Goal: Answer question/provide support: Share knowledge or assist other users

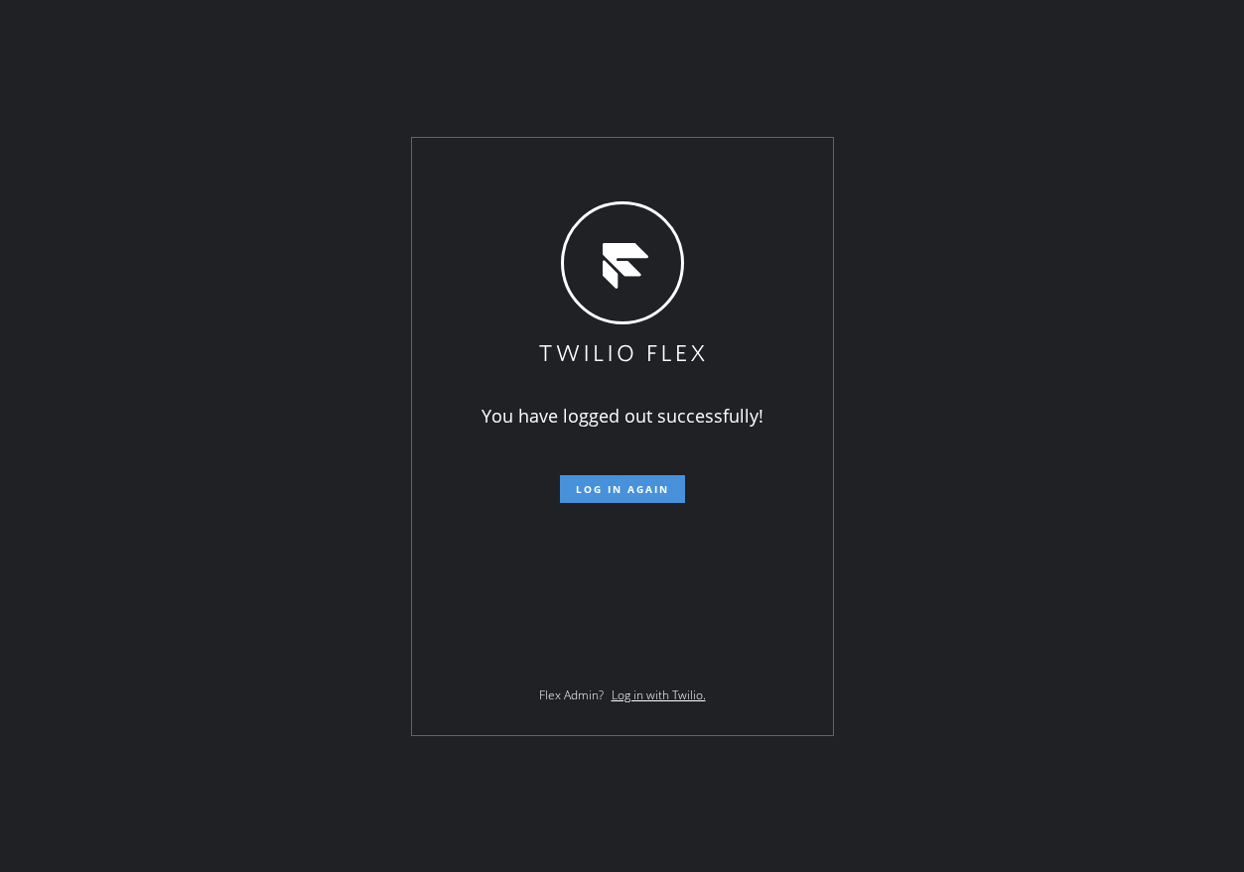
click at [658, 490] on span "Log in again" at bounding box center [622, 489] width 93 height 14
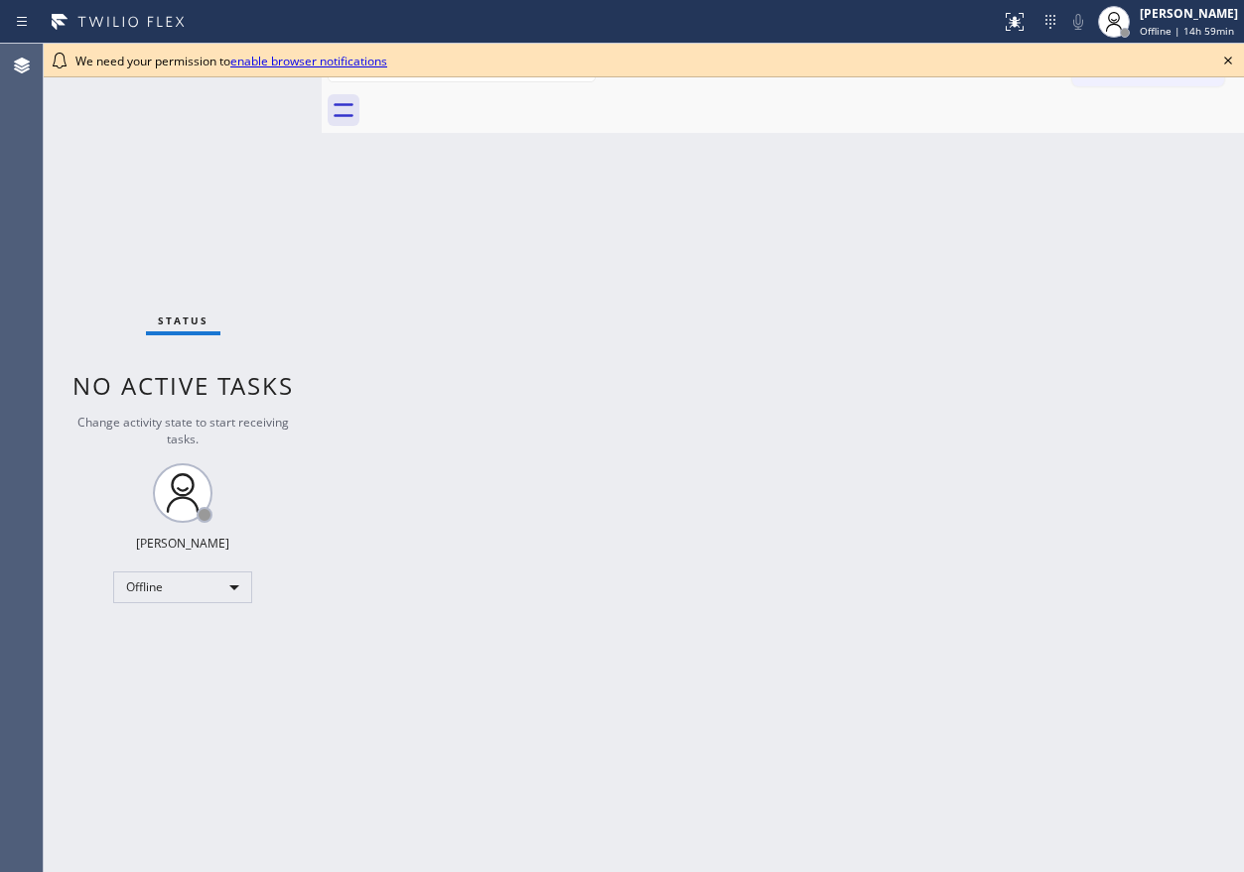
click at [1230, 59] on icon at bounding box center [1228, 61] width 8 height 8
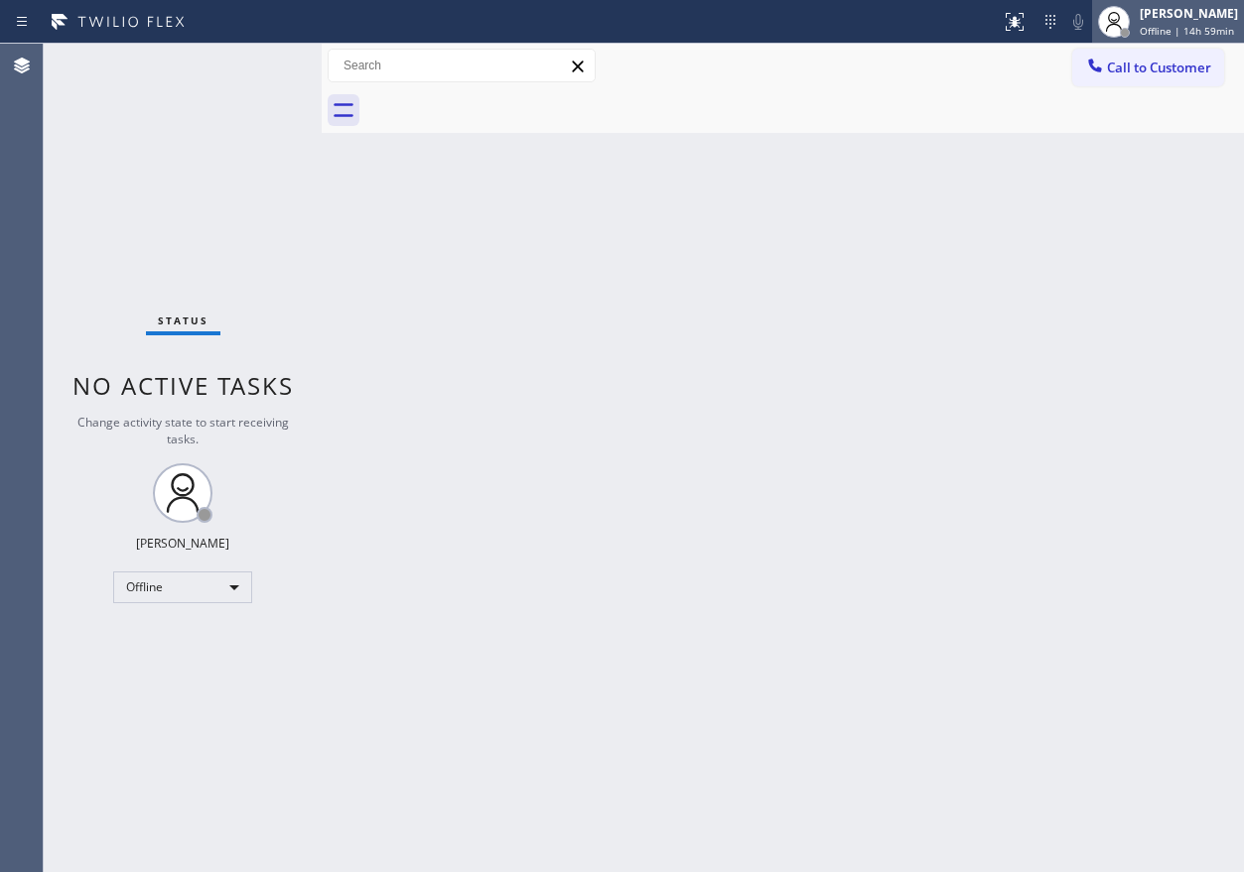
click at [1152, 14] on div "[PERSON_NAME]" at bounding box center [1188, 13] width 98 height 17
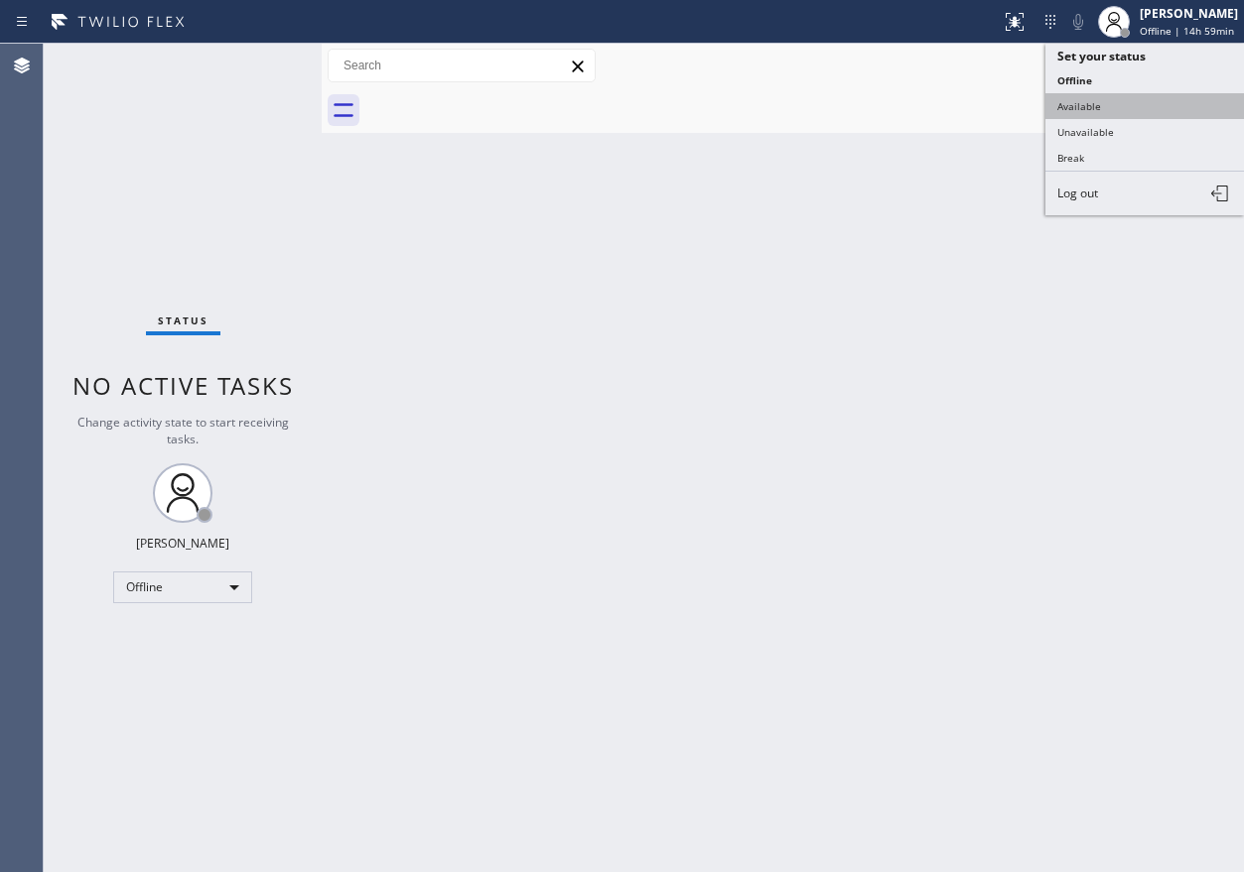
click at [1141, 106] on button "Available" at bounding box center [1144, 106] width 198 height 26
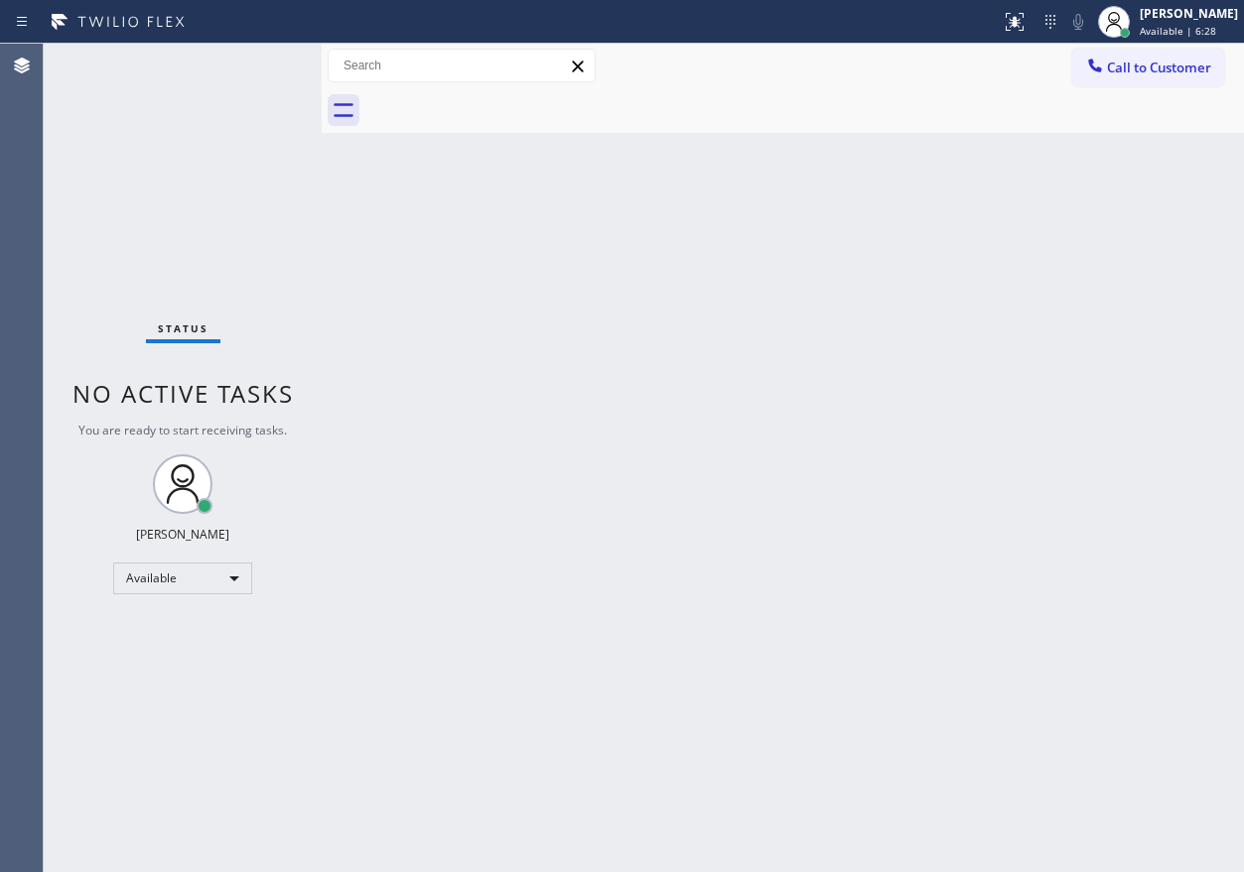
click at [1036, 350] on div "Back to Dashboard Change Sender ID Customers Technicians Select a contact Outbo…" at bounding box center [783, 458] width 922 height 829
click at [1030, 305] on div "Back to Dashboard Change Sender ID Customers Technicians Select a contact Outbo…" at bounding box center [783, 458] width 922 height 829
drag, startPoint x: 1209, startPoint y: 767, endPoint x: 1228, endPoint y: 792, distance: 31.2
click at [1209, 767] on div "Back to Dashboard Change Sender ID Customers Technicians Select a contact Outbo…" at bounding box center [783, 458] width 922 height 829
click at [977, 263] on div "Back to Dashboard Change Sender ID Customers Technicians Select a contact Outbo…" at bounding box center [783, 458] width 922 height 829
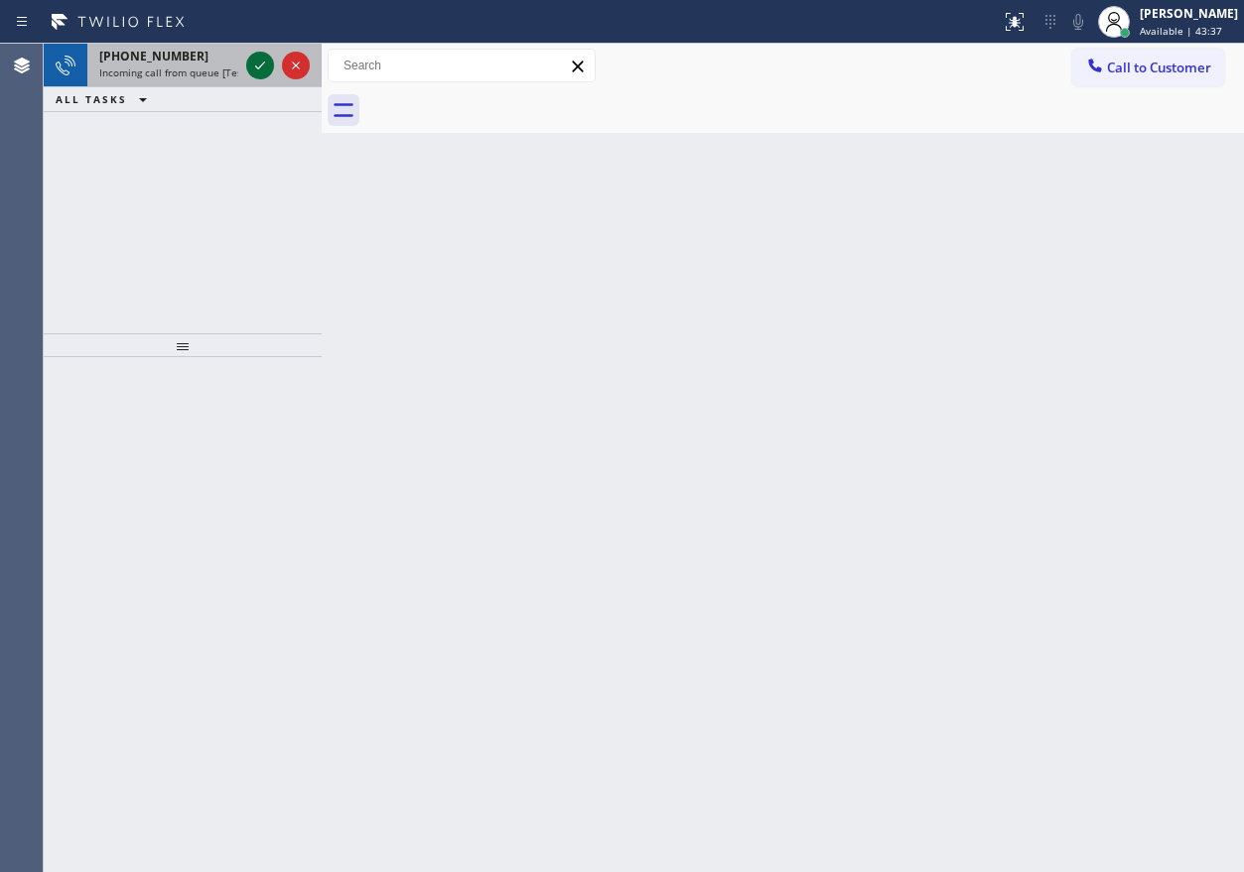
click at [260, 61] on icon at bounding box center [260, 66] width 24 height 24
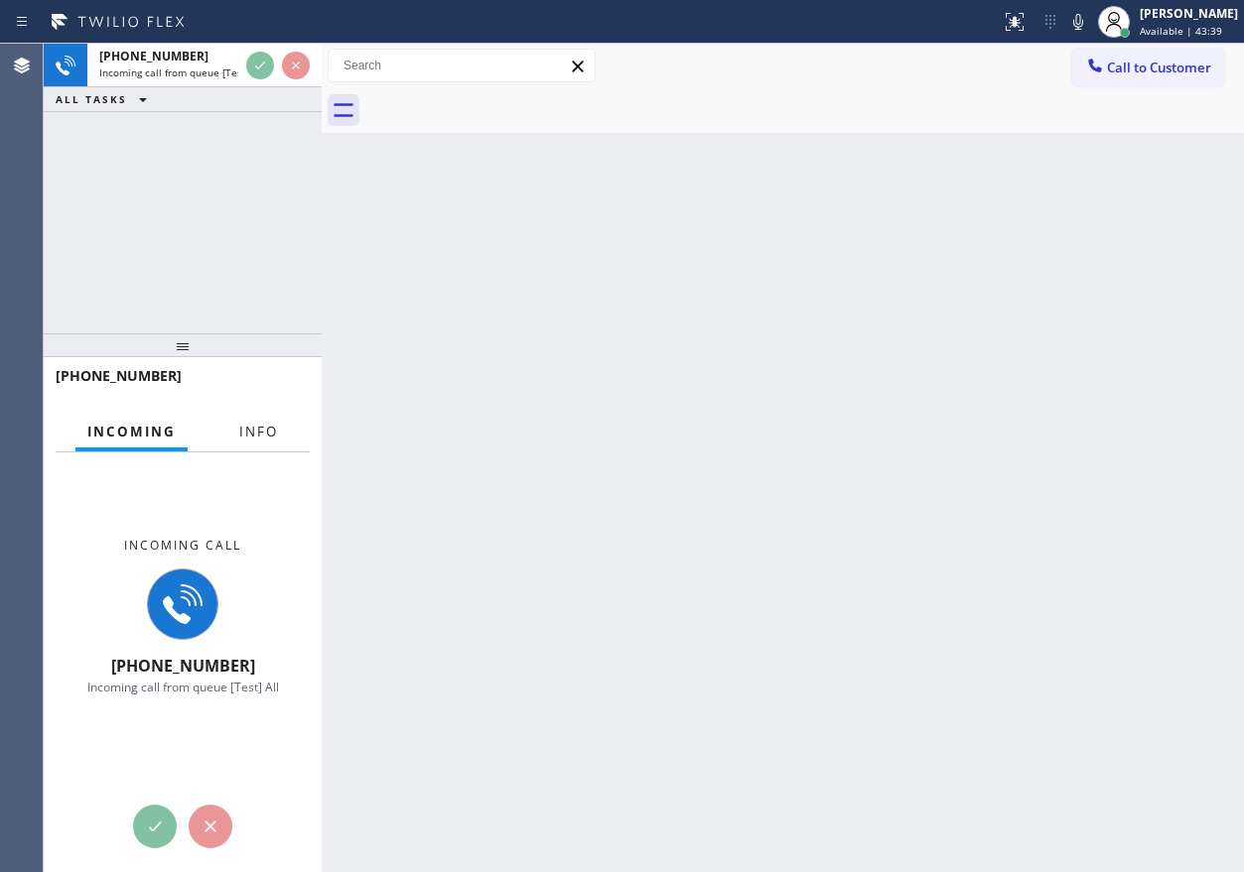
drag, startPoint x: 265, startPoint y: 429, endPoint x: 363, endPoint y: 540, distance: 148.4
click at [265, 429] on span "Info" at bounding box center [258, 432] width 39 height 18
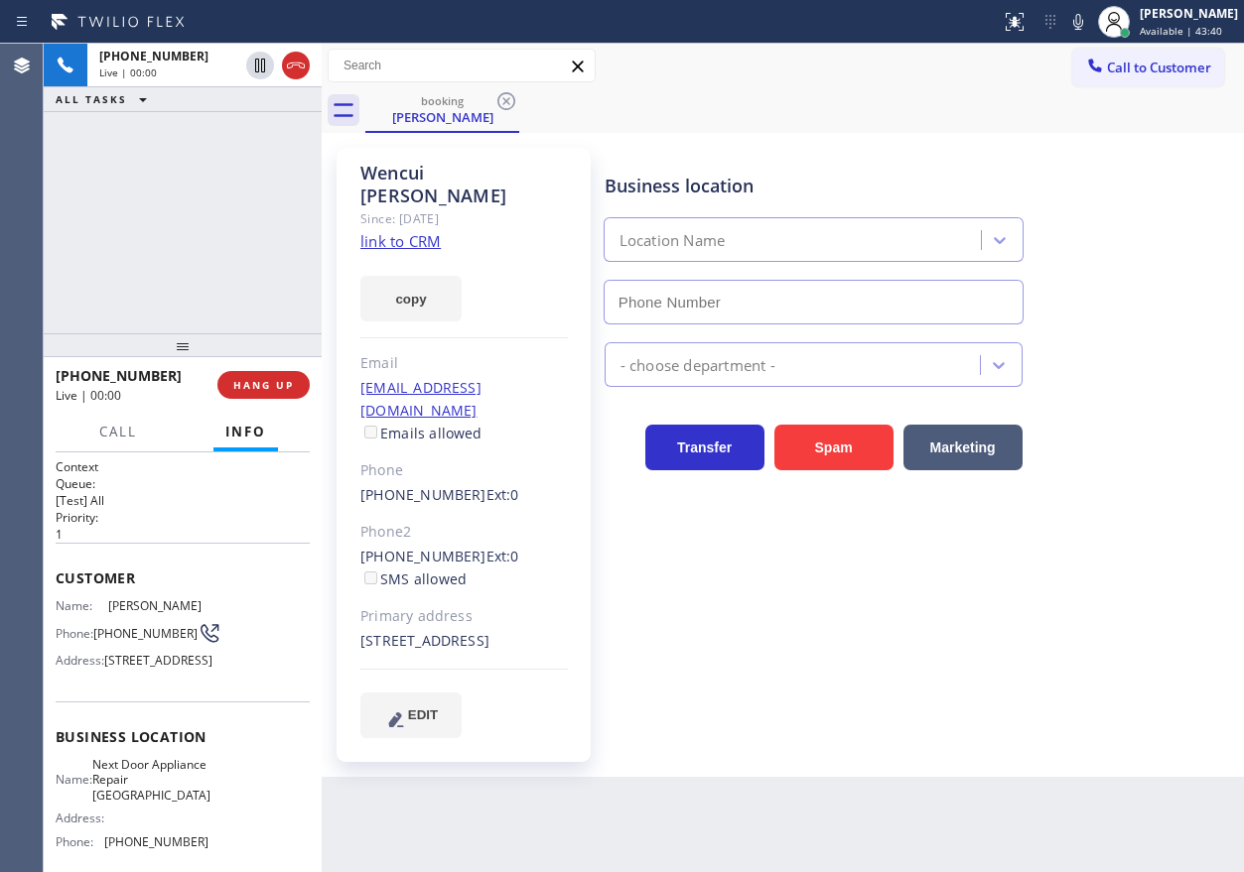
type input "[PHONE_NUMBER]"
click at [412, 231] on link "link to CRM" at bounding box center [400, 241] width 80 height 20
click at [159, 803] on span "Next Door Appliance Repair [GEOGRAPHIC_DATA]" at bounding box center [151, 780] width 118 height 46
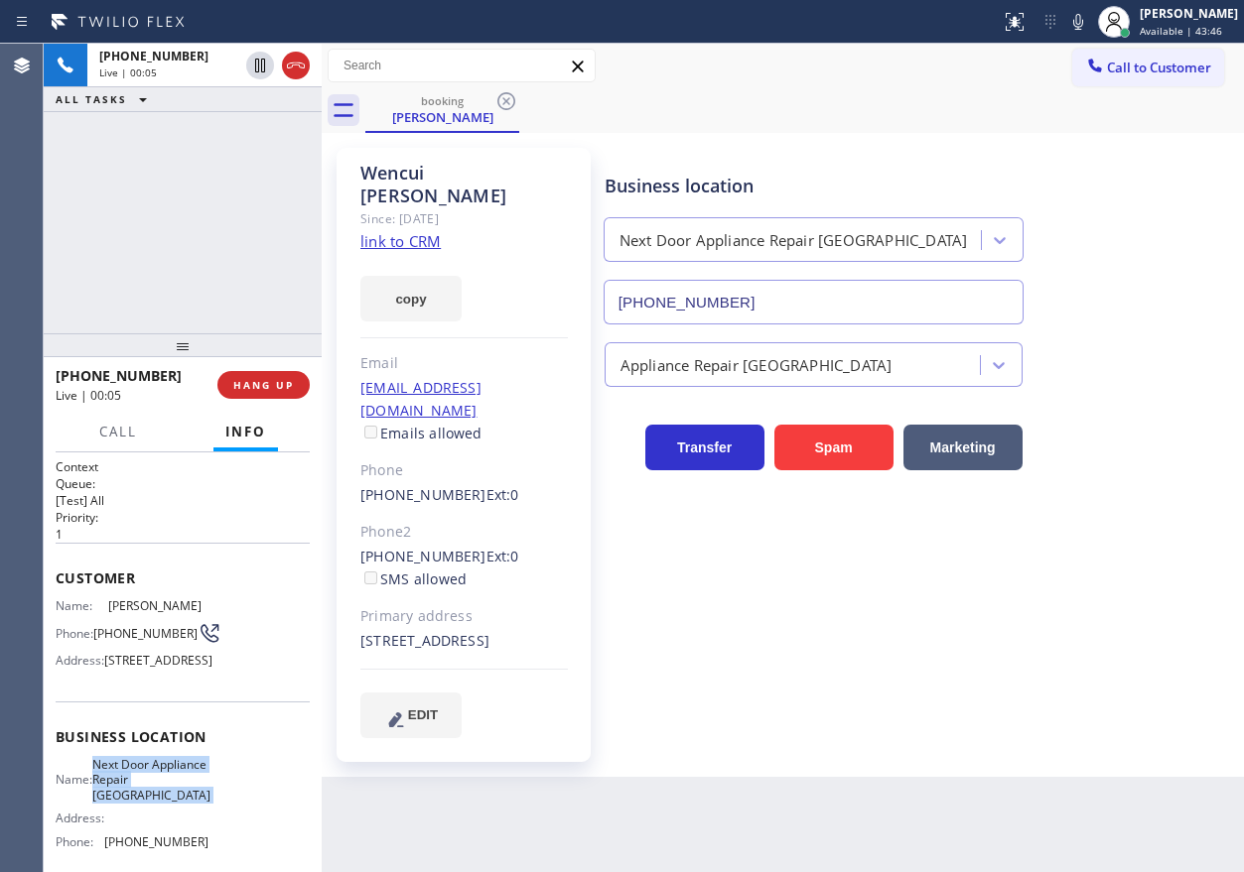
click at [159, 803] on span "Next Door Appliance Repair [GEOGRAPHIC_DATA]" at bounding box center [151, 780] width 118 height 46
copy span "Next Door Appliance Repair [GEOGRAPHIC_DATA]"
click at [743, 299] on input "[PHONE_NUMBER]" at bounding box center [813, 302] width 420 height 45
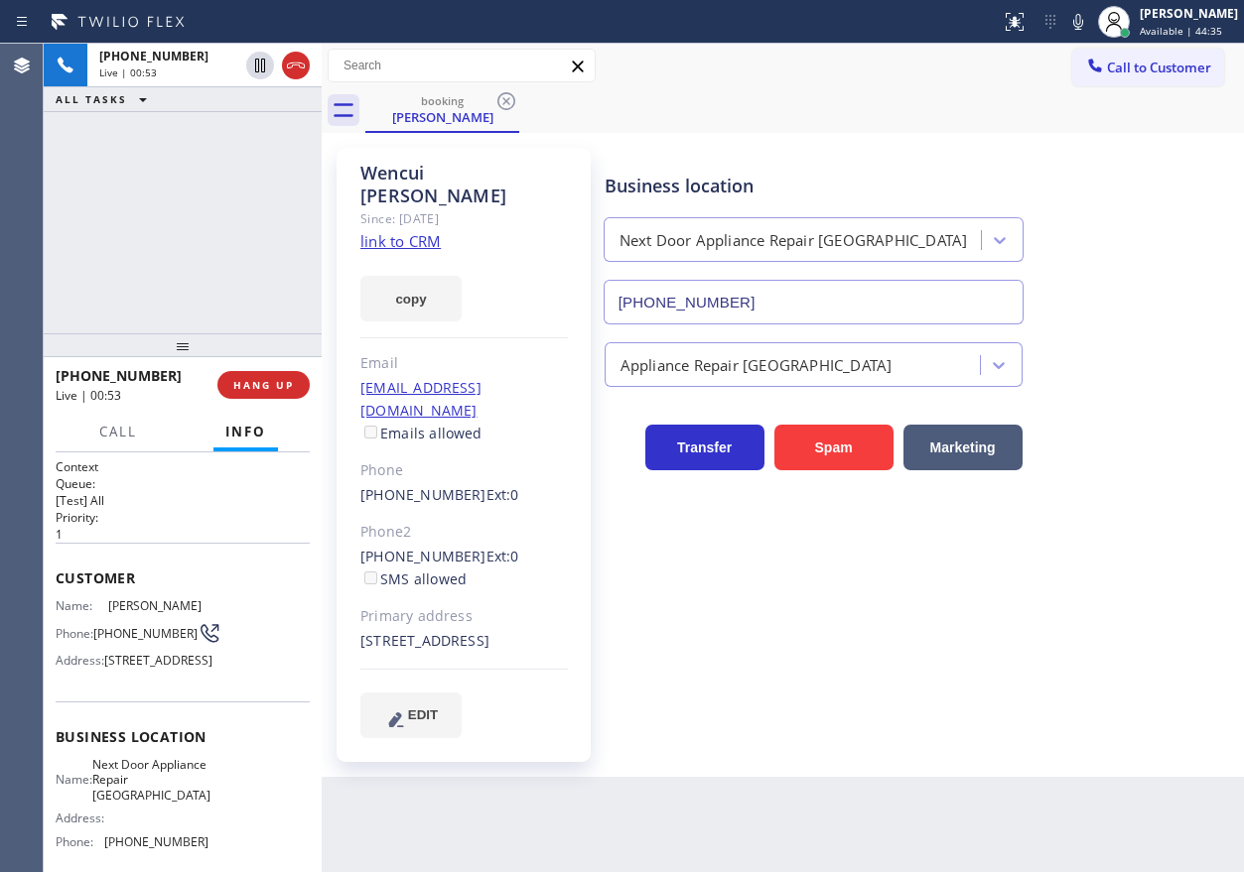
click at [102, 632] on span "[PHONE_NUMBER]" at bounding box center [145, 633] width 104 height 15
copy div "[PHONE_NUMBER]"
click at [1083, 18] on icon at bounding box center [1078, 22] width 10 height 16
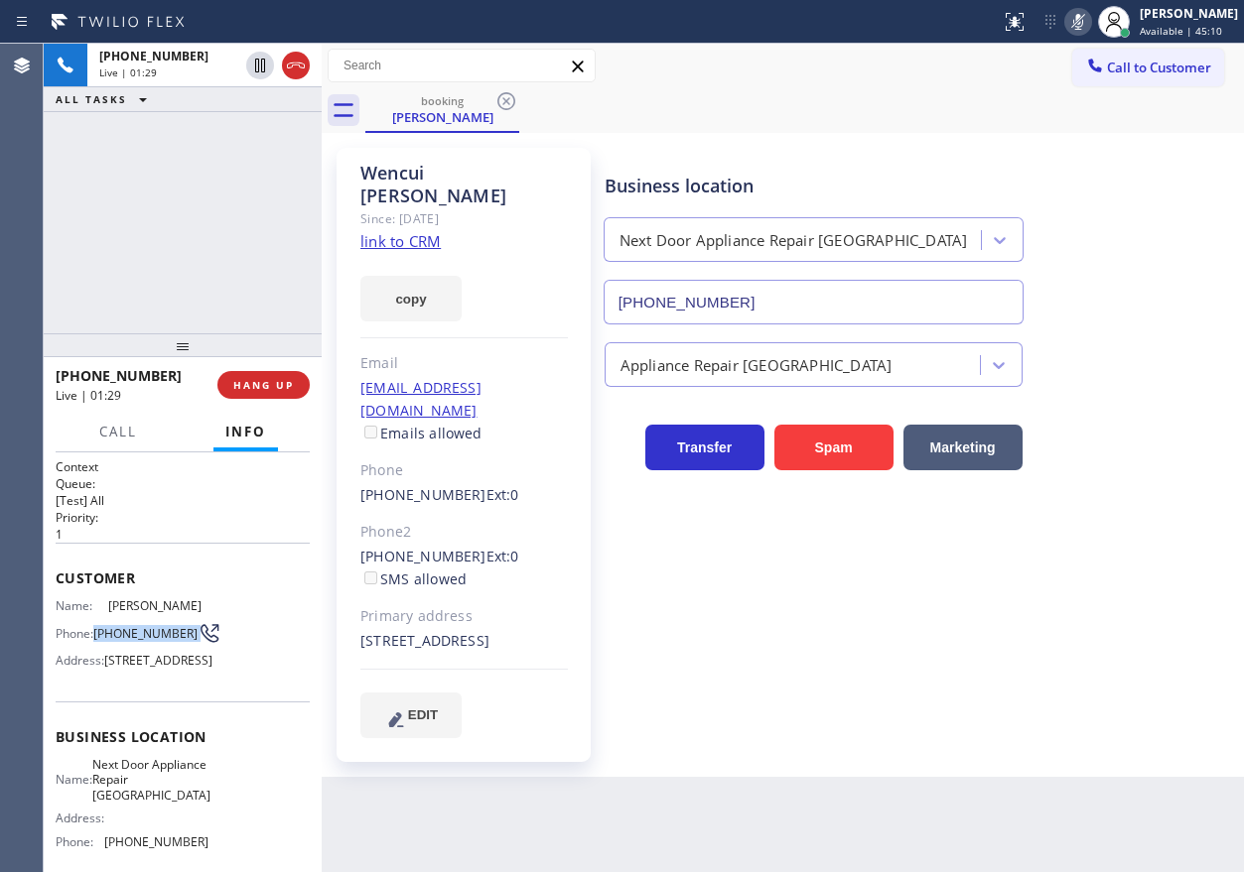
click at [1083, 18] on icon at bounding box center [1078, 22] width 10 height 16
click at [259, 67] on icon at bounding box center [260, 66] width 10 height 14
click at [246, 64] on div at bounding box center [260, 66] width 28 height 24
click at [1090, 22] on icon at bounding box center [1078, 22] width 24 height 24
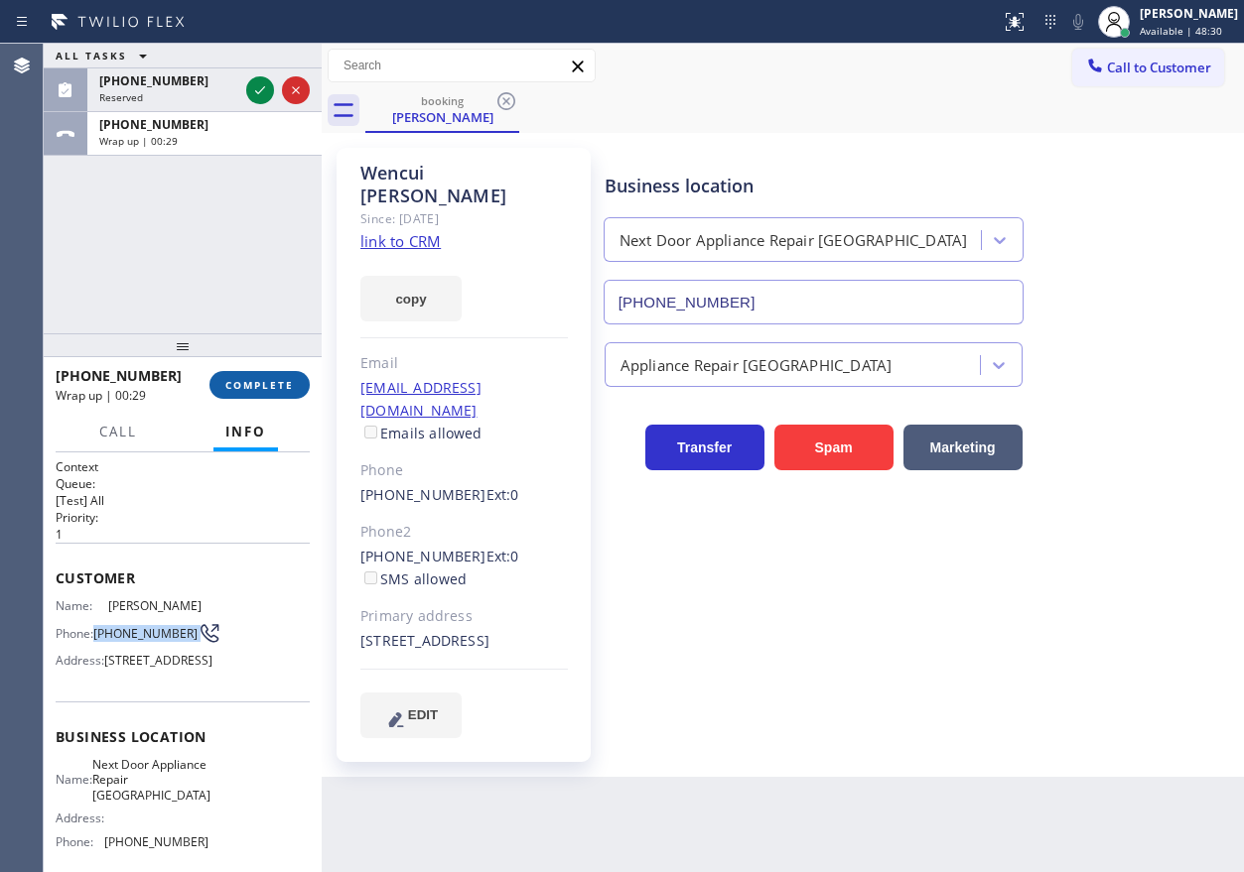
click at [263, 379] on span "COMPLETE" at bounding box center [259, 385] width 68 height 14
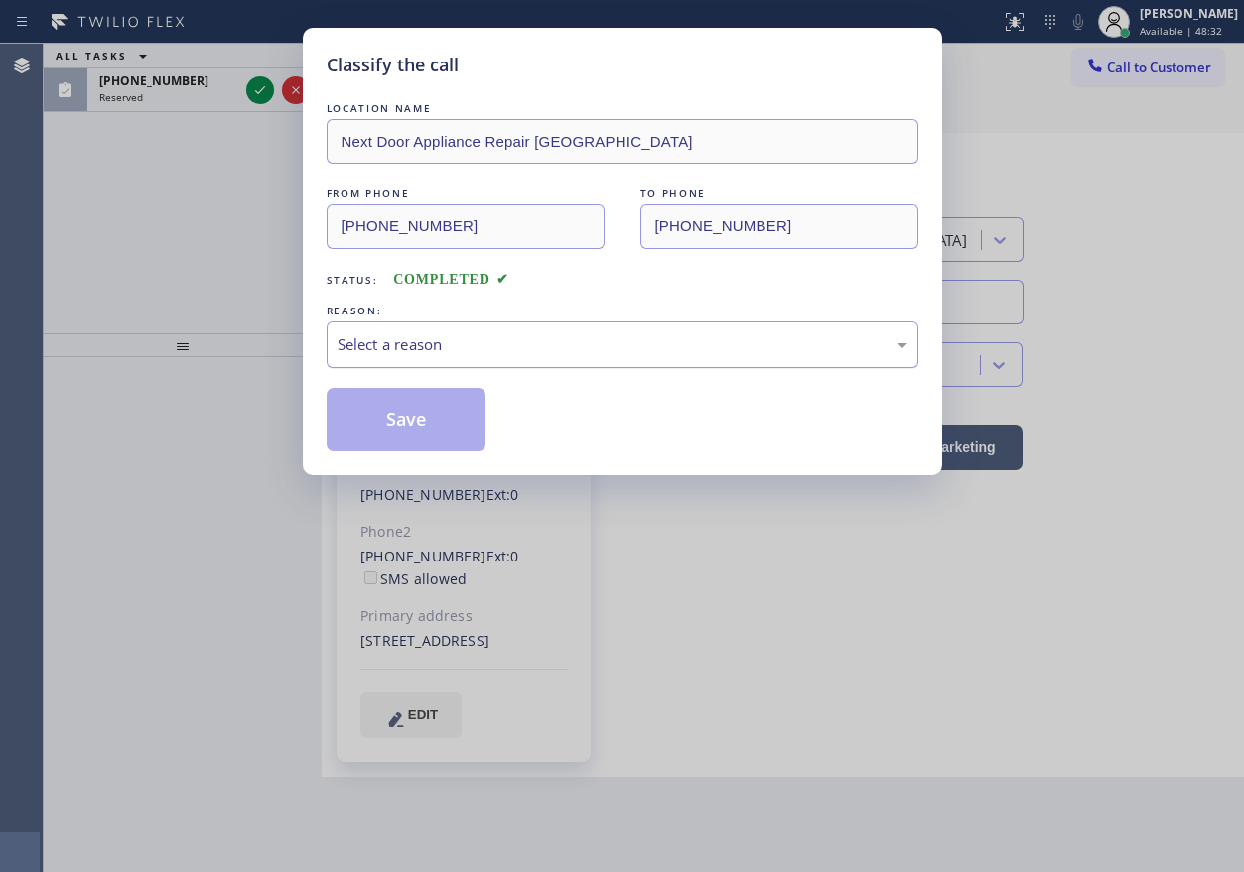
click at [499, 356] on div "Select a reason" at bounding box center [623, 345] width 592 height 47
click at [418, 422] on button "Save" at bounding box center [407, 420] width 160 height 64
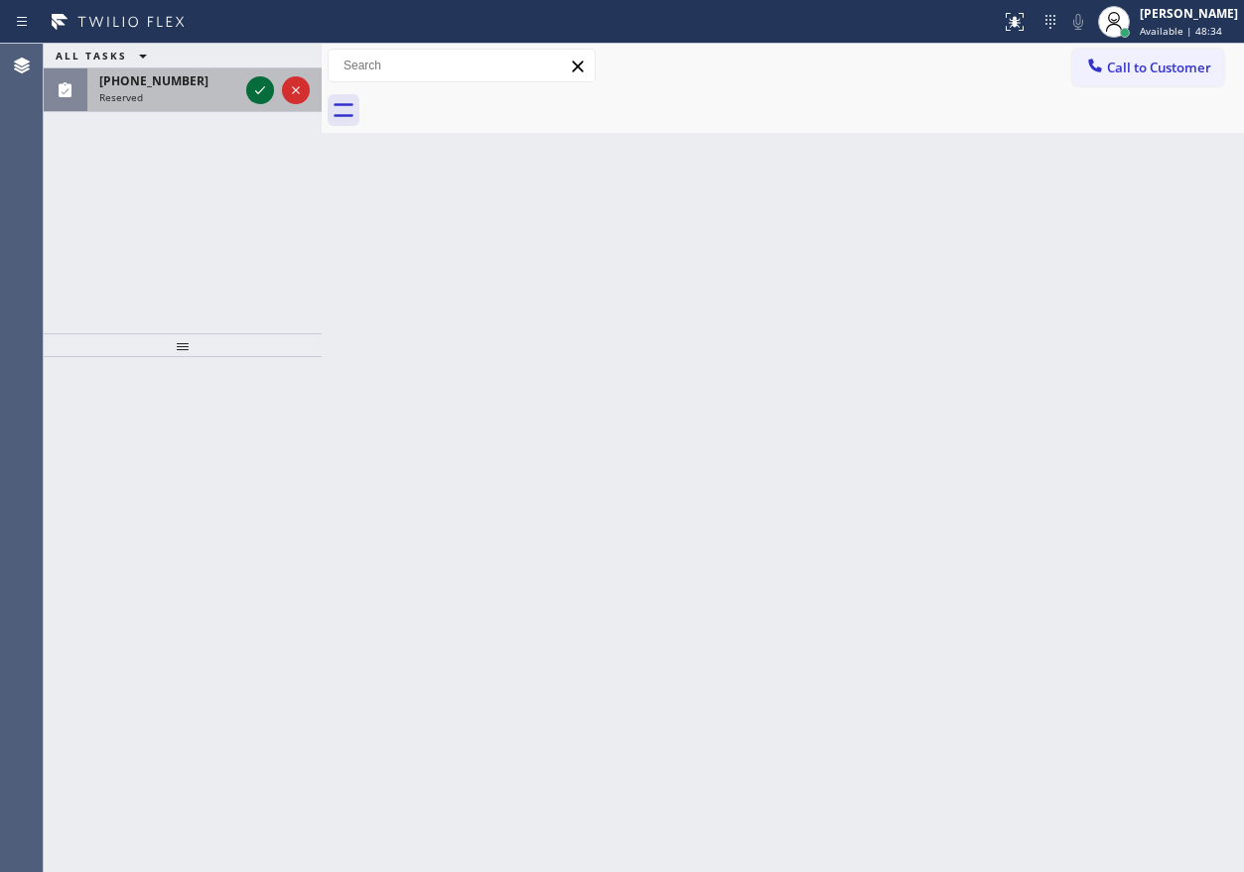
click at [259, 92] on icon at bounding box center [260, 90] width 10 height 8
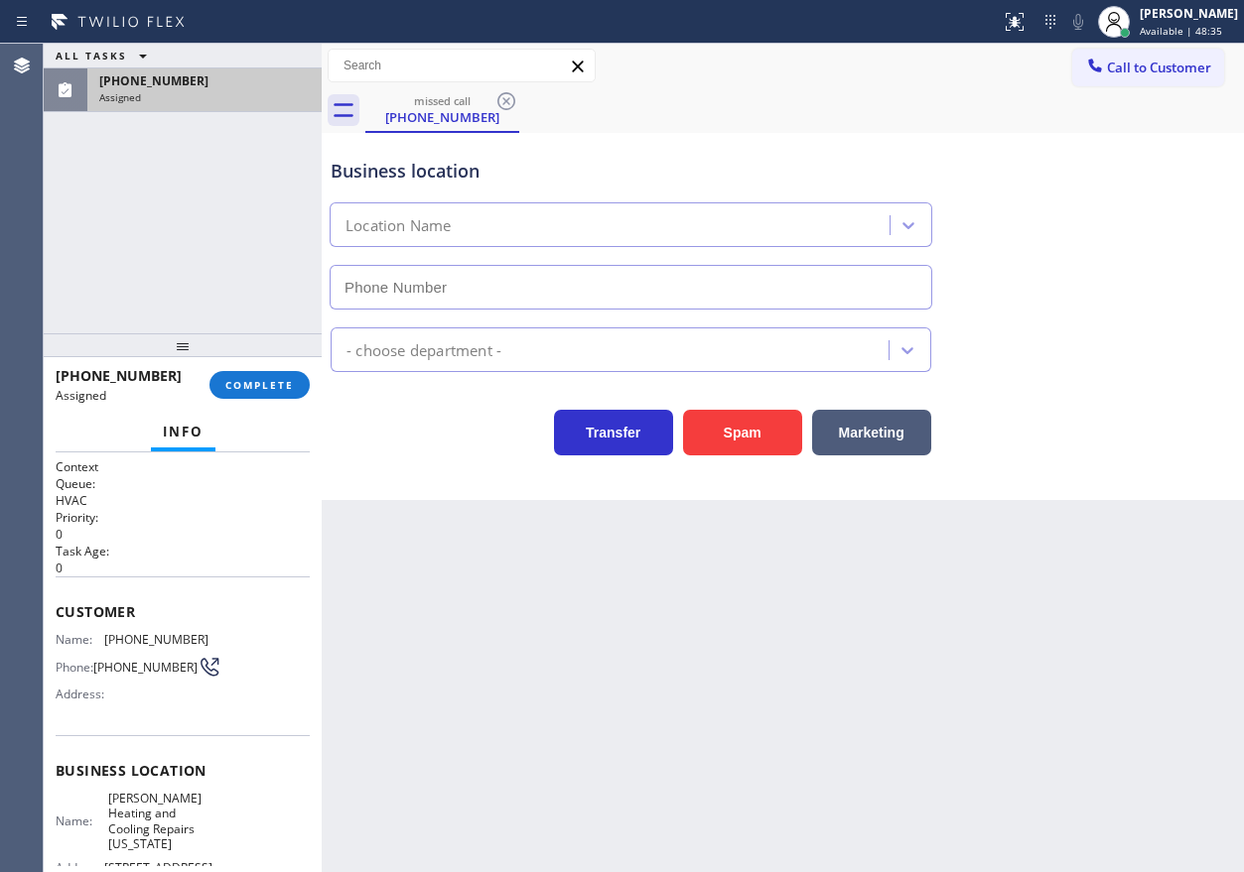
type input "[PHONE_NUMBER]"
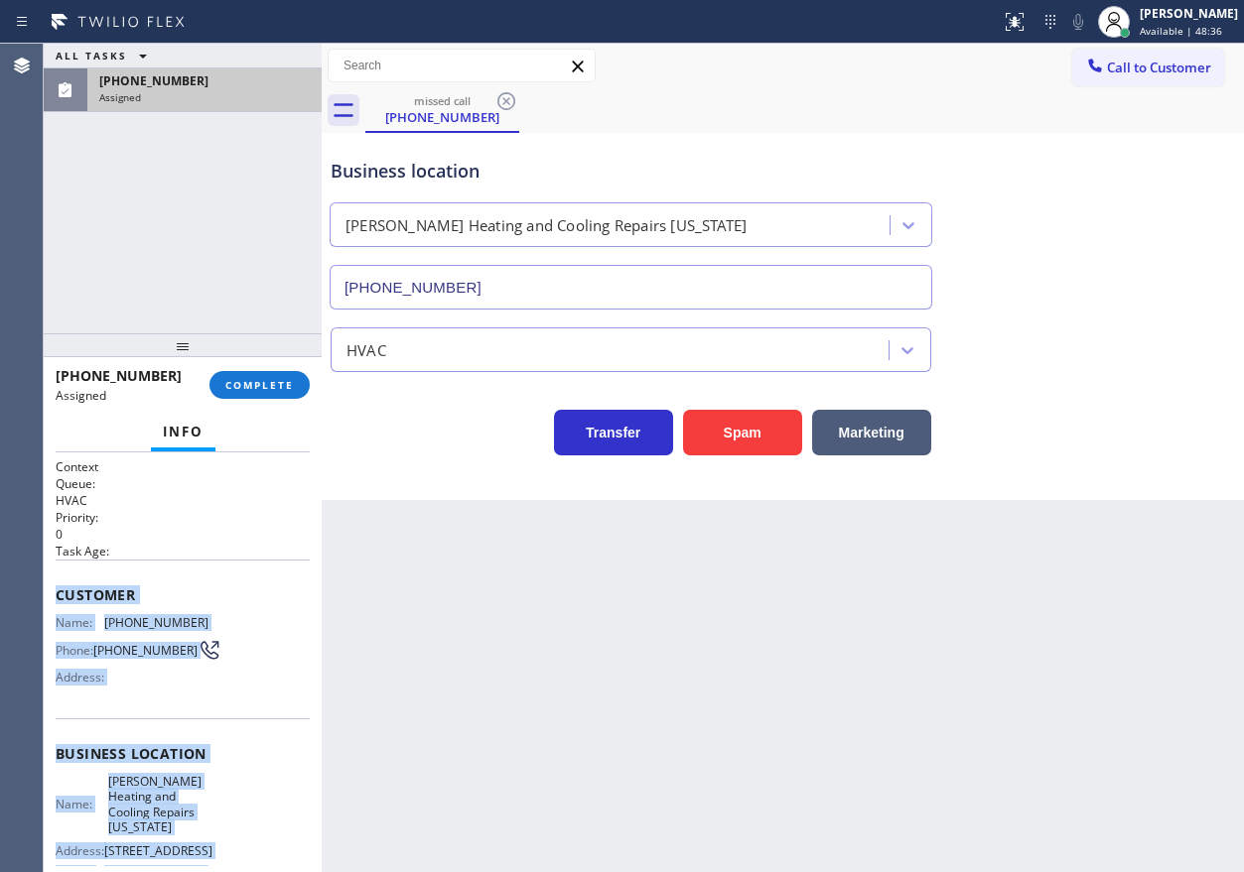
scroll to position [205, 0]
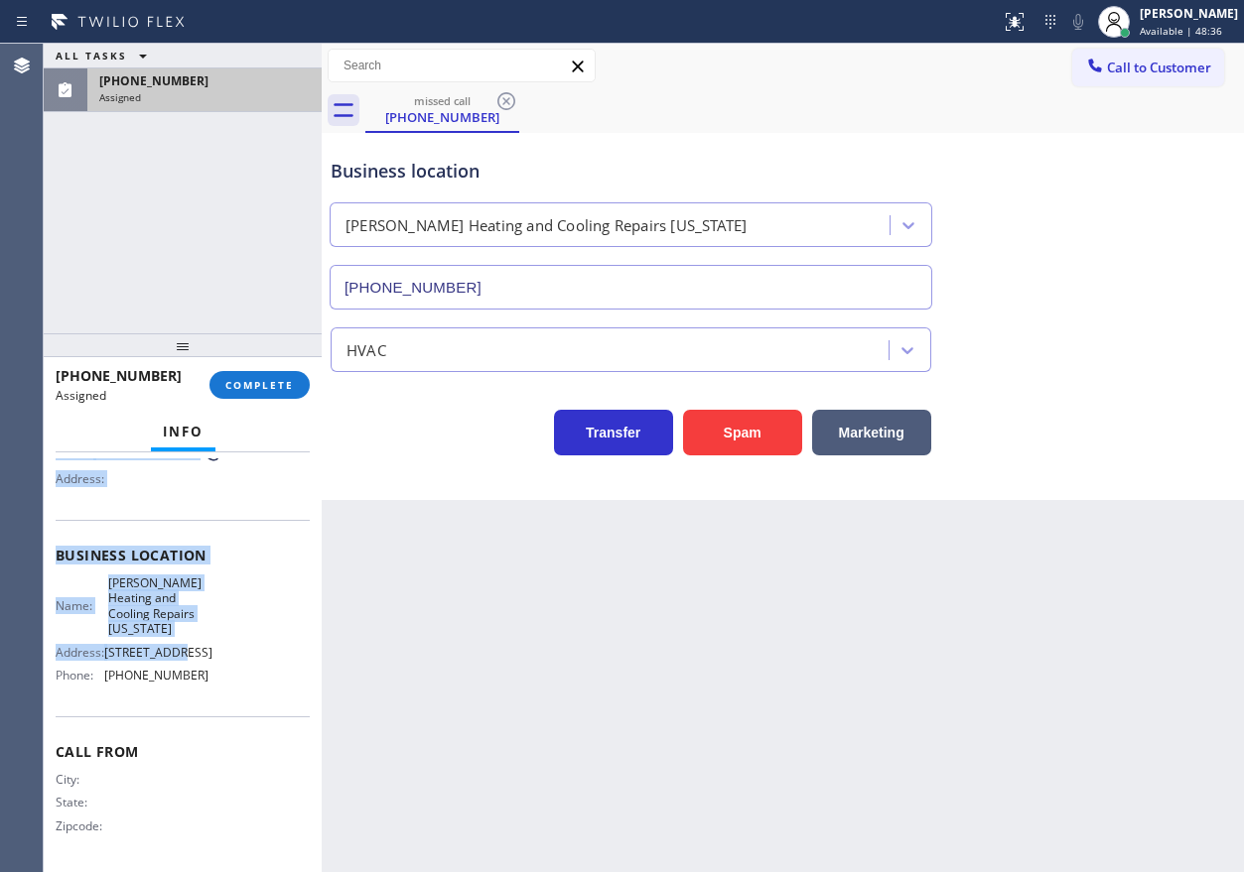
drag, startPoint x: 53, startPoint y: 592, endPoint x: 254, endPoint y: 662, distance: 213.1
click at [254, 662] on div "Context Queue: HVAC Priority: 0 Task Age: Customer Name: [PHONE_NUMBER] Phone: …" at bounding box center [183, 663] width 278 height 420
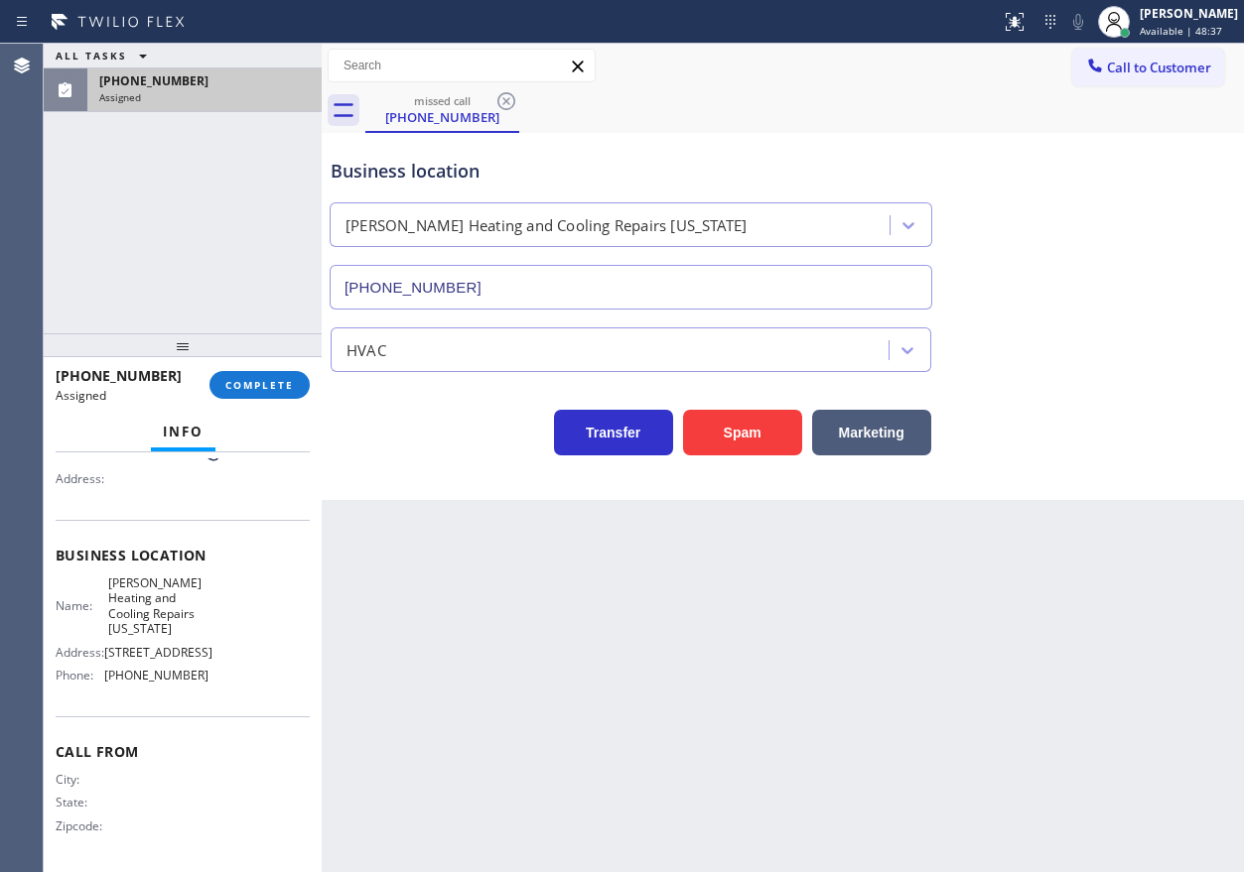
click at [252, 684] on div "Name: [PERSON_NAME] Heating and Cooling Repairs [US_STATE] Address: [STREET_ADD…" at bounding box center [183, 634] width 254 height 116
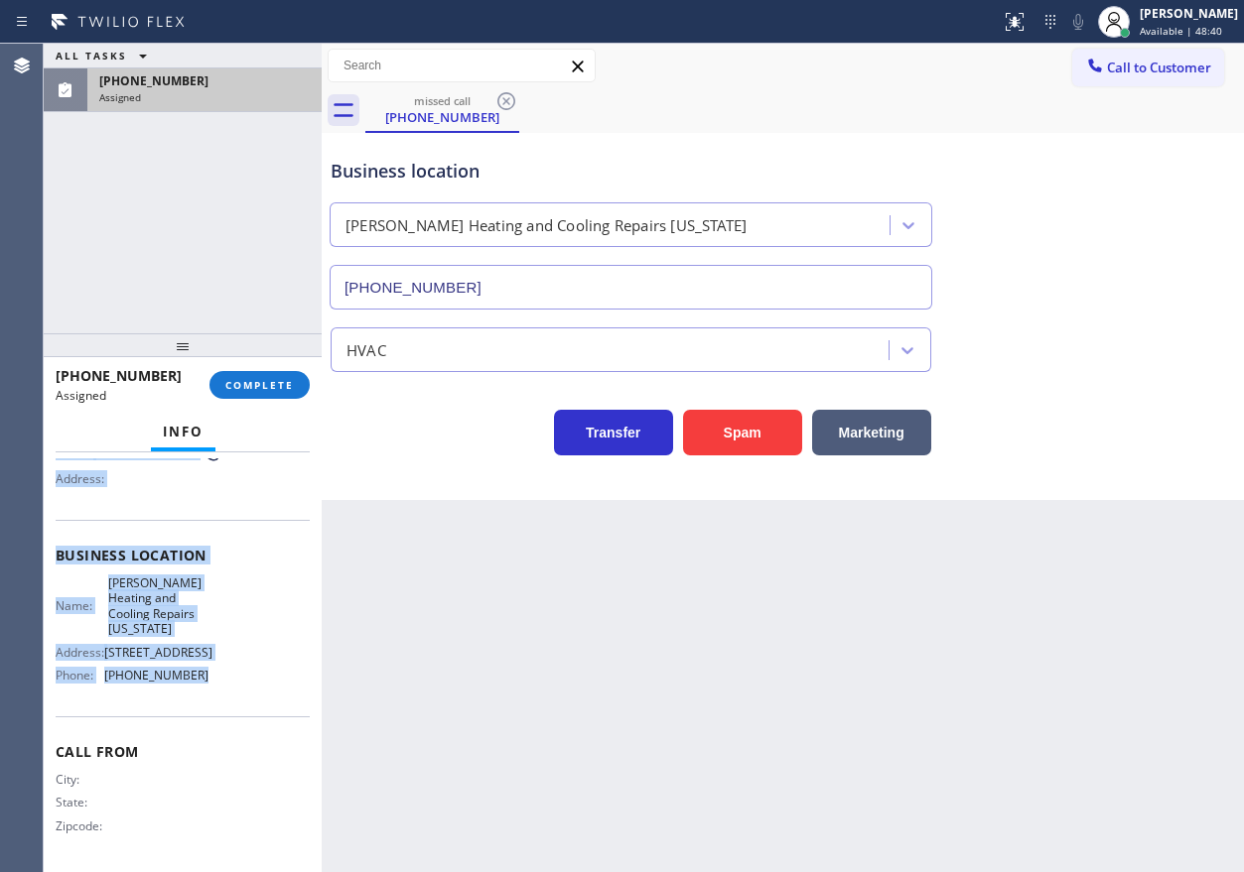
drag, startPoint x: 113, startPoint y: 675, endPoint x: 250, endPoint y: 702, distance: 139.6
click at [250, 702] on div "Context Queue: HVAC Priority: 0 Task Age: Customer Name: [PHONE_NUMBER] Phone: …" at bounding box center [183, 663] width 278 height 420
copy div "Customer Name: [PHONE_NUMBER] Phone: [PHONE_NUMBER] Address: Business location …"
click at [291, 381] on span "COMPLETE" at bounding box center [259, 385] width 68 height 14
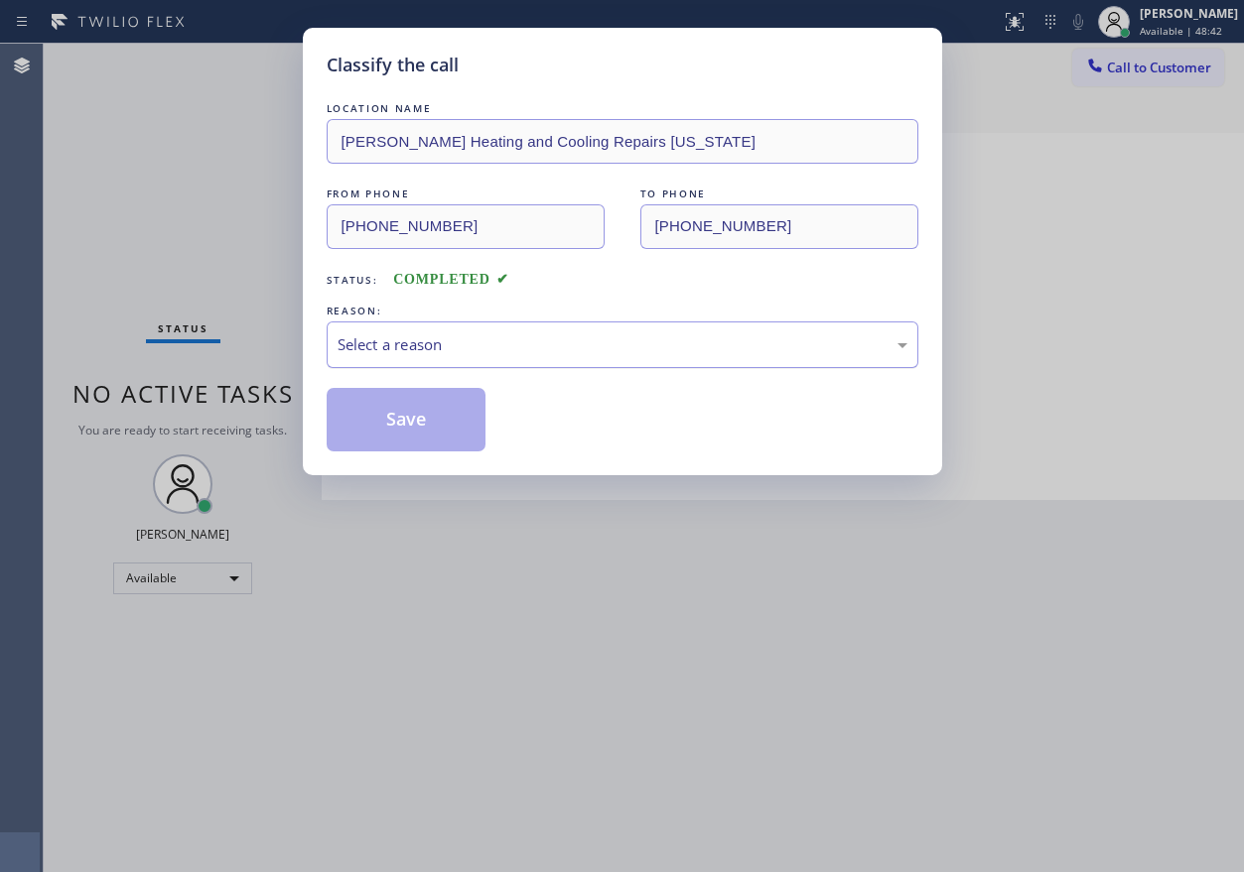
click at [516, 353] on div "Select a reason" at bounding box center [622, 344] width 570 height 23
click at [423, 440] on button "Save" at bounding box center [407, 420] width 160 height 64
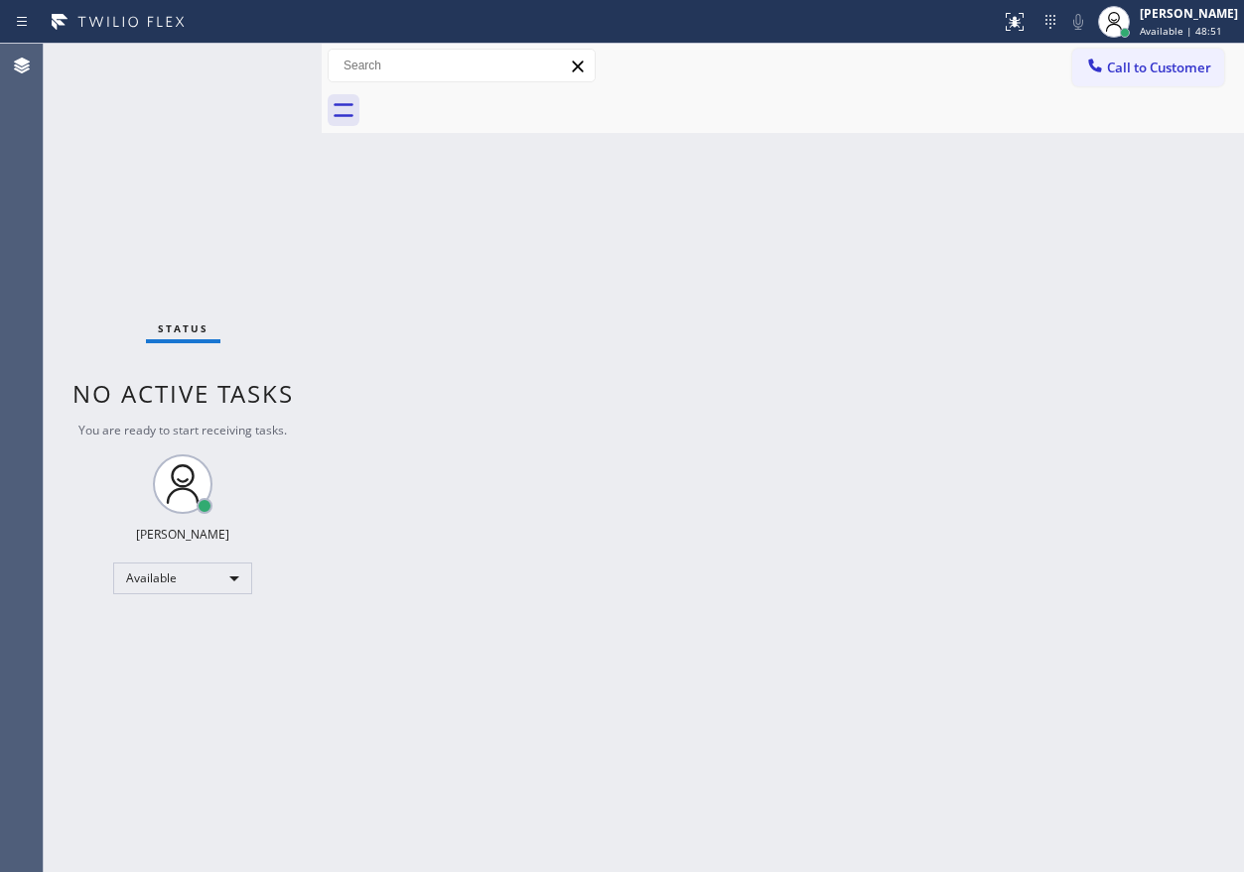
drag, startPoint x: 1096, startPoint y: 501, endPoint x: 1236, endPoint y: 485, distance: 140.8
click at [1096, 501] on div "Back to Dashboard Change Sender ID Customers Technicians Select a contact Outbo…" at bounding box center [783, 458] width 922 height 829
drag, startPoint x: 1047, startPoint y: 400, endPoint x: 1125, endPoint y: 349, distance: 93.3
click at [1047, 400] on div "Back to Dashboard Change Sender ID Customers Technicians Select a contact Outbo…" at bounding box center [783, 458] width 922 height 829
click at [1072, 215] on div "Back to Dashboard Change Sender ID Customers Technicians Select a contact Outbo…" at bounding box center [783, 458] width 922 height 829
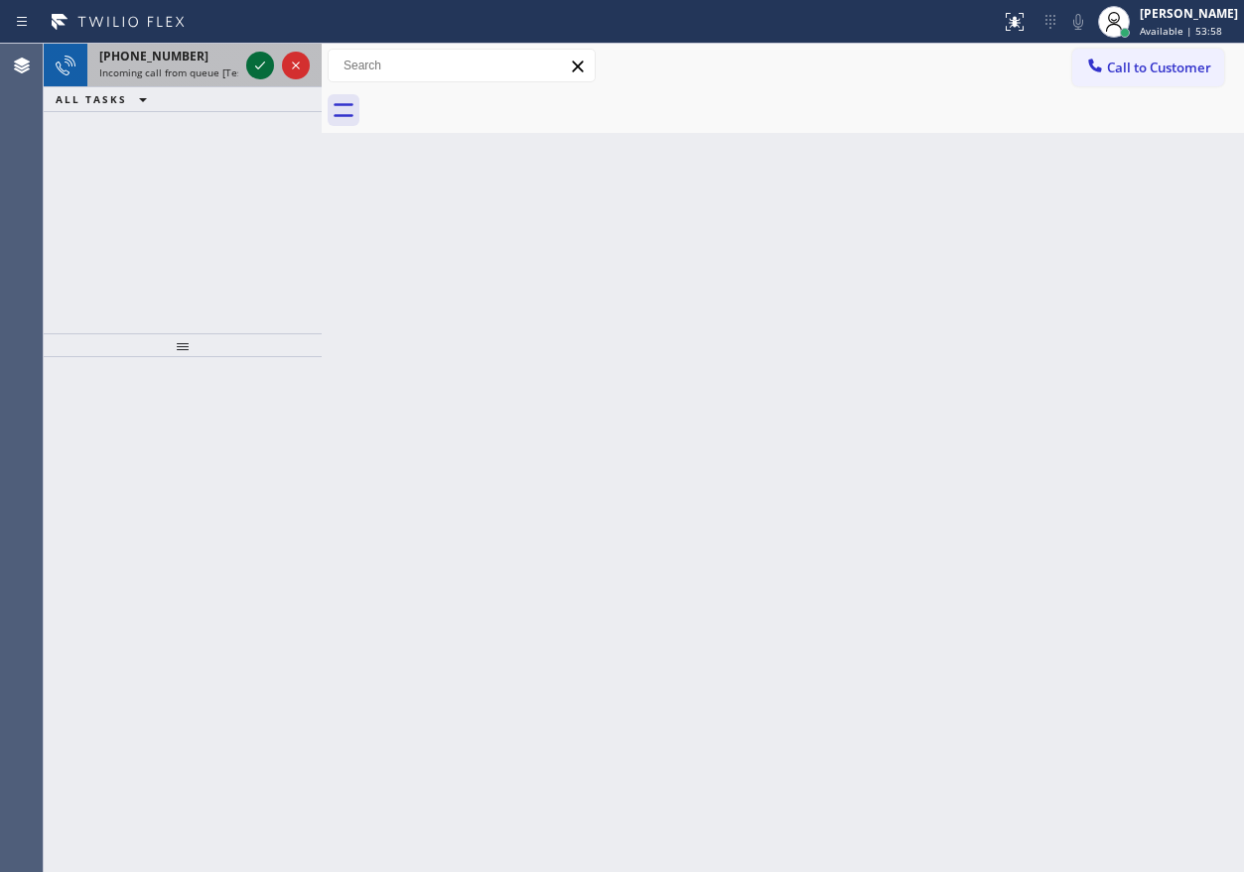
click at [250, 56] on icon at bounding box center [260, 66] width 24 height 24
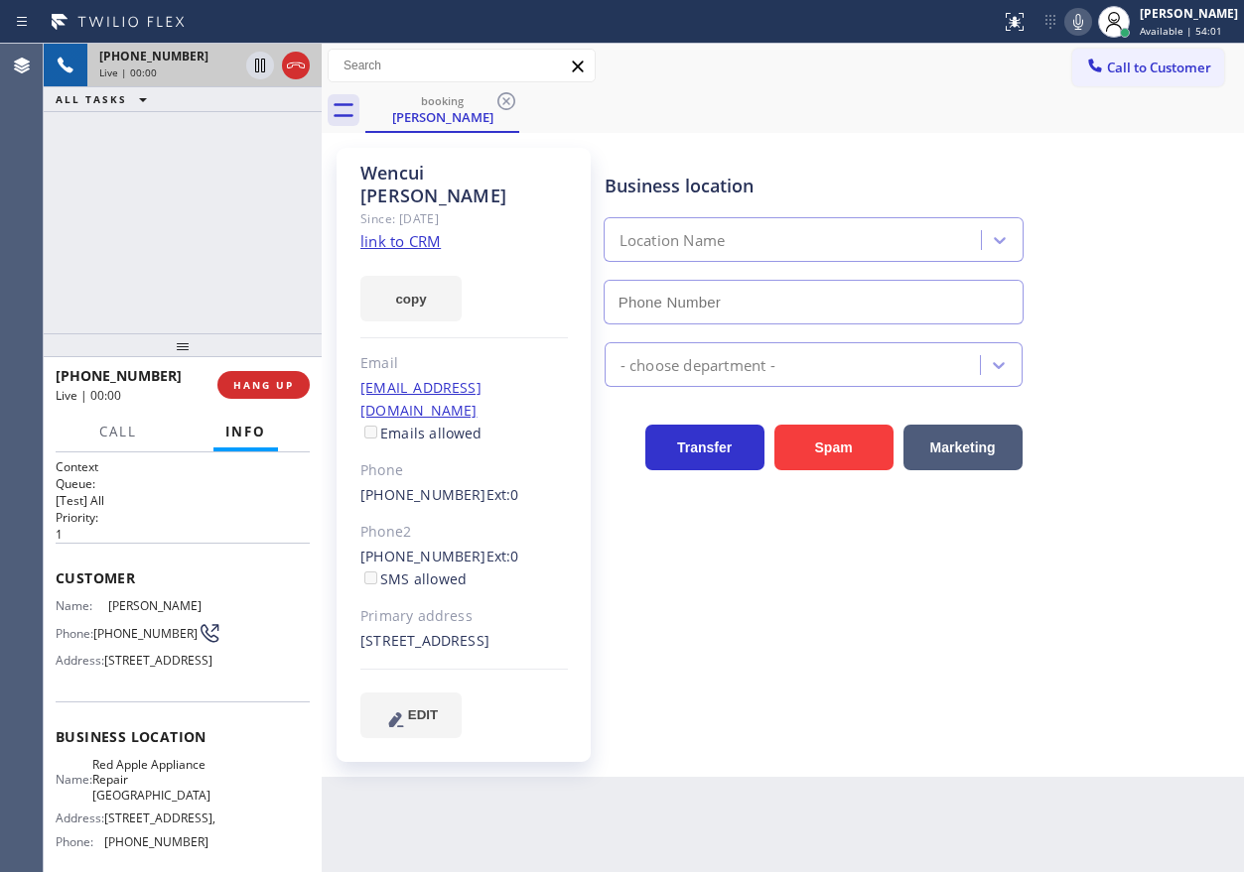
type input "[PHONE_NUMBER]"
click at [415, 231] on link "link to CRM" at bounding box center [400, 241] width 80 height 20
click at [1083, 21] on div at bounding box center [1078, 22] width 28 height 24
click at [1087, 22] on icon at bounding box center [1078, 22] width 24 height 24
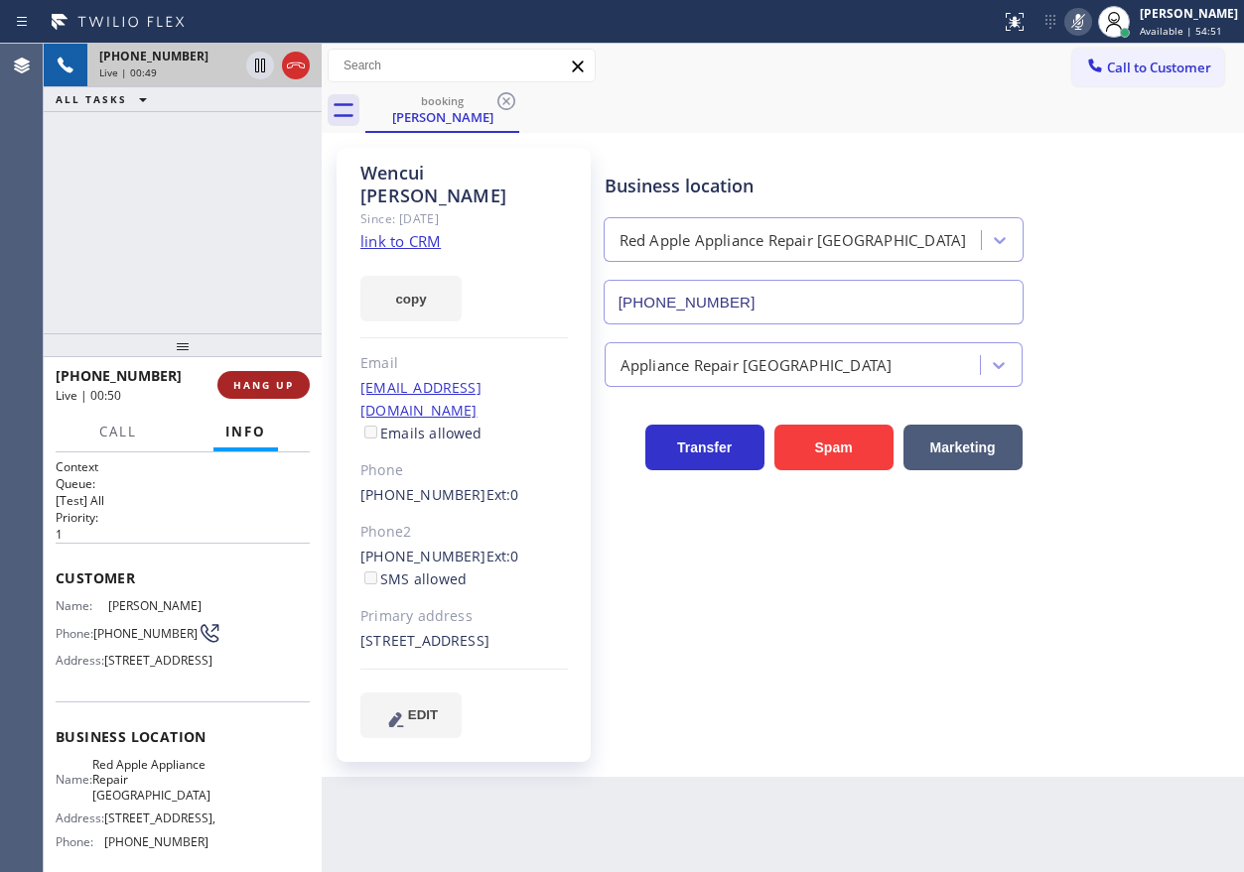
click at [257, 388] on span "HANG UP" at bounding box center [263, 385] width 61 height 14
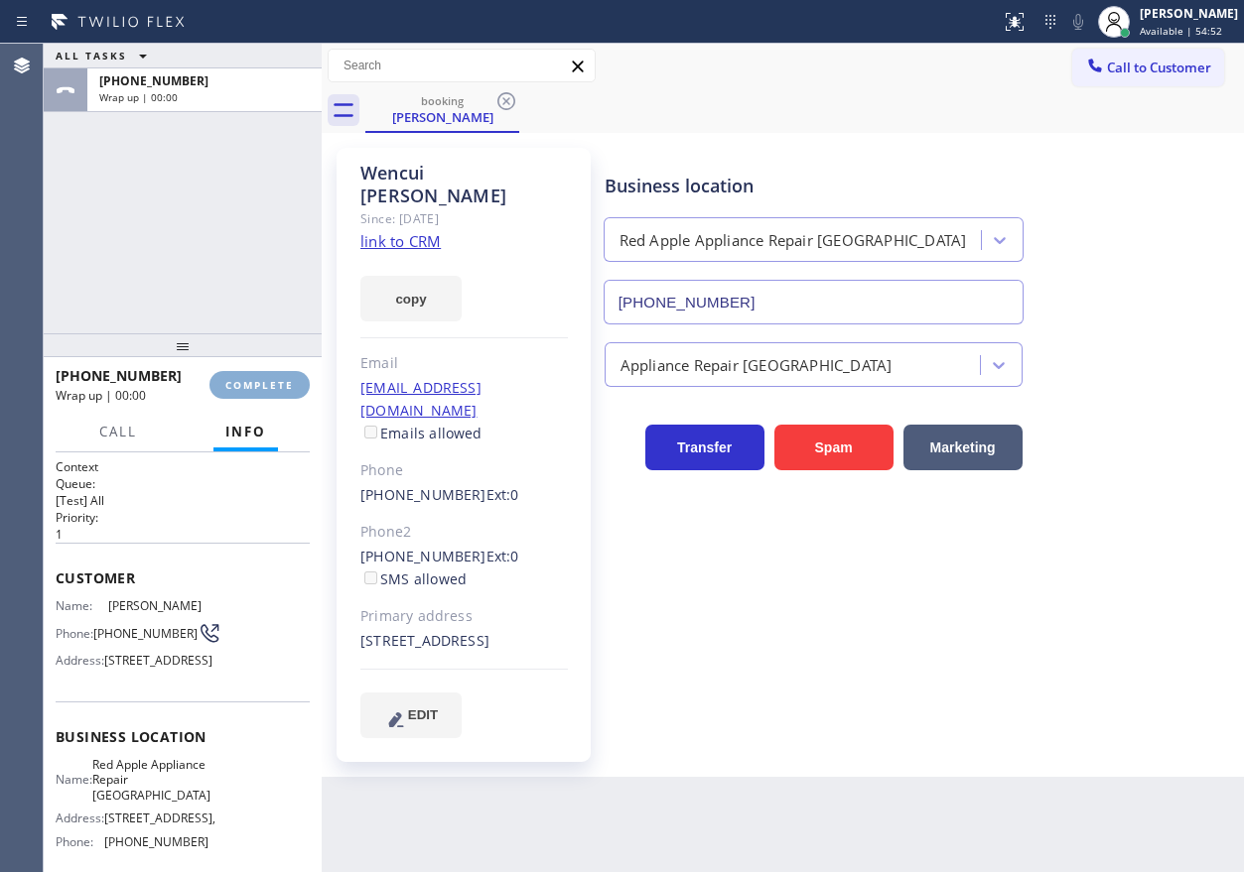
click at [269, 391] on span "COMPLETE" at bounding box center [259, 385] width 68 height 14
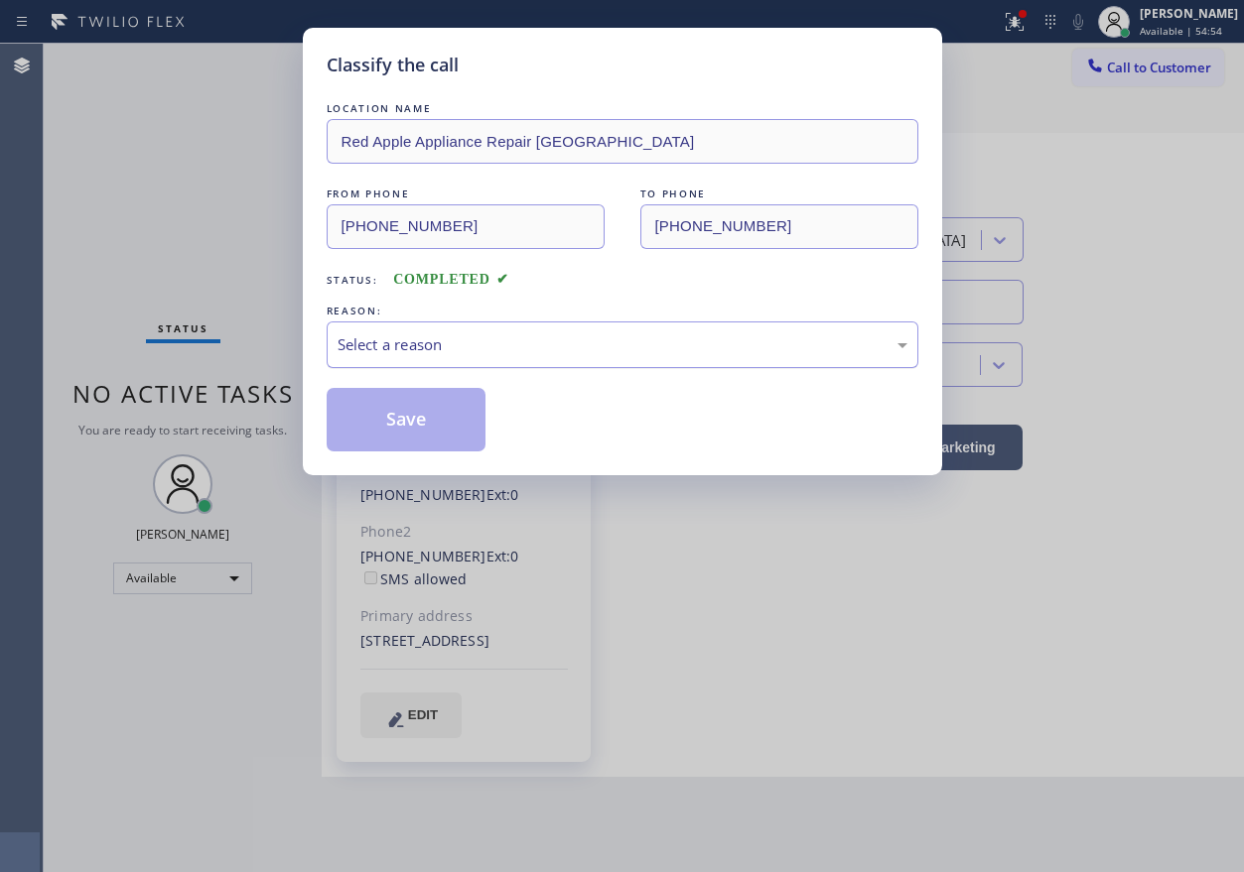
click at [656, 340] on div "Select a reason" at bounding box center [622, 344] width 570 height 23
click at [385, 413] on button "Save" at bounding box center [407, 420] width 160 height 64
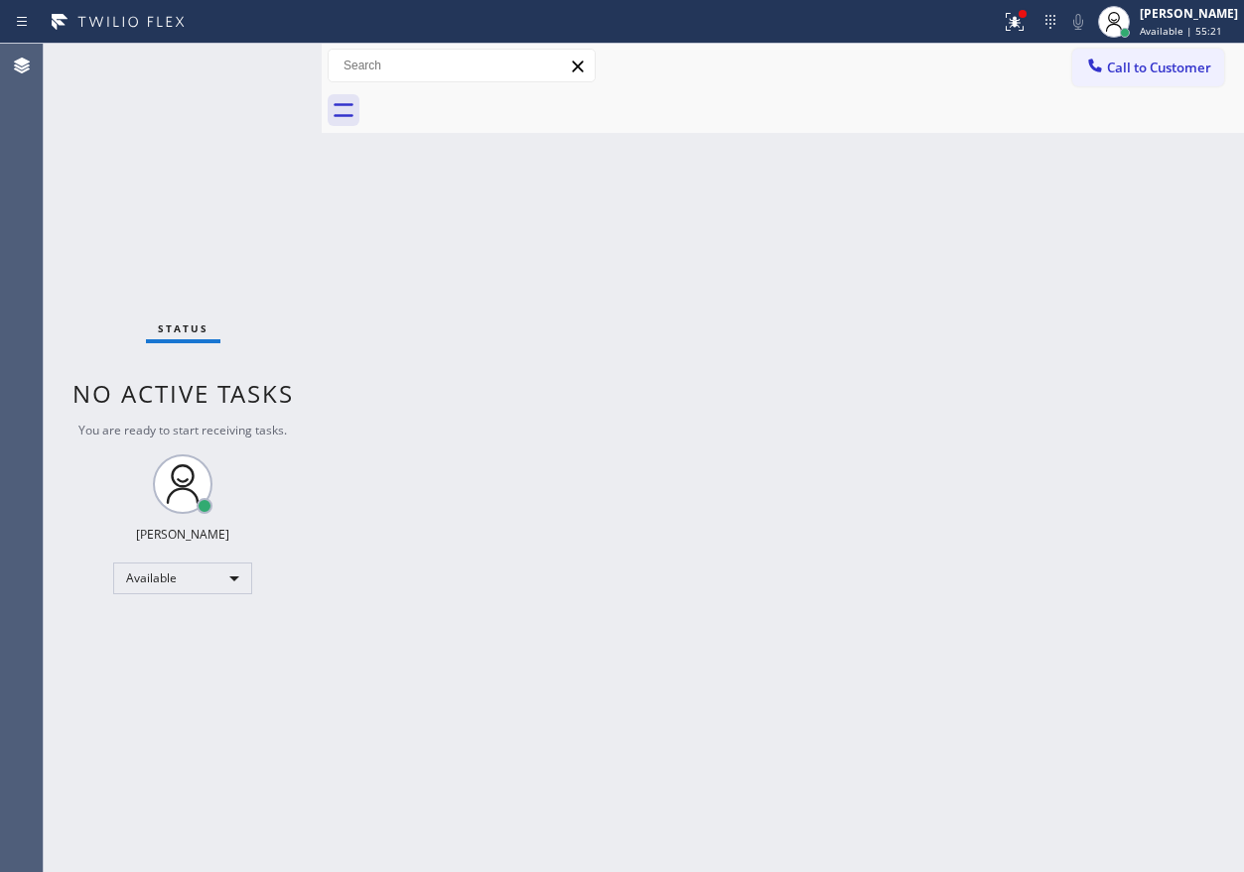
click at [1010, 299] on div "Back to Dashboard Change Sender ID Customers Technicians Select a contact Outbo…" at bounding box center [783, 458] width 922 height 829
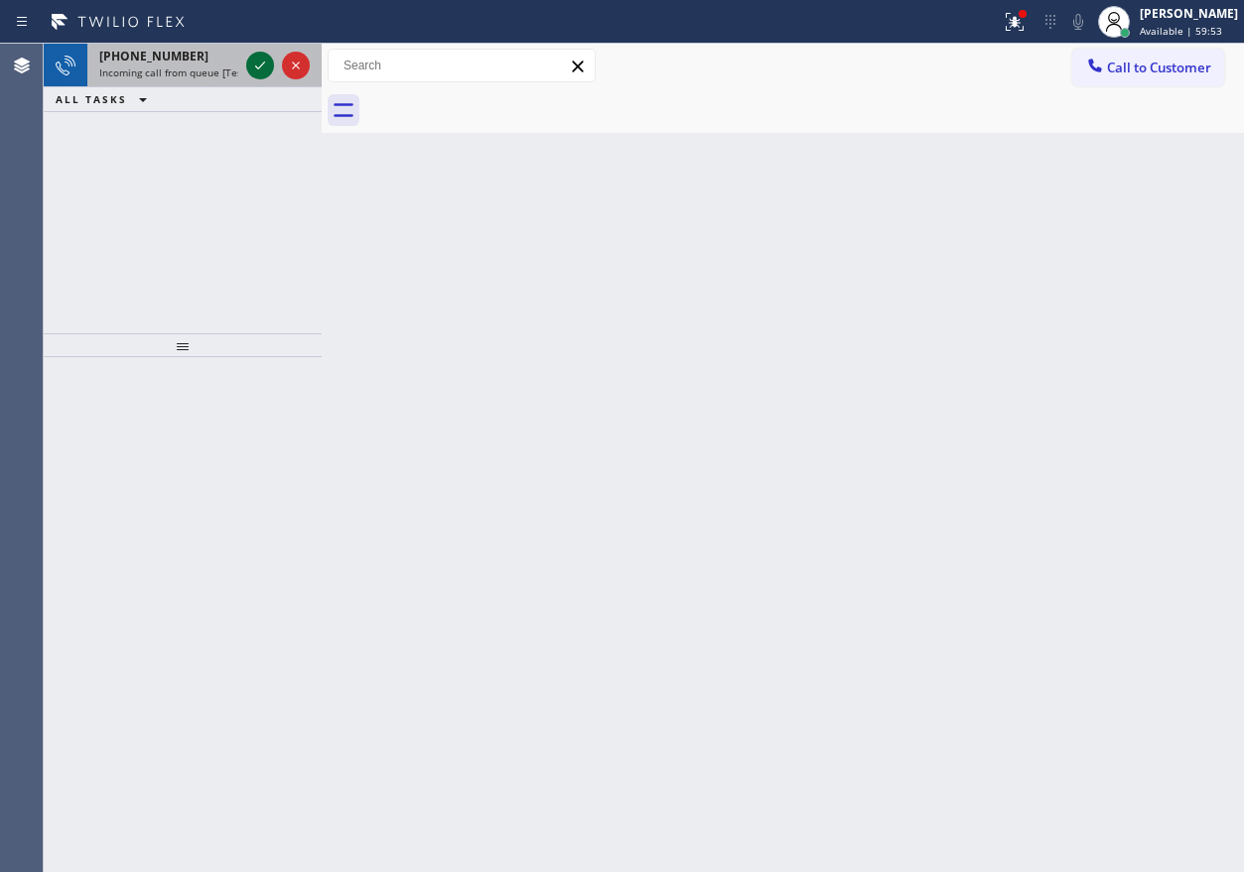
click at [253, 68] on div at bounding box center [260, 66] width 28 height 24
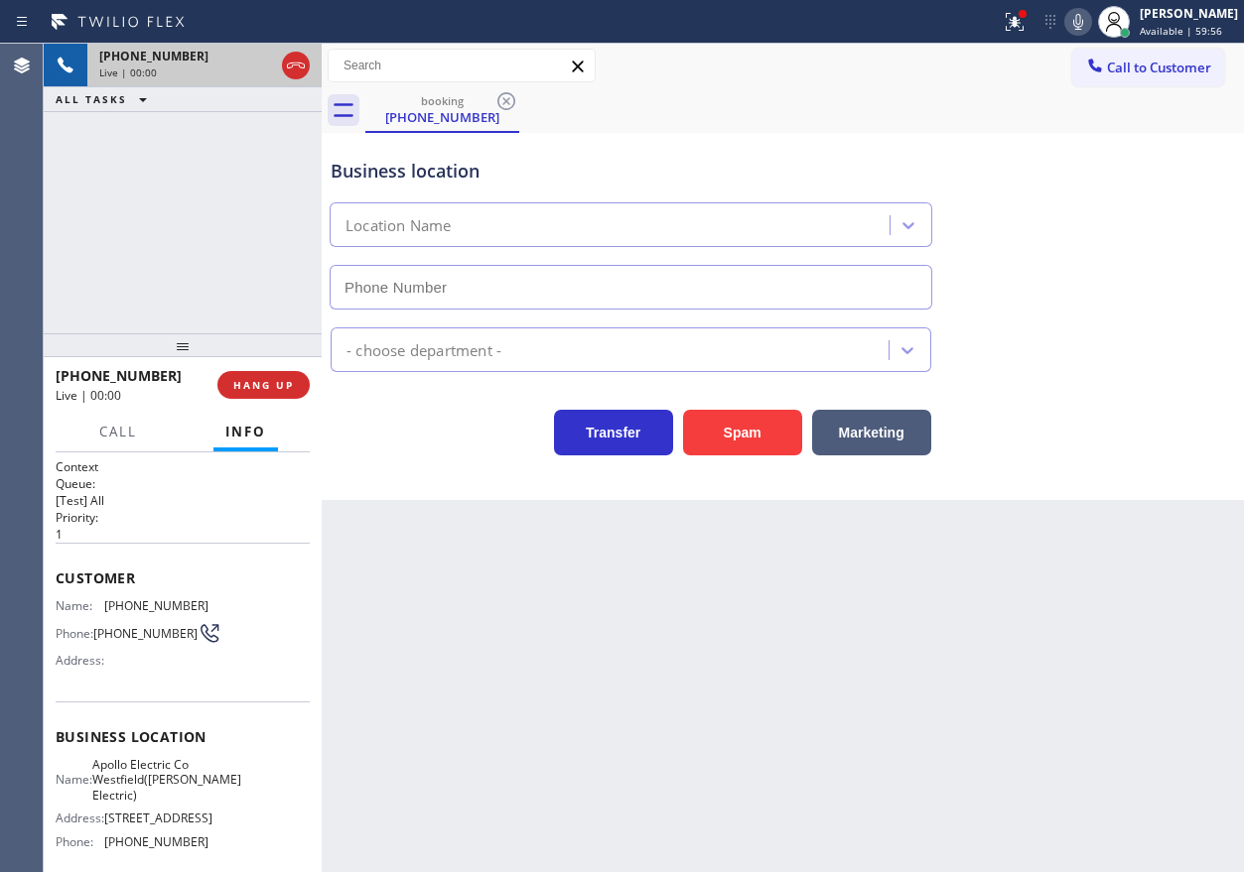
type input "[PHONE_NUMBER]"
click at [242, 395] on button "HANG UP" at bounding box center [263, 385] width 92 height 28
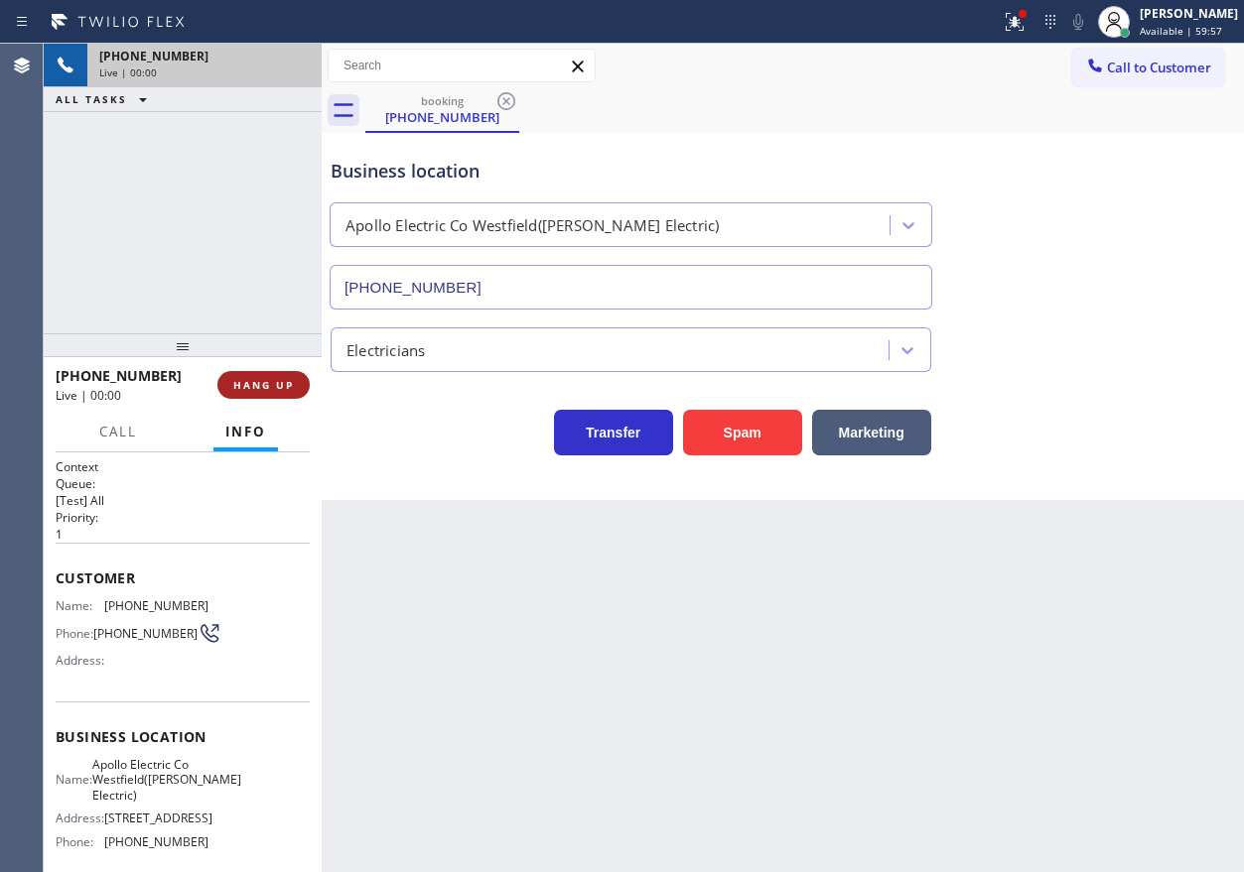
click at [263, 389] on span "HANG UP" at bounding box center [263, 385] width 61 height 14
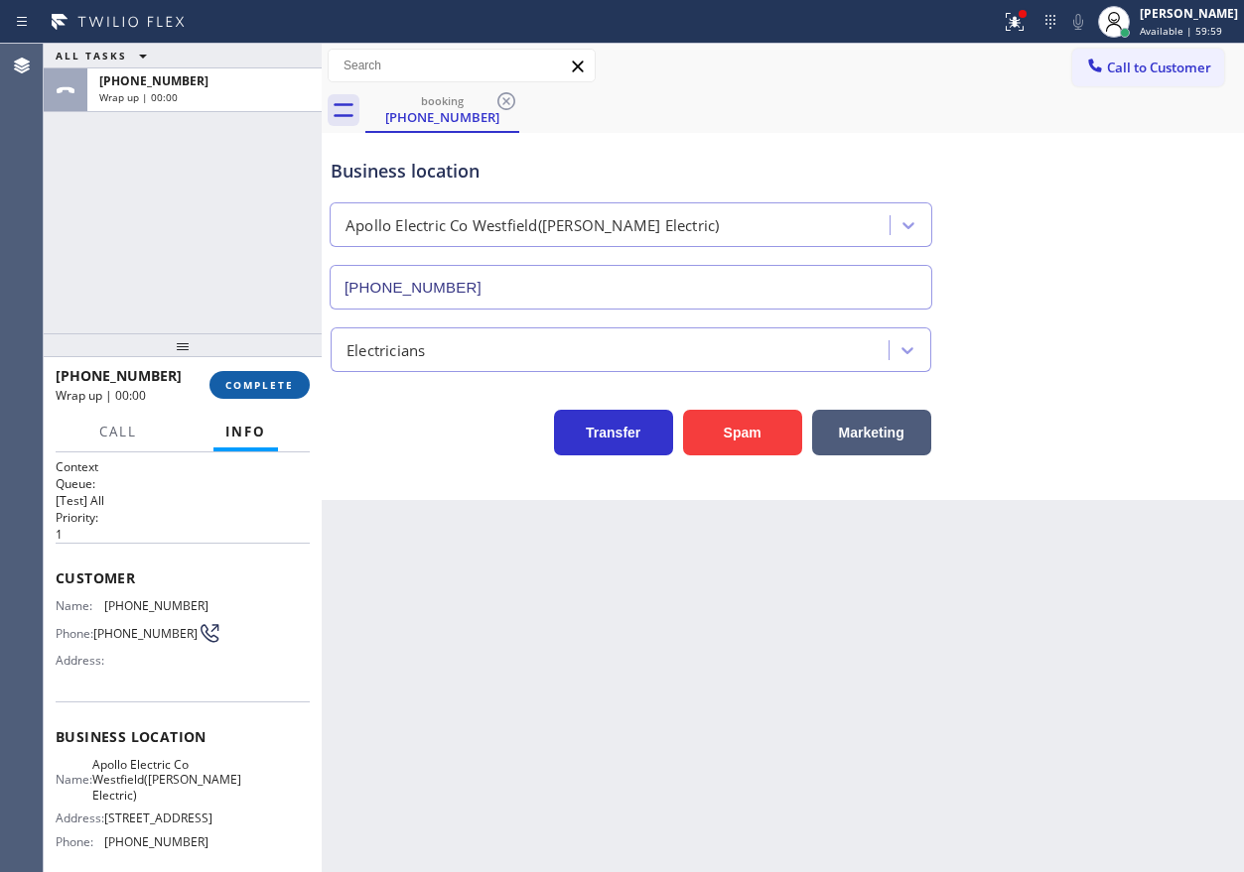
click at [282, 392] on span "COMPLETE" at bounding box center [259, 385] width 68 height 14
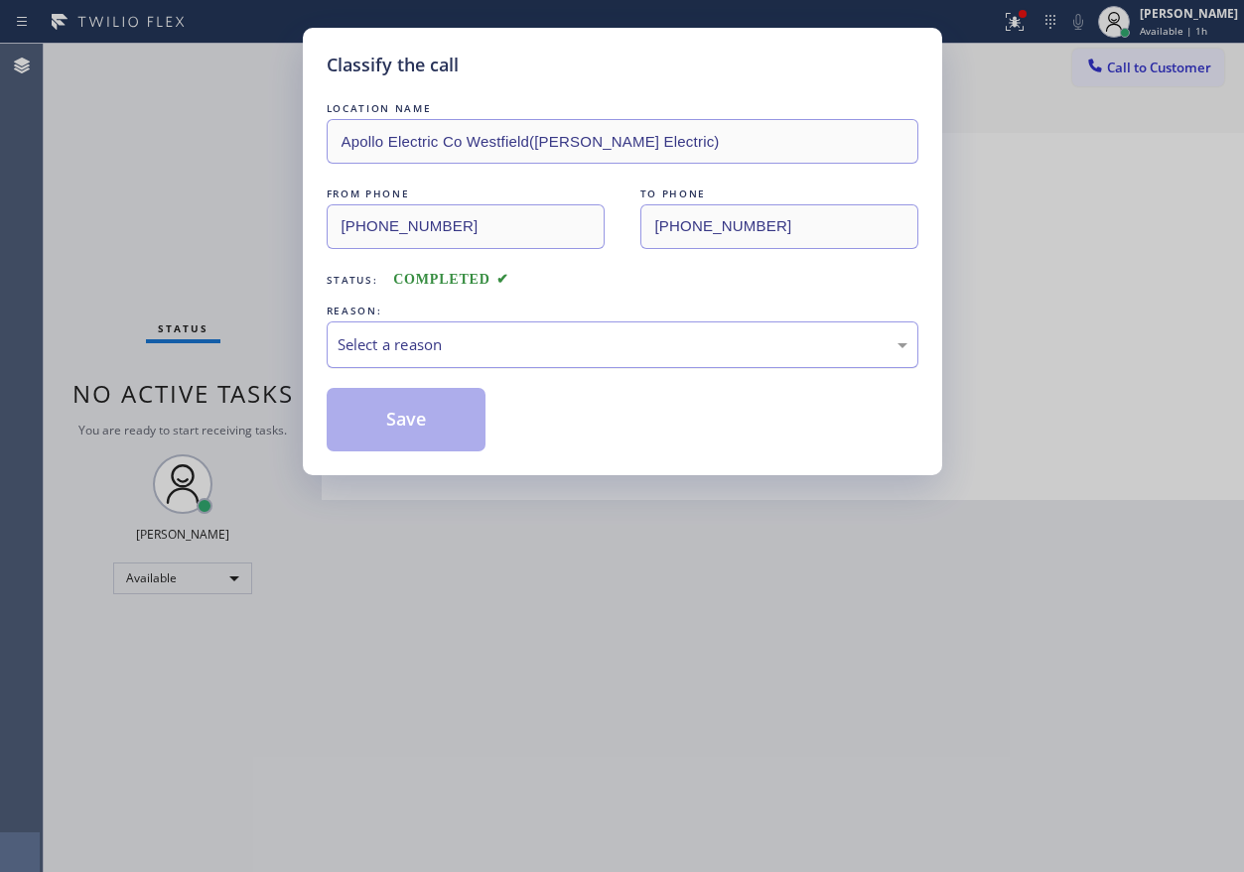
click at [490, 349] on div "Select a reason" at bounding box center [622, 344] width 570 height 23
click at [439, 424] on button "Save" at bounding box center [407, 420] width 160 height 64
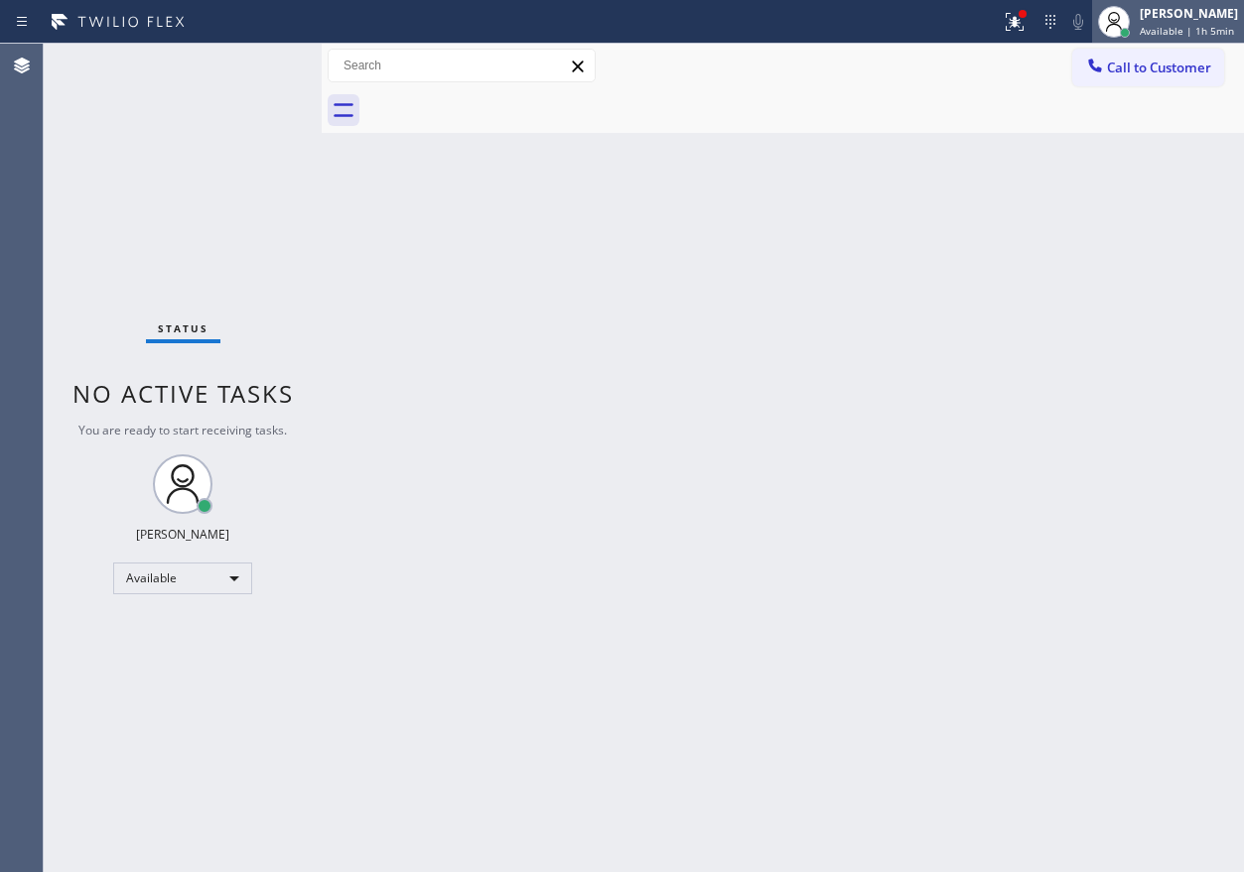
click at [1169, 33] on span "Available | 1h 5min" at bounding box center [1186, 31] width 94 height 14
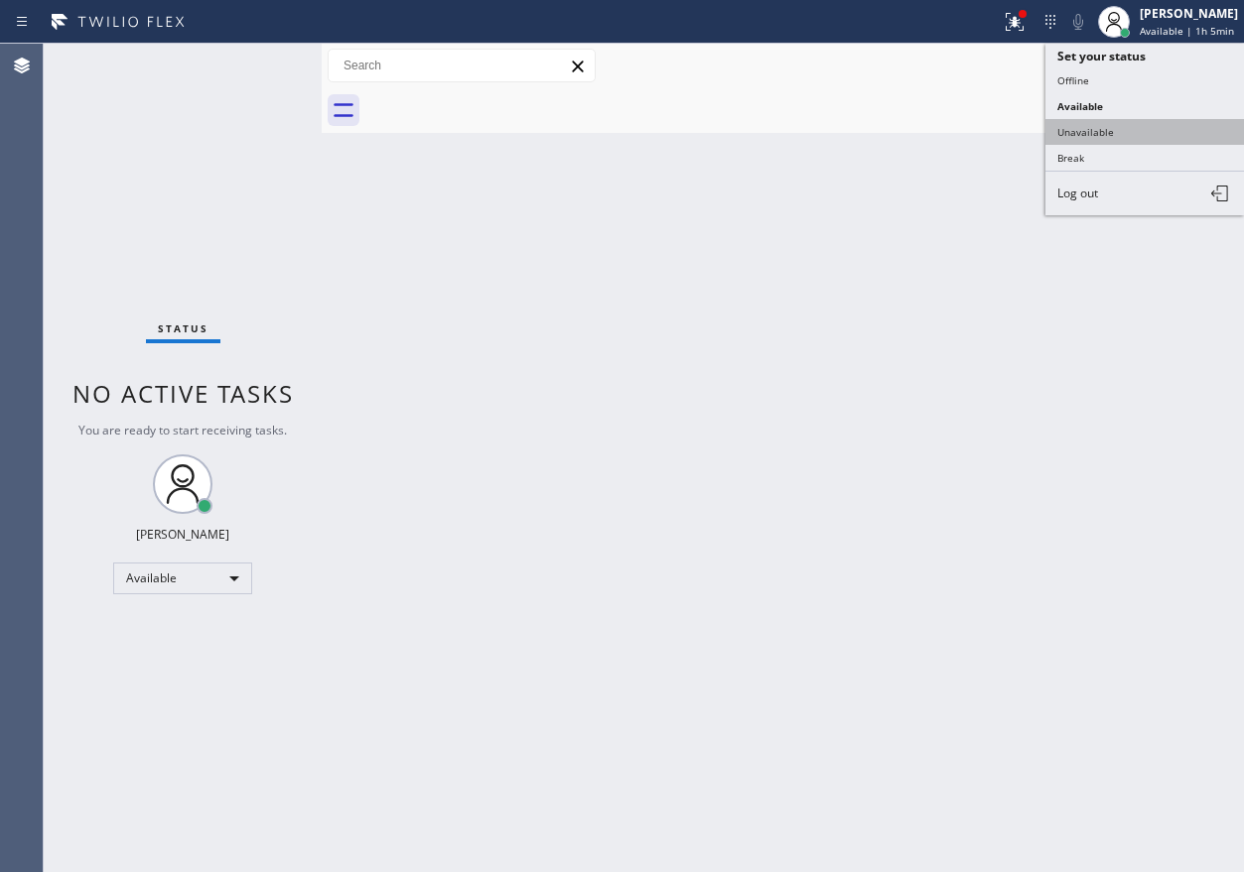
click at [1127, 138] on button "Unavailable" at bounding box center [1144, 132] width 198 height 26
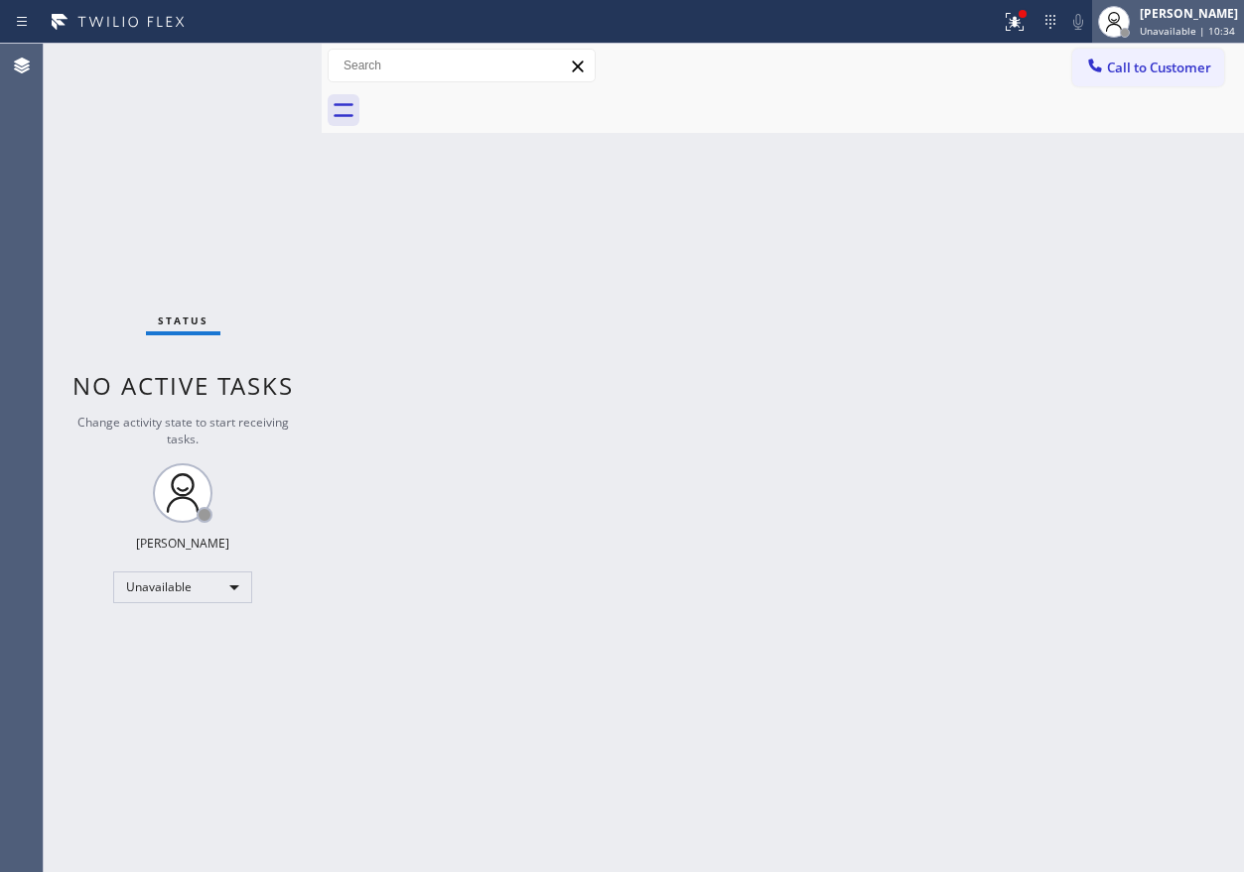
click at [1150, 21] on div "[PERSON_NAME]" at bounding box center [1188, 13] width 98 height 17
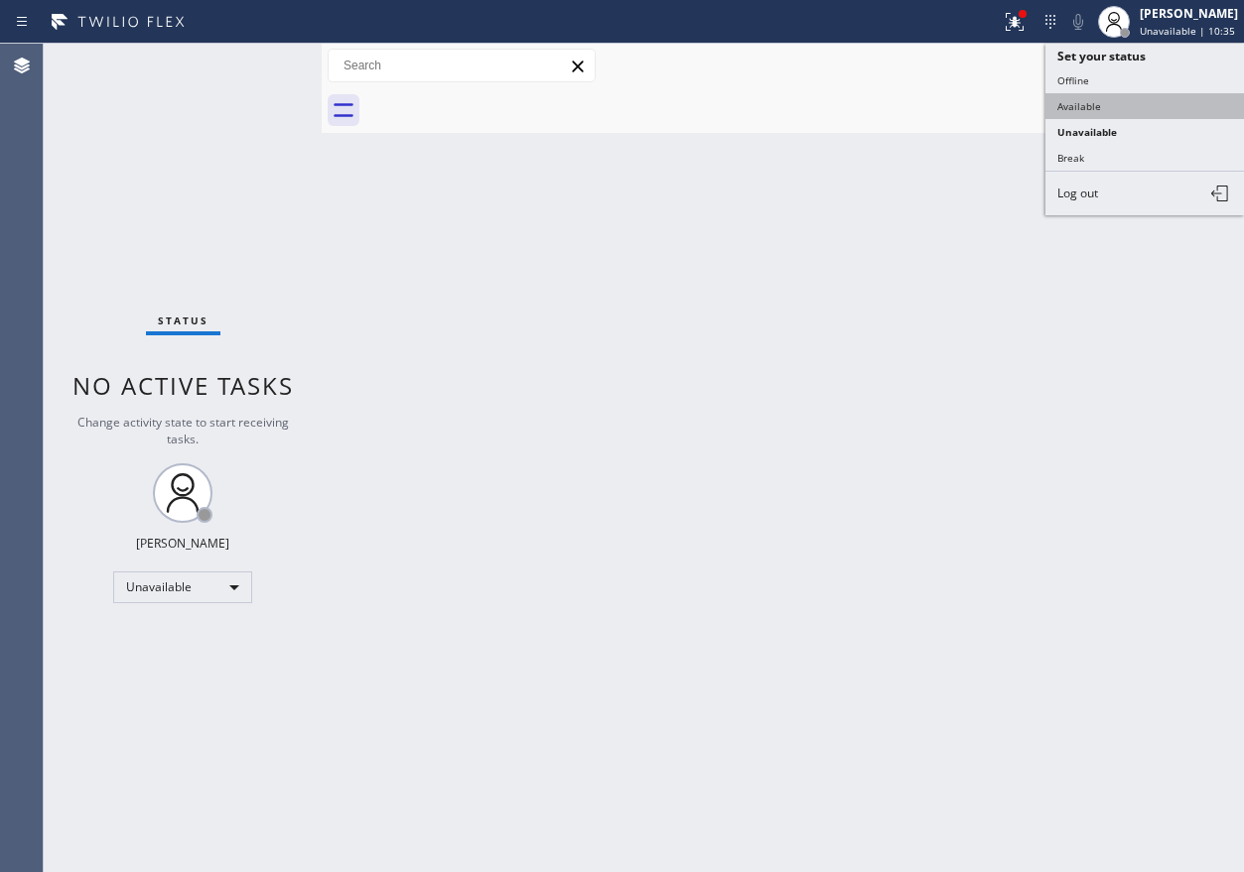
click at [1091, 104] on button "Available" at bounding box center [1144, 106] width 198 height 26
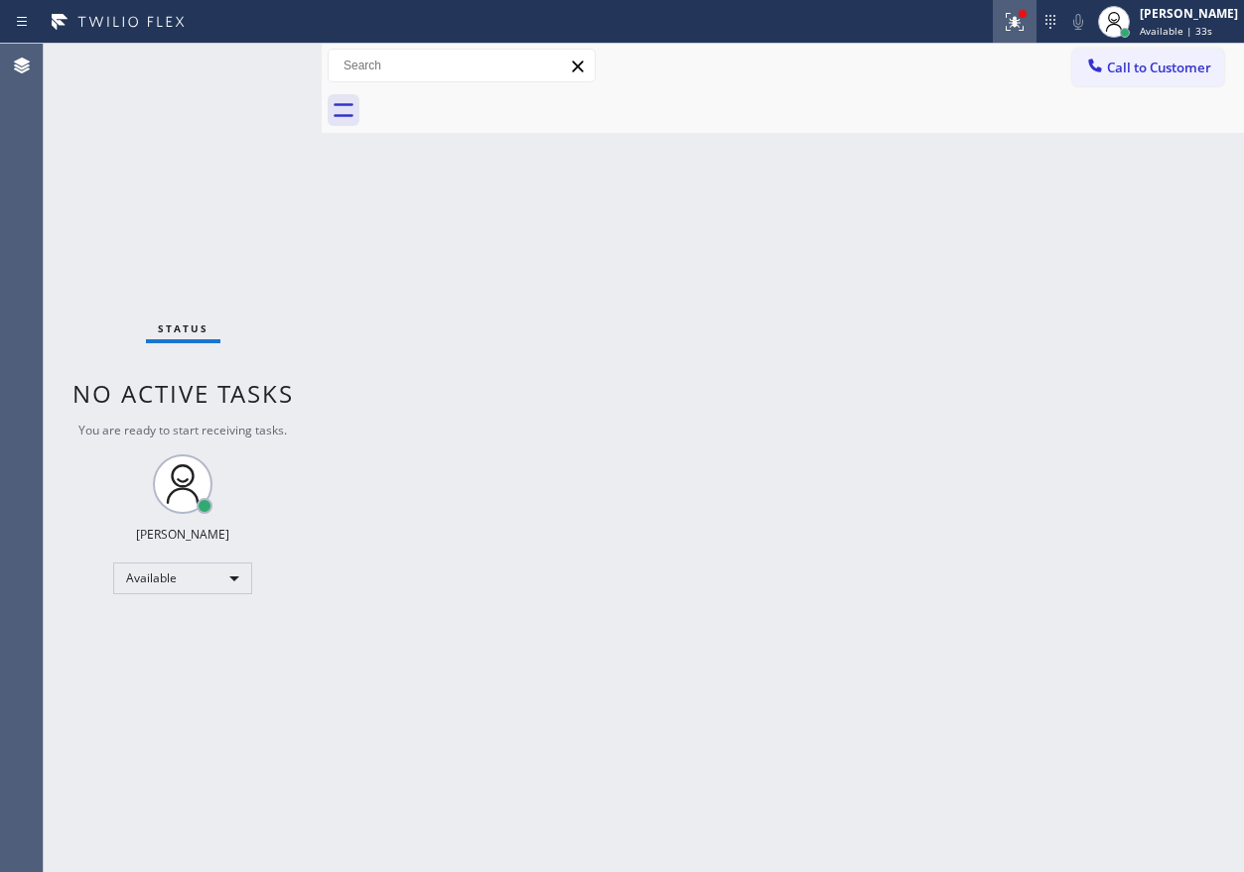
click at [1028, 37] on button at bounding box center [1014, 22] width 44 height 44
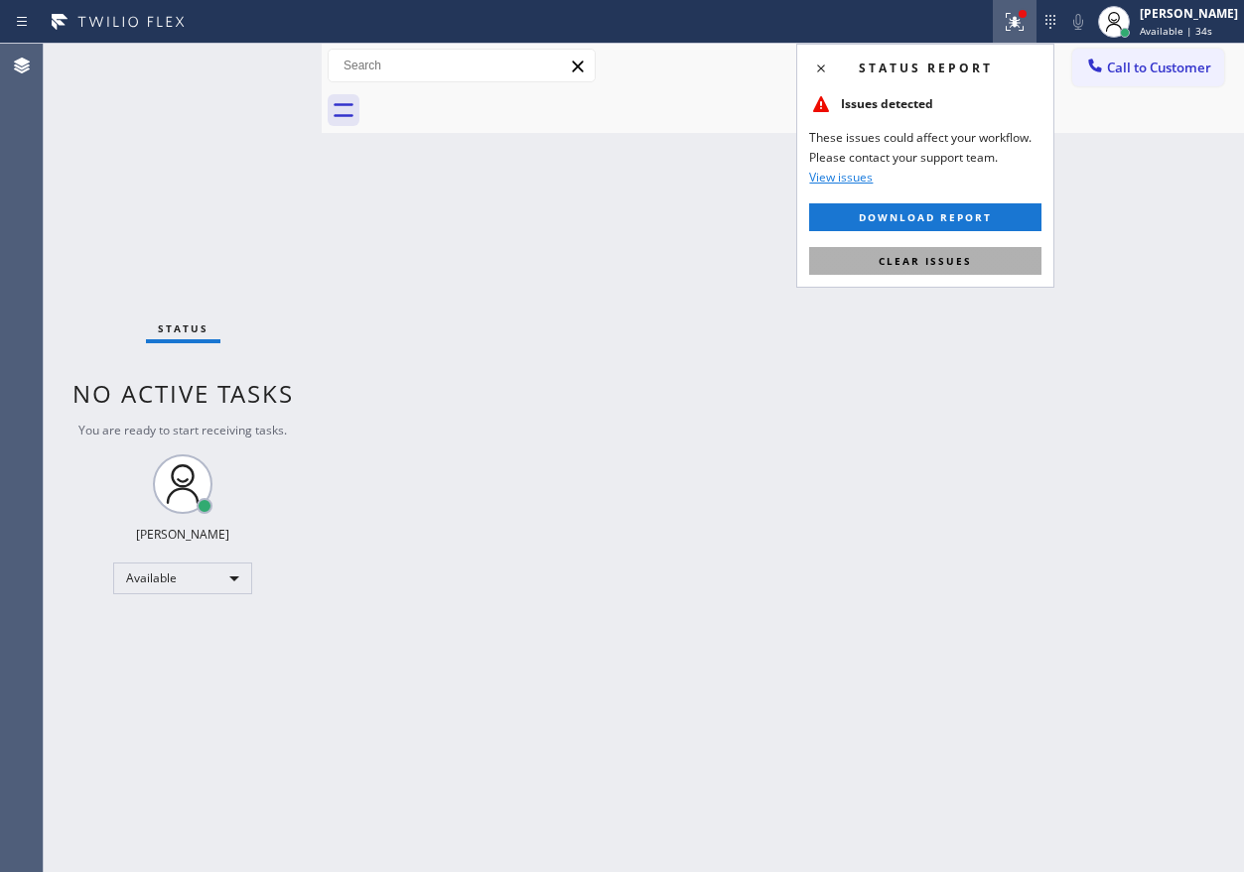
click at [1001, 260] on button "Clear issues" at bounding box center [925, 261] width 232 height 28
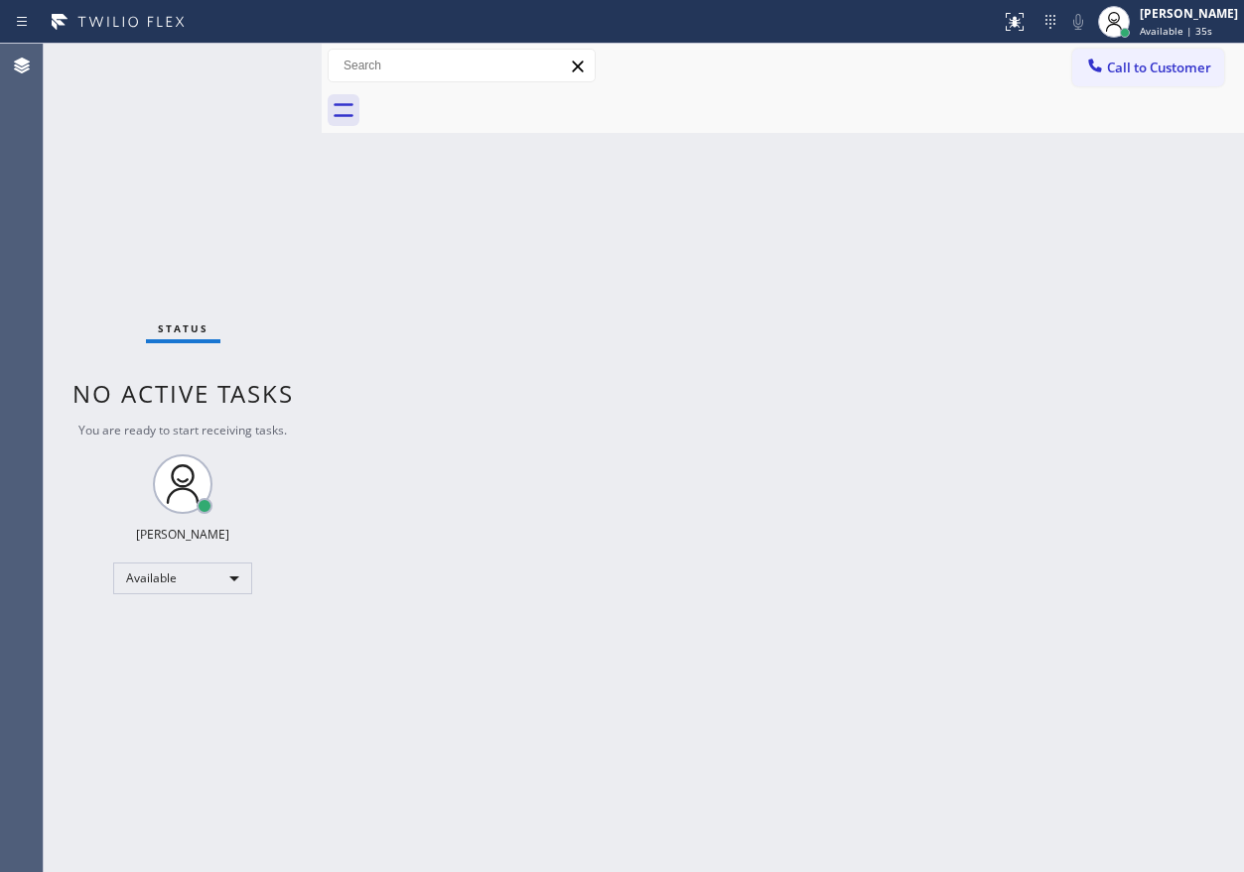
click at [998, 299] on div "Back to Dashboard Change Sender ID Customers Technicians Select a contact Outbo…" at bounding box center [783, 458] width 922 height 829
click at [1155, 230] on div "Back to Dashboard Change Sender ID Customers Technicians Select a contact Outbo…" at bounding box center [783, 458] width 922 height 829
click at [1134, 477] on div "Back to Dashboard Change Sender ID Customers Technicians Select a contact Outbo…" at bounding box center [783, 458] width 922 height 829
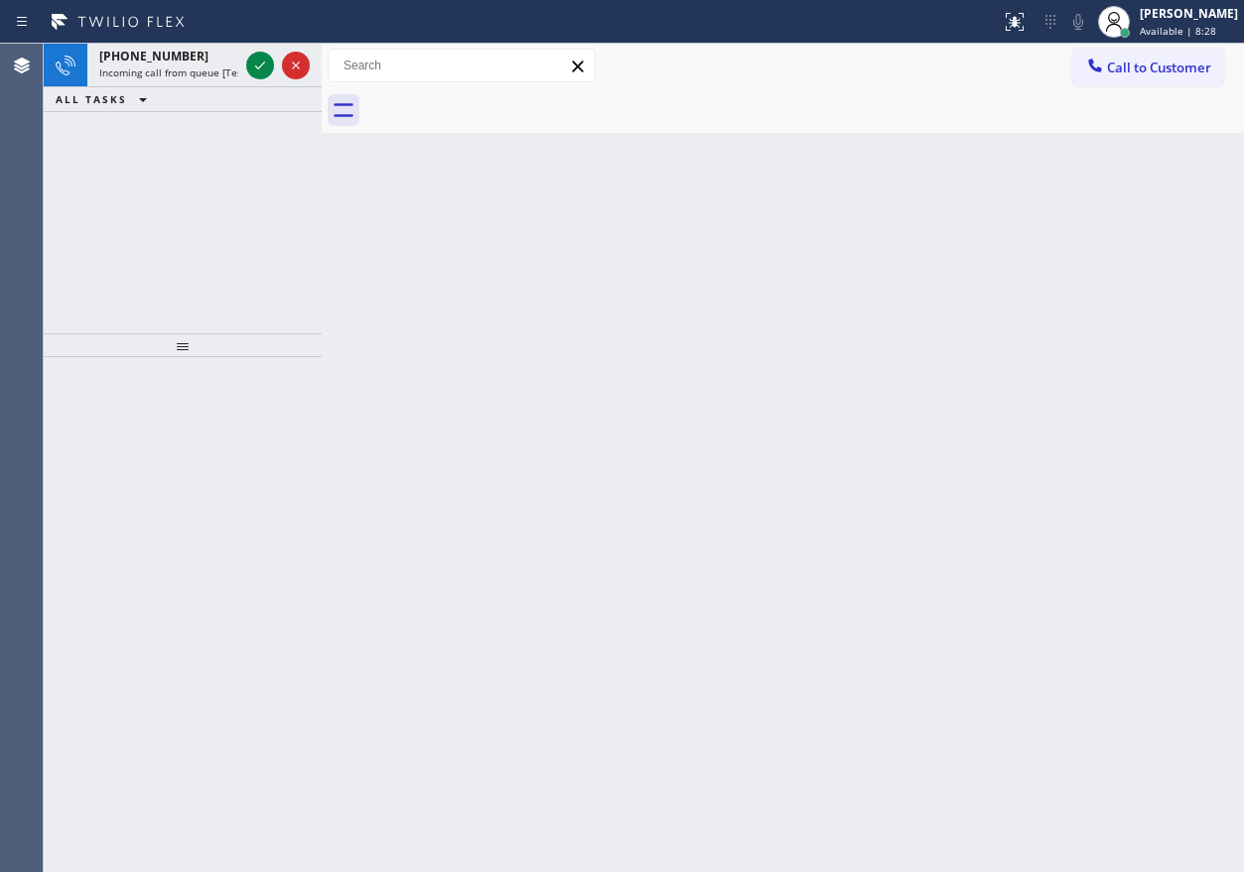
click at [959, 208] on div "Back to Dashboard Change Sender ID Customers Technicians Select a contact Outbo…" at bounding box center [783, 458] width 922 height 829
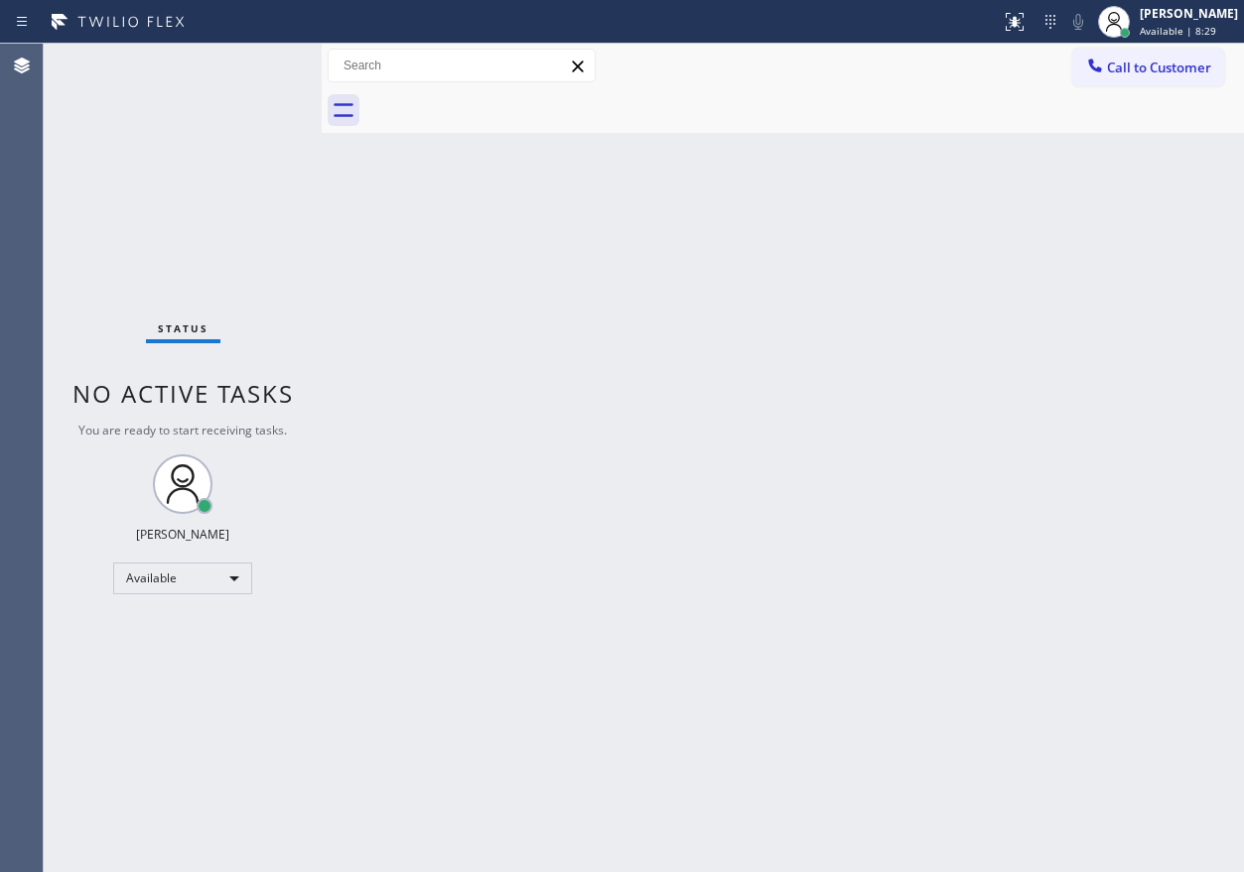
click at [263, 73] on div "Status No active tasks You are ready to start receiving tasks. [PERSON_NAME] Av…" at bounding box center [183, 458] width 278 height 829
click at [264, 68] on div "Status No active tasks You are ready to start receiving tasks. [PERSON_NAME] Av…" at bounding box center [183, 458] width 278 height 829
drag, startPoint x: 264, startPoint y: 68, endPoint x: 695, endPoint y: 563, distance: 655.6
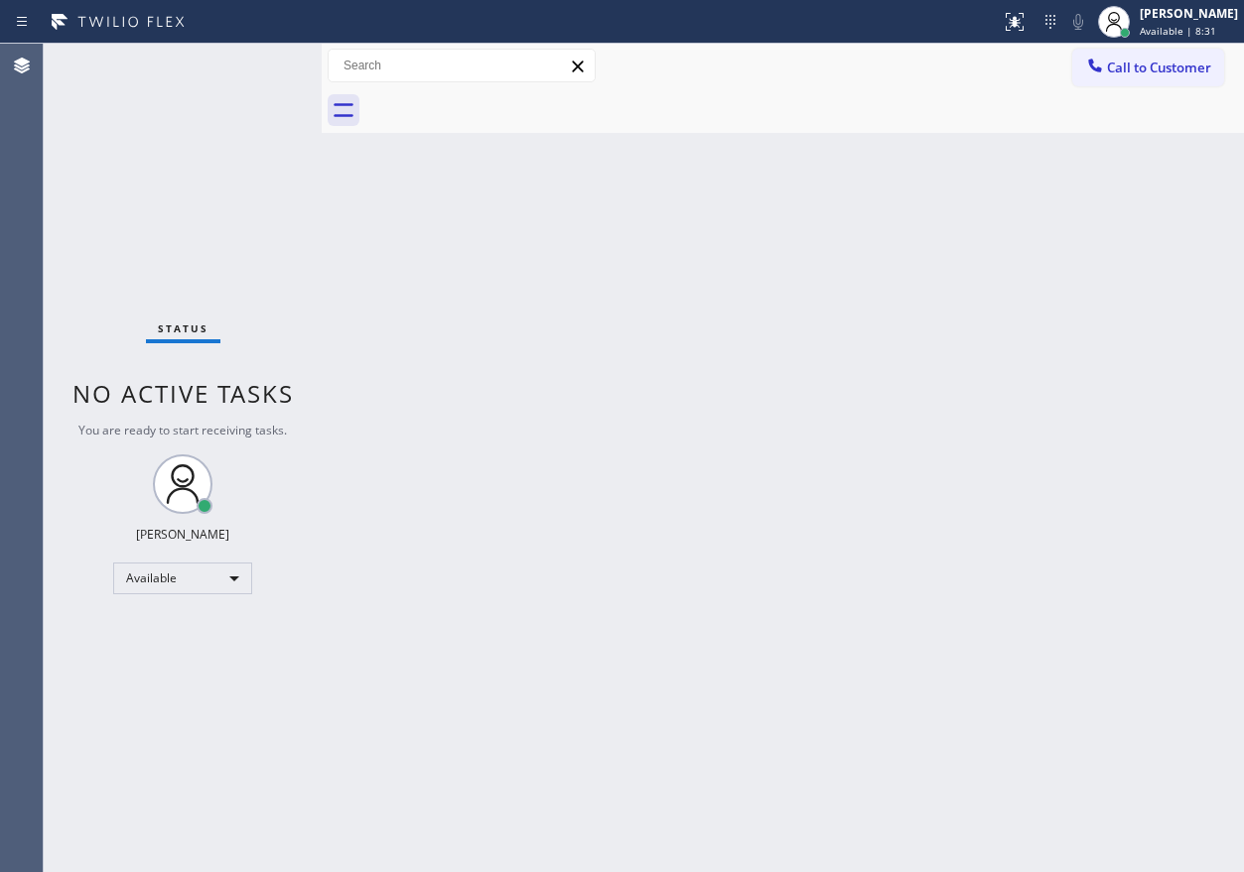
click at [707, 492] on div "Back to Dashboard Change Sender ID Customers Technicians Select a contact Outbo…" at bounding box center [783, 458] width 922 height 829
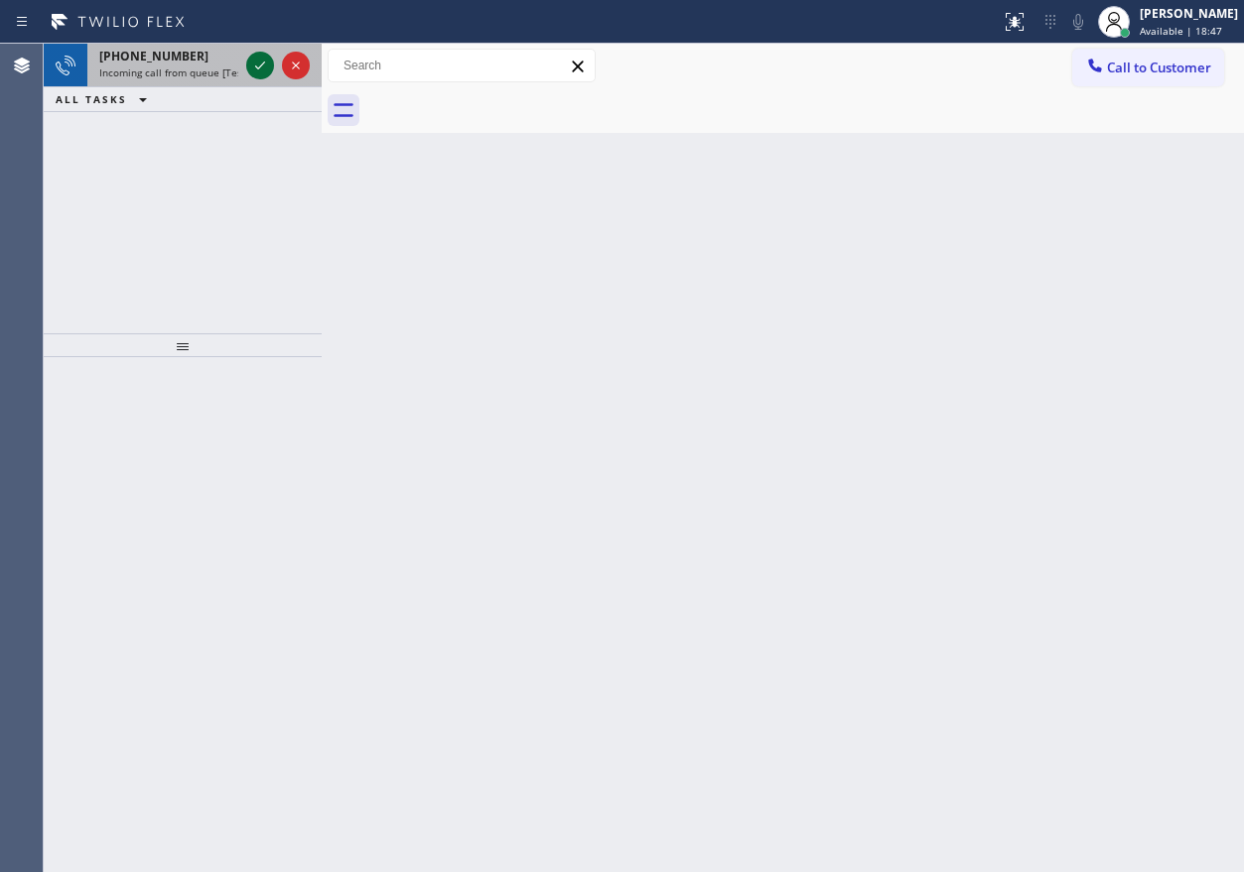
click at [261, 65] on icon at bounding box center [260, 66] width 24 height 24
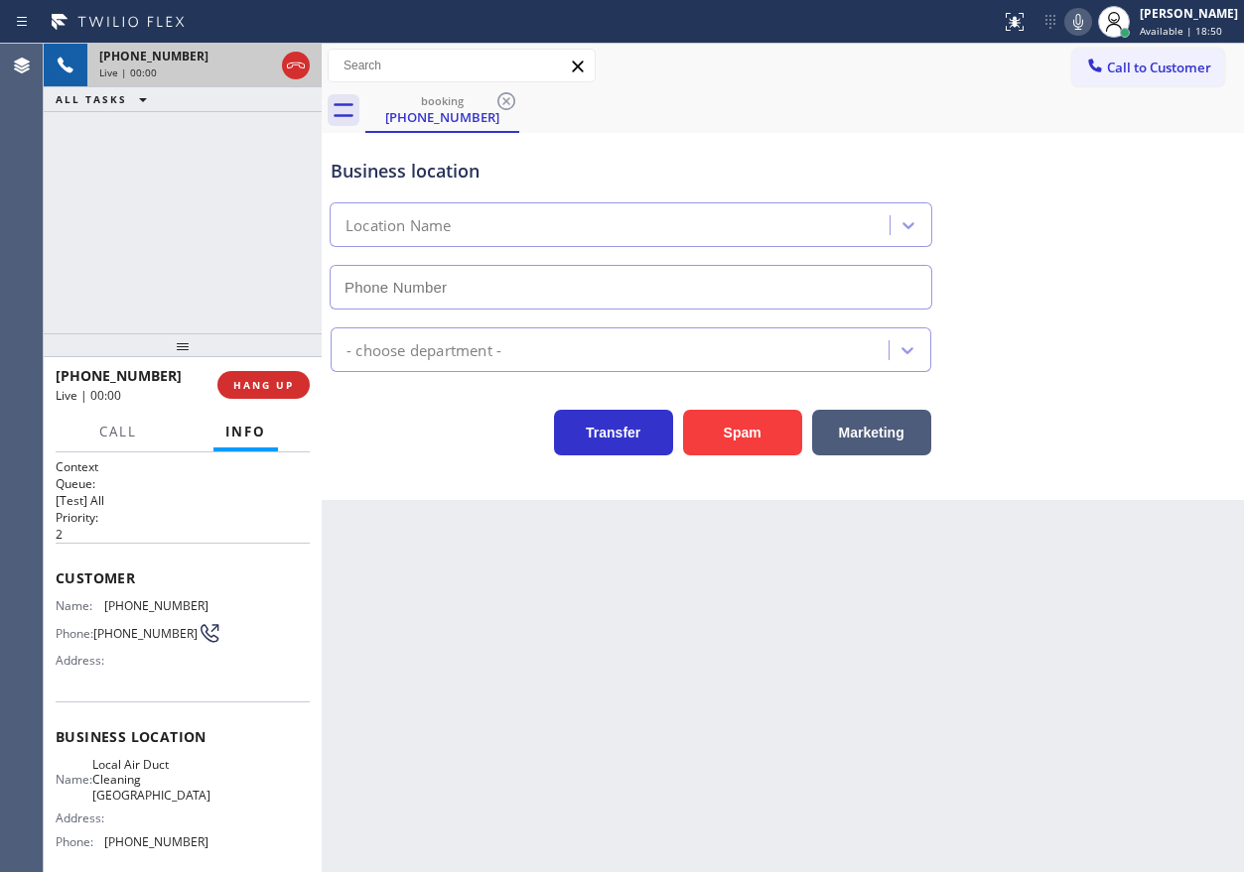
type input "[PHONE_NUMBER]"
click at [732, 452] on button "Spam" at bounding box center [742, 433] width 119 height 46
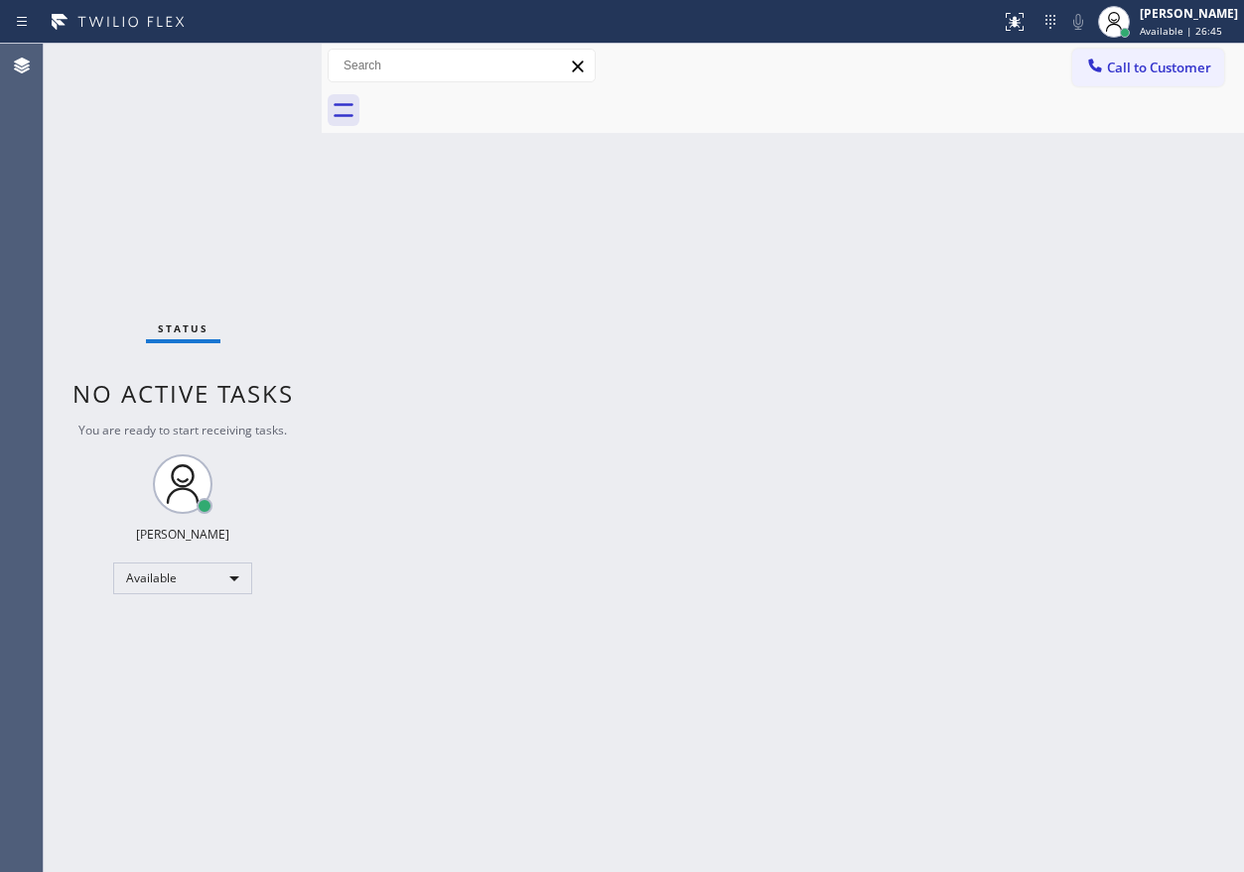
click at [256, 56] on div "Status No active tasks You are ready to start receiving tasks. [PERSON_NAME] Av…" at bounding box center [183, 458] width 278 height 829
click at [264, 71] on div "Status No active tasks You are ready to start receiving tasks. [PERSON_NAME] Av…" at bounding box center [183, 458] width 278 height 829
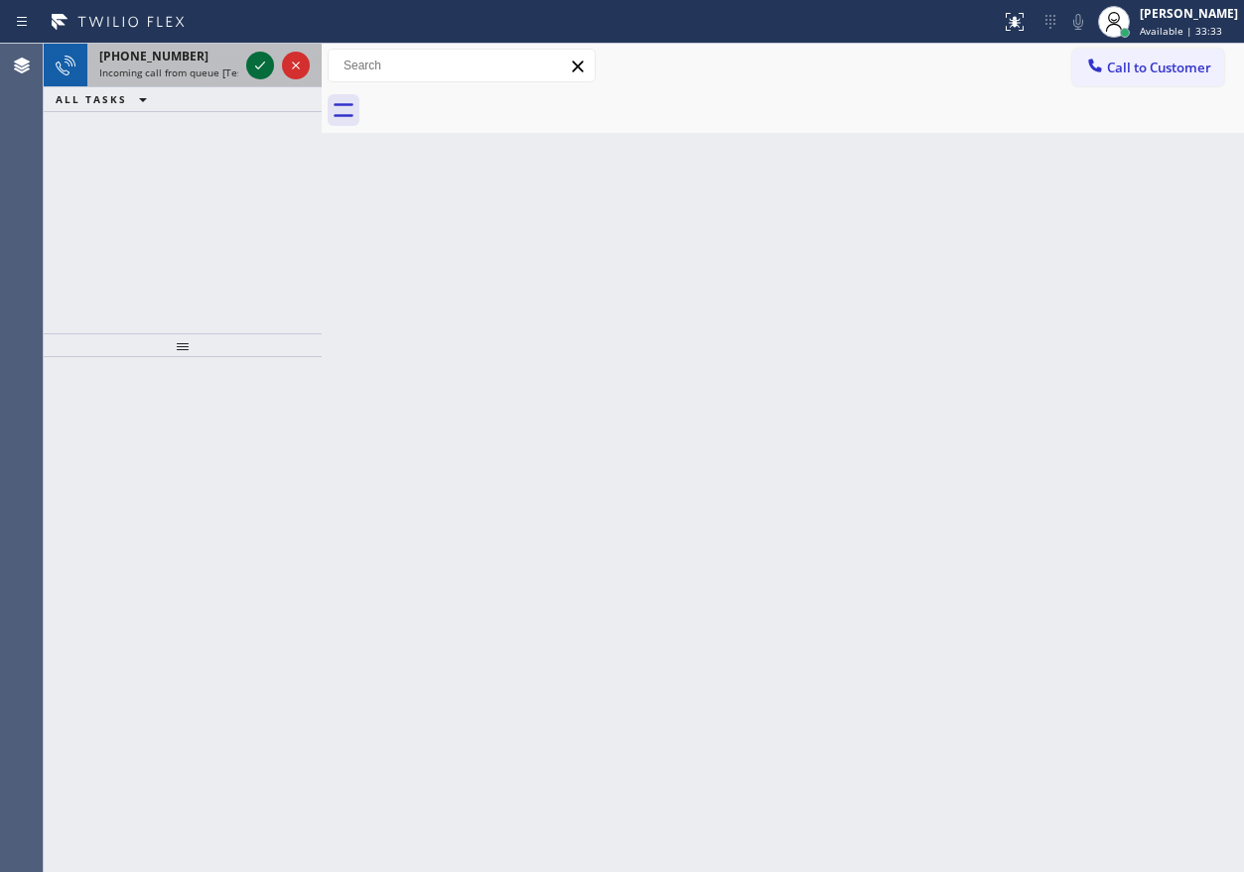
click at [252, 61] on icon at bounding box center [260, 66] width 24 height 24
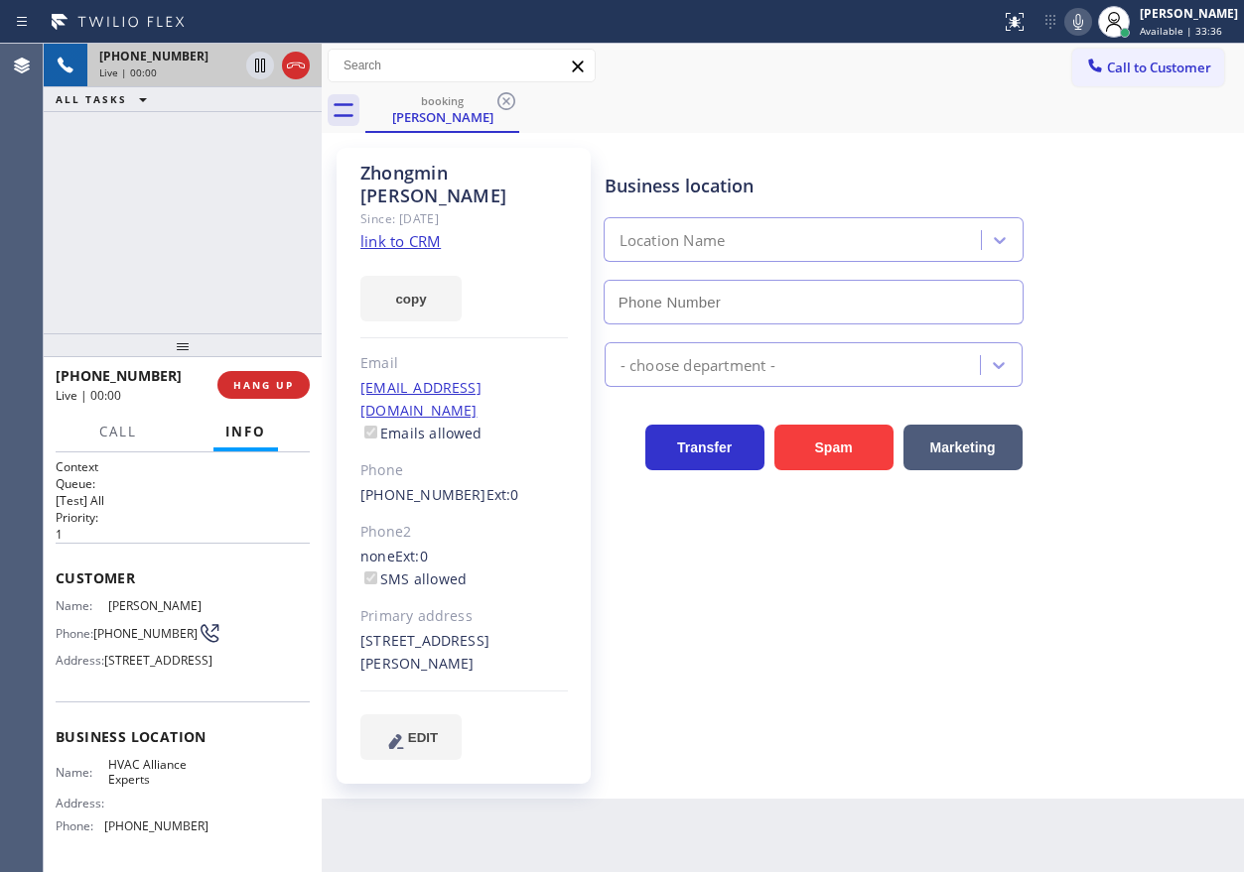
type input "[PHONE_NUMBER]"
click at [436, 231] on link "link to CRM" at bounding box center [400, 241] width 80 height 20
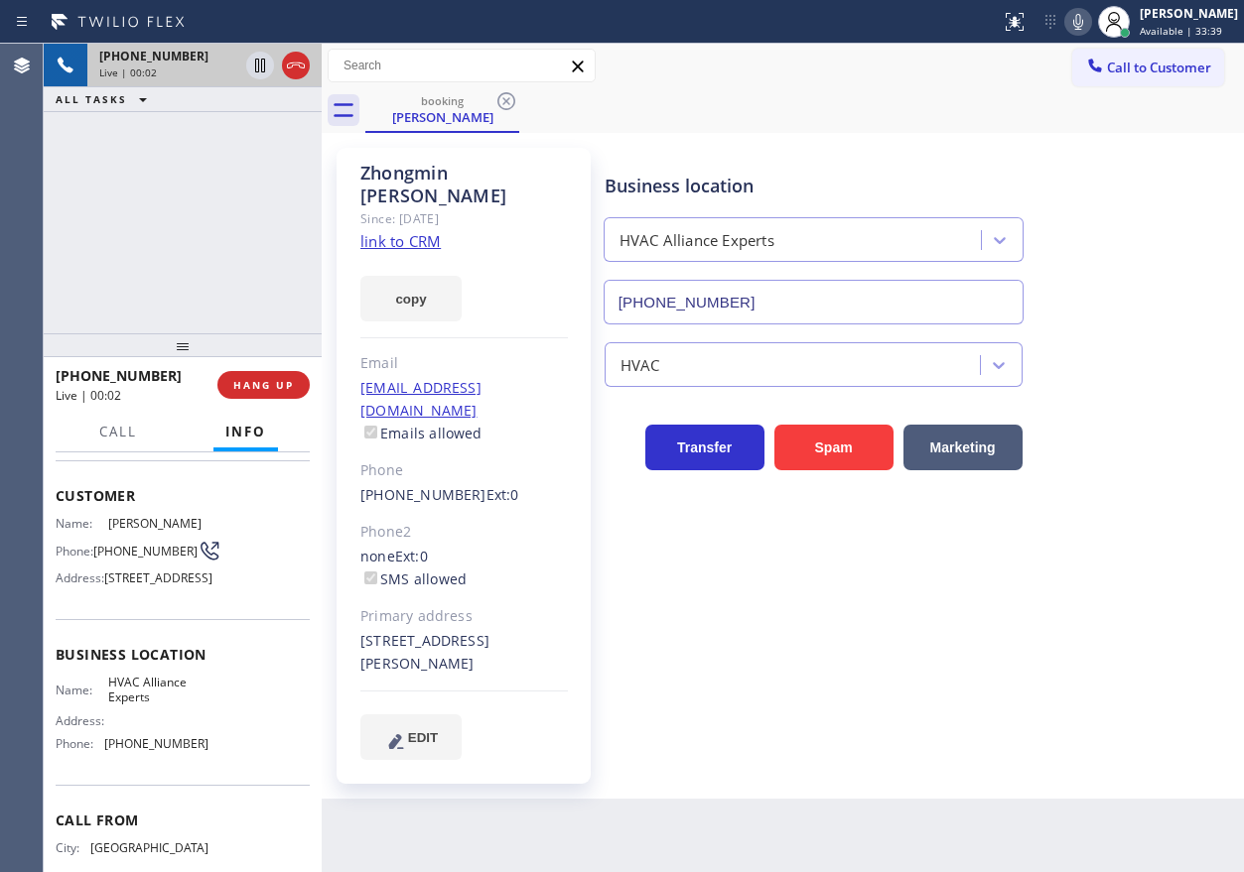
scroll to position [189, 0]
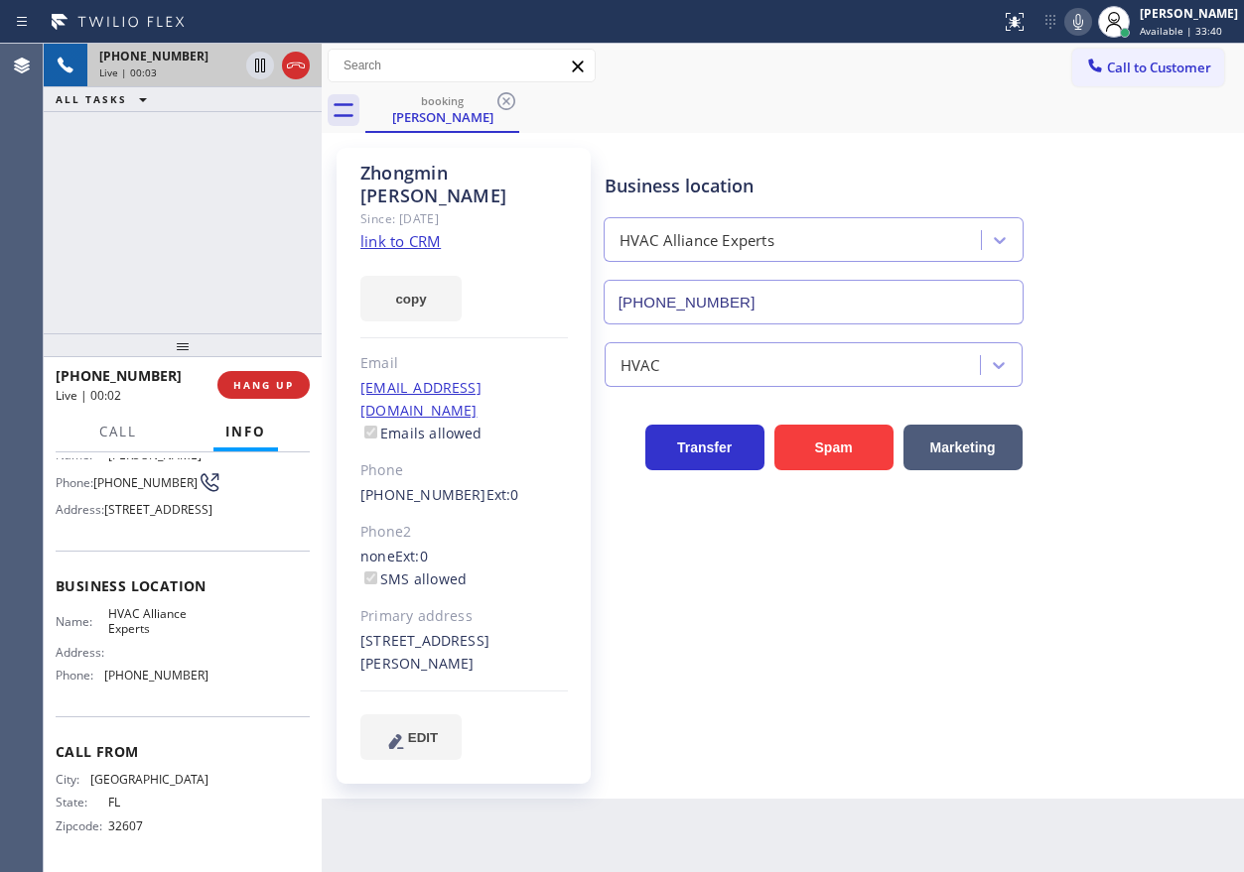
click at [150, 618] on span "HVAC Alliance Experts" at bounding box center [157, 621] width 99 height 31
drag, startPoint x: 150, startPoint y: 618, endPoint x: 1086, endPoint y: 349, distance: 973.8
click at [153, 618] on span "HVAC Alliance Experts" at bounding box center [157, 621] width 99 height 31
copy span "HVAC Alliance Experts"
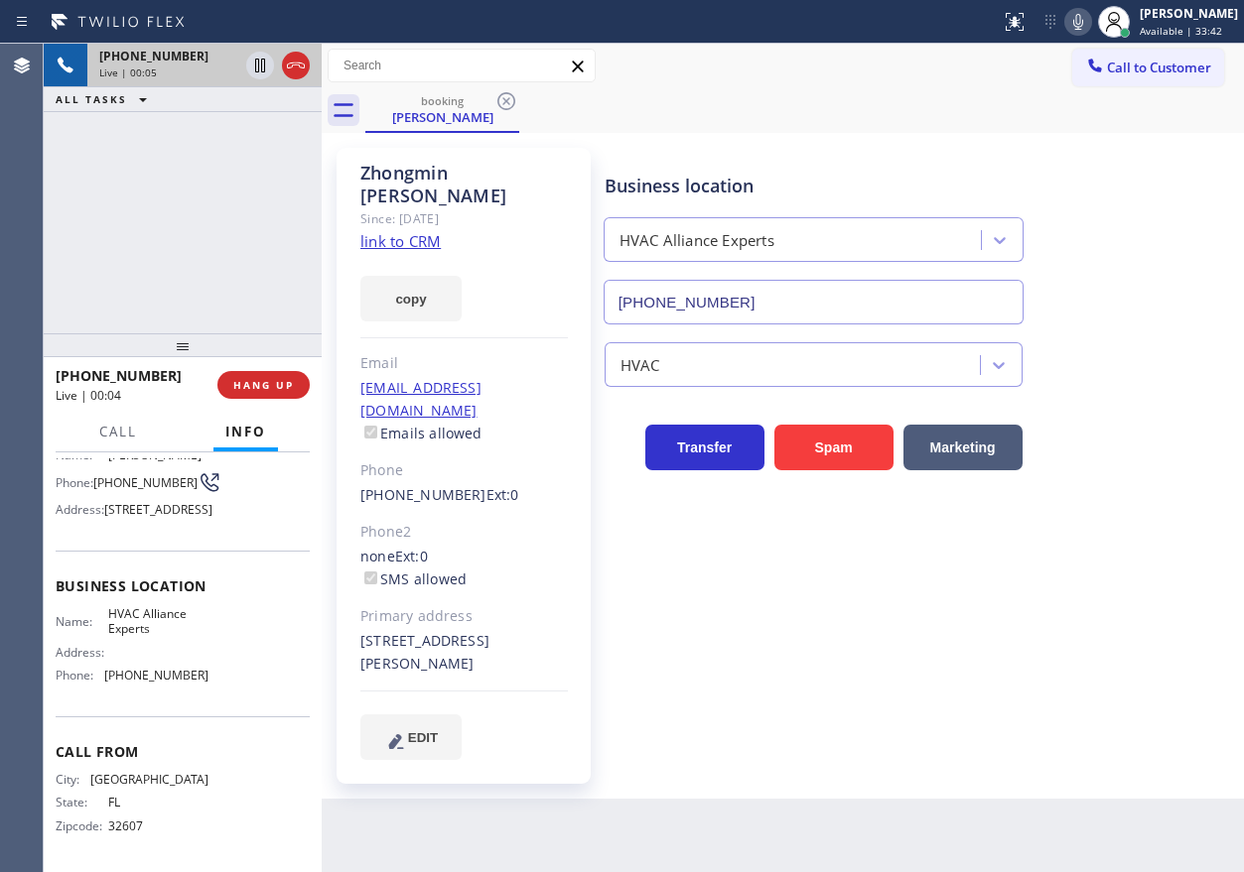
click at [850, 297] on input "[PHONE_NUMBER]" at bounding box center [813, 302] width 420 height 45
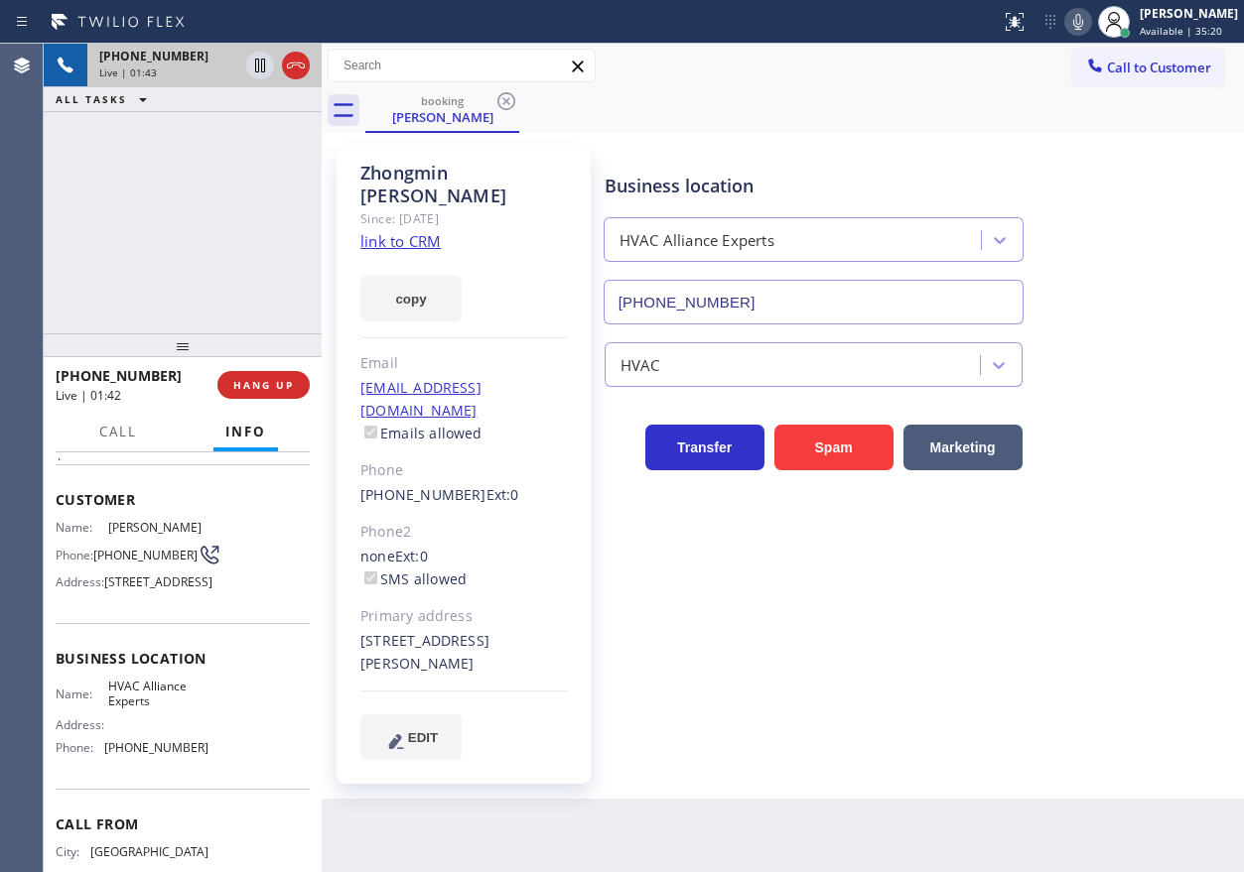
scroll to position [0, 0]
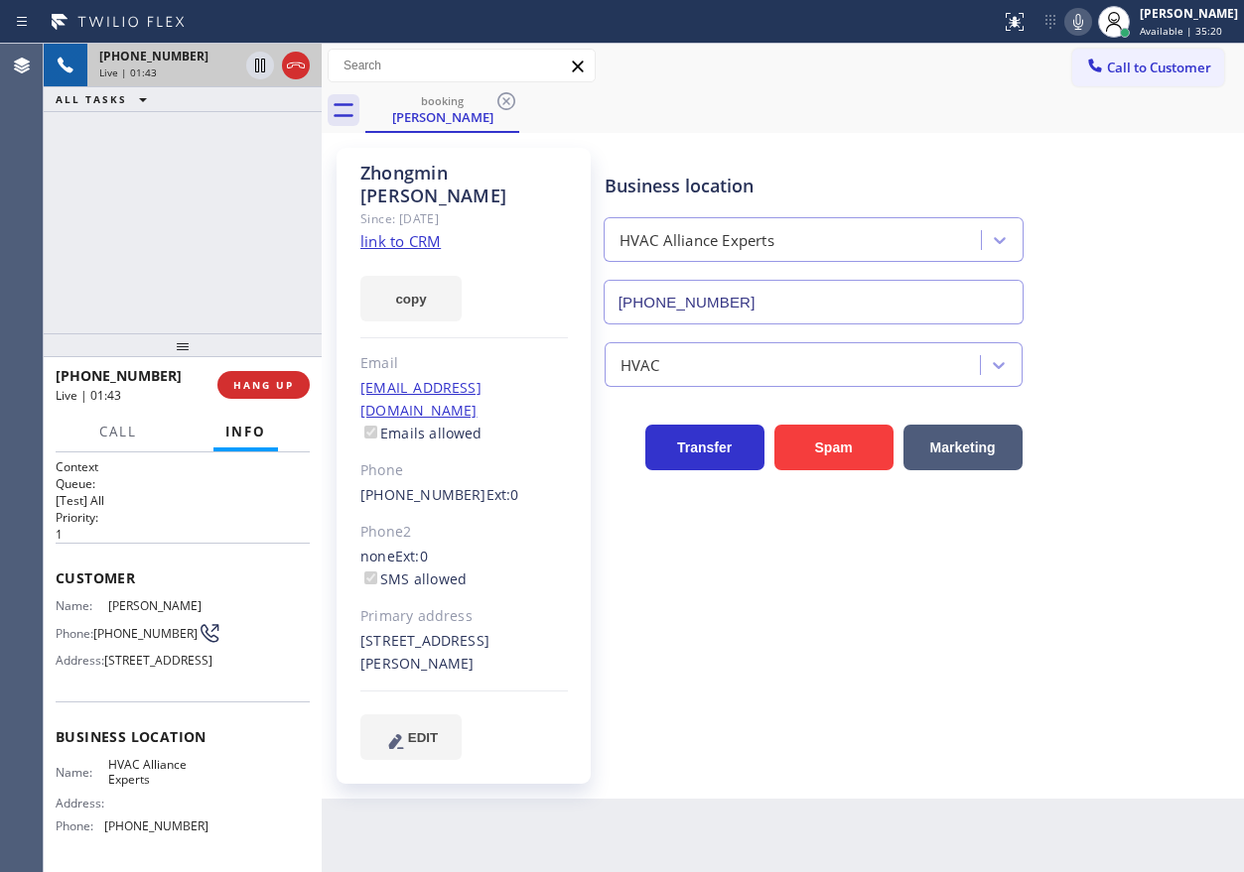
click at [123, 635] on span "[PHONE_NUMBER]" at bounding box center [145, 633] width 104 height 15
copy div "[PHONE_NUMBER]"
click at [397, 630] on div "[STREET_ADDRESS][PERSON_NAME]" at bounding box center [463, 653] width 207 height 46
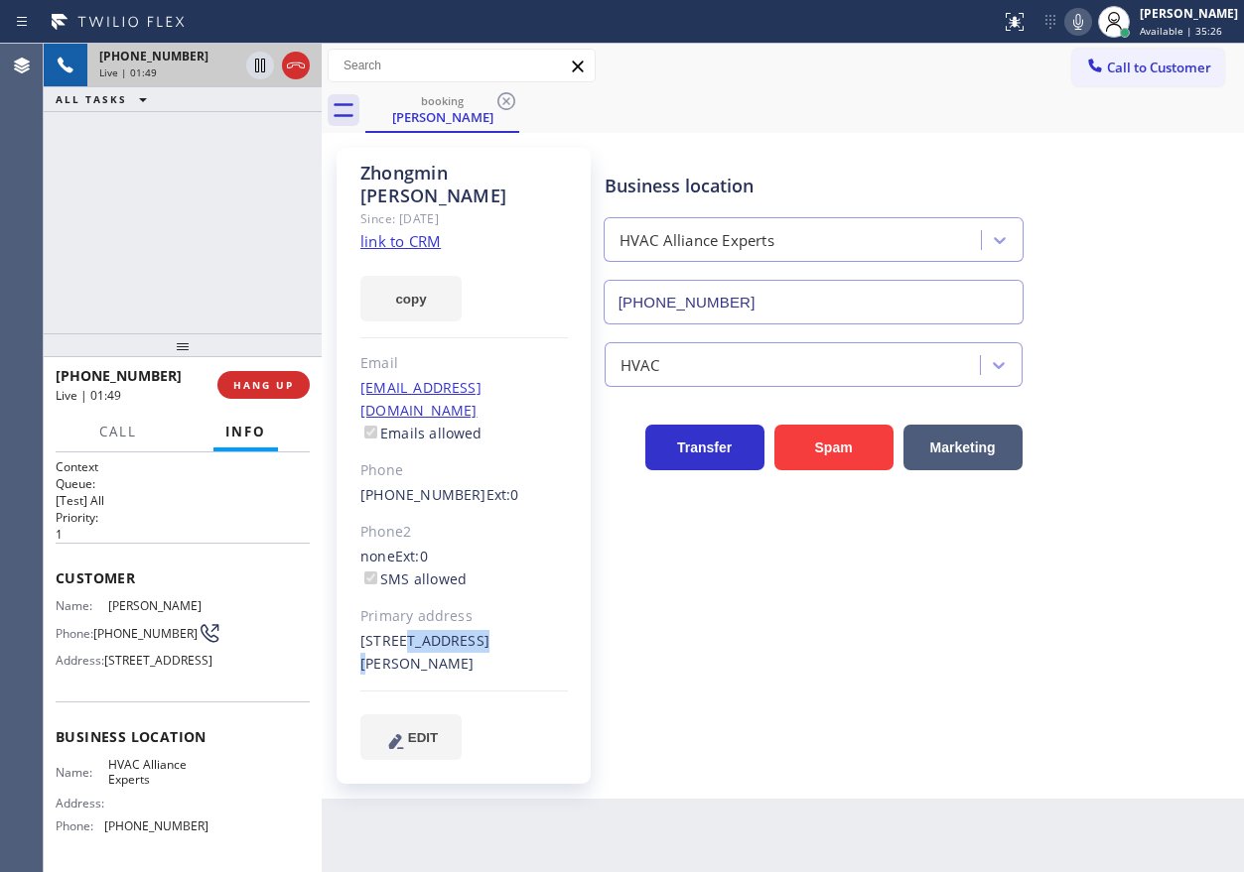
click at [397, 630] on div "[STREET_ADDRESS][PERSON_NAME]" at bounding box center [463, 653] width 207 height 46
copy div "[STREET_ADDRESS][PERSON_NAME]"
click at [252, 67] on icon at bounding box center [260, 66] width 24 height 24
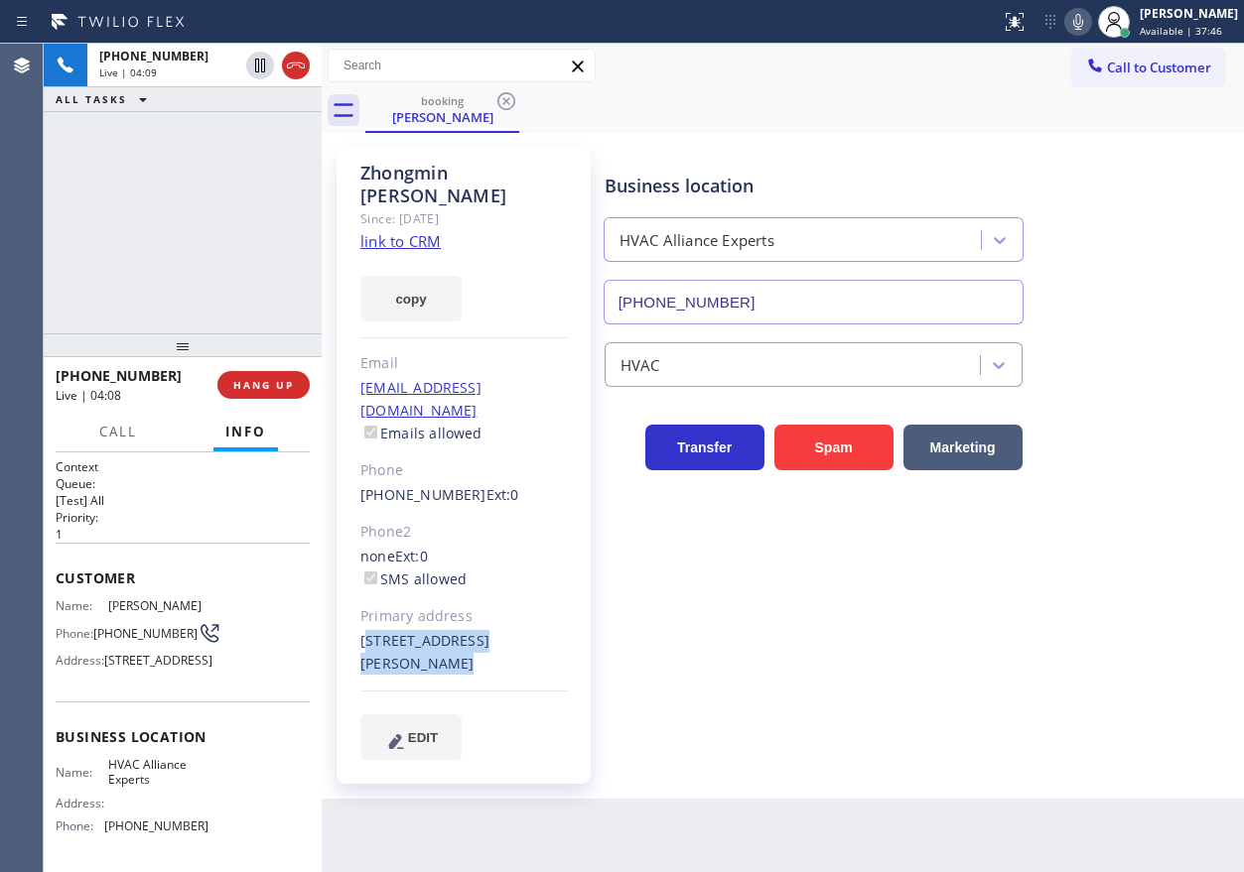
click at [1090, 30] on icon at bounding box center [1078, 22] width 24 height 24
click at [1090, 32] on icon at bounding box center [1078, 22] width 24 height 24
click at [262, 66] on icon at bounding box center [260, 66] width 24 height 24
click at [406, 722] on div at bounding box center [396, 738] width 24 height 32
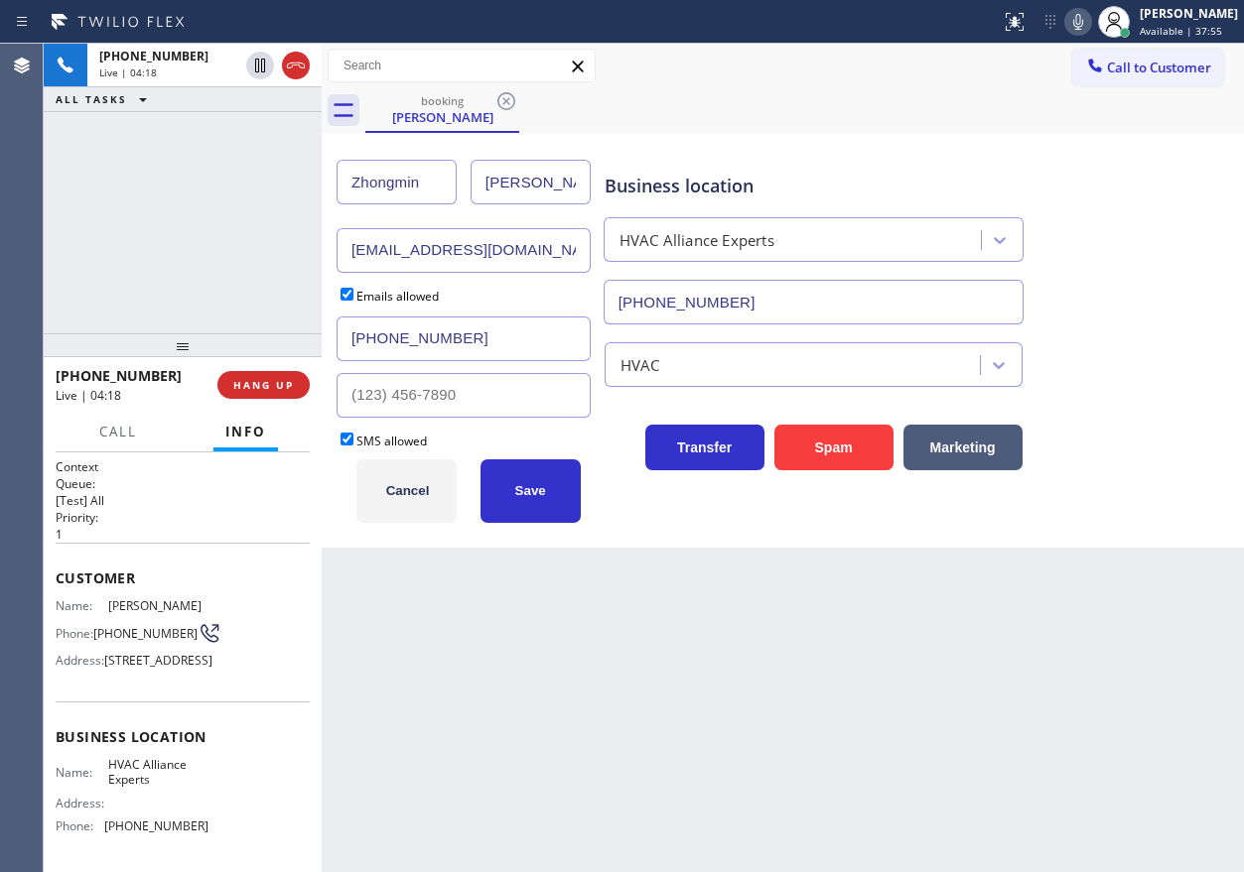
click at [431, 185] on input "Zhongmin" at bounding box center [396, 182] width 120 height 45
paste input "[PERSON_NAME]"
type input "[PERSON_NAME]"
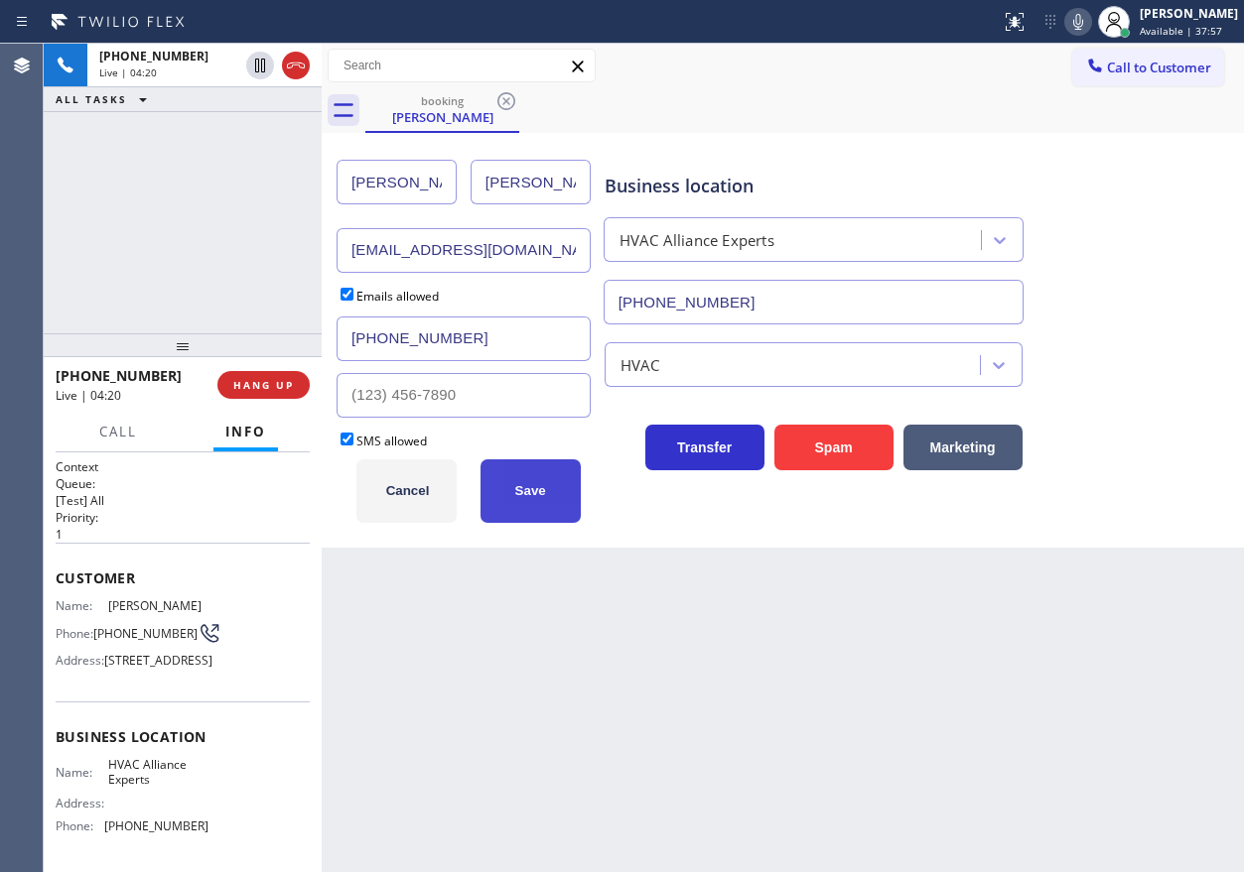
click at [536, 501] on button "Save" at bounding box center [530, 492] width 100 height 64
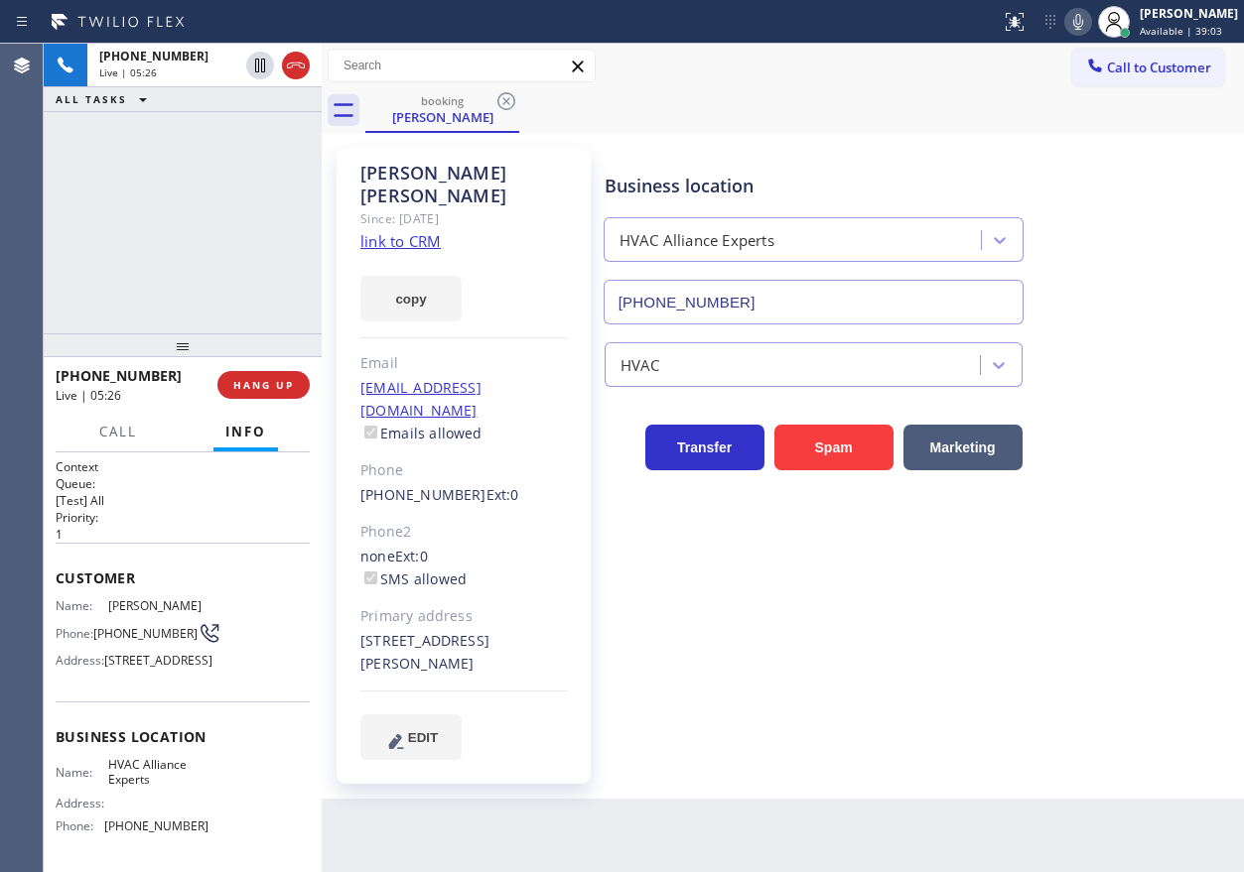
click at [1087, 24] on icon at bounding box center [1078, 22] width 24 height 24
click at [1090, 28] on icon at bounding box center [1078, 22] width 24 height 24
click at [1090, 20] on icon at bounding box center [1078, 22] width 24 height 24
click at [1090, 22] on icon at bounding box center [1078, 22] width 24 height 24
drag, startPoint x: 1095, startPoint y: 23, endPoint x: 1087, endPoint y: 58, distance: 35.6
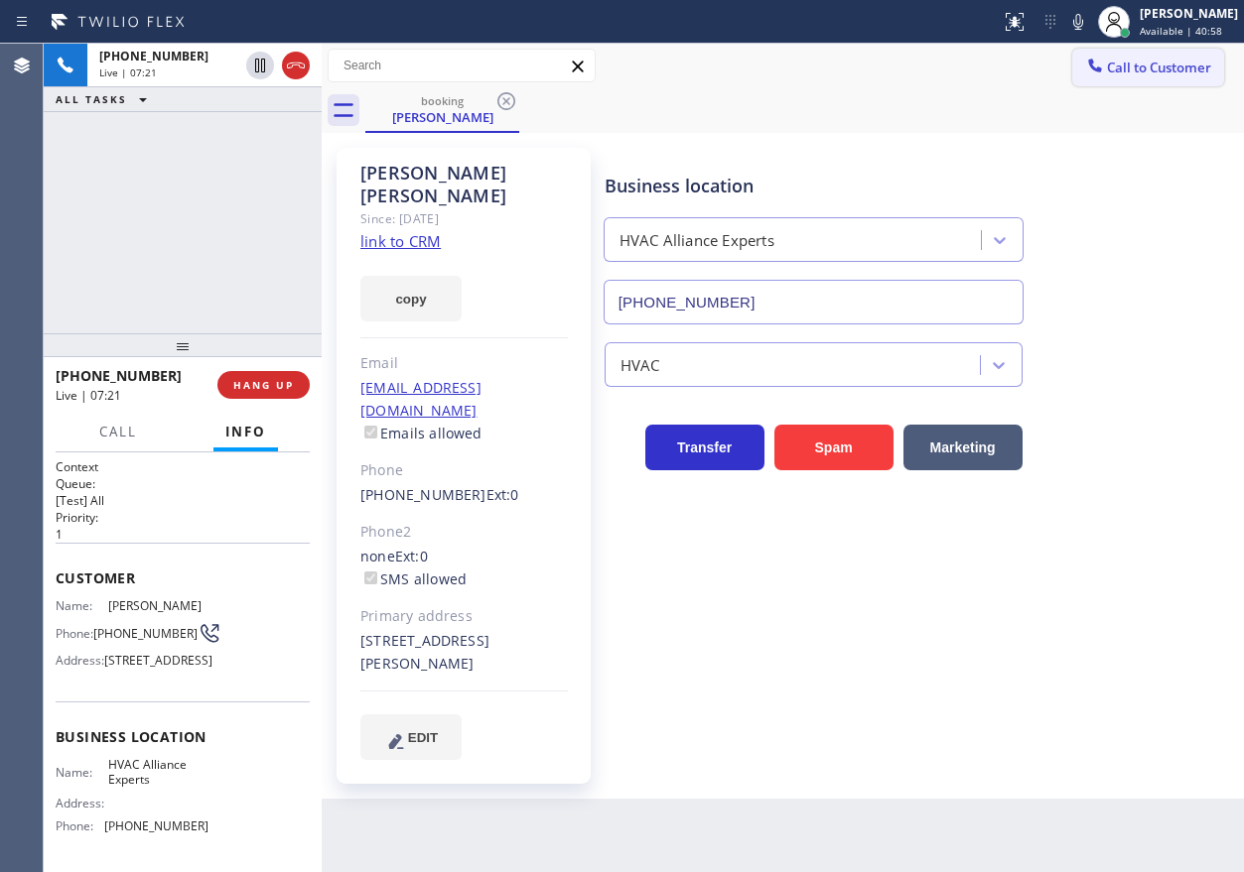
click at [1083, 23] on icon at bounding box center [1078, 22] width 10 height 16
click at [1125, 304] on div "Business location HVAC Alliance Experts [PHONE_NUMBER]" at bounding box center [919, 235] width 638 height 180
click at [1090, 23] on icon at bounding box center [1078, 22] width 24 height 24
click at [1090, 22] on icon at bounding box center [1078, 22] width 24 height 24
click at [256, 61] on icon at bounding box center [260, 66] width 10 height 14
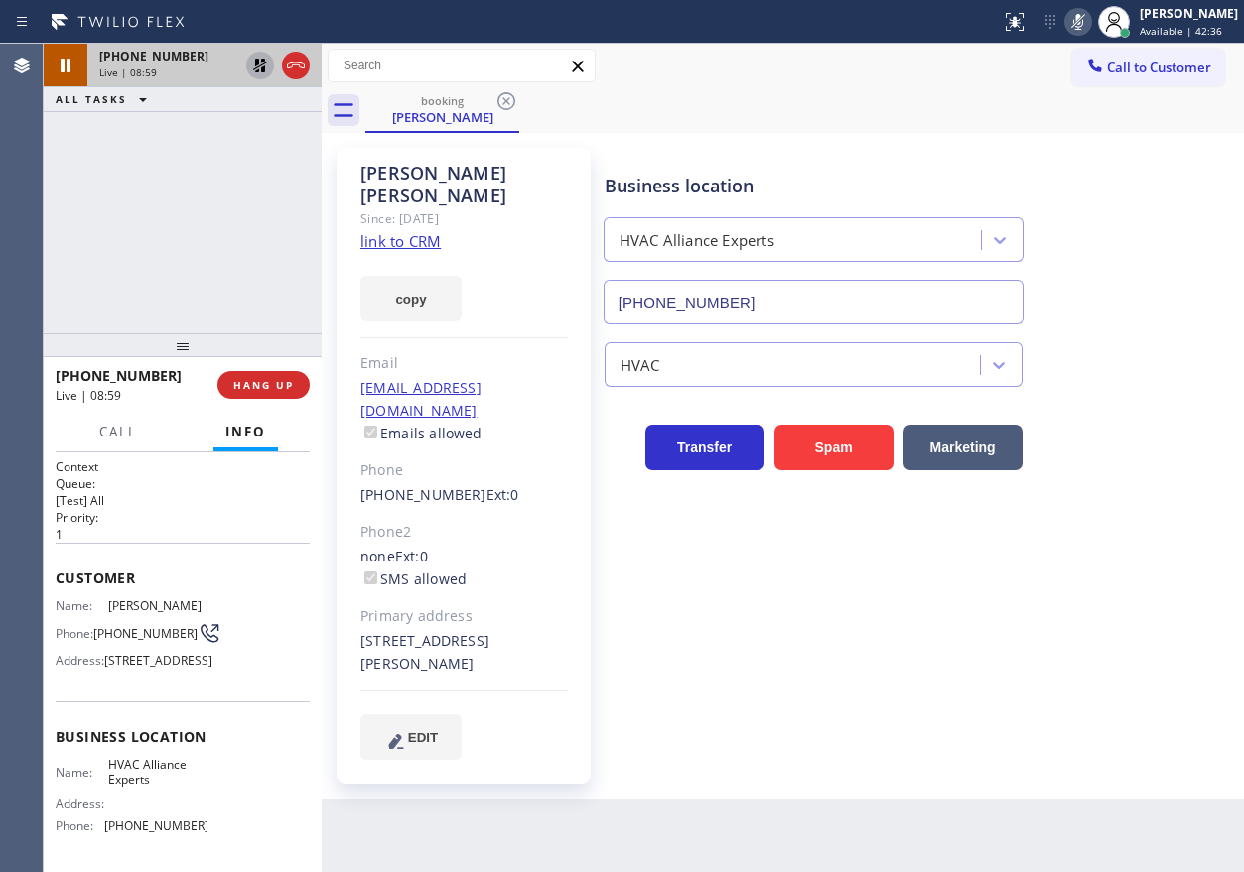
click at [259, 66] on icon at bounding box center [260, 66] width 14 height 14
click at [1085, 17] on icon at bounding box center [1078, 22] width 24 height 24
click at [1090, 27] on icon at bounding box center [1078, 22] width 24 height 24
click at [1083, 26] on icon at bounding box center [1078, 22] width 10 height 16
drag, startPoint x: 1216, startPoint y: 171, endPoint x: 1108, endPoint y: 41, distance: 169.1
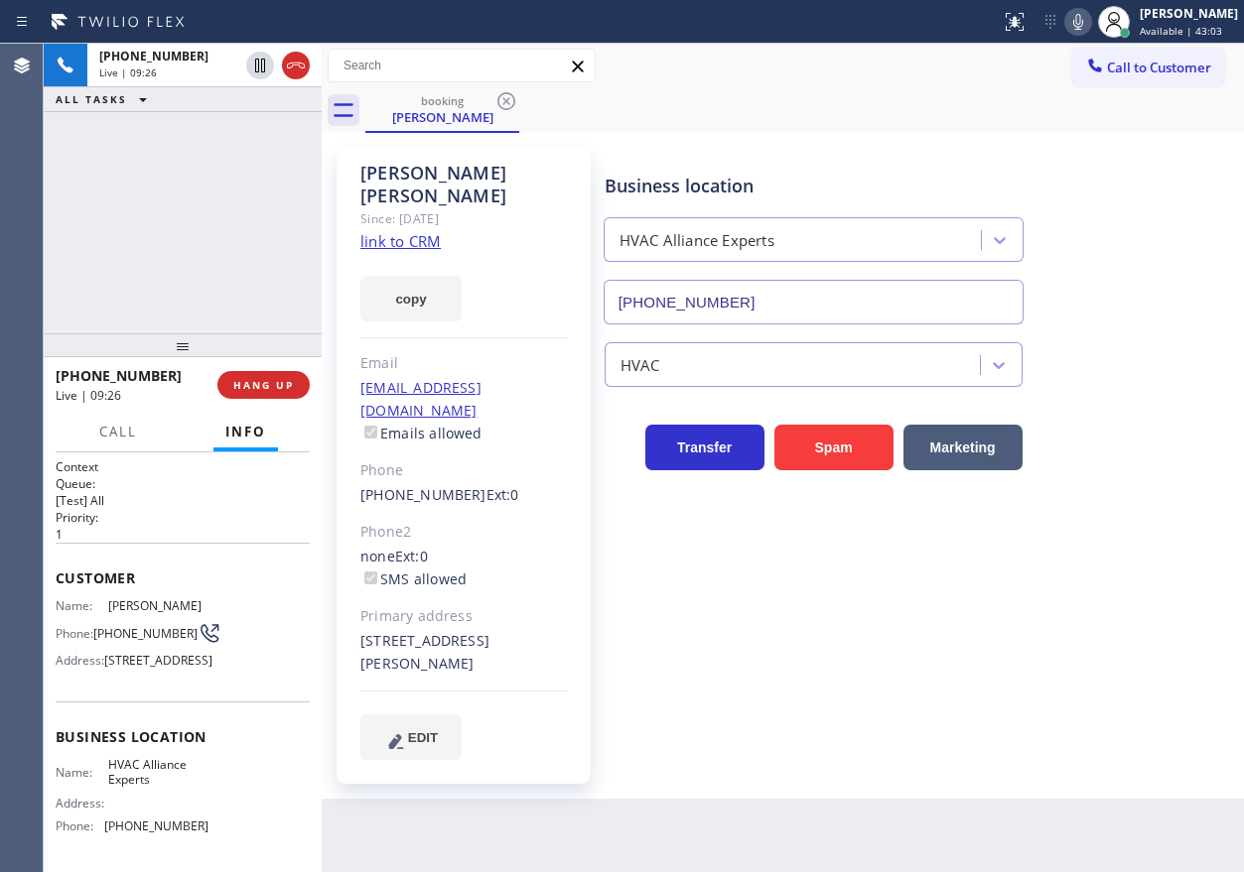
click at [1216, 171] on div "Business location HVAC Alliance Experts [PHONE_NUMBER]" at bounding box center [919, 235] width 638 height 180
click at [1083, 23] on icon at bounding box center [1078, 22] width 10 height 16
click at [1090, 23] on icon at bounding box center [1078, 22] width 24 height 24
click at [1004, 615] on div "Business location HVAC Alliance Experts [PHONE_NUMBER] HVAC Transfer Spam Marke…" at bounding box center [919, 453] width 638 height 601
click at [1098, 661] on div "Business location HVAC Alliance Experts [PHONE_NUMBER] HVAC Transfer Spam Marke…" at bounding box center [919, 453] width 638 height 601
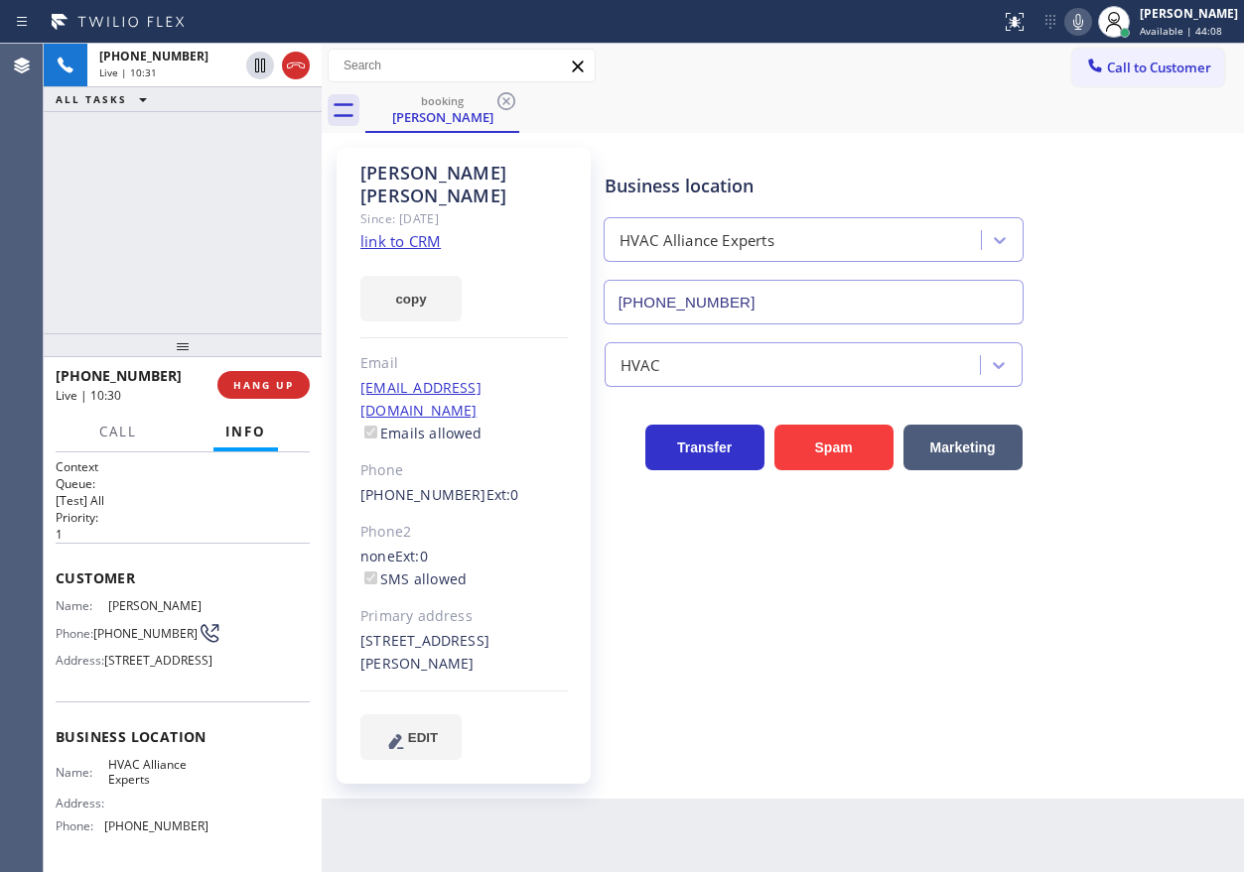
click at [1087, 23] on icon at bounding box center [1078, 22] width 24 height 24
click at [1090, 24] on icon at bounding box center [1078, 22] width 24 height 24
click at [1090, 27] on icon at bounding box center [1078, 22] width 24 height 24
click at [1086, 19] on icon at bounding box center [1078, 22] width 24 height 24
click at [1090, 19] on icon at bounding box center [1078, 22] width 24 height 24
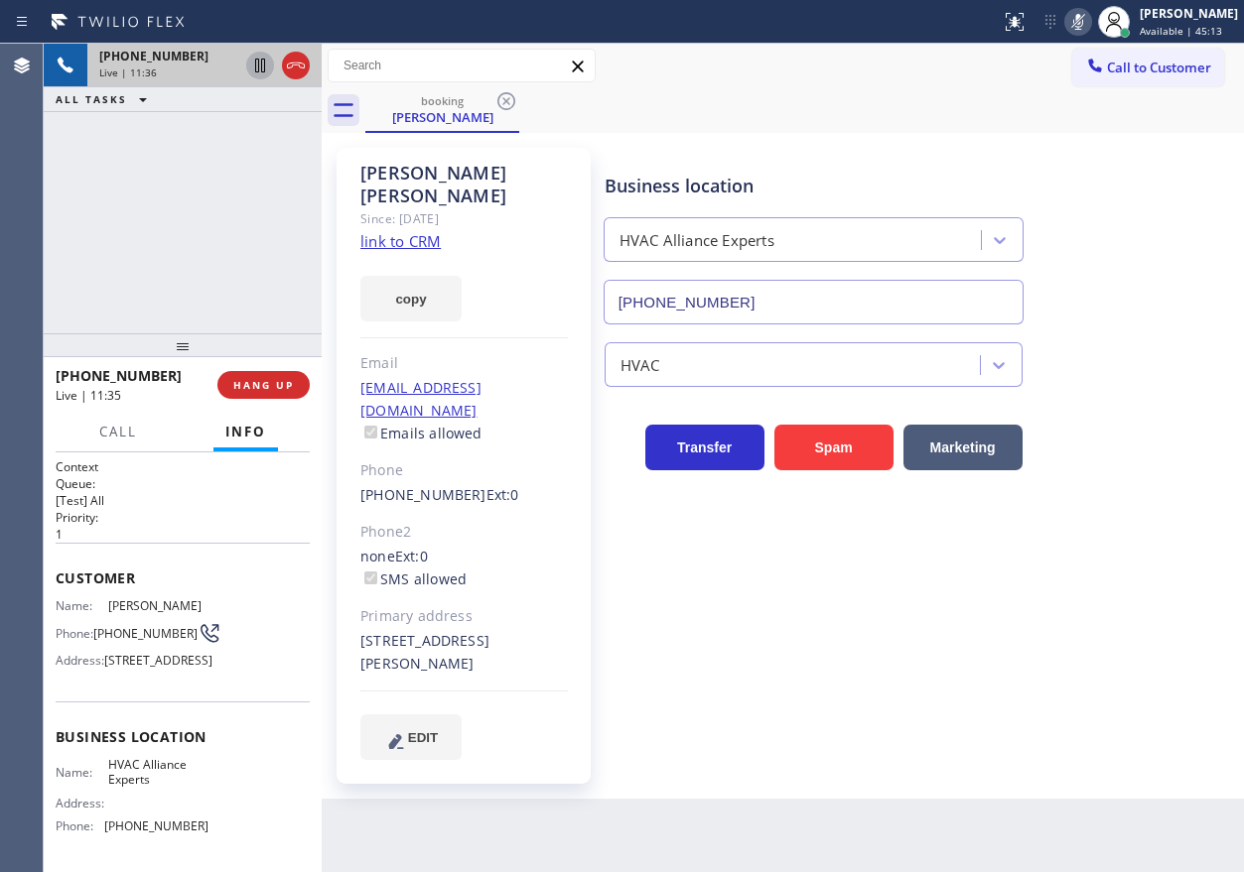
click at [260, 60] on icon at bounding box center [260, 66] width 24 height 24
click at [1083, 26] on icon at bounding box center [1078, 22] width 10 height 16
drag, startPoint x: 258, startPoint y: 58, endPoint x: 258, endPoint y: 69, distance: 11.9
click at [258, 59] on icon at bounding box center [260, 66] width 24 height 24
click at [1083, 24] on icon at bounding box center [1078, 22] width 10 height 16
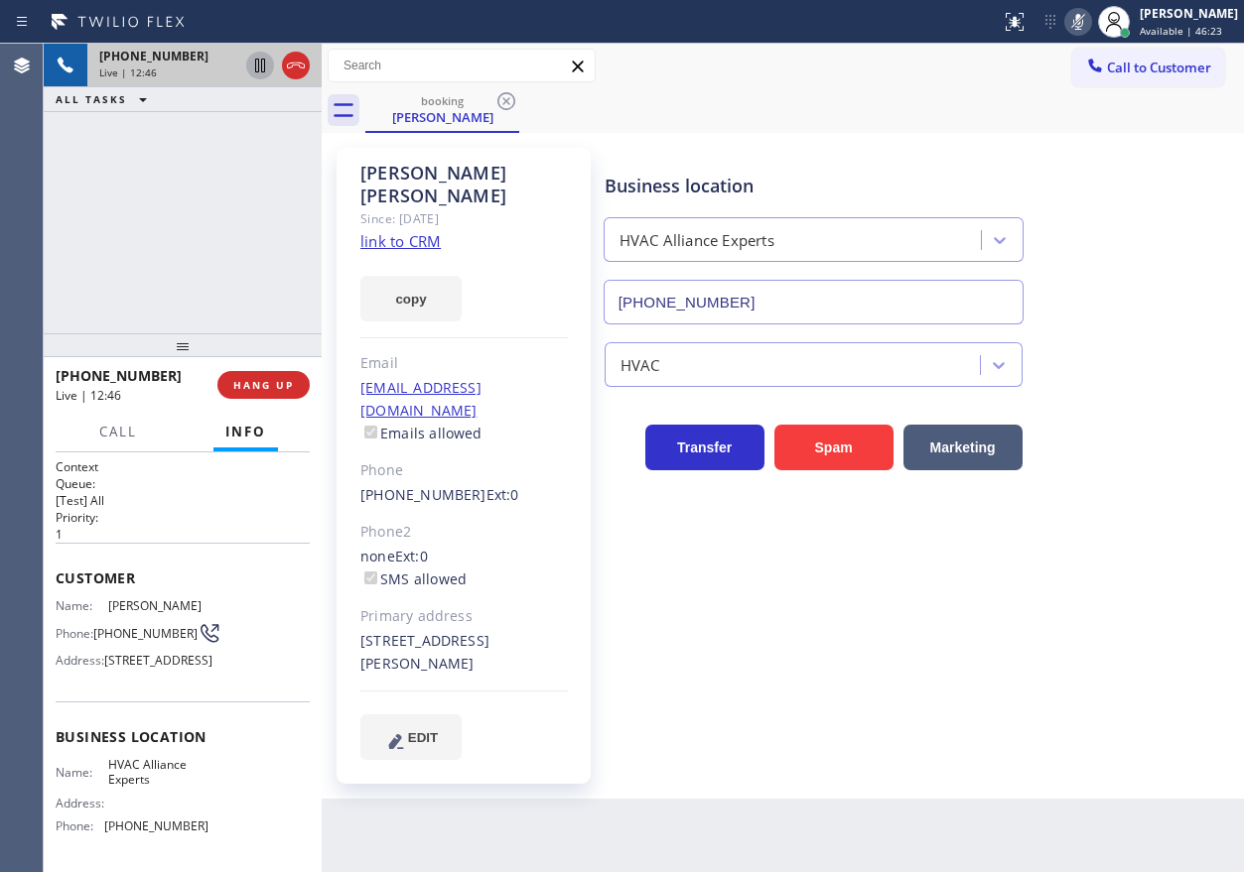
click at [1090, 24] on icon at bounding box center [1078, 22] width 24 height 24
click at [1089, 25] on icon at bounding box center [1078, 22] width 24 height 24
click at [1090, 25] on icon at bounding box center [1078, 22] width 24 height 24
click at [1090, 20] on icon at bounding box center [1078, 22] width 24 height 24
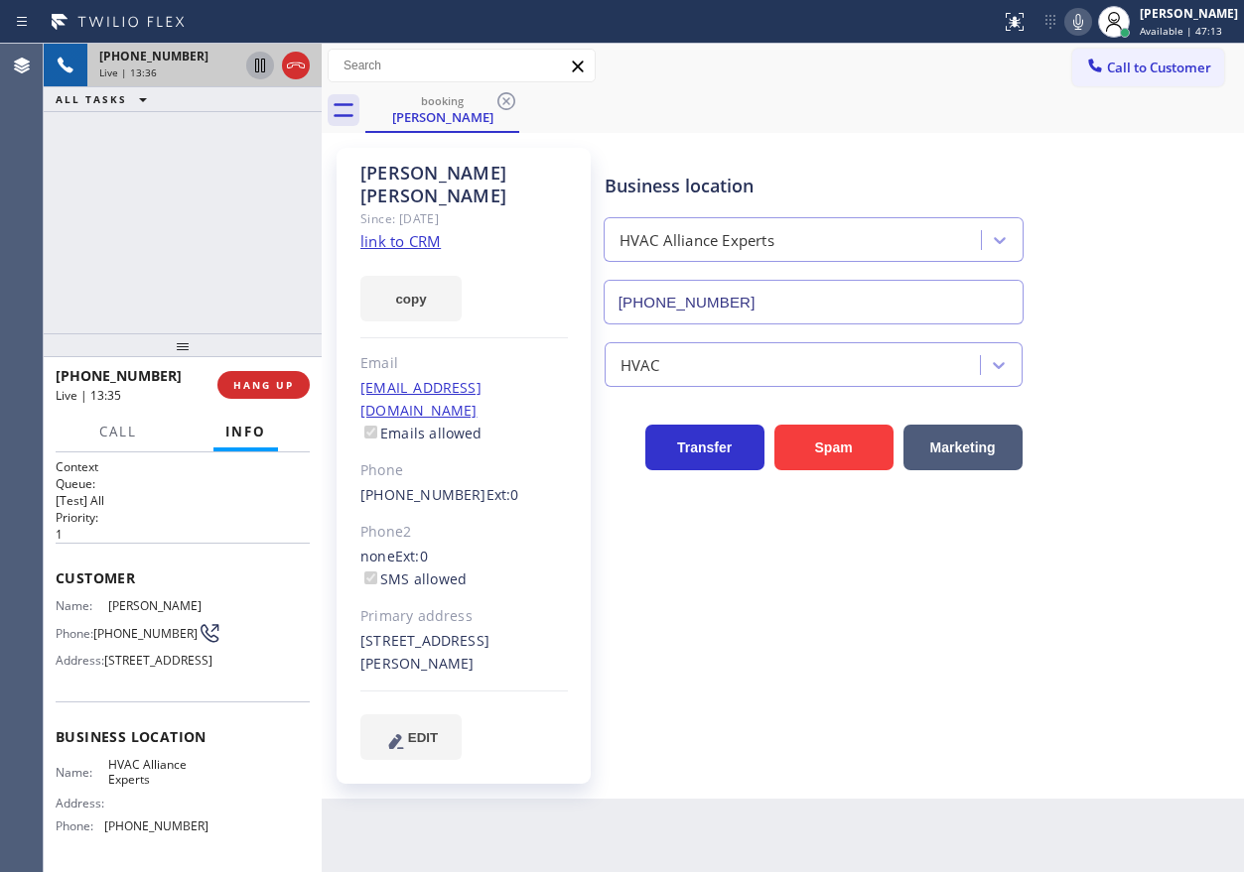
click at [1106, 626] on div "Business location HVAC Alliance Experts [PHONE_NUMBER] HVAC Transfer Spam Marke…" at bounding box center [919, 453] width 638 height 601
click at [1090, 25] on icon at bounding box center [1078, 22] width 24 height 24
click at [1090, 27] on icon at bounding box center [1078, 22] width 24 height 24
click at [1090, 22] on icon at bounding box center [1078, 22] width 24 height 24
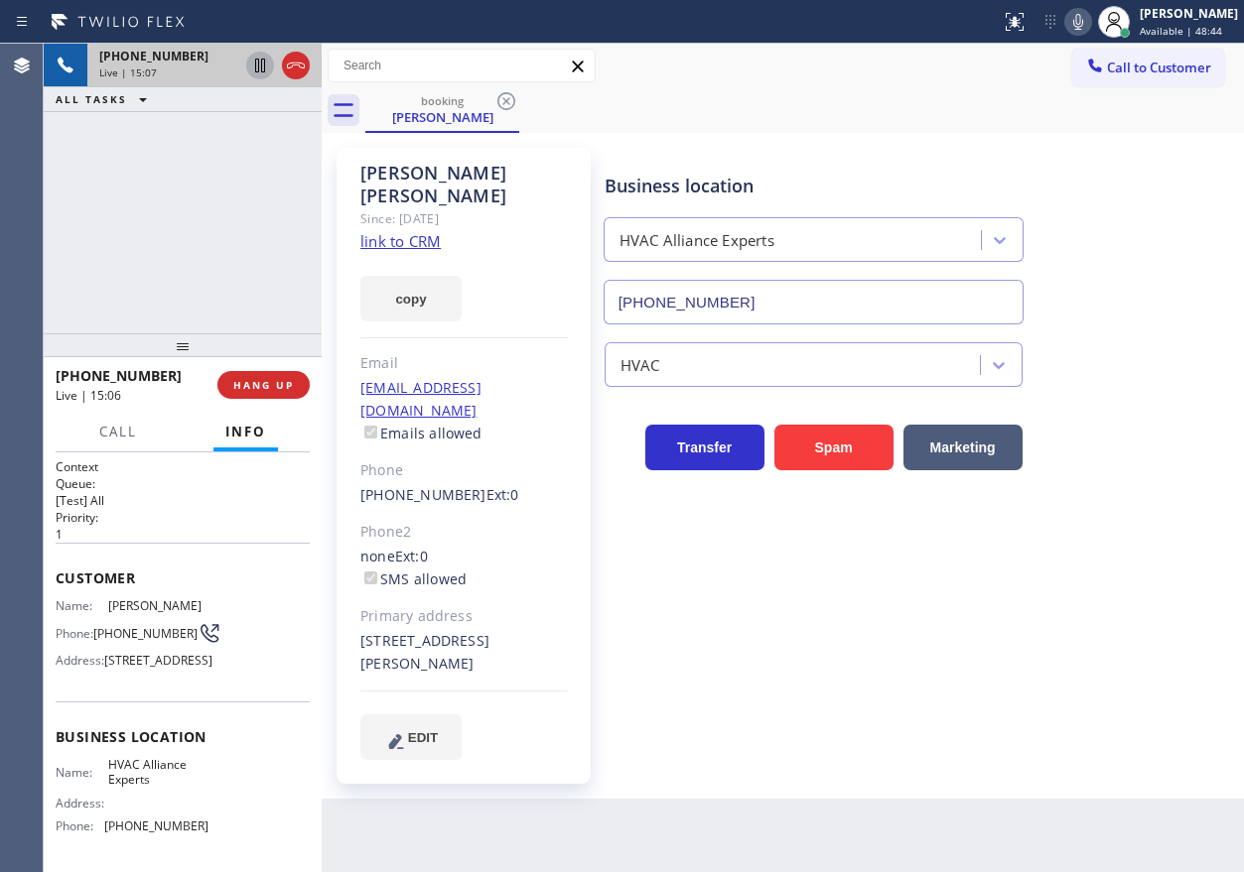
click at [1186, 512] on div "Business location HVAC Alliance Experts [PHONE_NUMBER] HVAC Transfer Spam Marke…" at bounding box center [919, 453] width 638 height 601
click at [1090, 19] on icon at bounding box center [1078, 22] width 24 height 24
click at [1085, 20] on rect at bounding box center [1078, 20] width 14 height 14
click at [267, 384] on span "HANG UP" at bounding box center [263, 385] width 61 height 14
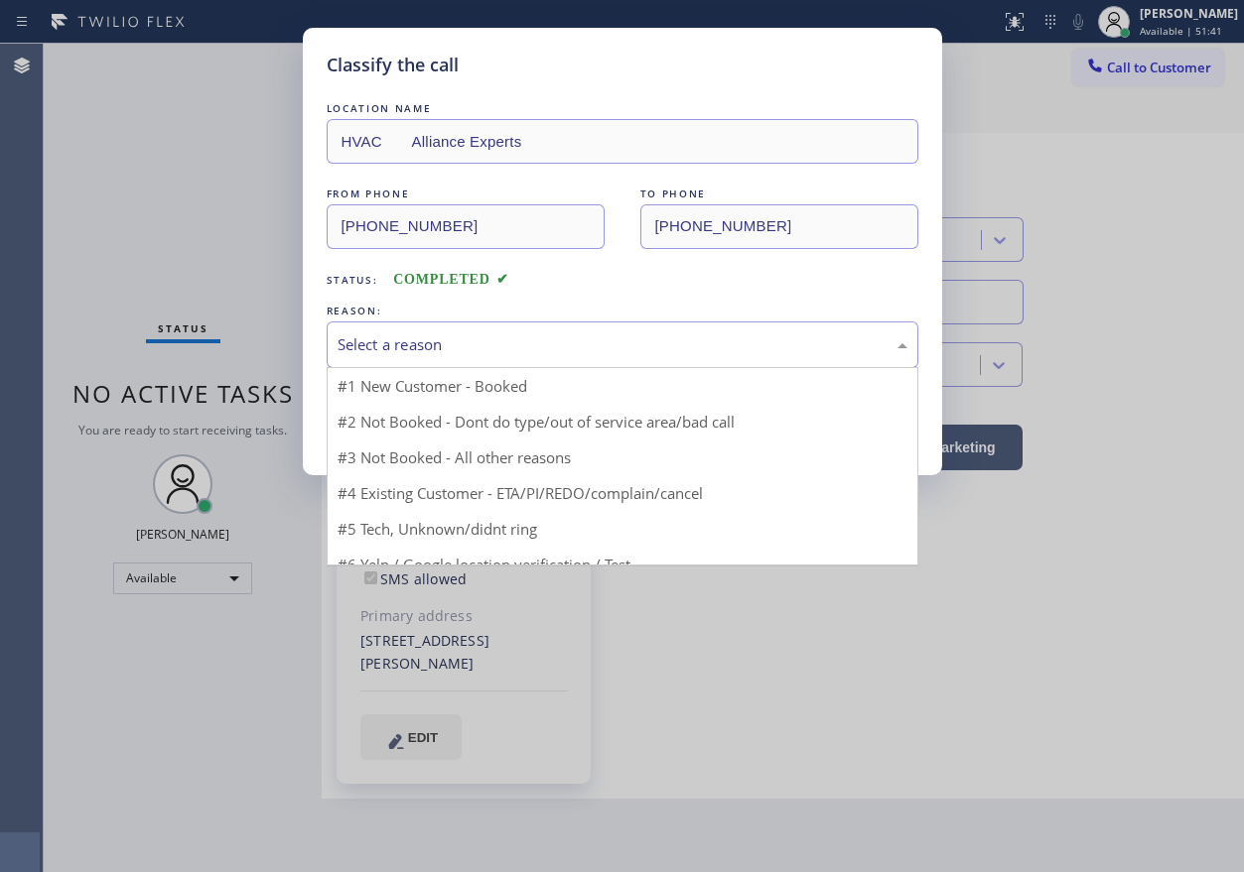
click at [462, 345] on div "Select a reason" at bounding box center [622, 344] width 570 height 23
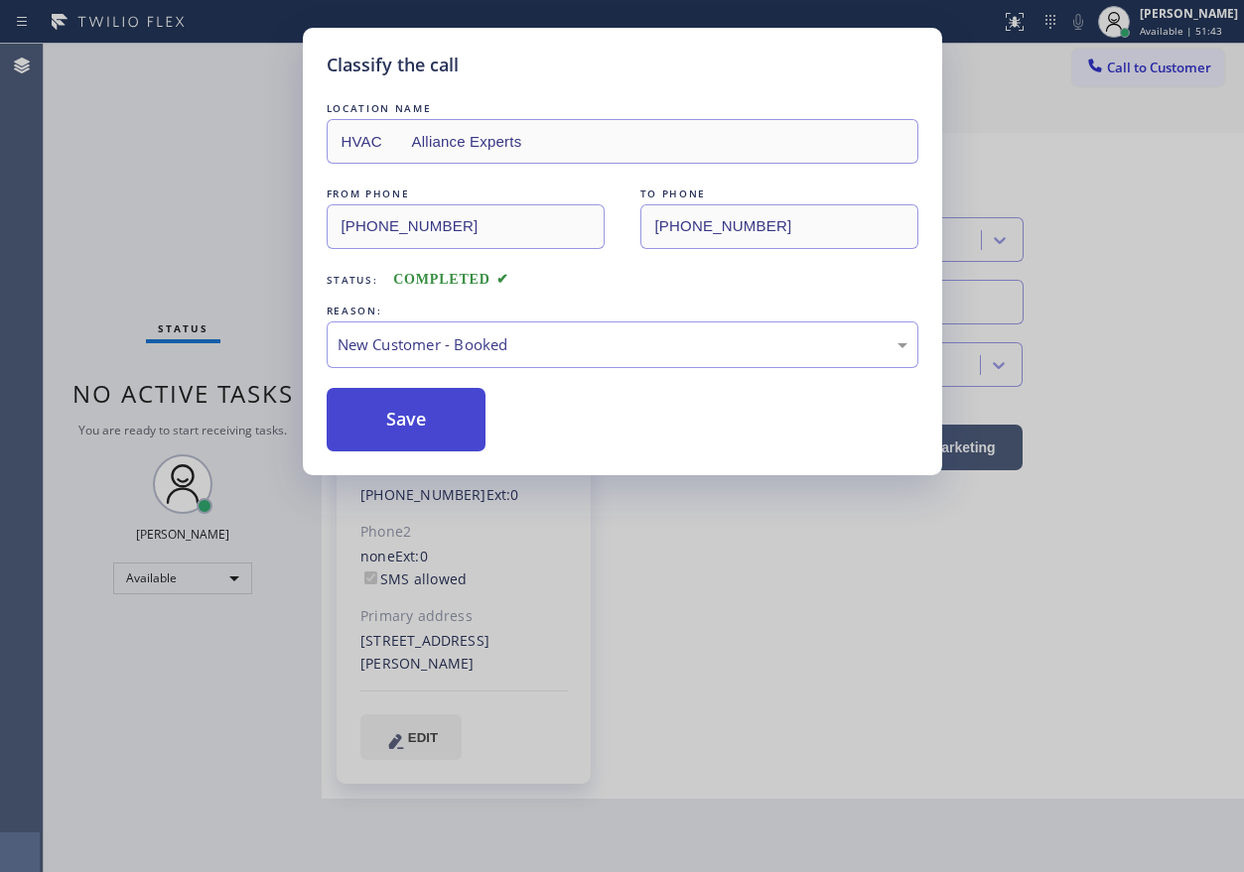
click at [427, 418] on button "Save" at bounding box center [407, 420] width 160 height 64
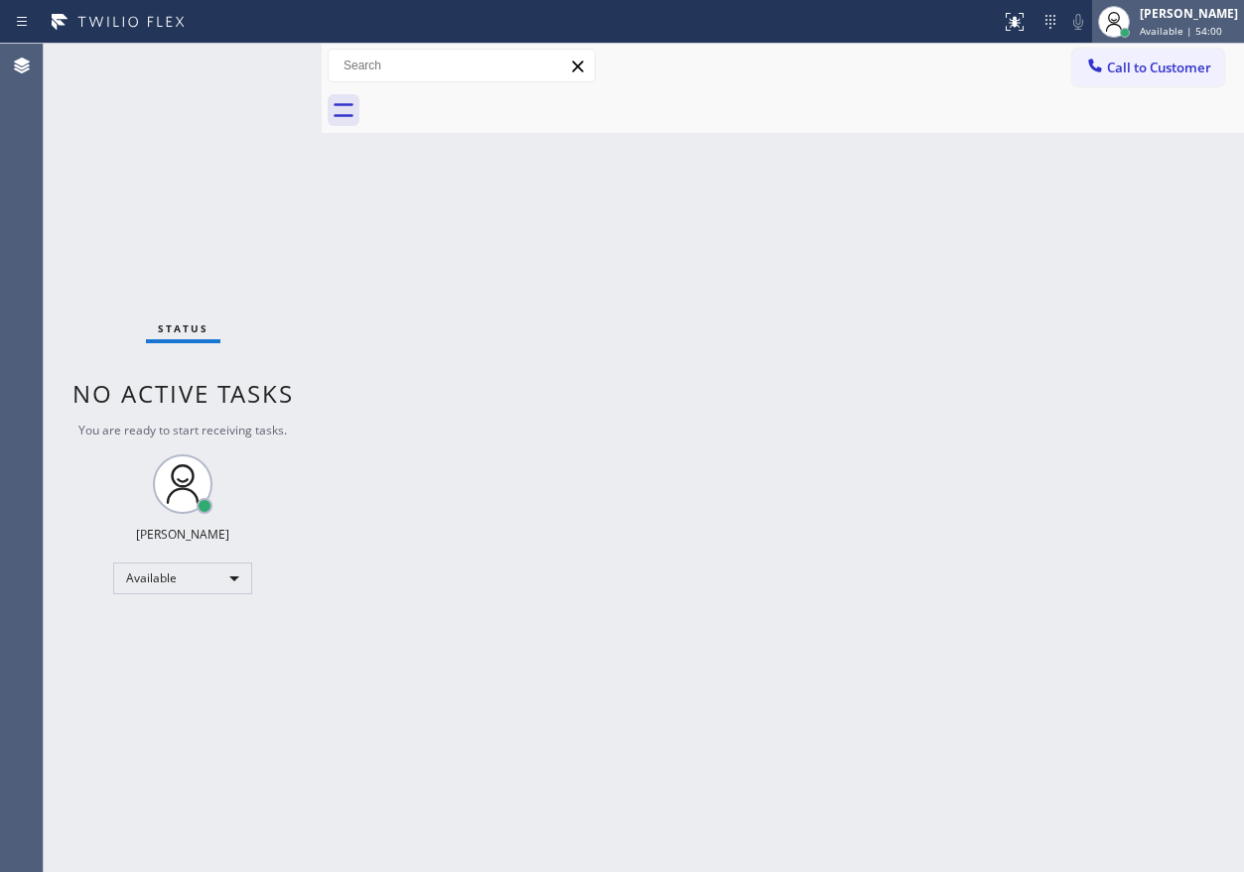
drag, startPoint x: 1214, startPoint y: 35, endPoint x: 1107, endPoint y: 116, distance: 134.6
click at [1213, 35] on span "Available | 54:00" at bounding box center [1180, 31] width 82 height 14
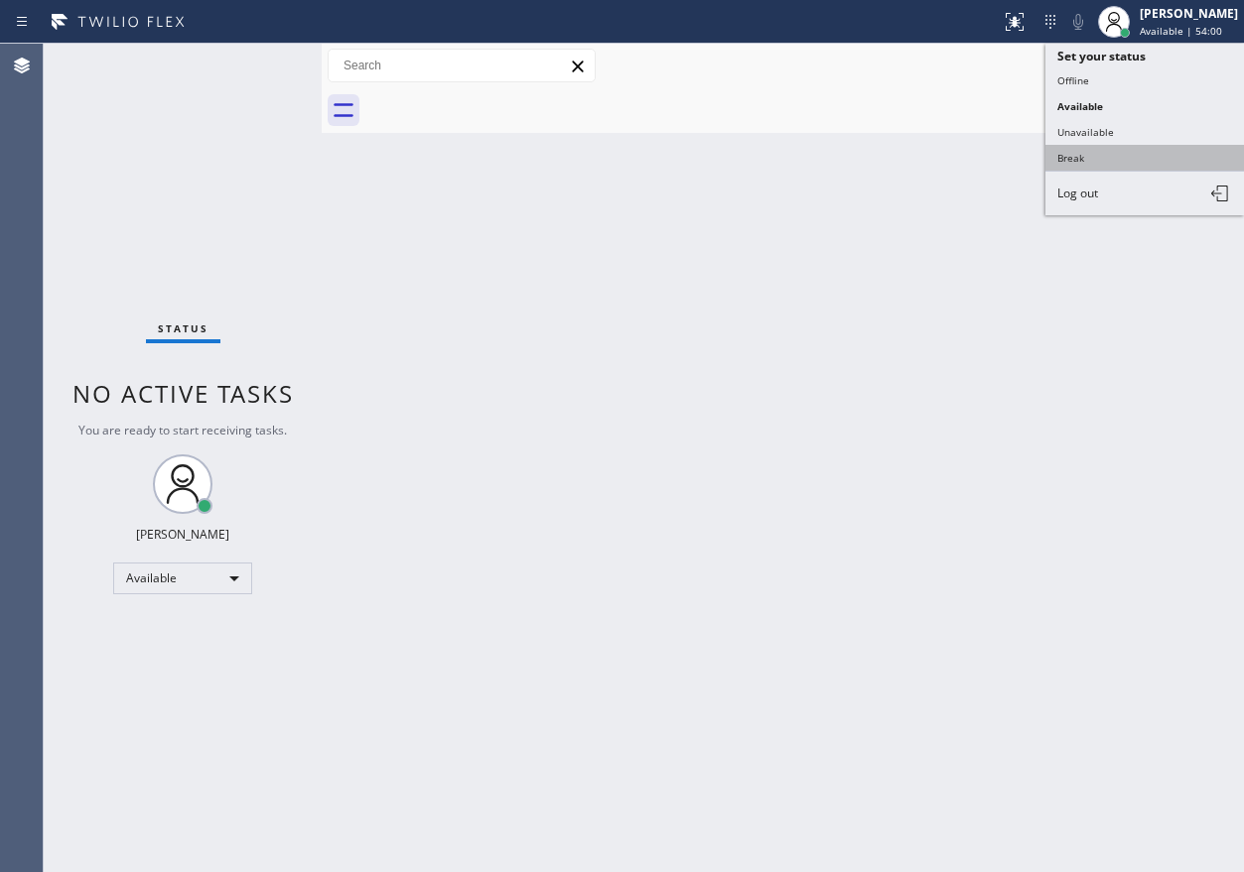
click at [1099, 165] on button "Break" at bounding box center [1144, 158] width 198 height 26
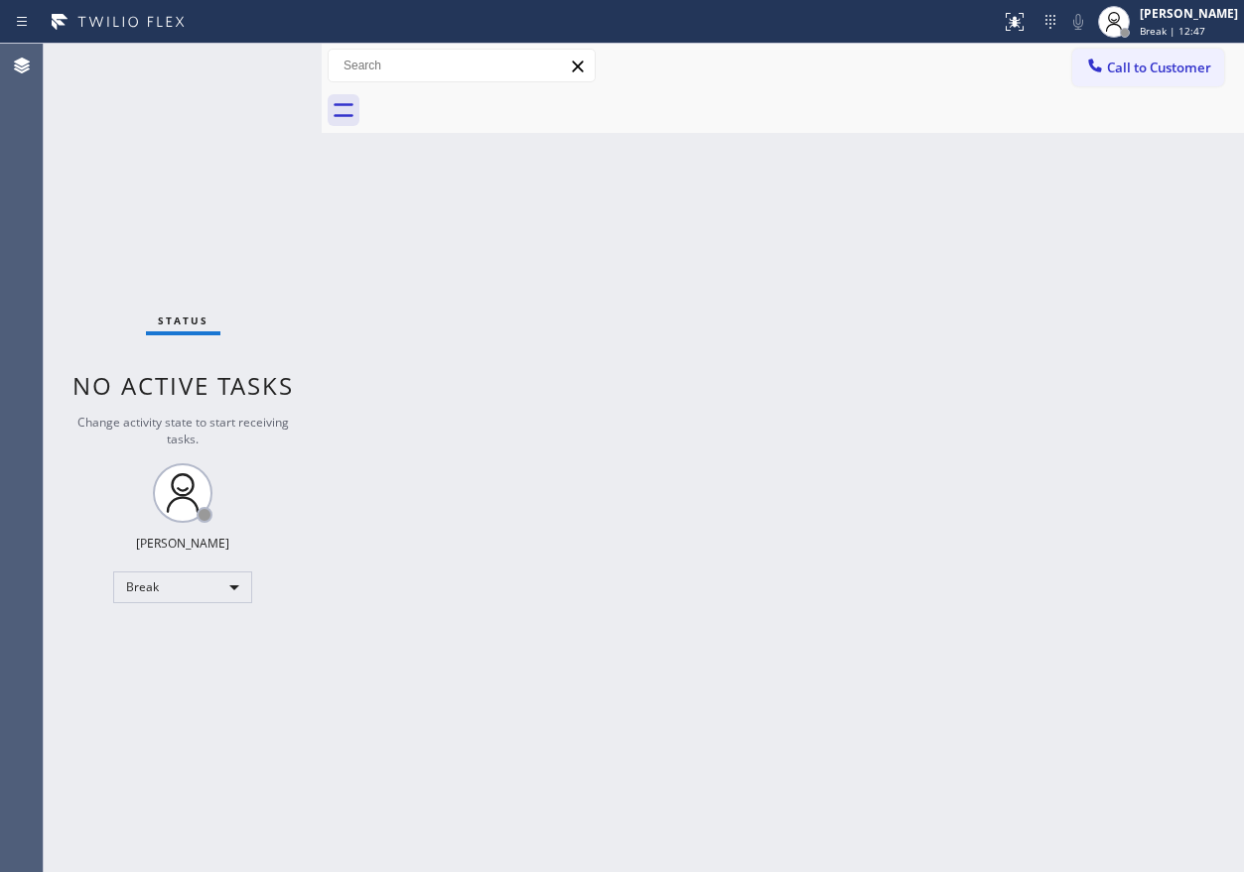
click at [1148, 484] on div "Back to Dashboard Change Sender ID Customers Technicians Select a contact Outbo…" at bounding box center [783, 458] width 922 height 829
click at [1209, 17] on div "[PERSON_NAME]" at bounding box center [1188, 13] width 98 height 17
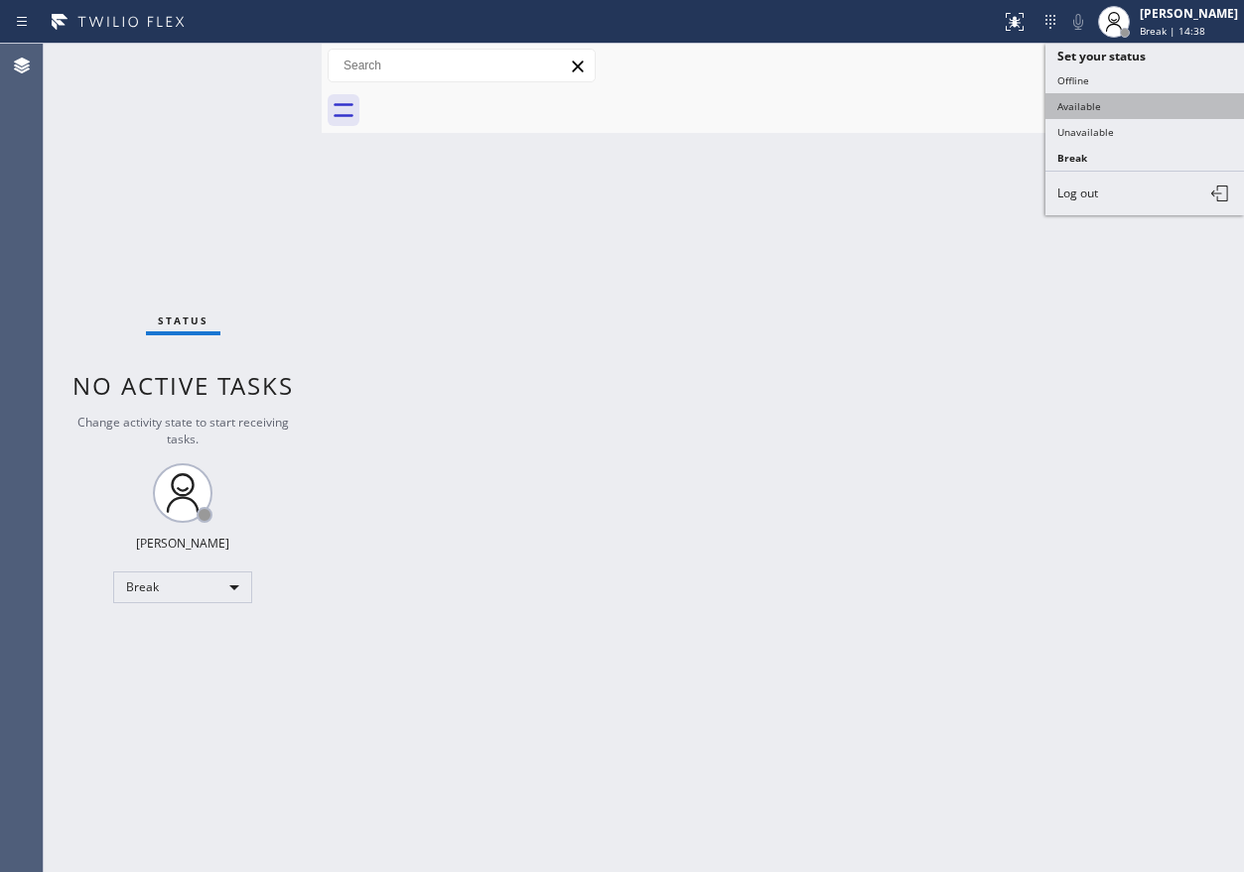
click at [1150, 113] on button "Available" at bounding box center [1144, 106] width 198 height 26
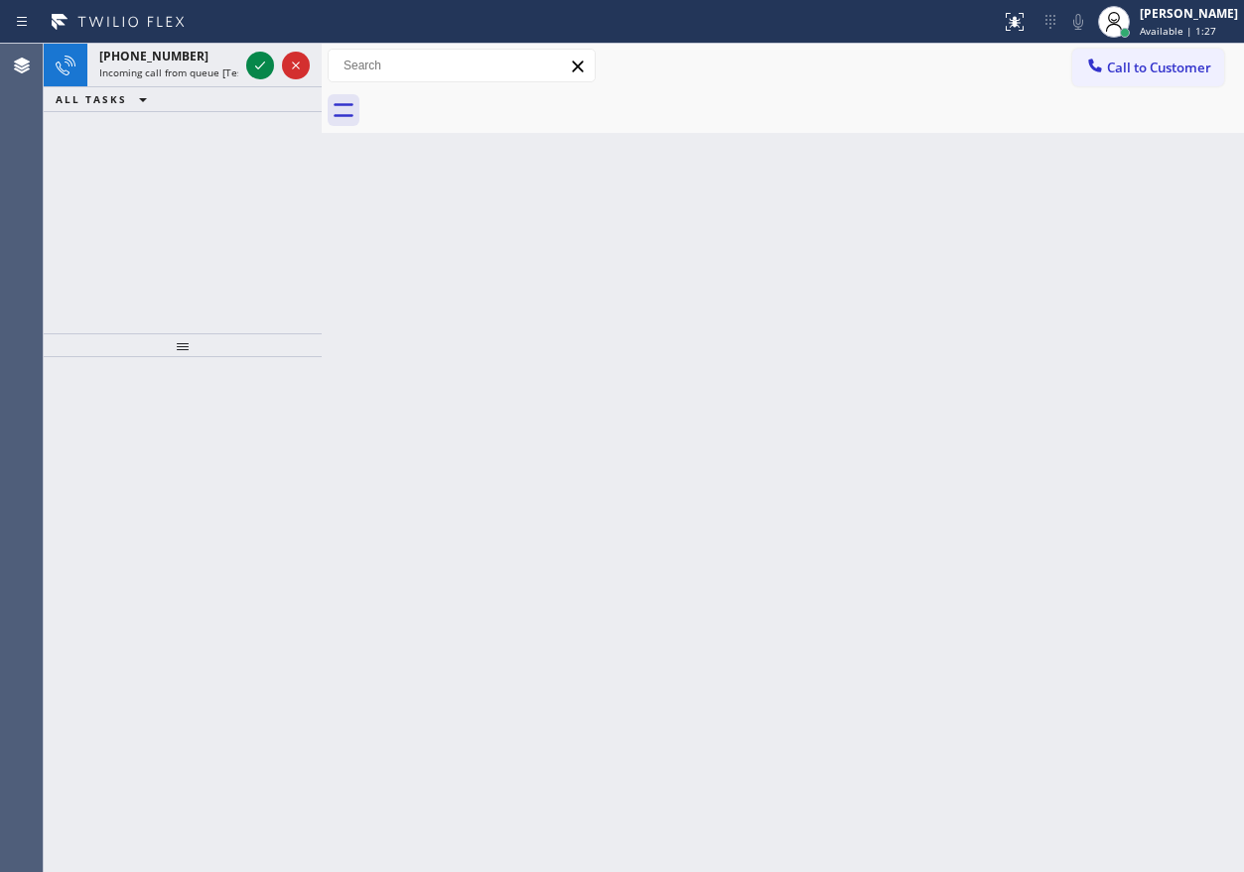
click at [985, 181] on div "Back to Dashboard Change Sender ID Customers Technicians Select a contact Outbo…" at bounding box center [783, 458] width 922 height 829
click at [257, 68] on icon at bounding box center [260, 66] width 24 height 24
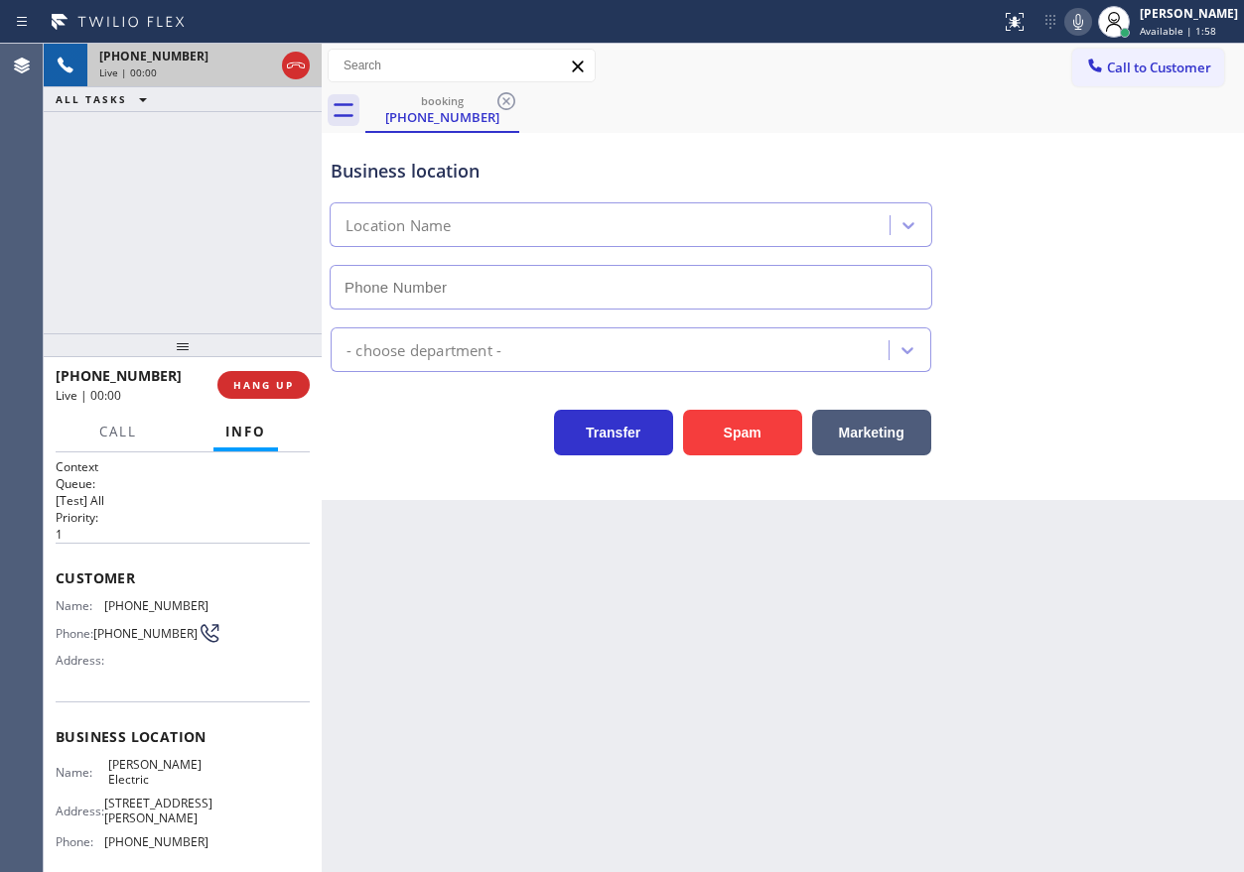
type input "[PHONE_NUMBER]"
click at [277, 387] on span "HANG UP" at bounding box center [263, 385] width 61 height 14
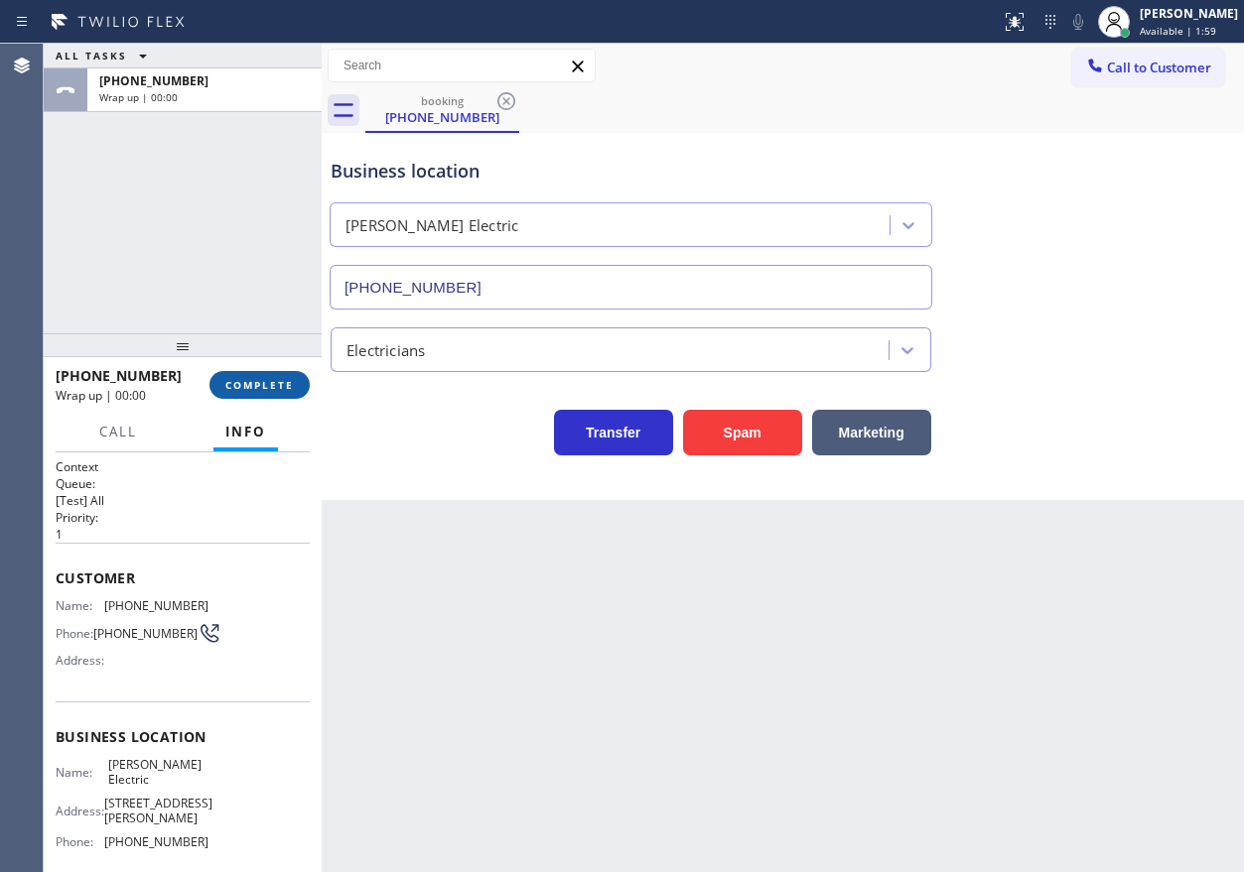
click at [277, 387] on span "COMPLETE" at bounding box center [259, 385] width 68 height 14
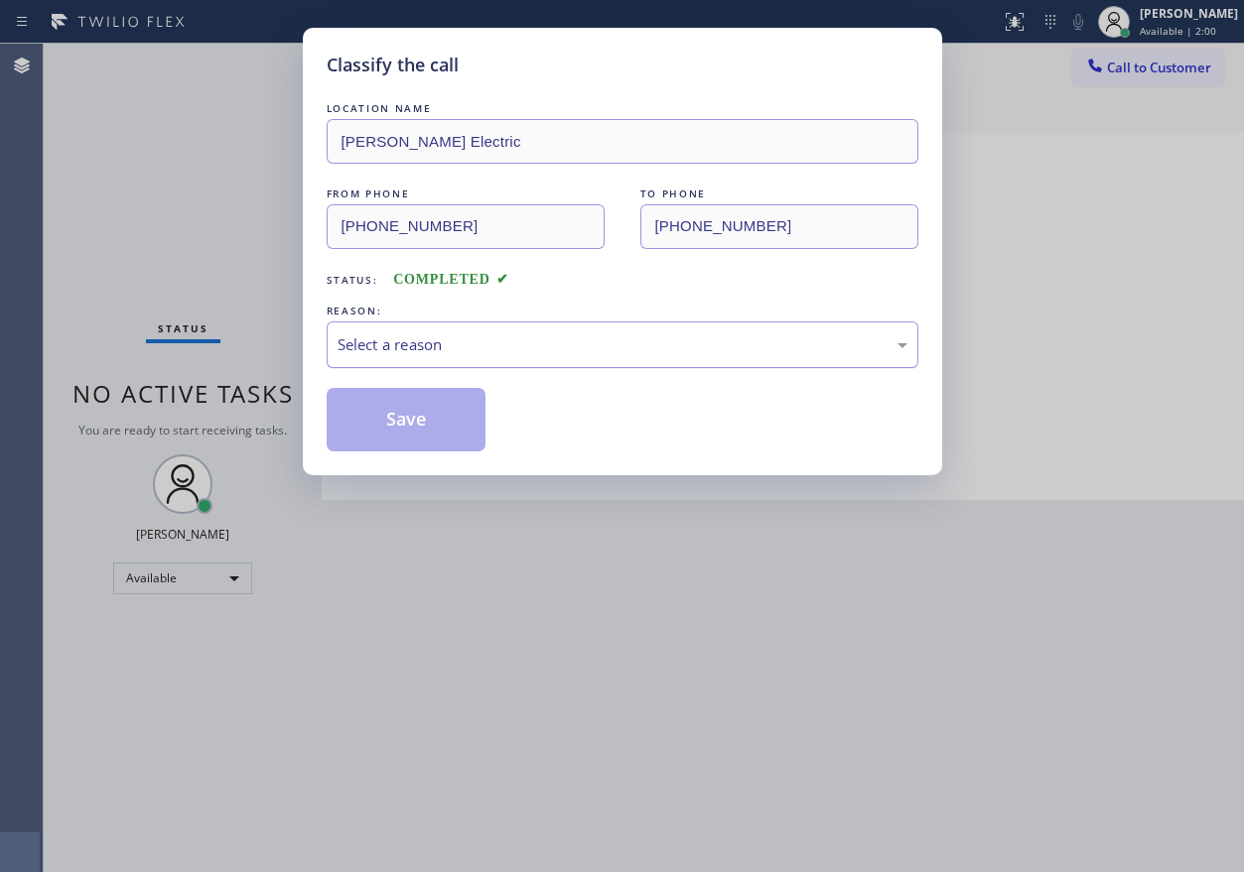
click at [480, 355] on div "Select a reason" at bounding box center [622, 344] width 570 height 23
click at [427, 435] on button "Save" at bounding box center [407, 420] width 160 height 64
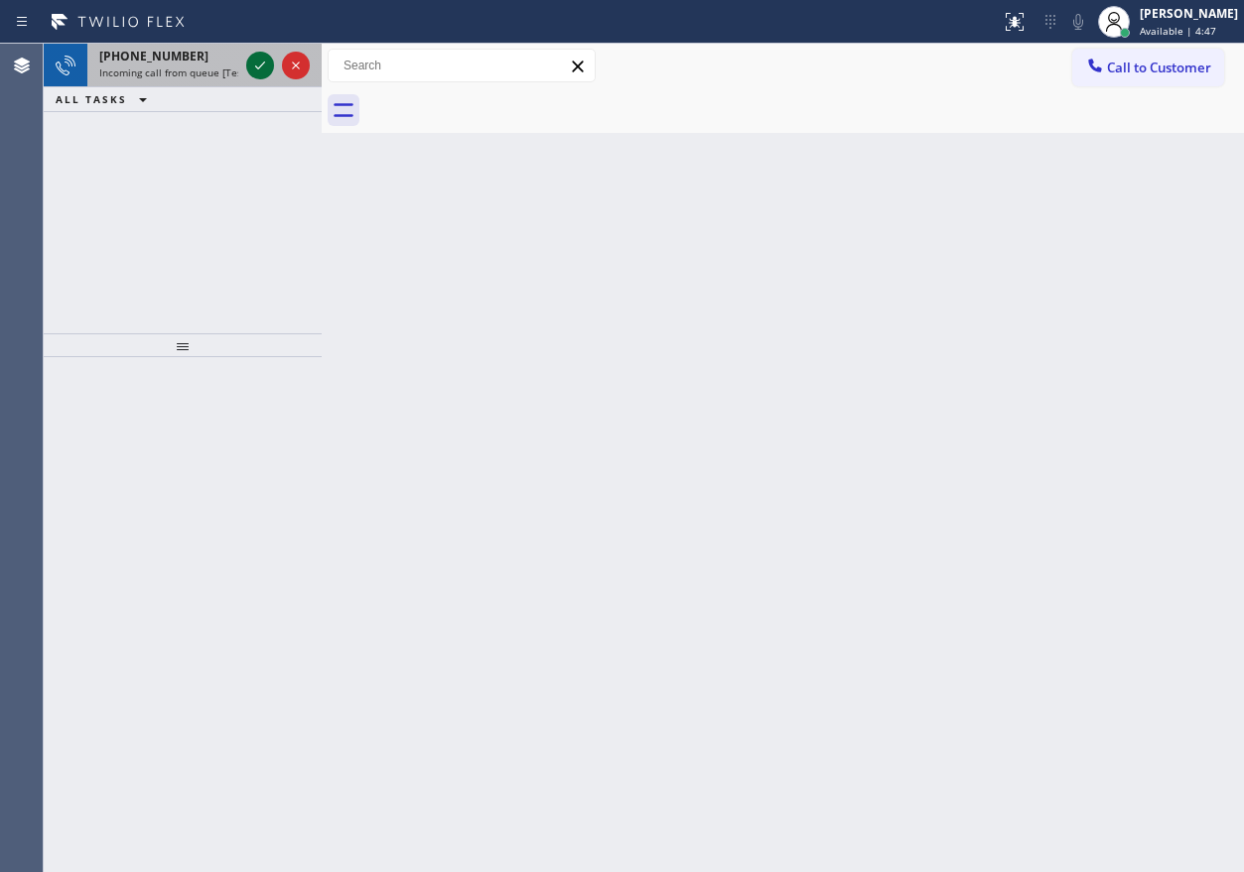
click at [263, 64] on icon at bounding box center [260, 66] width 10 height 8
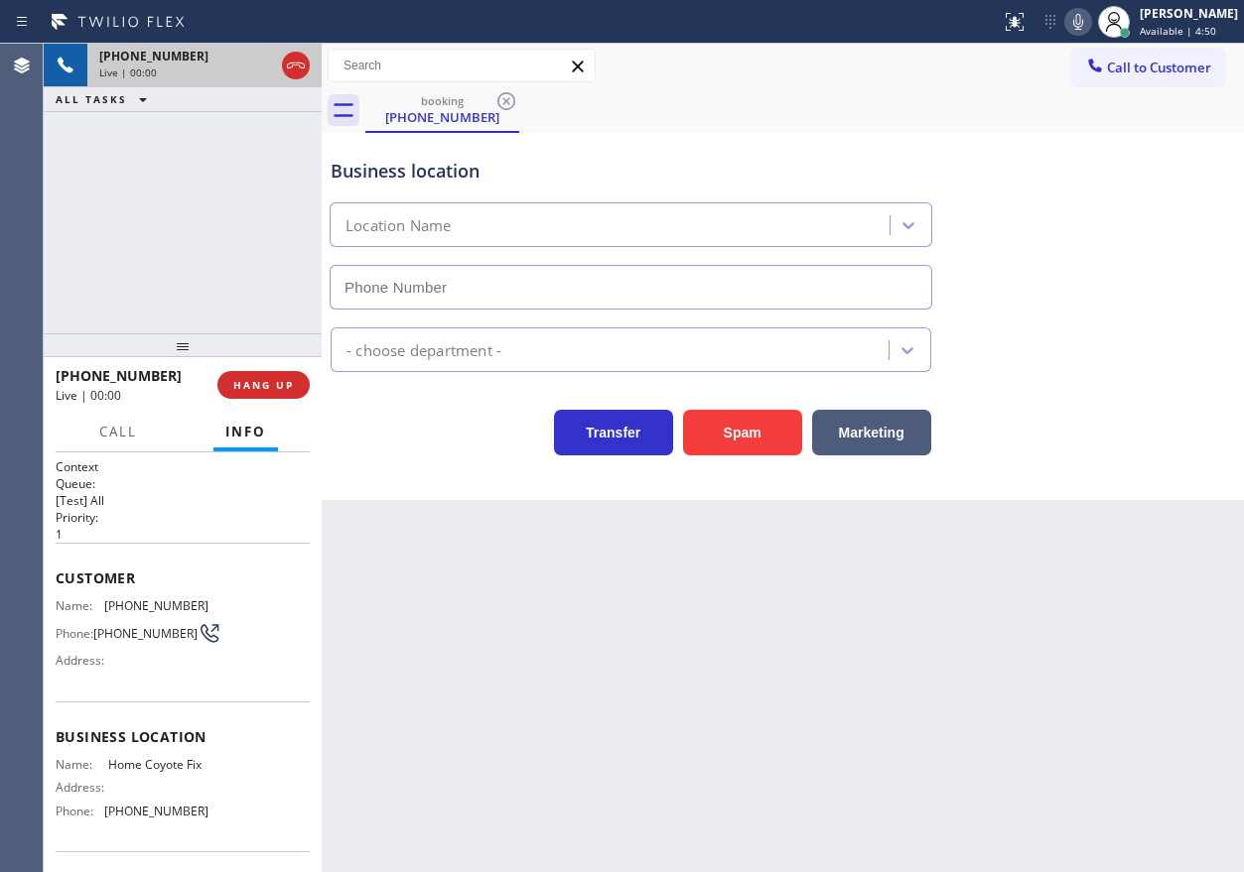
type input "[PHONE_NUMBER]"
click at [270, 382] on span "HANG UP" at bounding box center [263, 385] width 61 height 14
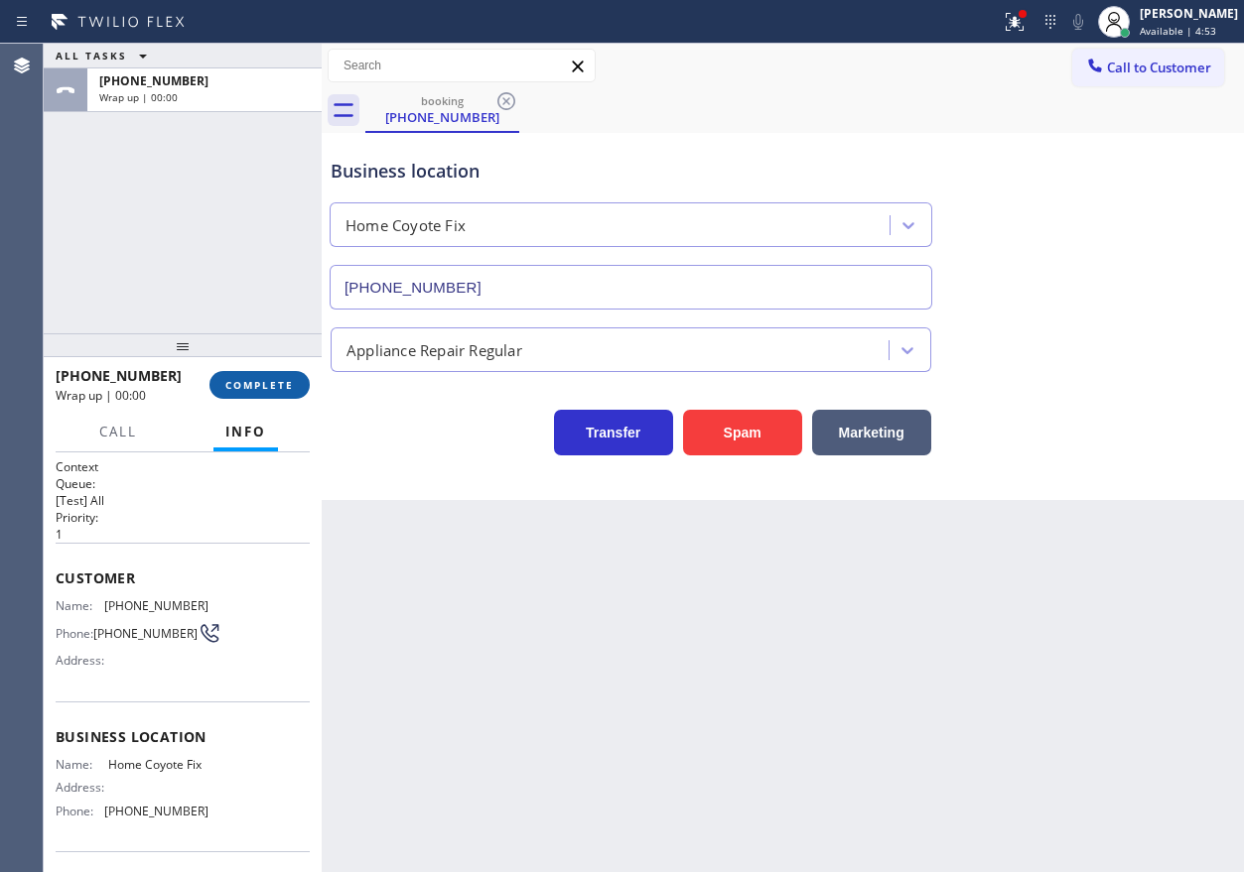
click at [305, 374] on div "[PHONE_NUMBER] Wrap up | 00:00 COMPLETE" at bounding box center [183, 385] width 278 height 56
click at [301, 376] on button "COMPLETE" at bounding box center [259, 385] width 100 height 28
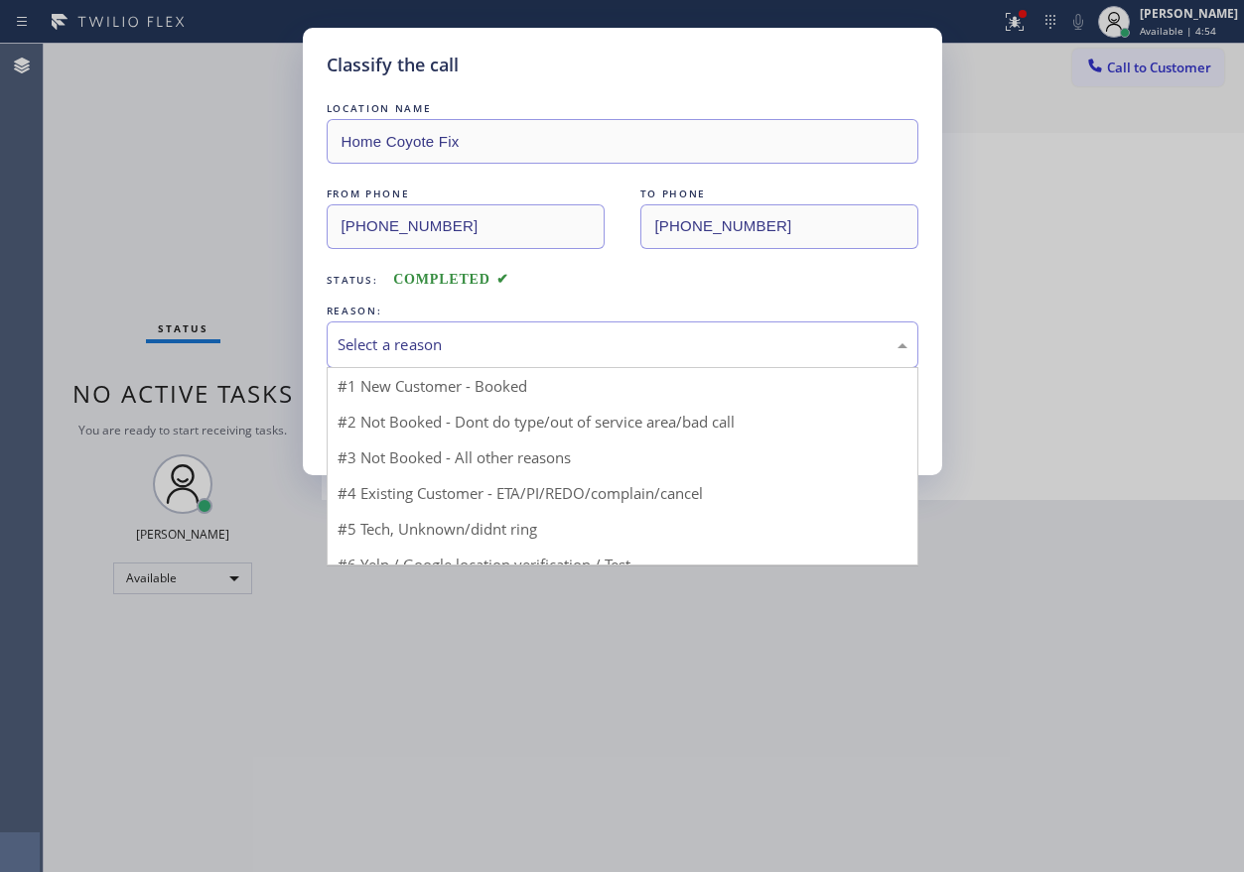
click at [573, 363] on div "Select a reason" at bounding box center [623, 345] width 592 height 47
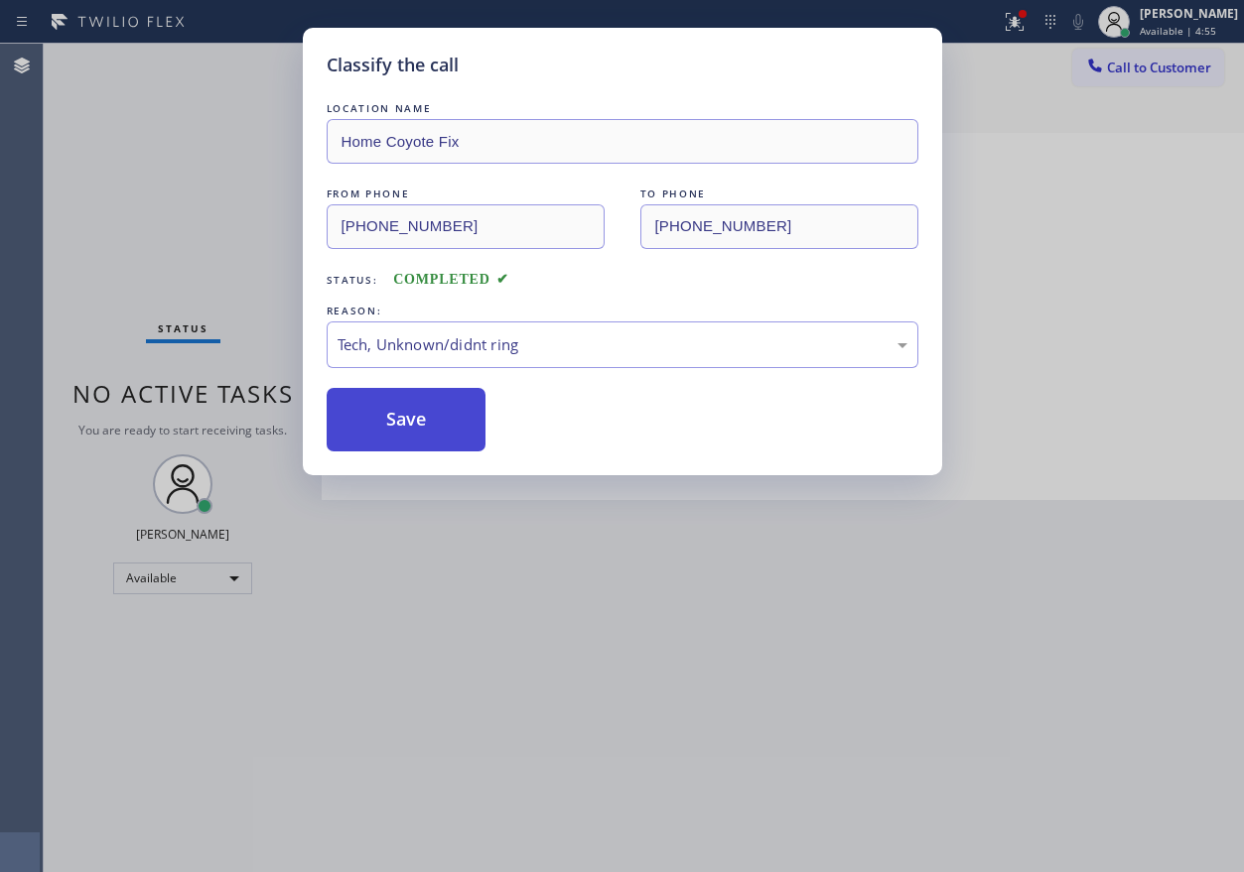
click at [412, 389] on button "Save" at bounding box center [407, 420] width 160 height 64
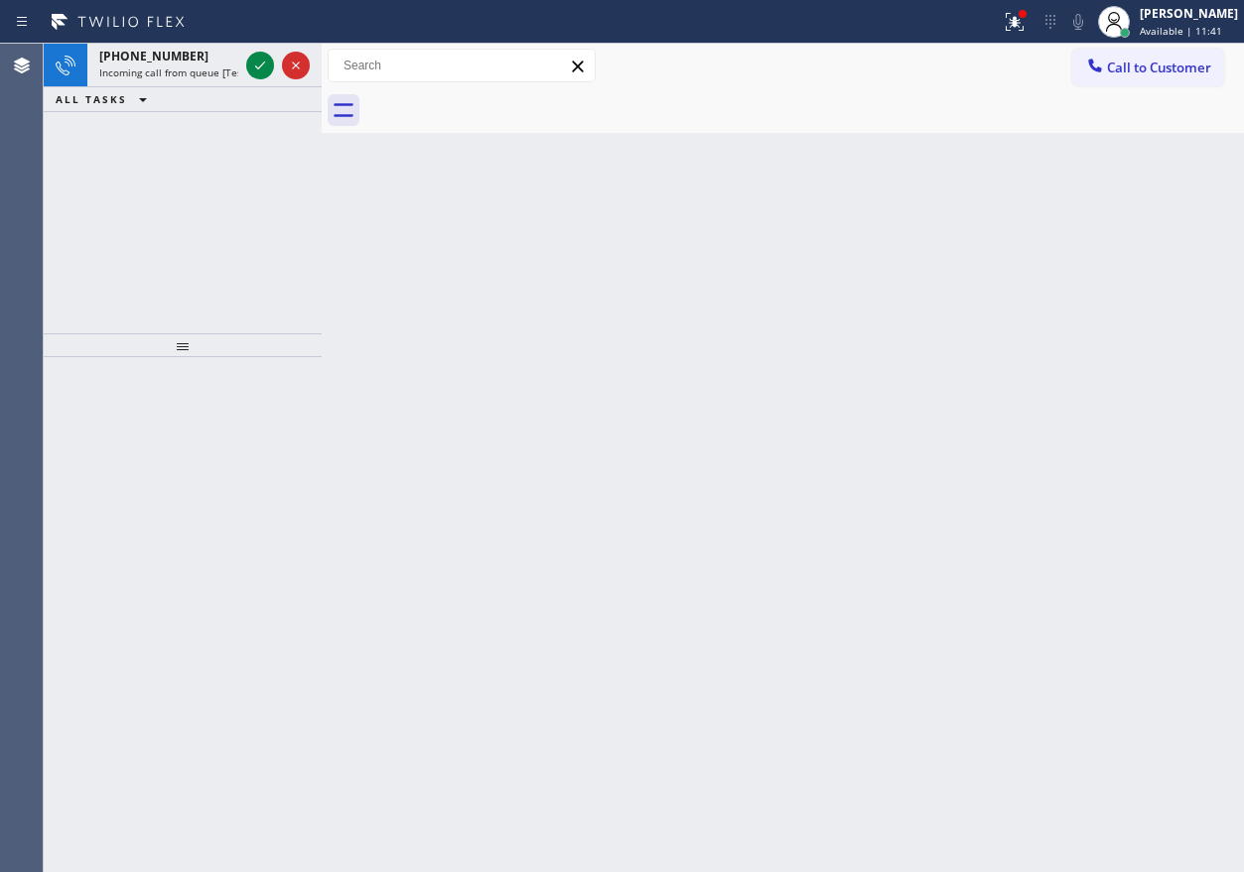
click at [964, 312] on div "Back to Dashboard Change Sender ID Customers Technicians Select a contact Outbo…" at bounding box center [783, 458] width 922 height 829
click at [262, 67] on icon at bounding box center [260, 66] width 24 height 24
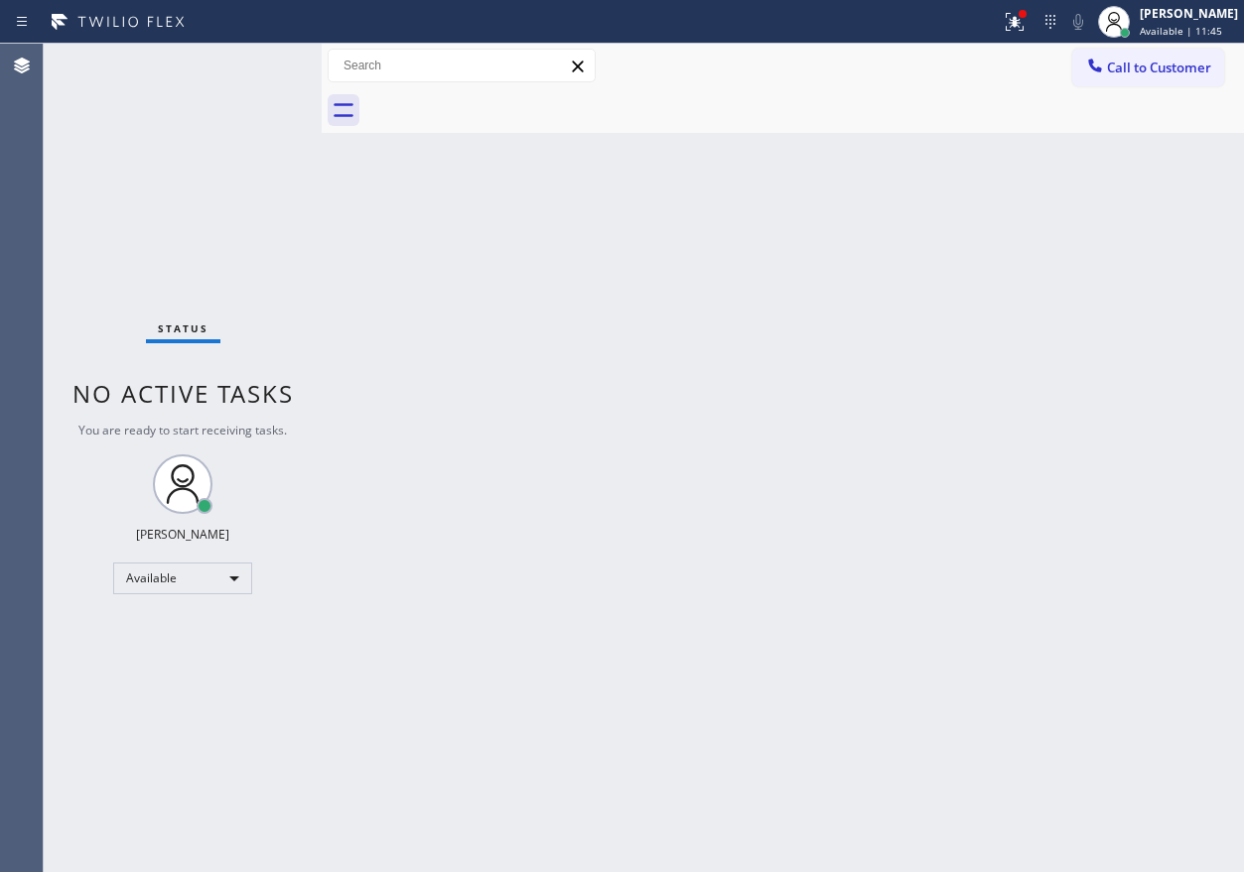
click at [992, 23] on div at bounding box center [500, 22] width 985 height 32
click at [1018, 23] on div at bounding box center [1014, 22] width 44 height 24
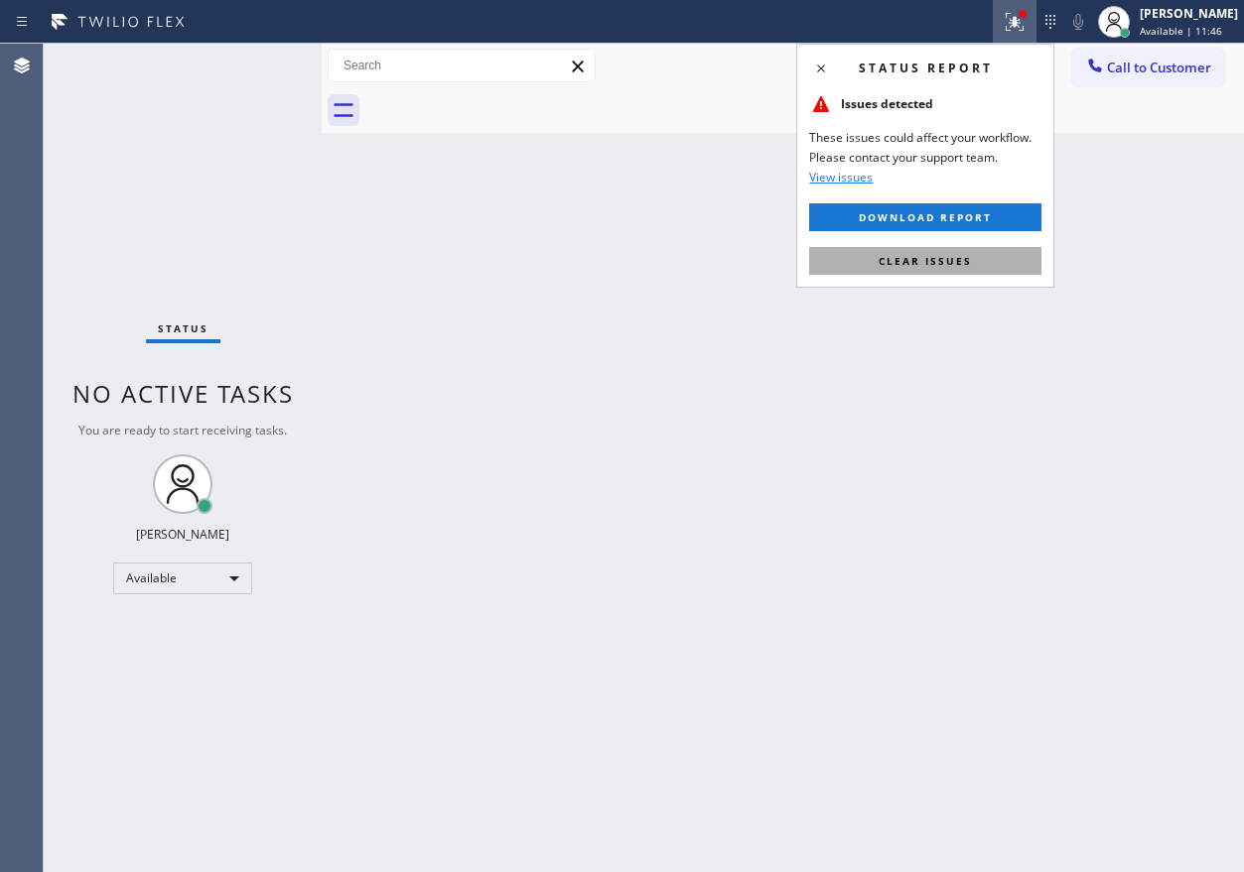
click at [982, 249] on button "Clear issues" at bounding box center [925, 261] width 232 height 28
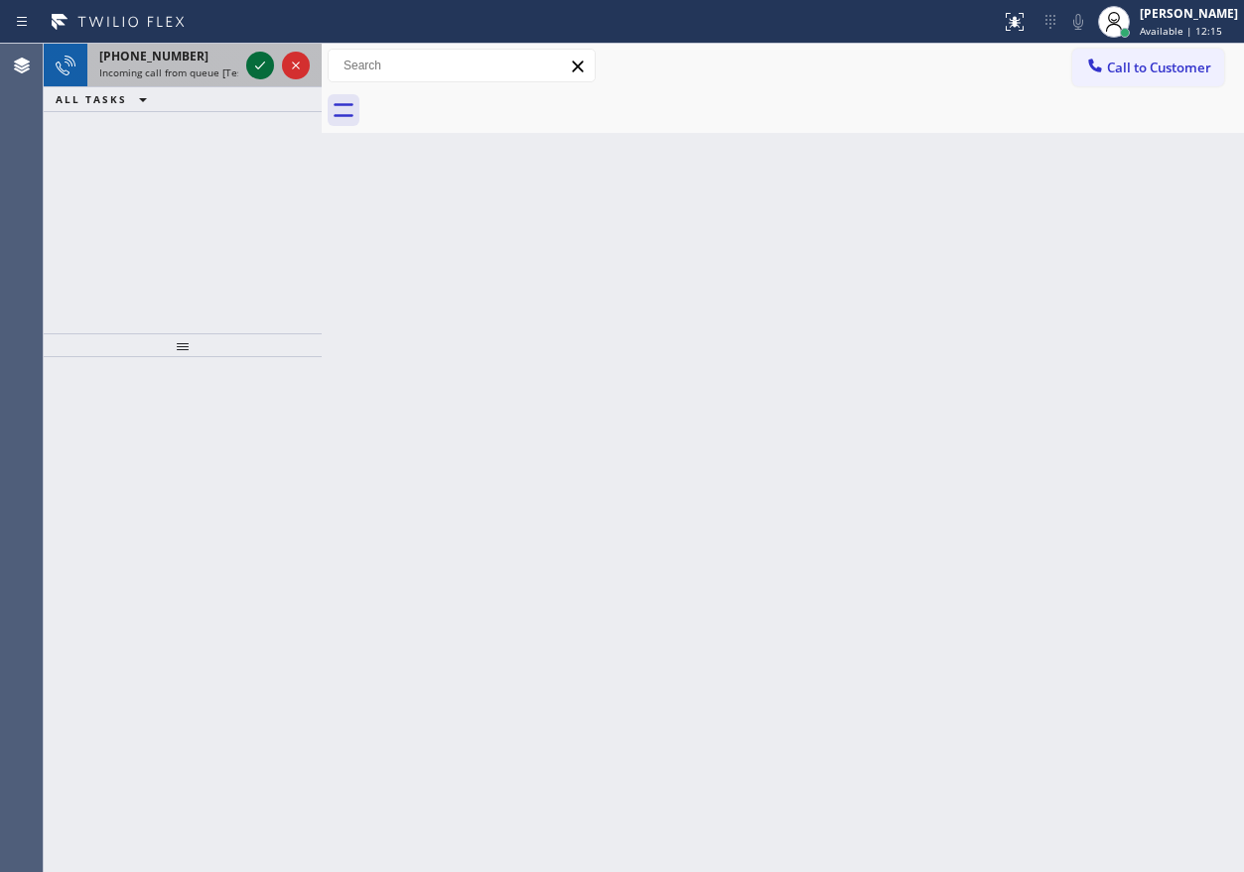
click at [262, 63] on icon at bounding box center [260, 66] width 24 height 24
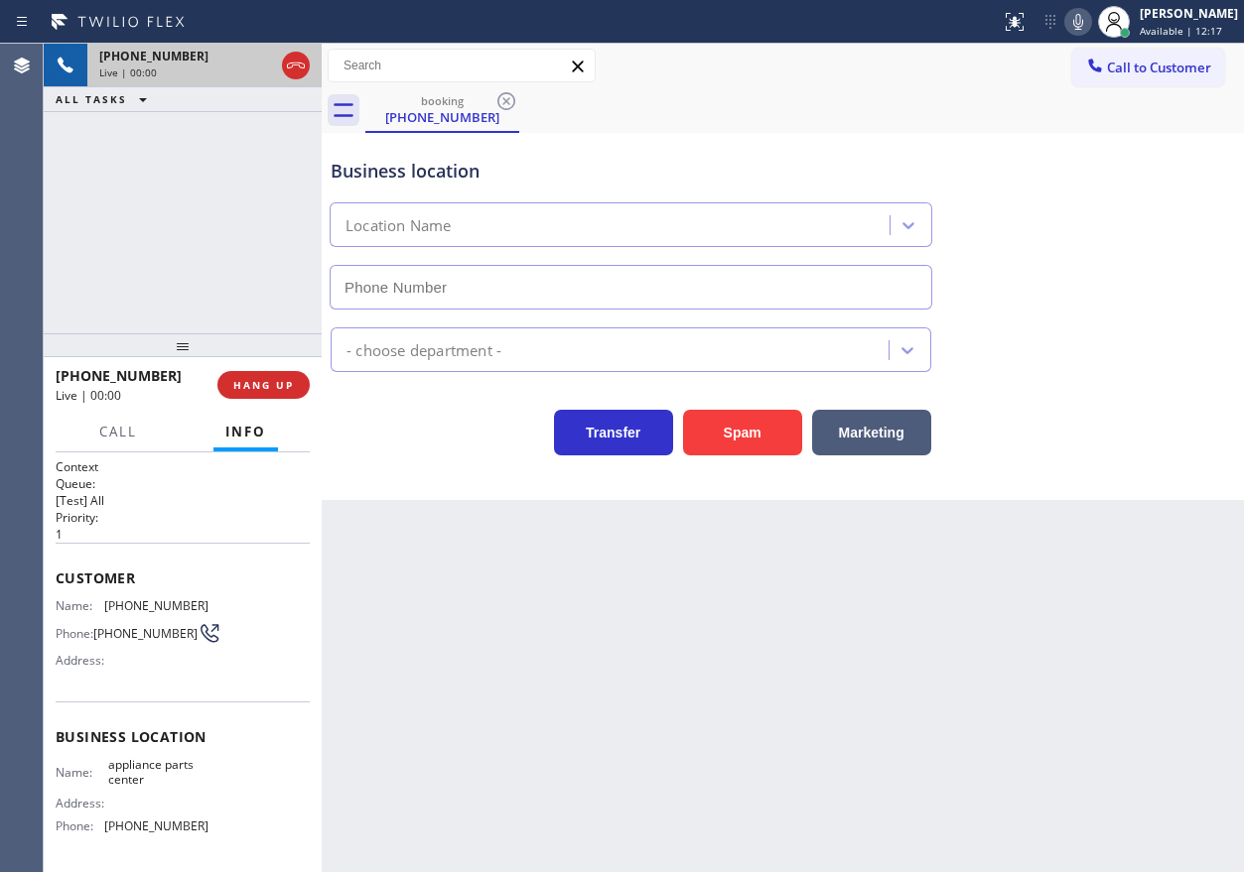
type input "[PHONE_NUMBER]"
click at [248, 391] on span "HANG UP" at bounding box center [263, 385] width 61 height 14
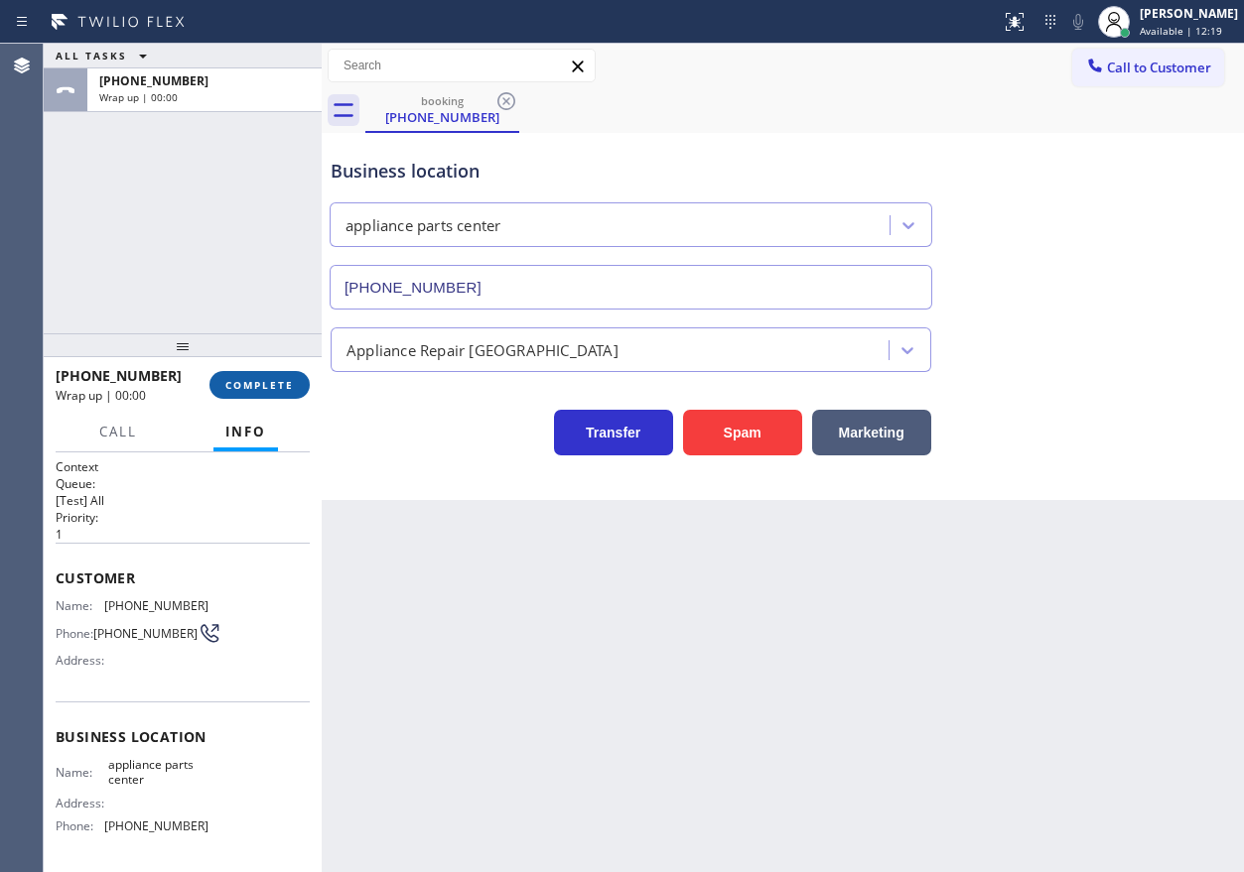
click at [263, 379] on span "COMPLETE" at bounding box center [259, 385] width 68 height 14
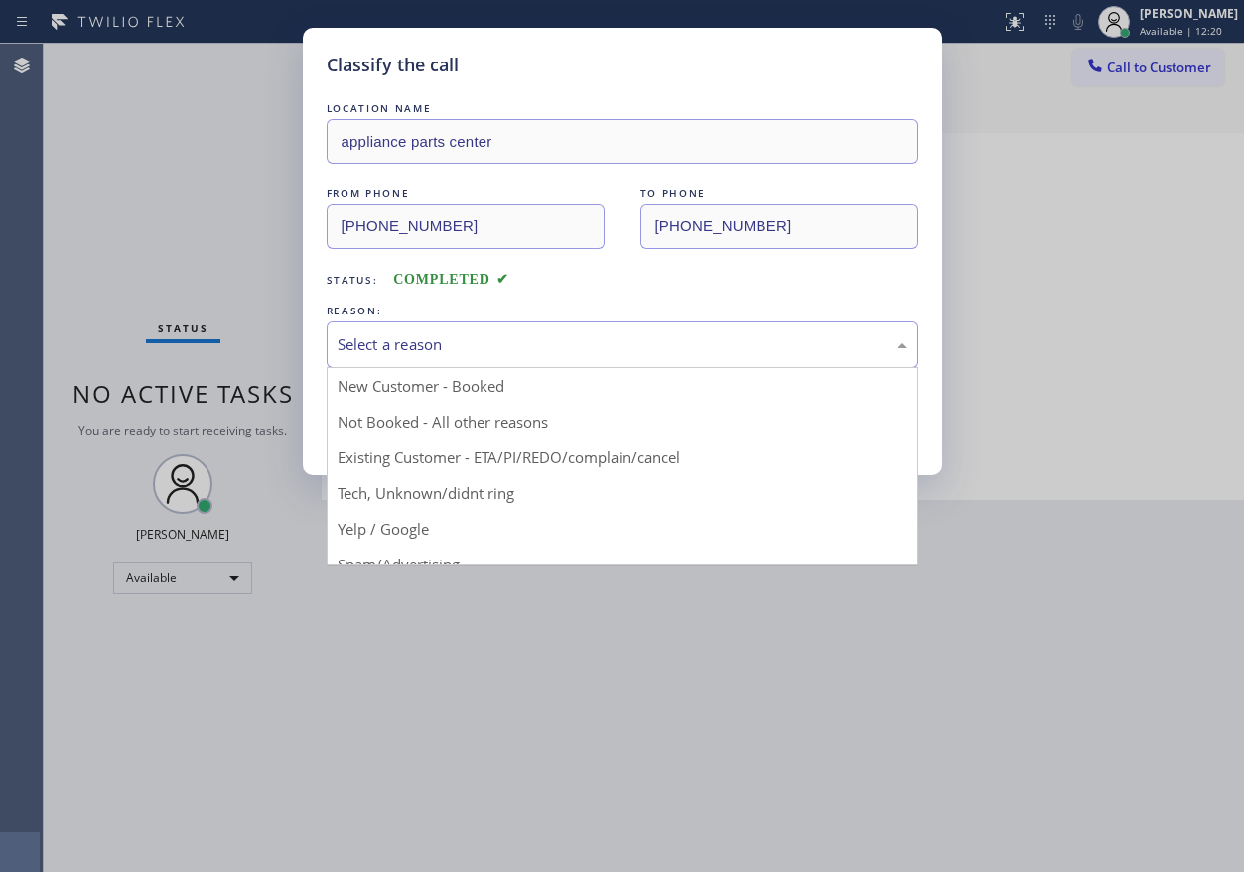
click at [478, 337] on div "Select a reason" at bounding box center [622, 344] width 570 height 23
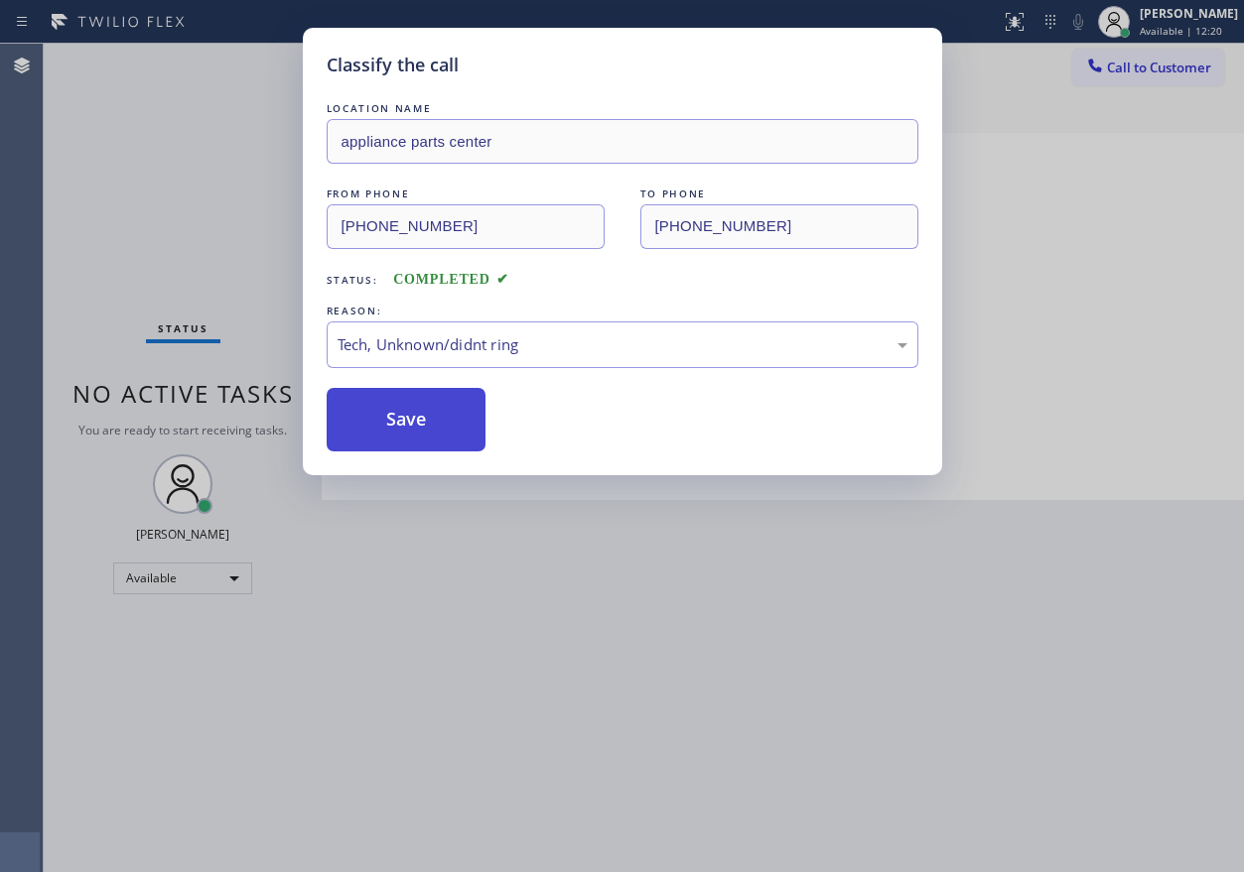
click at [403, 428] on button "Save" at bounding box center [407, 420] width 160 height 64
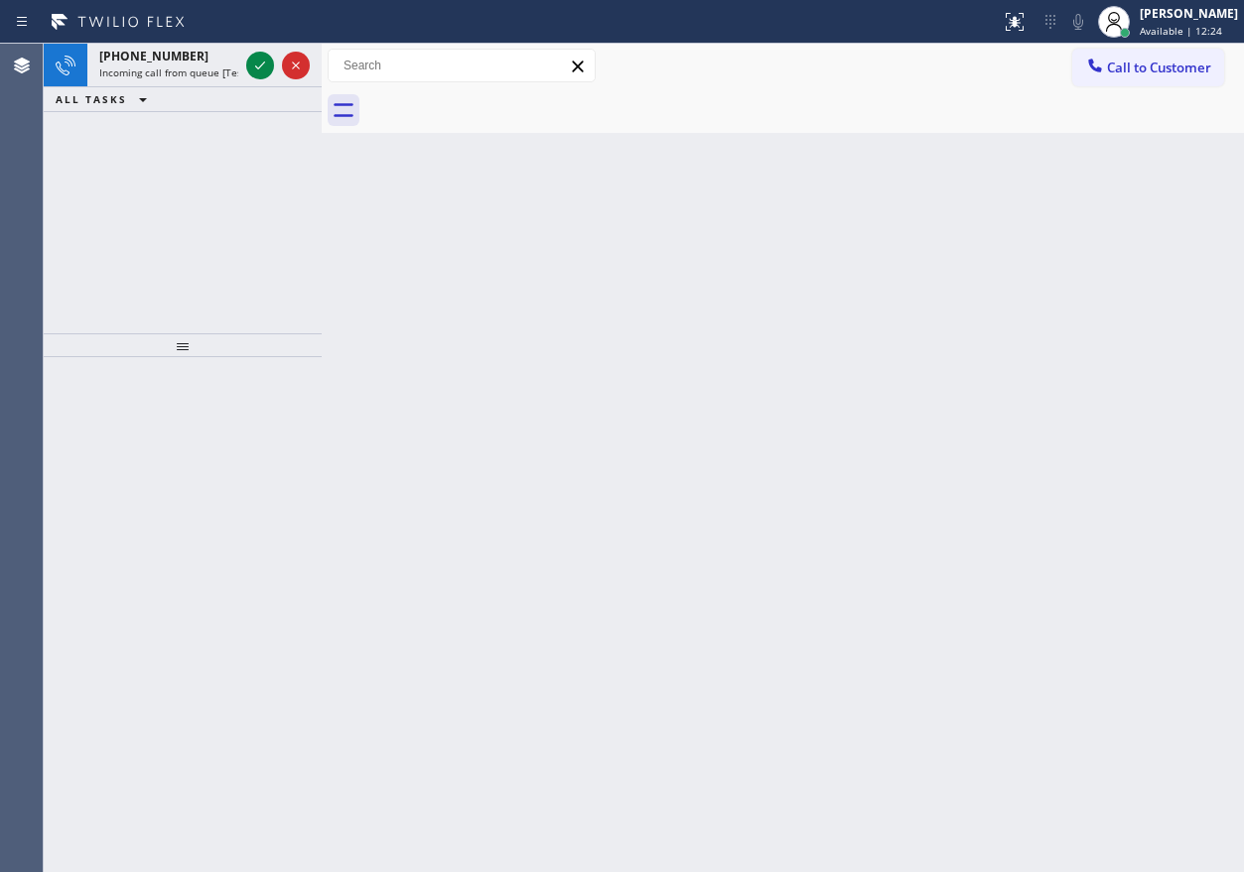
drag, startPoint x: 1081, startPoint y: 325, endPoint x: 1070, endPoint y: 325, distance: 10.9
click at [1081, 325] on div "Back to Dashboard Change Sender ID Customers Technicians Select a contact Outbo…" at bounding box center [783, 458] width 922 height 829
click at [164, 68] on span "Incoming call from queue [Test] All" at bounding box center [181, 73] width 165 height 14
click at [260, 64] on icon at bounding box center [260, 66] width 24 height 24
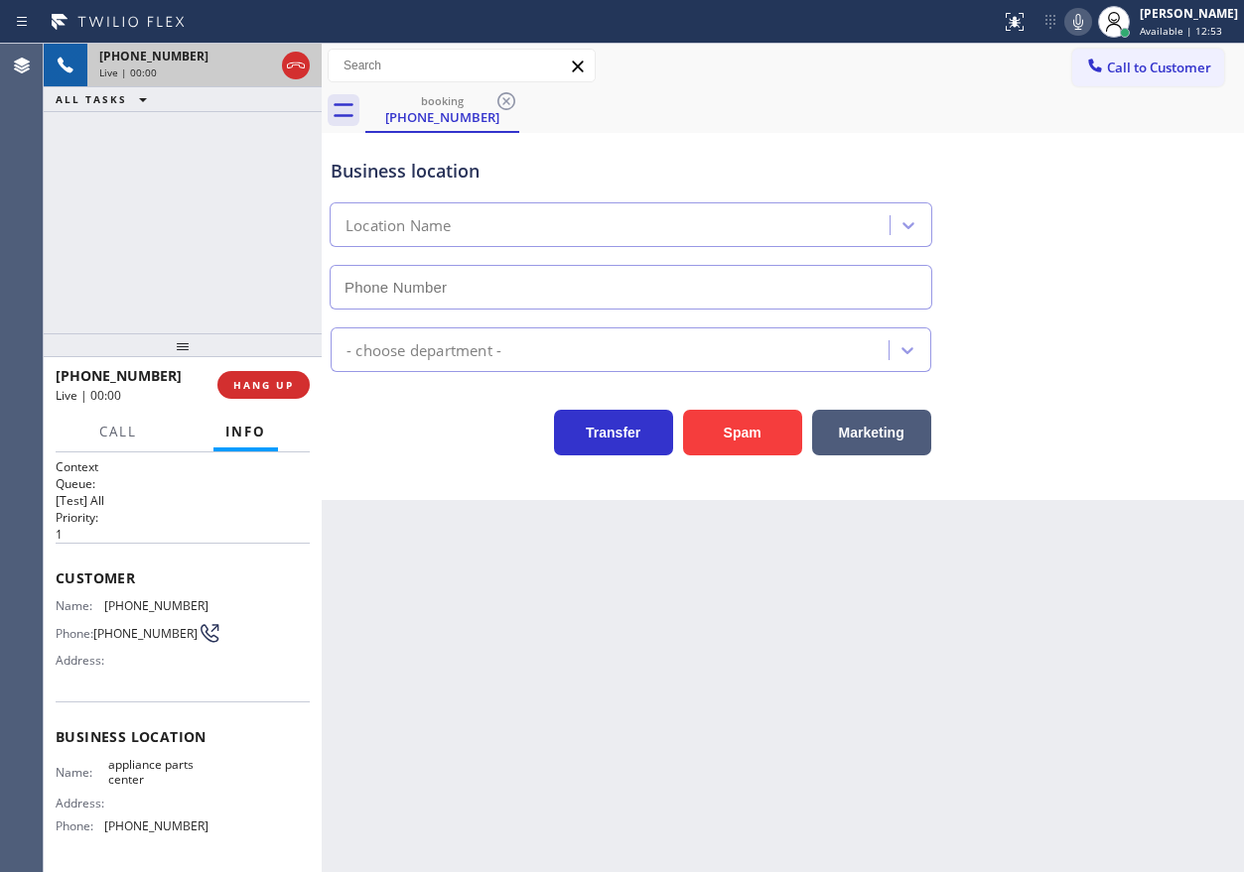
type input "[PHONE_NUMBER]"
click at [1090, 16] on icon at bounding box center [1078, 22] width 24 height 24
click at [253, 373] on button "HANG UP" at bounding box center [263, 385] width 92 height 28
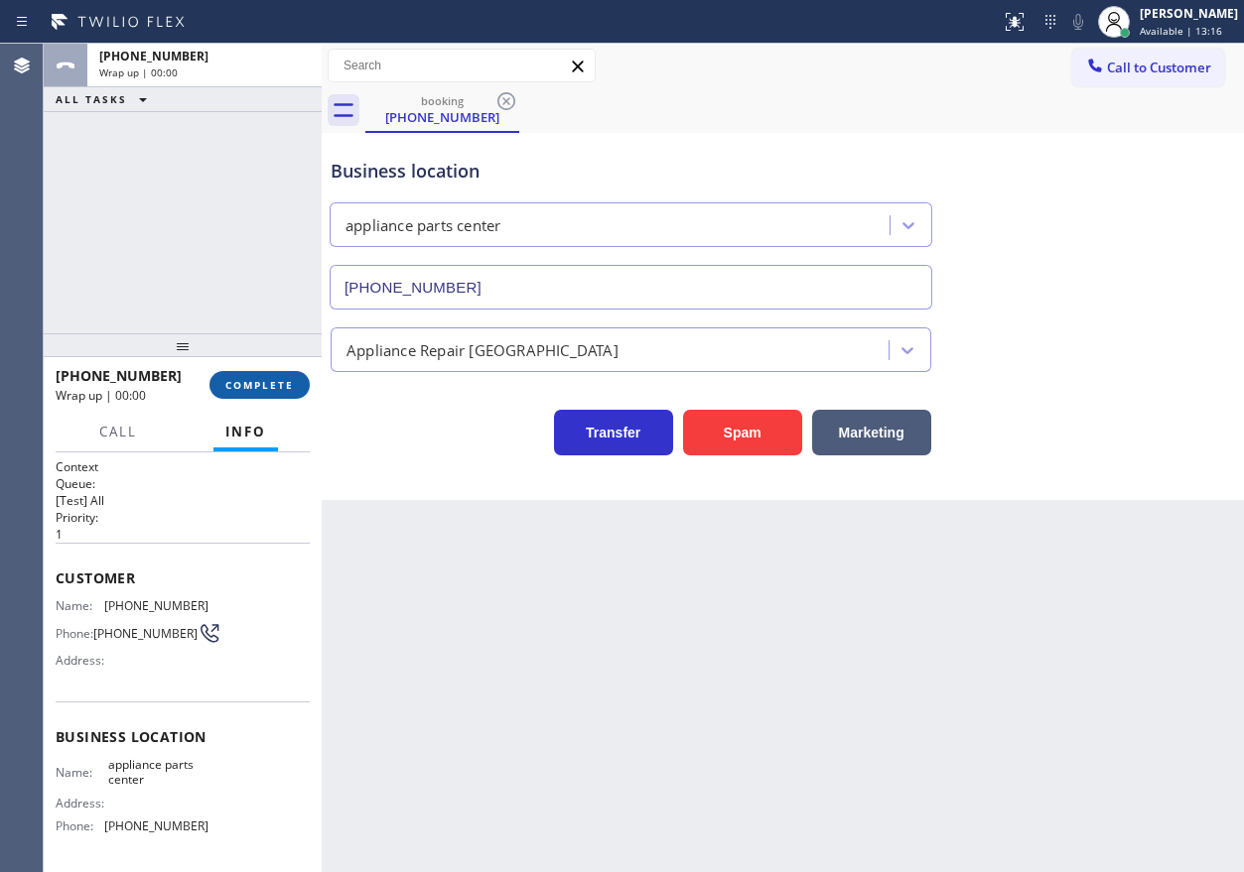
click at [259, 375] on button "COMPLETE" at bounding box center [259, 385] width 100 height 28
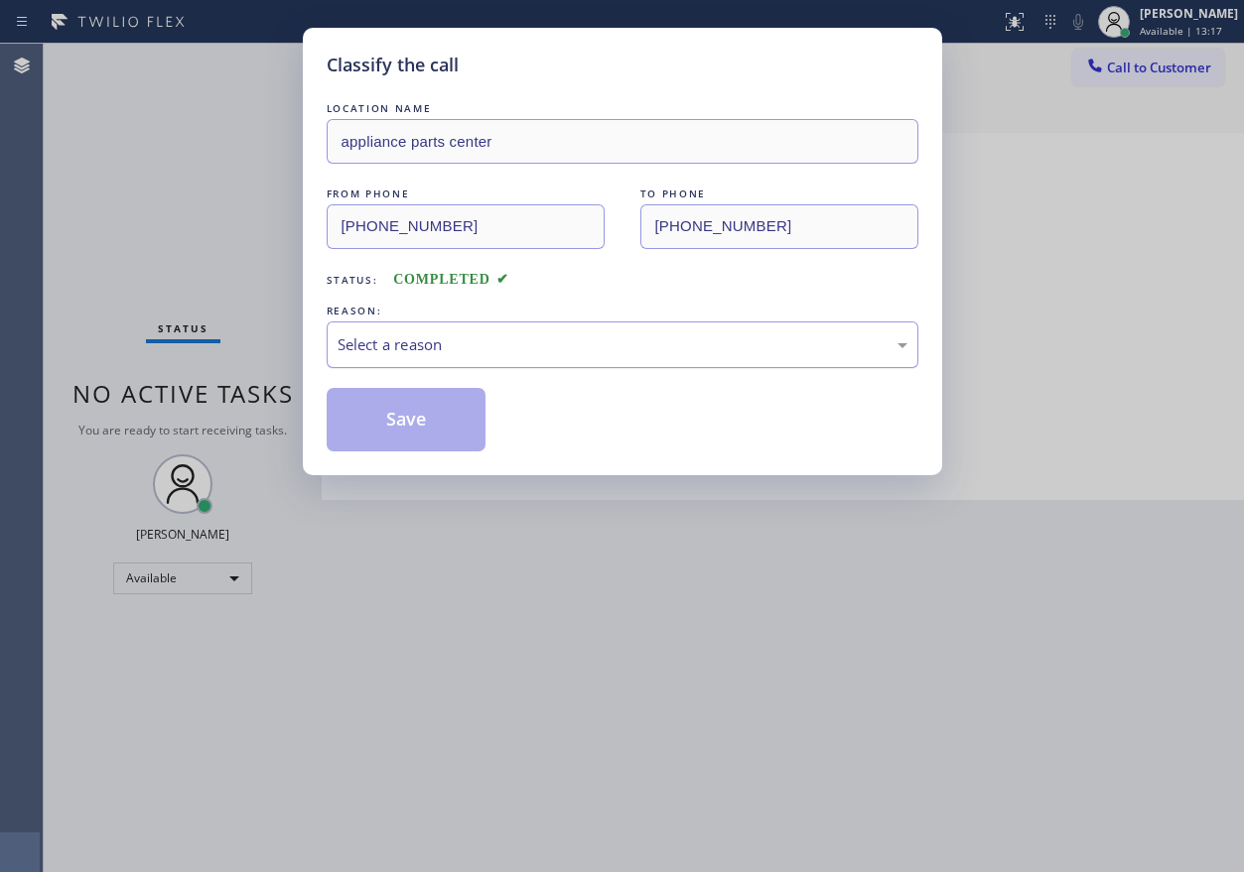
click at [426, 343] on div "Select a reason" at bounding box center [622, 344] width 570 height 23
click at [431, 432] on button "Save" at bounding box center [407, 420] width 160 height 64
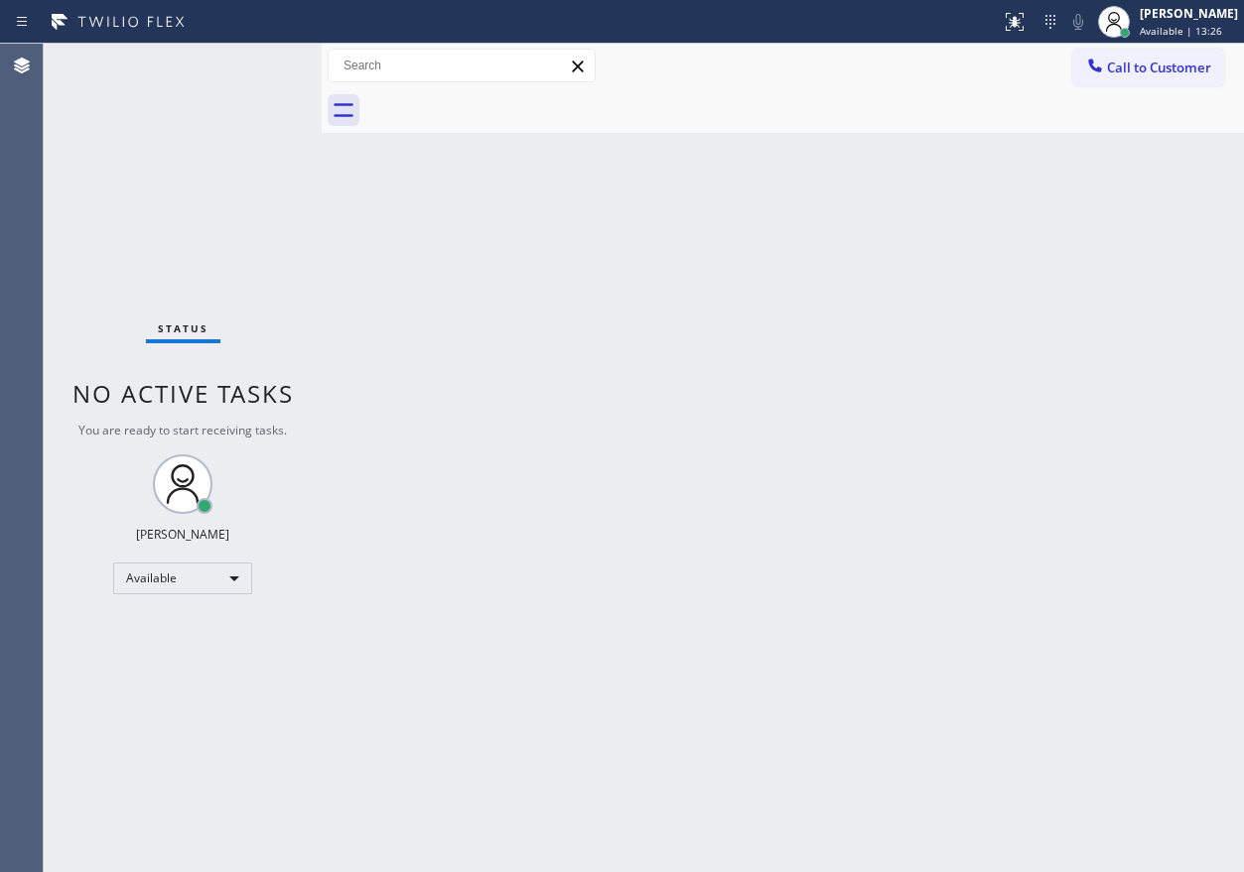
drag, startPoint x: 1110, startPoint y: 272, endPoint x: 1219, endPoint y: 354, distance: 136.8
click at [1110, 272] on div "Back to Dashboard Change Sender ID Customers Technicians Select a contact Outbo…" at bounding box center [783, 458] width 922 height 829
click at [884, 734] on div "Back to Dashboard Change Sender ID Customers Technicians Select a contact Outbo…" at bounding box center [783, 458] width 922 height 829
click at [1118, 465] on div "Back to Dashboard Change Sender ID Customers Technicians Select a contact Outbo…" at bounding box center [783, 458] width 922 height 829
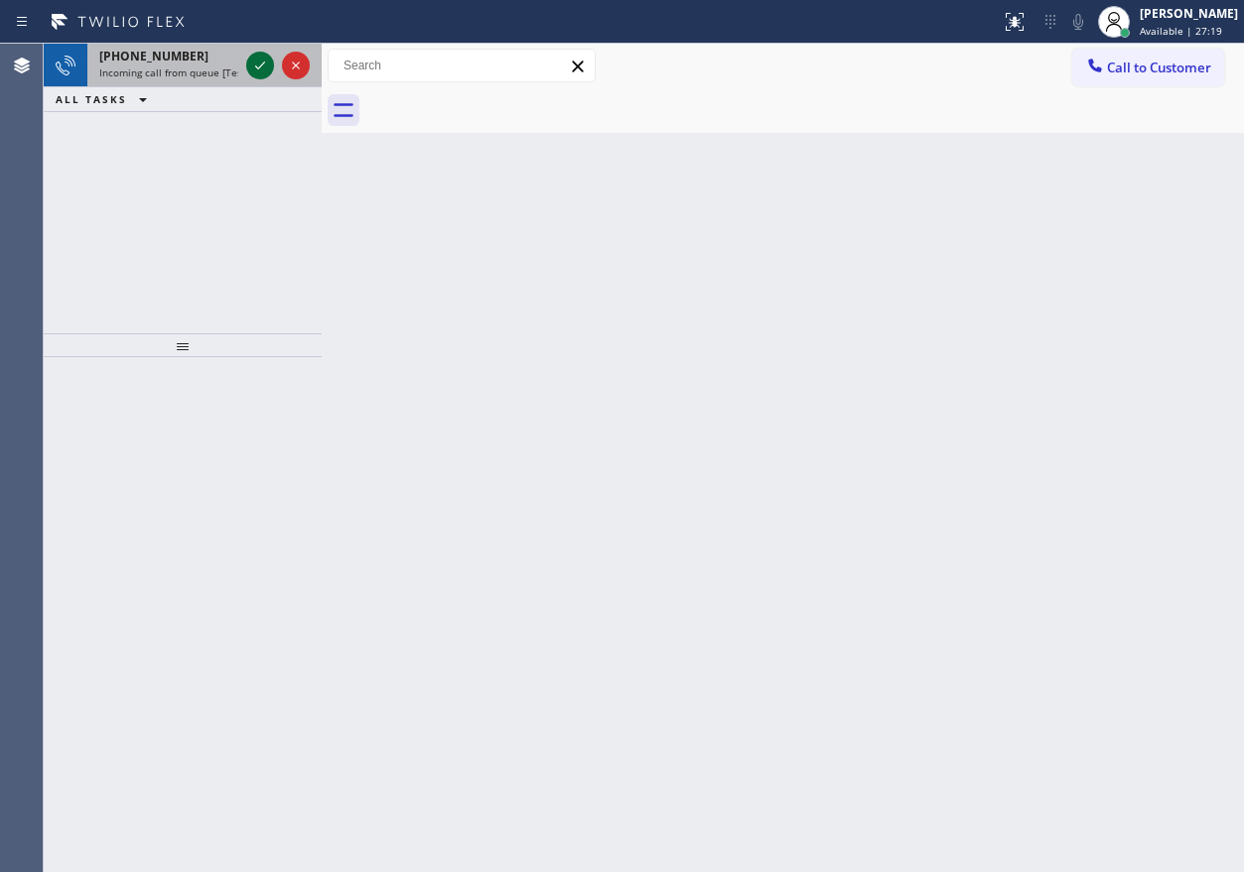
click at [262, 66] on icon at bounding box center [260, 66] width 10 height 8
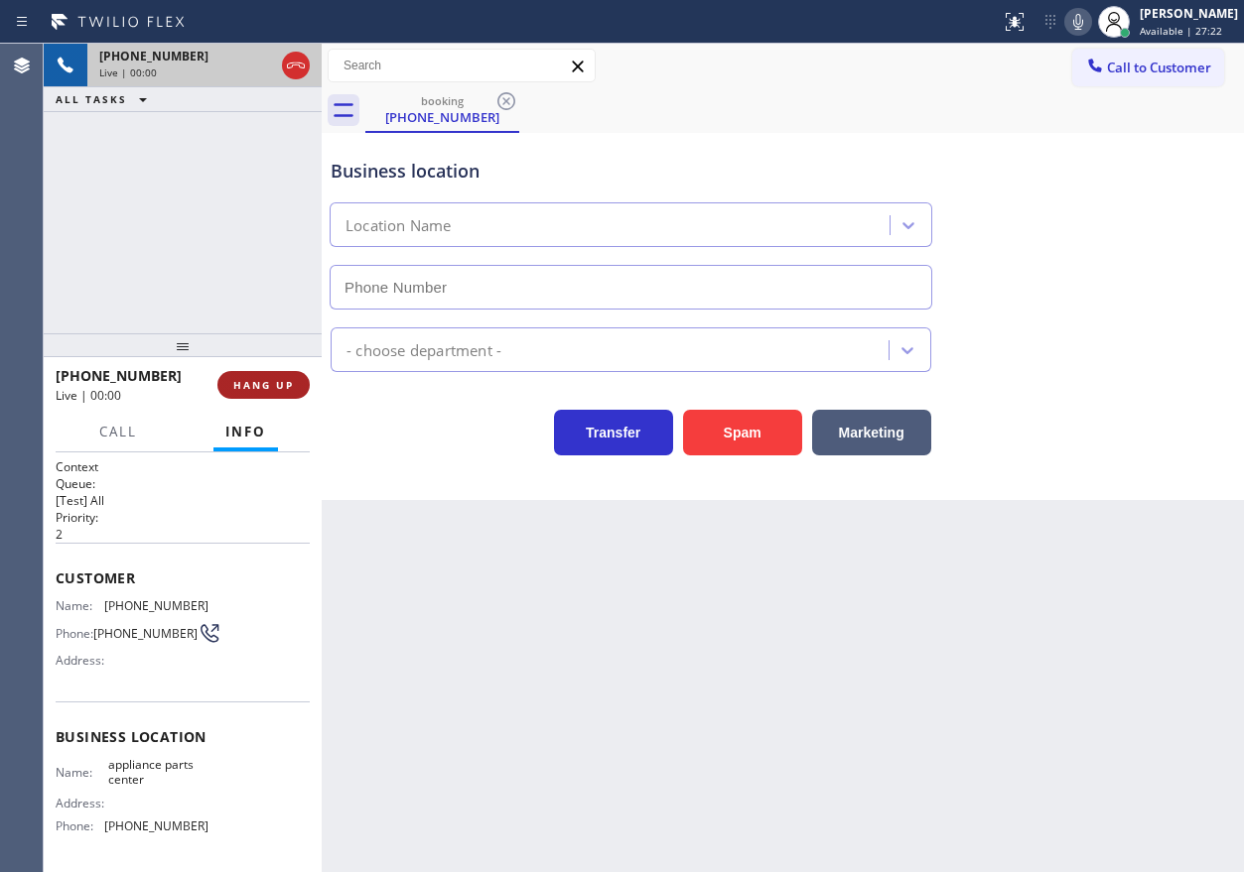
type input "[PHONE_NUMBER]"
click at [287, 378] on button "HANG UP" at bounding box center [263, 385] width 92 height 28
click at [284, 379] on span "HANG UP" at bounding box center [263, 385] width 61 height 14
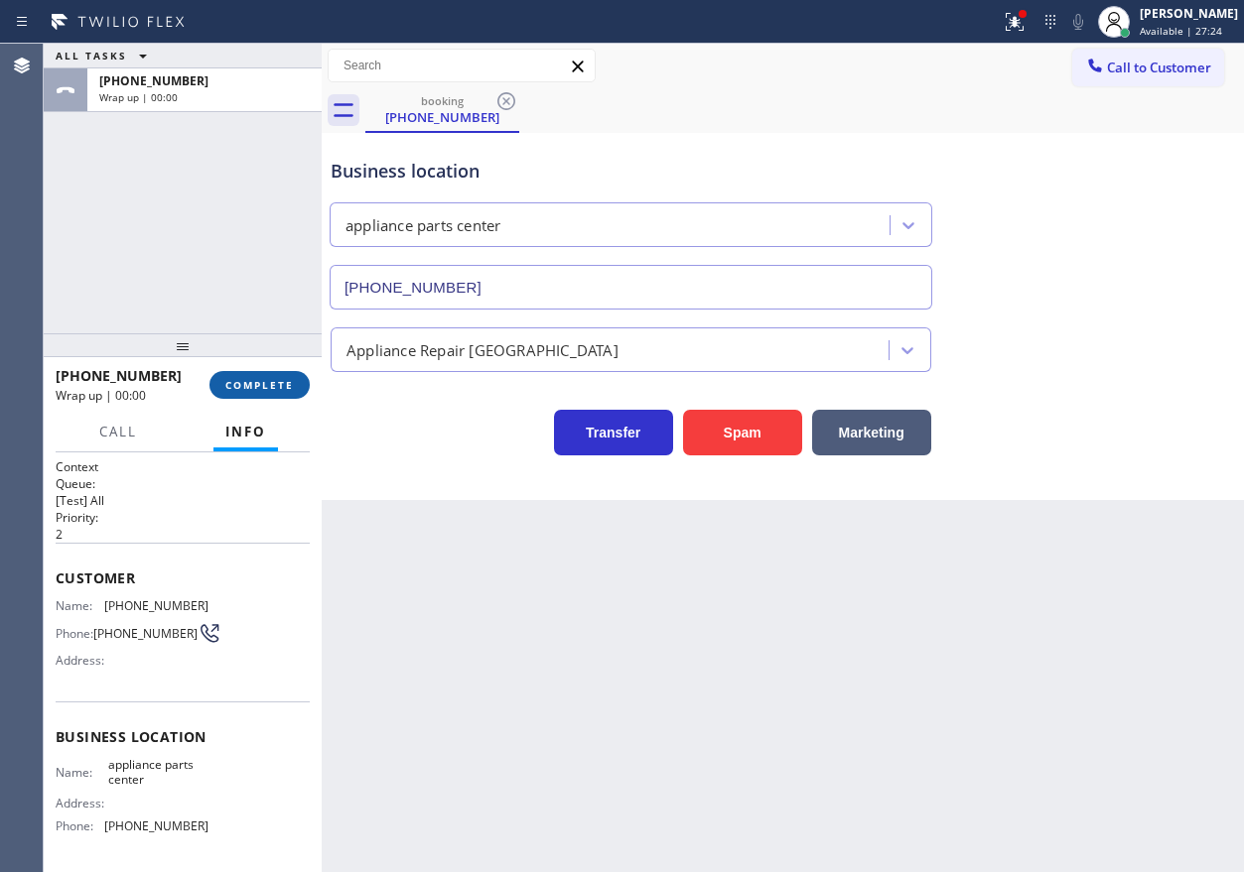
click at [289, 393] on button "COMPLETE" at bounding box center [259, 385] width 100 height 28
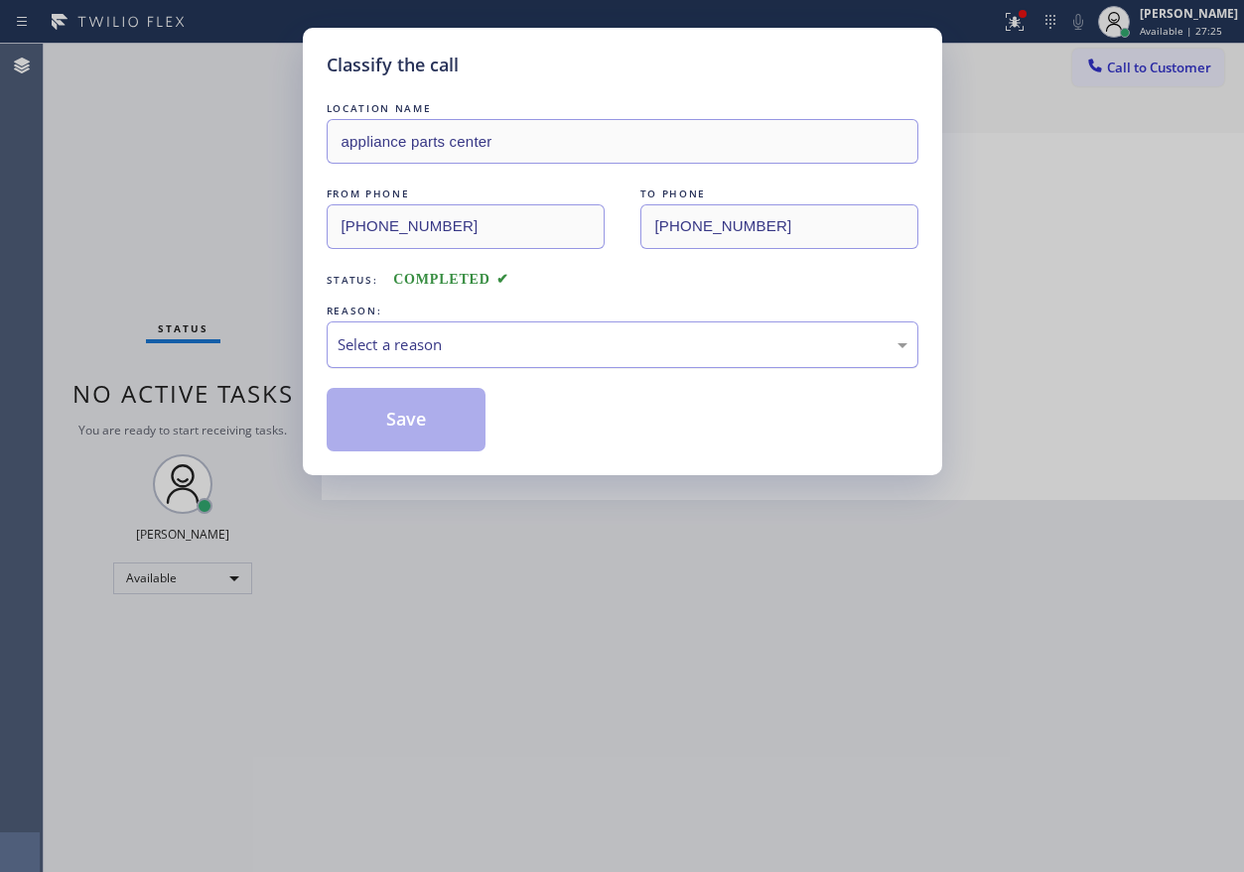
click at [503, 341] on div "Select a reason" at bounding box center [622, 344] width 570 height 23
click at [441, 422] on button "Save" at bounding box center [407, 420] width 160 height 64
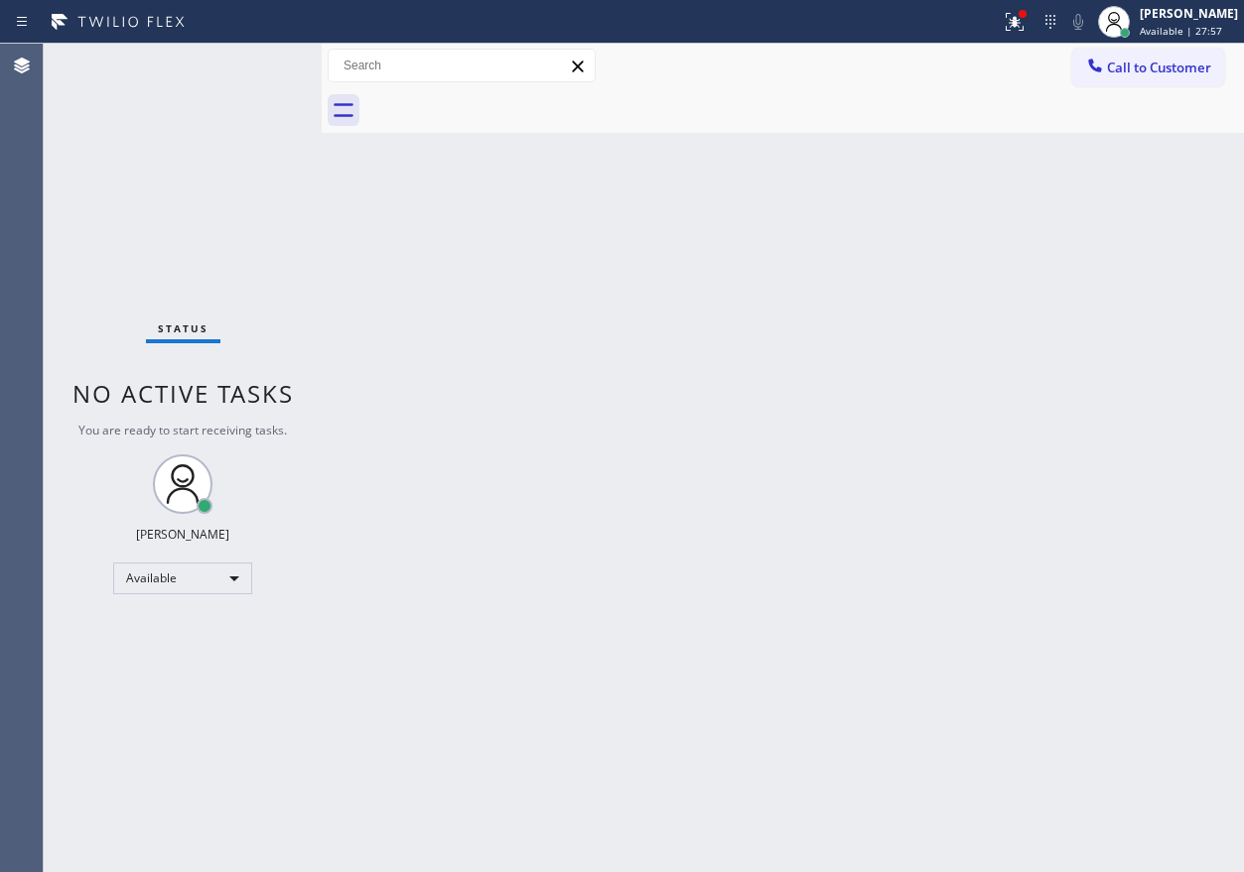
click at [1132, 352] on div "Back to Dashboard Change Sender ID Customers Technicians Select a contact Outbo…" at bounding box center [783, 458] width 922 height 829
click at [1081, 416] on div "Back to Dashboard Change Sender ID Customers Technicians Select a contact Outbo…" at bounding box center [783, 458] width 922 height 829
click at [1026, 27] on icon at bounding box center [1014, 22] width 24 height 24
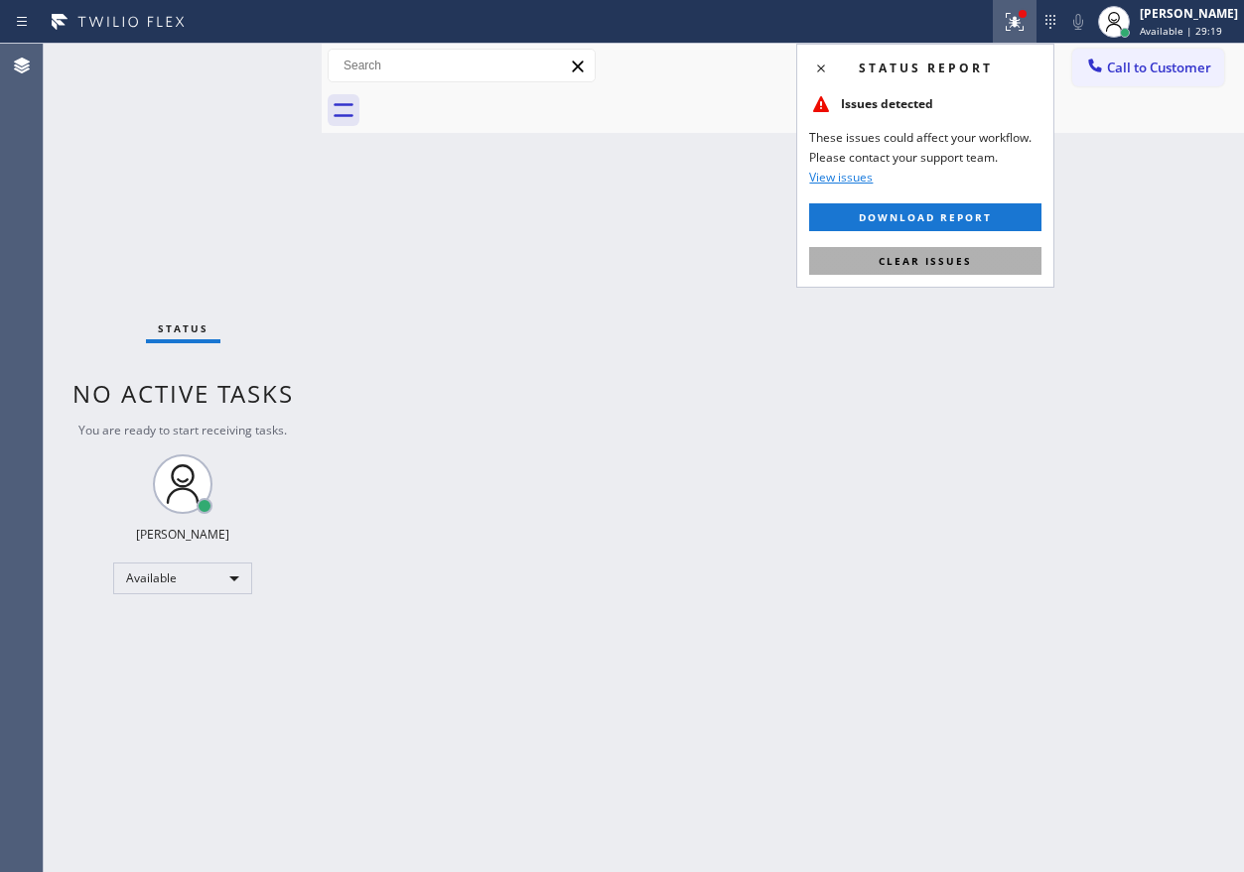
click at [1007, 265] on button "Clear issues" at bounding box center [925, 261] width 232 height 28
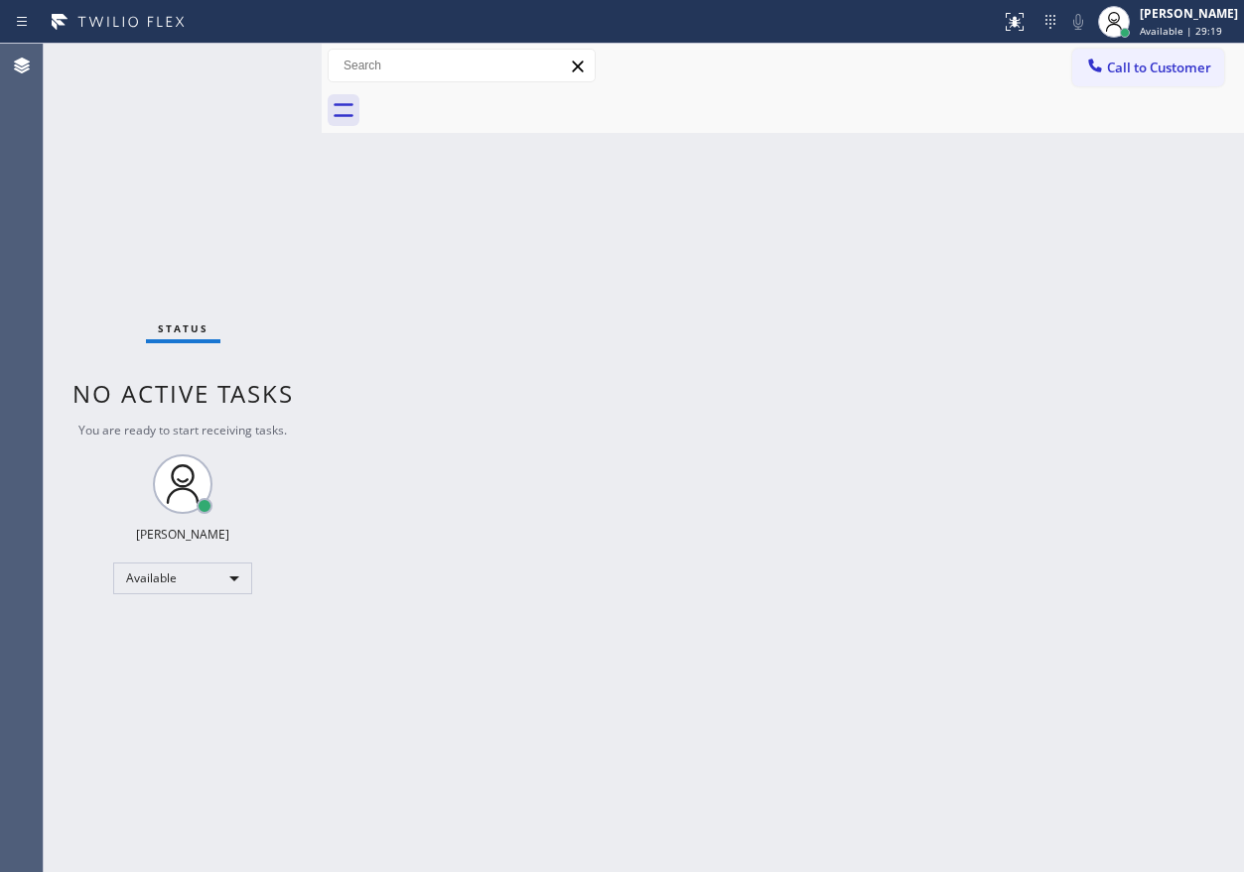
click at [735, 207] on div "Back to Dashboard Change Sender ID Customers Technicians Select a contact Outbo…" at bounding box center [783, 458] width 922 height 829
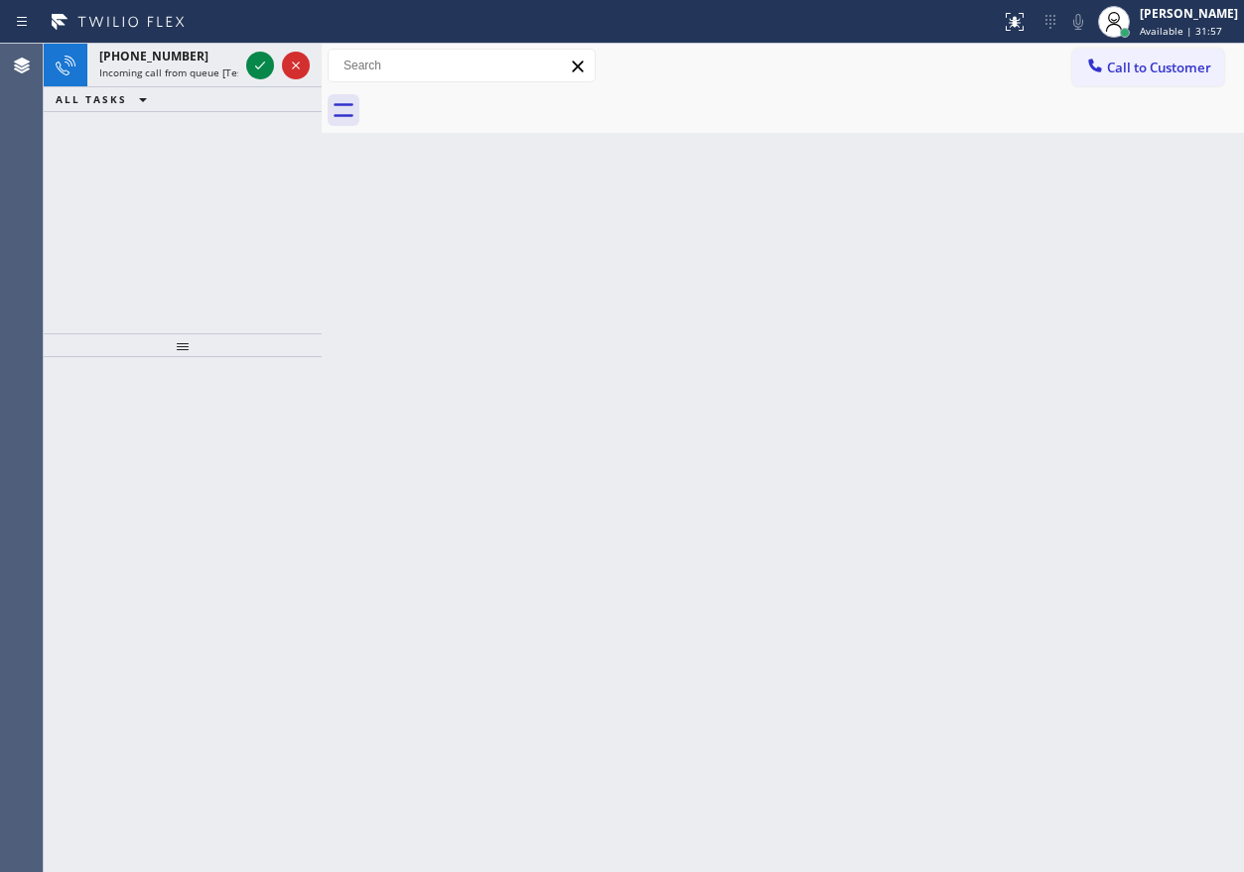
click at [1096, 279] on div "Back to Dashboard Change Sender ID Customers Technicians Select a contact Outbo…" at bounding box center [783, 458] width 922 height 829
click at [262, 62] on icon at bounding box center [260, 66] width 24 height 24
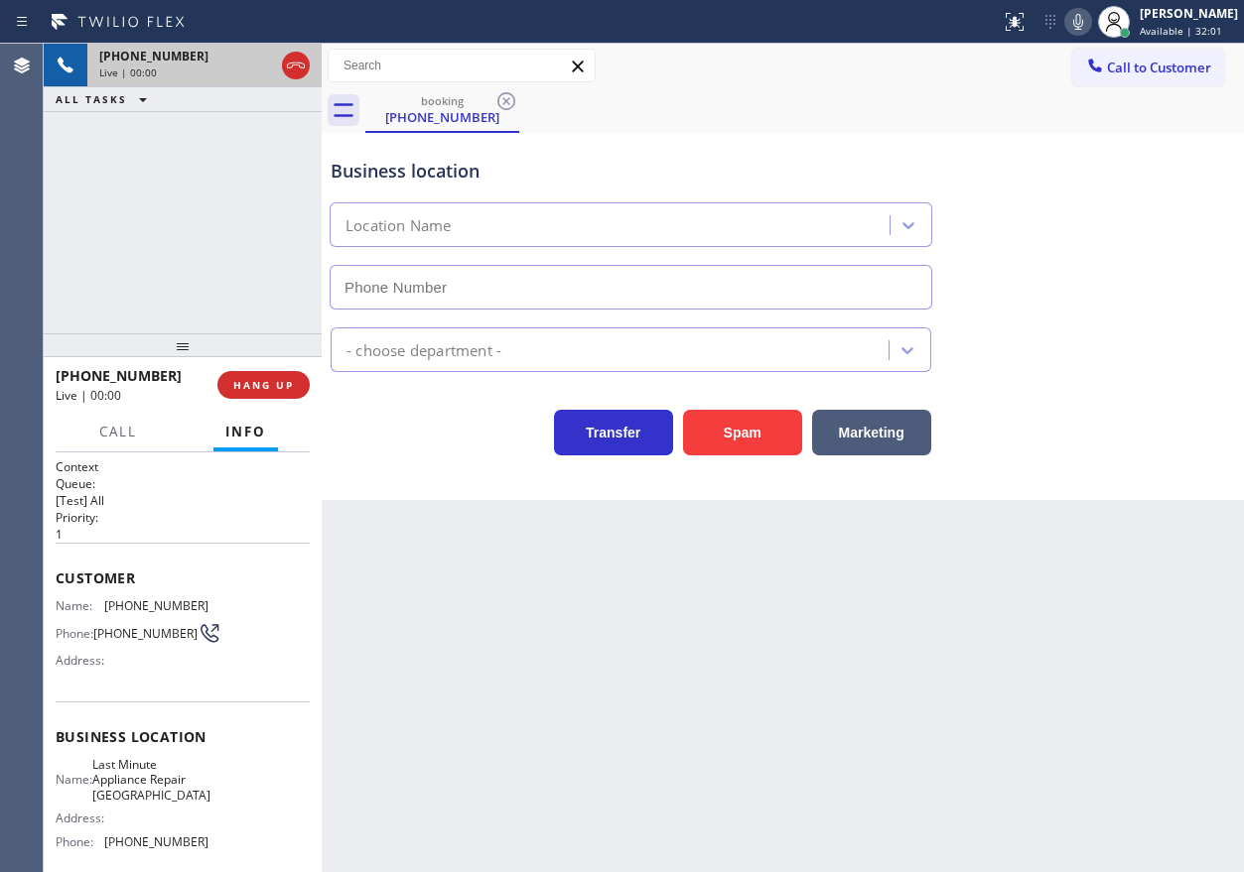
type input "[PHONE_NUMBER]"
click at [175, 772] on span "Last Minute Appliance Repair [GEOGRAPHIC_DATA]" at bounding box center [151, 780] width 118 height 46
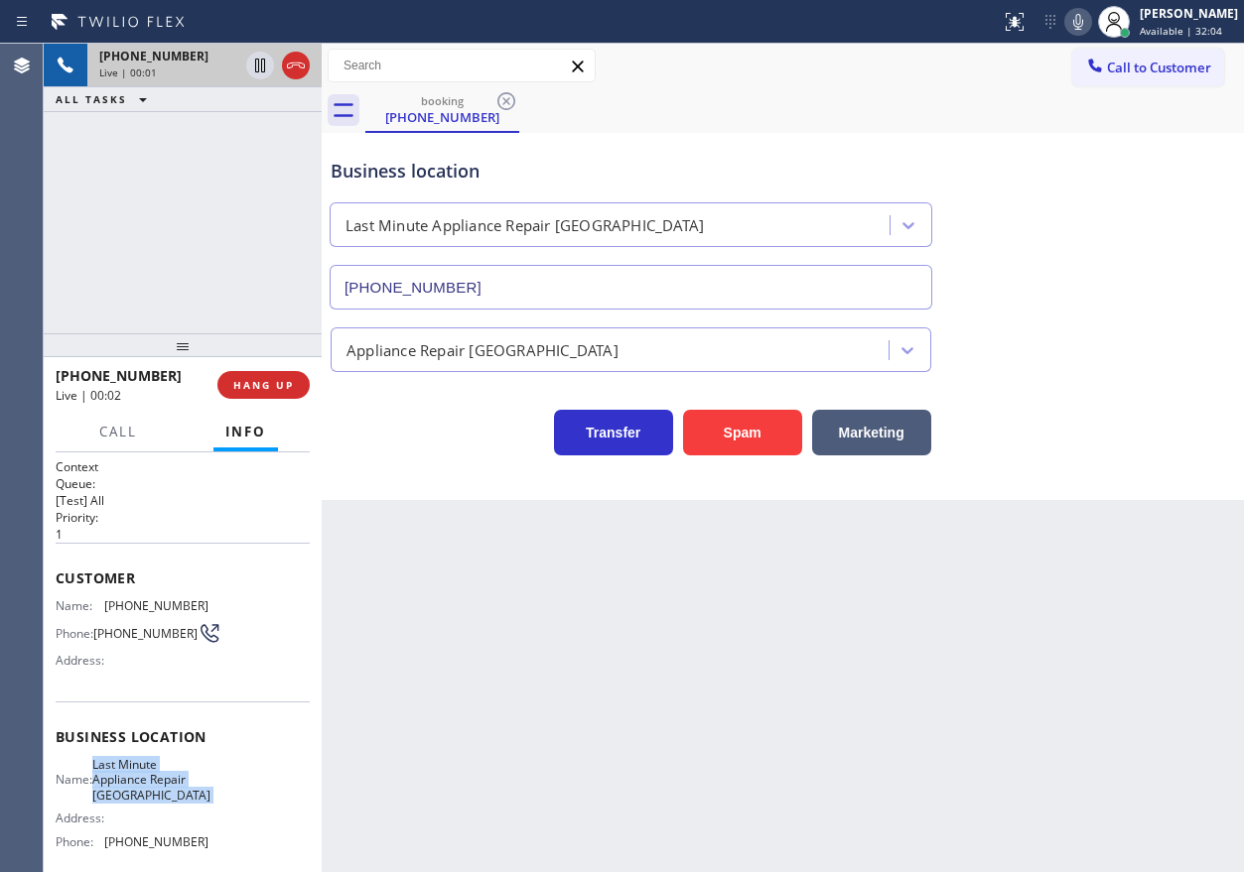
click at [175, 772] on span "Last Minute Appliance Repair [GEOGRAPHIC_DATA]" at bounding box center [151, 780] width 118 height 46
copy span "Last Minute Appliance Repair [GEOGRAPHIC_DATA]"
click at [544, 299] on input "[PHONE_NUMBER]" at bounding box center [630, 287] width 602 height 45
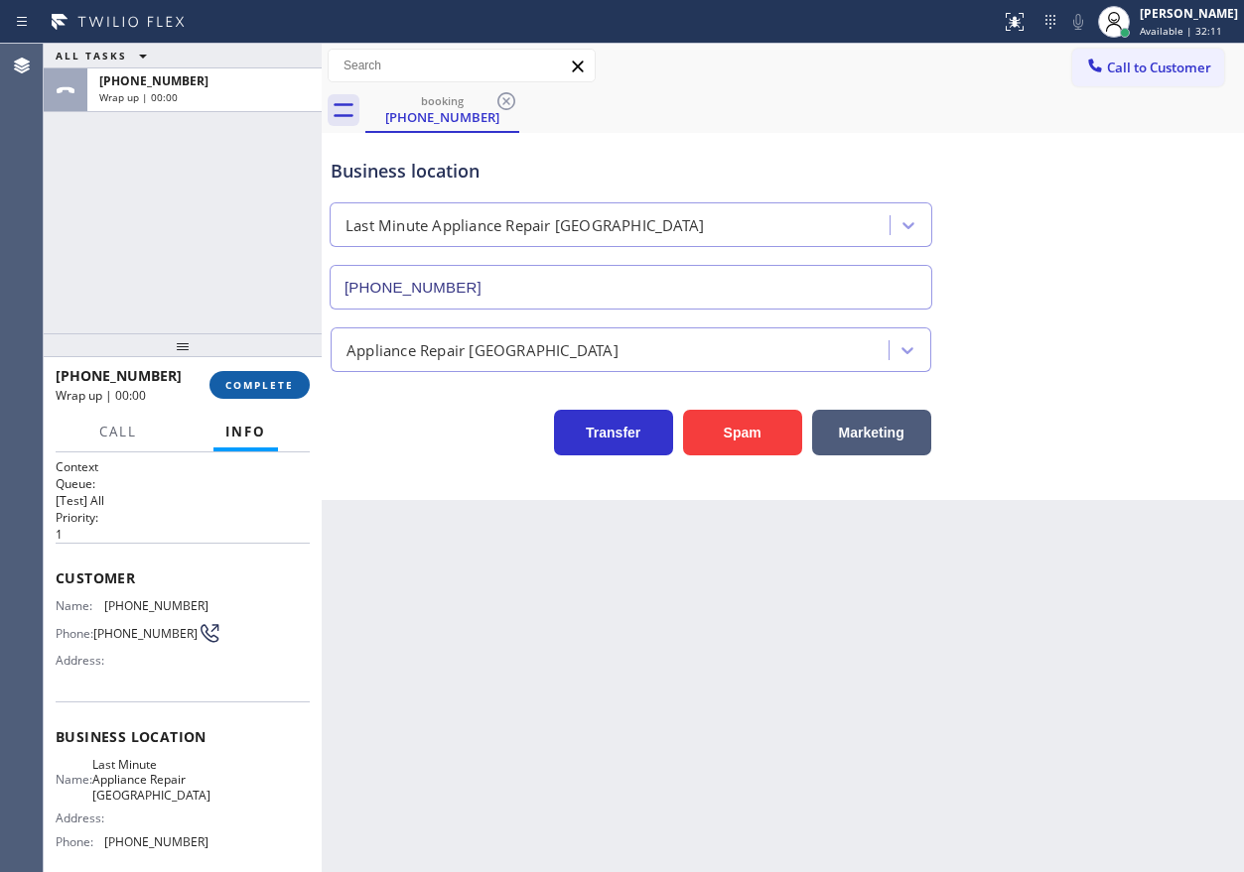
click at [285, 382] on span "COMPLETE" at bounding box center [259, 385] width 68 height 14
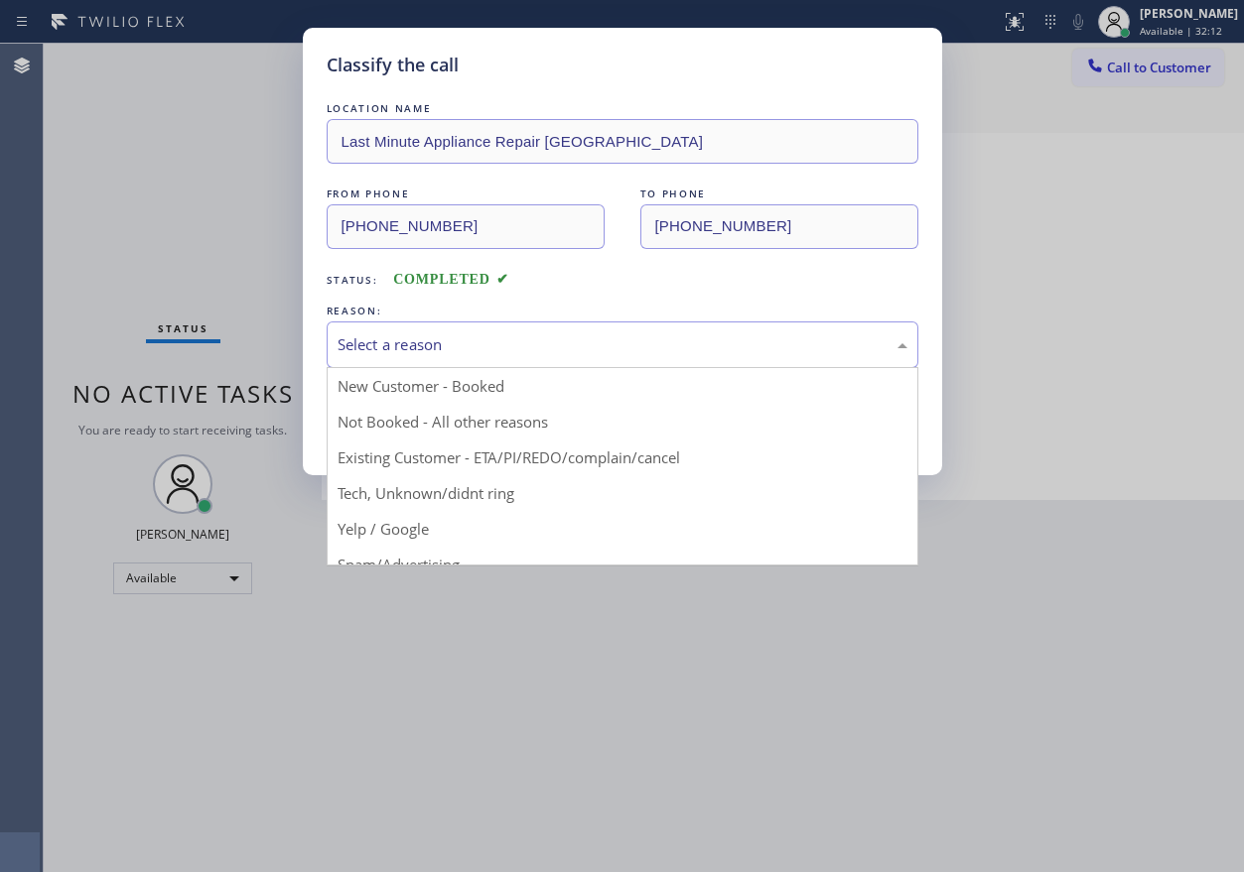
click at [433, 356] on div "Select a reason" at bounding box center [623, 345] width 592 height 47
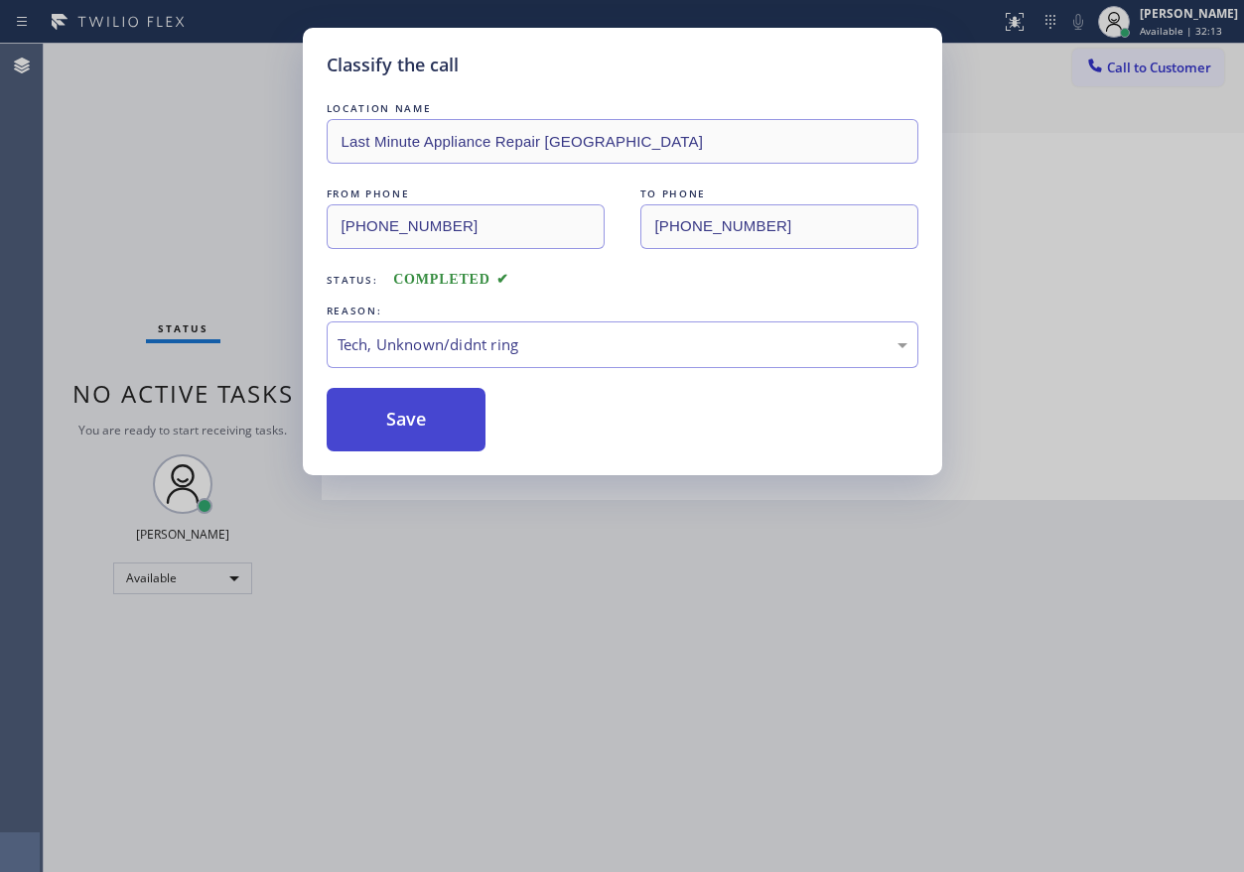
drag, startPoint x: 407, startPoint y: 425, endPoint x: 471, endPoint y: 425, distance: 64.5
click at [409, 425] on button "Save" at bounding box center [407, 420] width 160 height 64
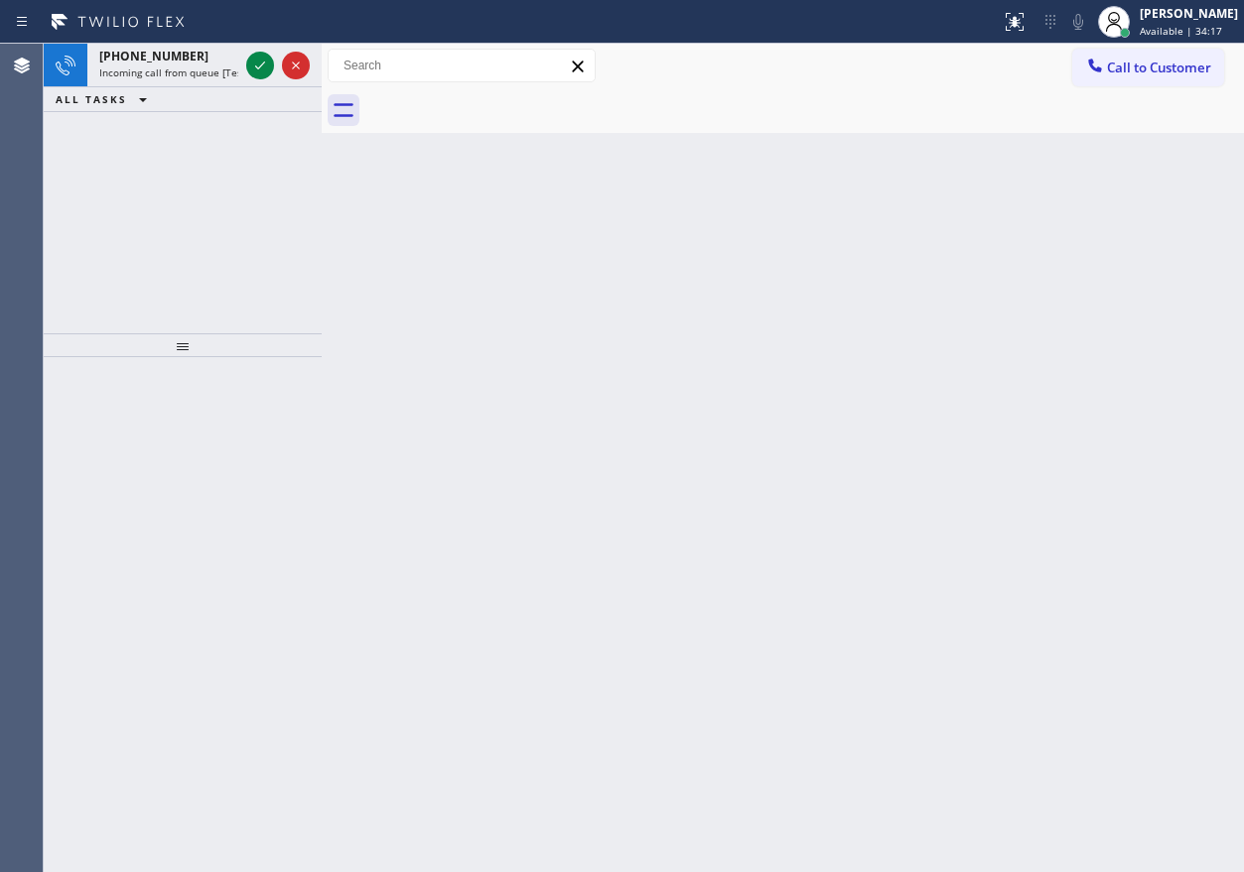
click at [1071, 436] on div "Back to Dashboard Change Sender ID Customers Technicians Select a contact Outbo…" at bounding box center [783, 458] width 922 height 829
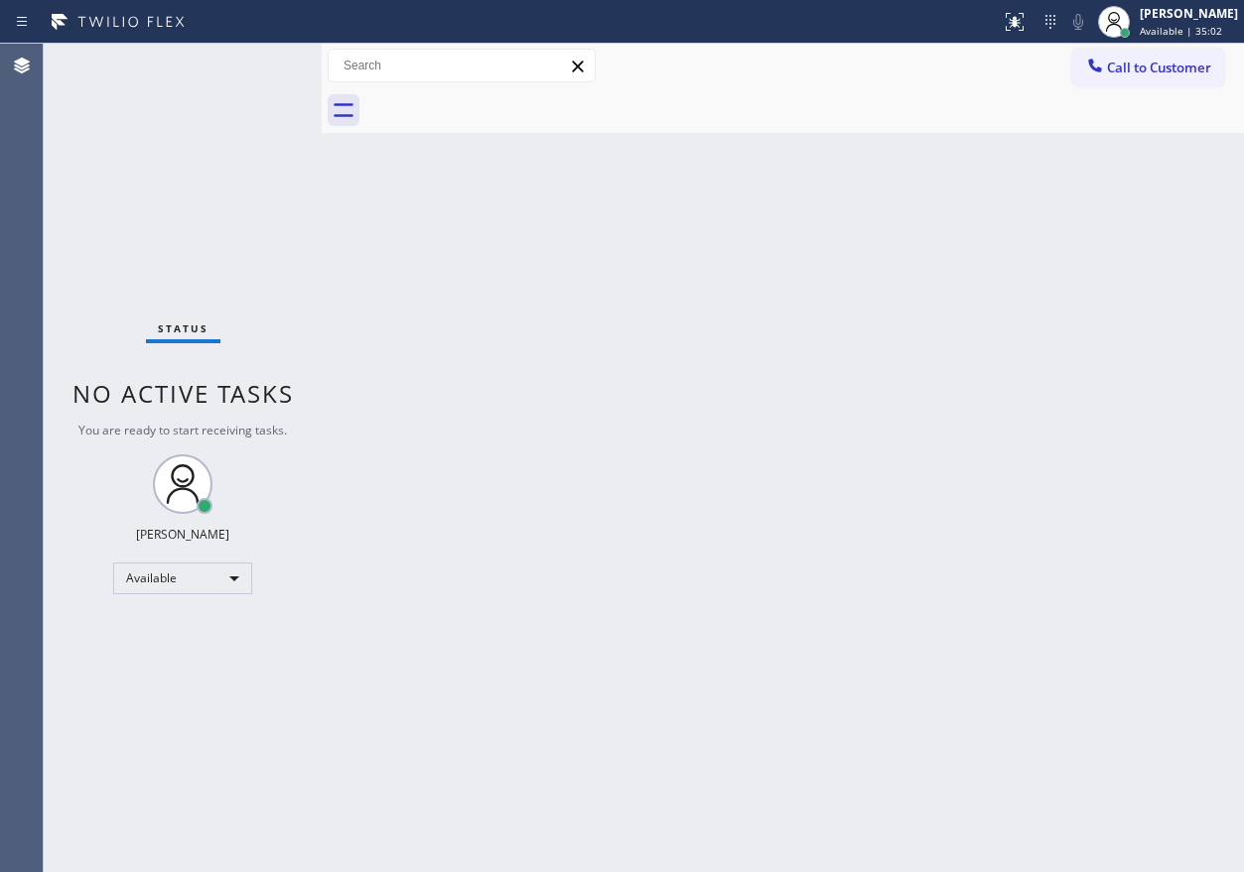
click at [1030, 439] on div "Back to Dashboard Change Sender ID Customers Technicians Select a contact Outbo…" at bounding box center [783, 458] width 922 height 829
click at [1172, 610] on div "Back to Dashboard Change Sender ID Customers Technicians Select a contact Outbo…" at bounding box center [783, 458] width 922 height 829
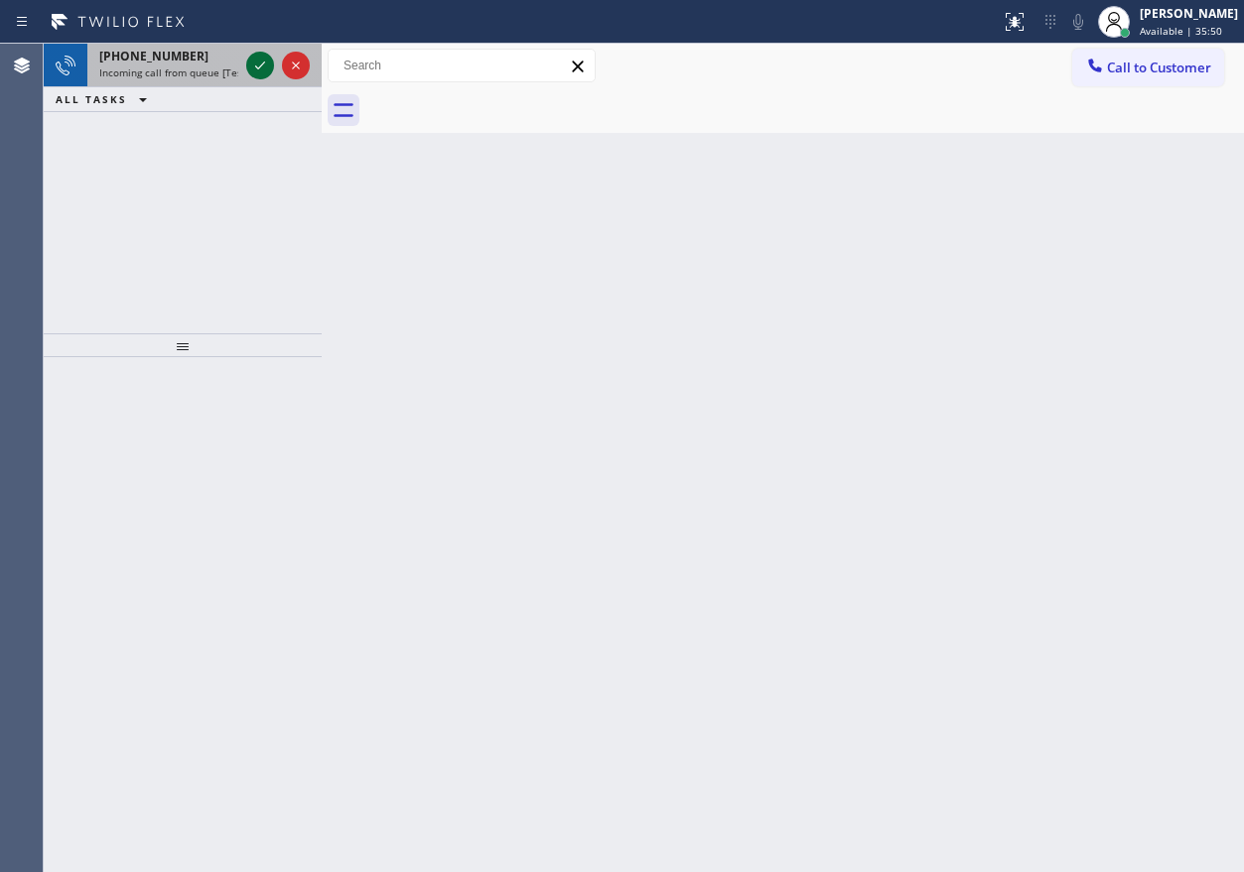
click at [270, 68] on icon at bounding box center [260, 66] width 24 height 24
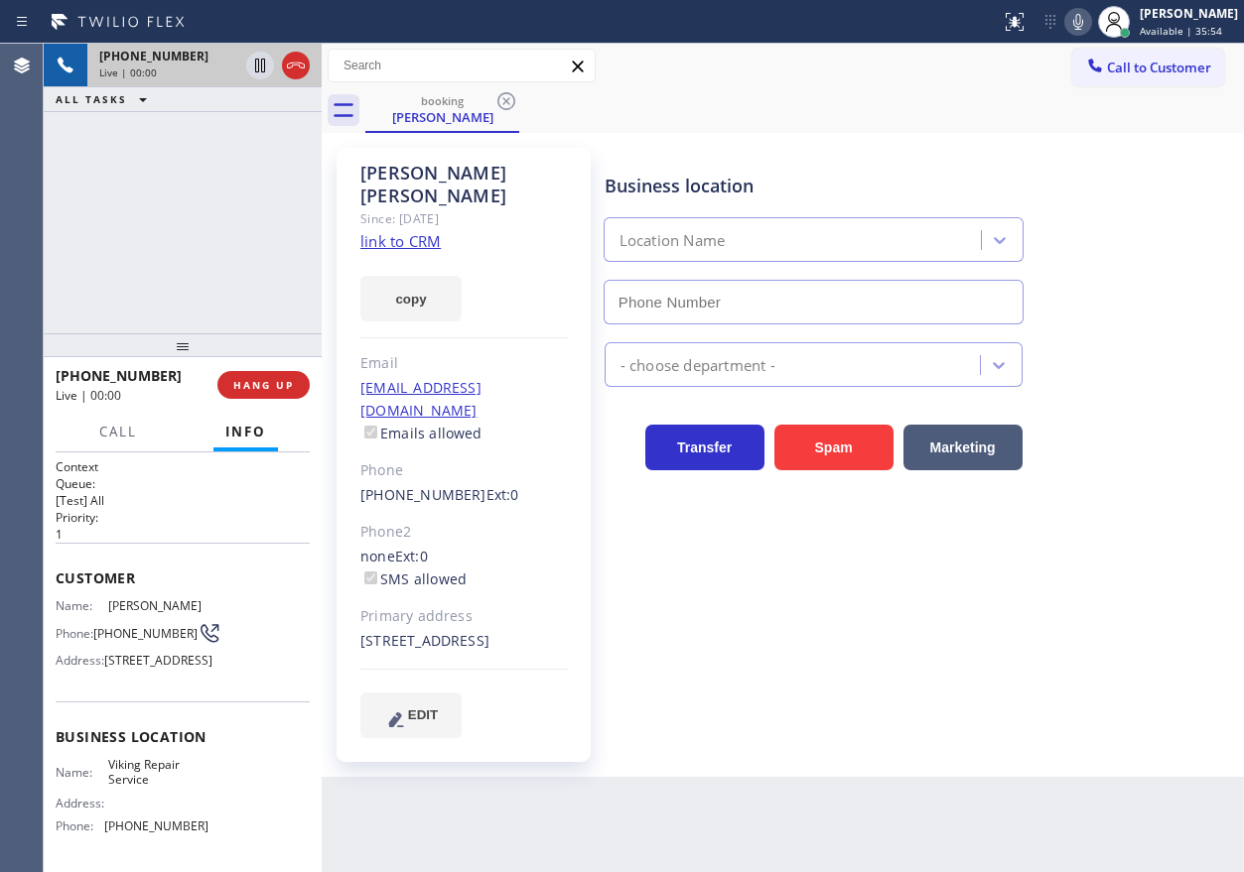
type input "[PHONE_NUMBER]"
click at [172, 788] on span "Viking Repair Service" at bounding box center [157, 772] width 99 height 31
copy span "Viking Repair Service"
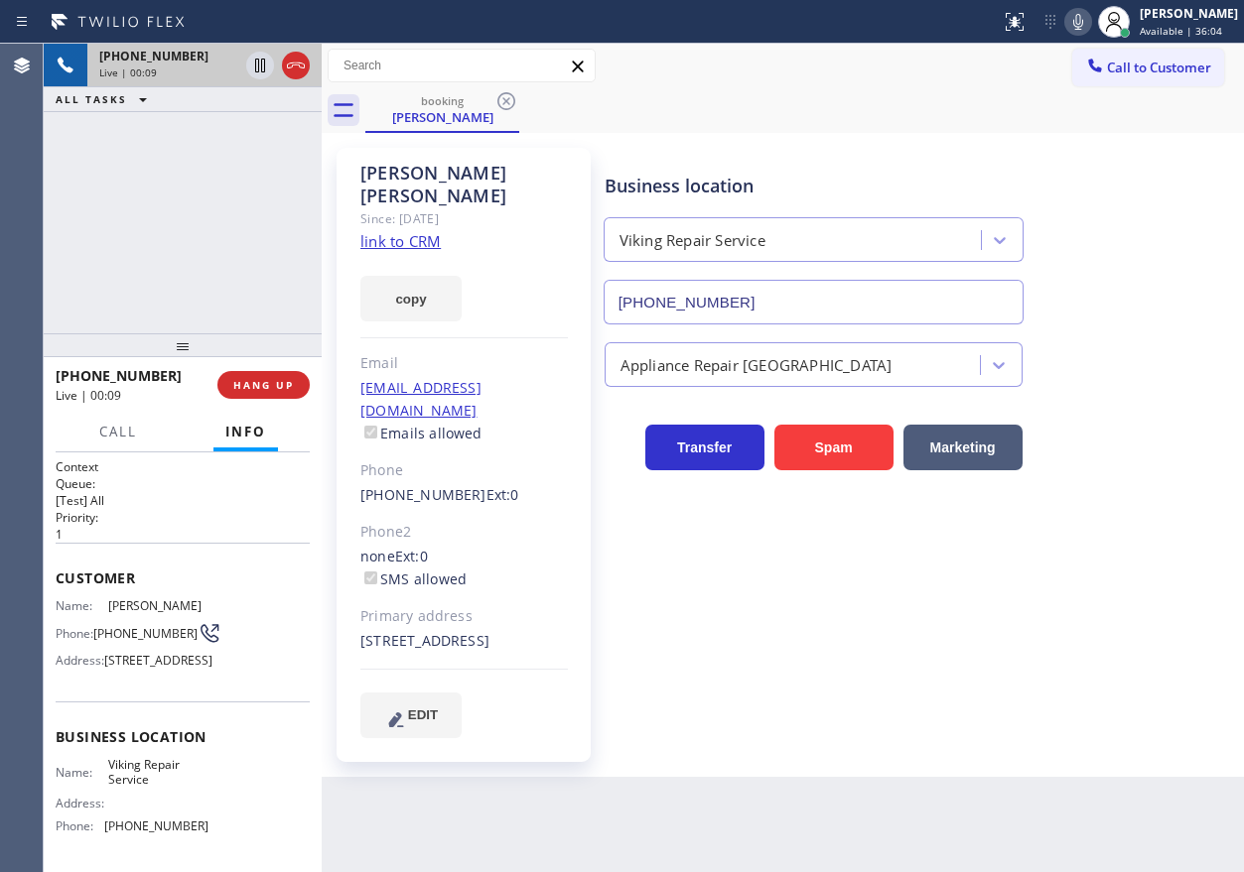
click at [758, 311] on input "[PHONE_NUMBER]" at bounding box center [813, 302] width 420 height 45
click at [427, 231] on link "link to CRM" at bounding box center [400, 241] width 80 height 20
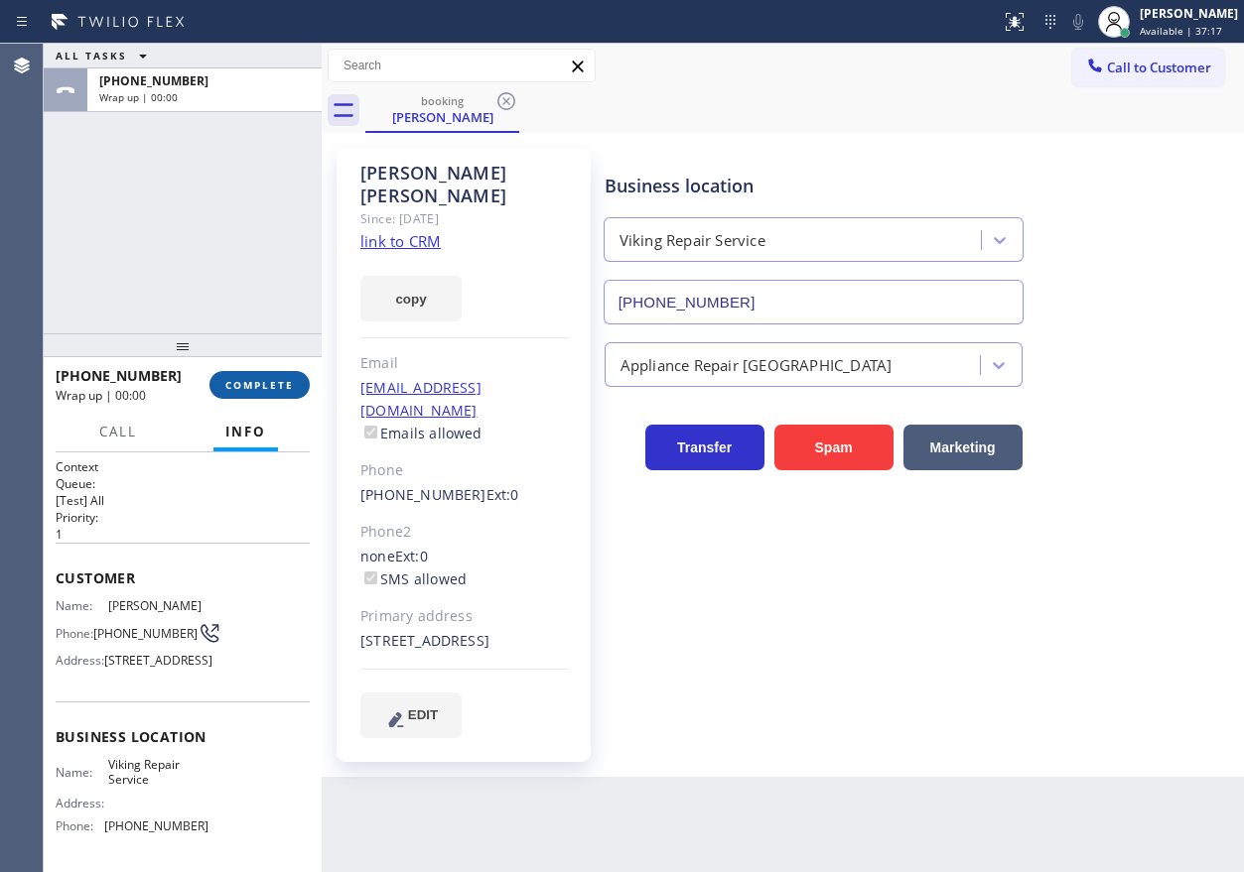
click at [240, 384] on span "COMPLETE" at bounding box center [259, 385] width 68 height 14
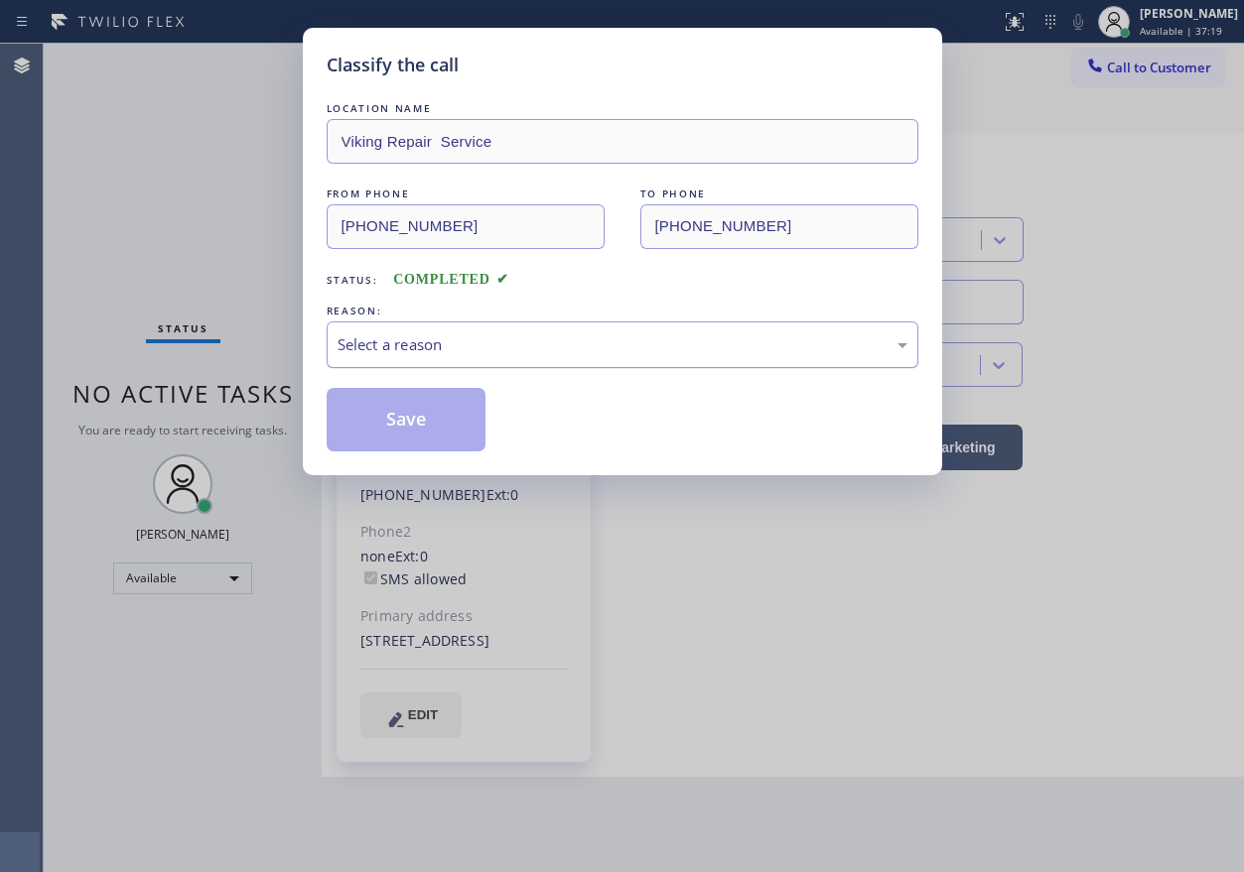
click at [518, 346] on div "Select a reason" at bounding box center [622, 344] width 570 height 23
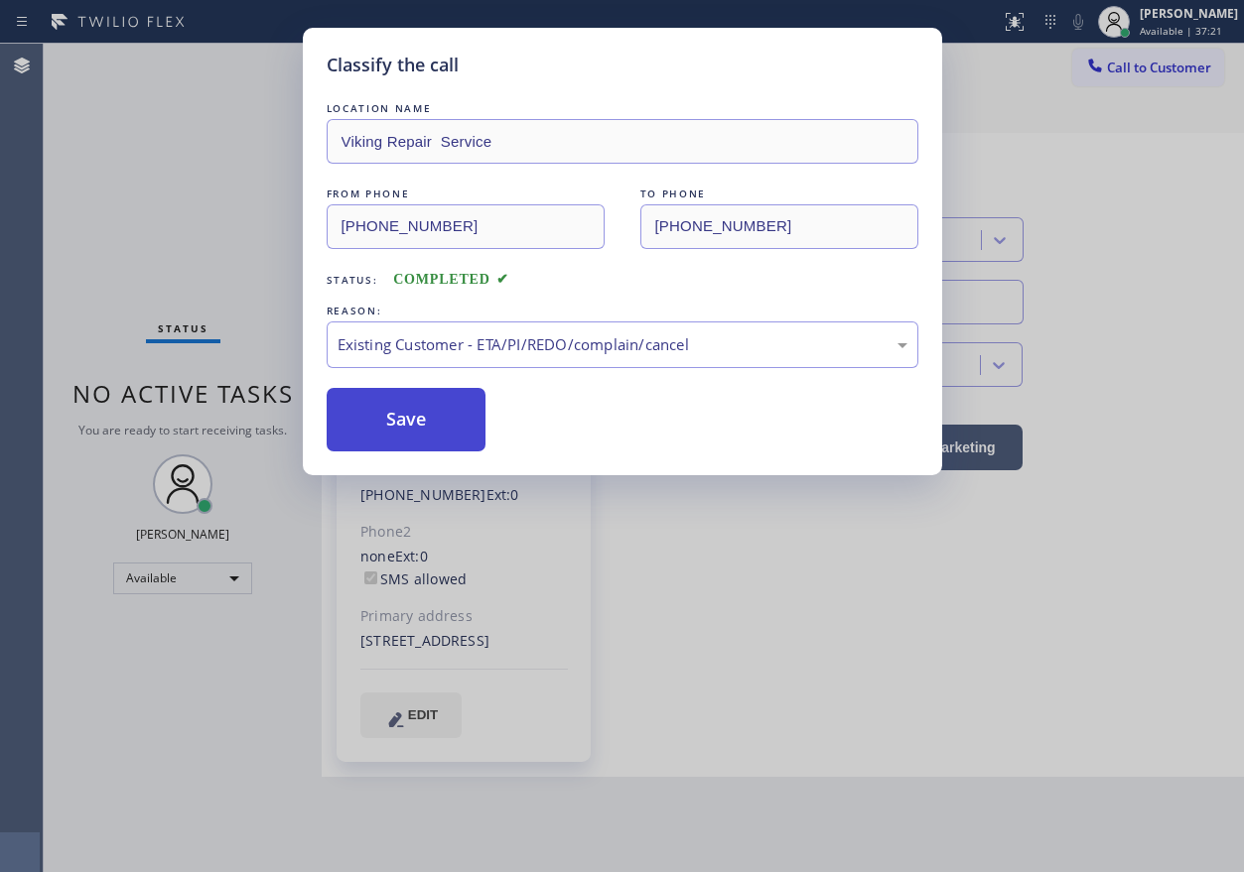
click at [432, 438] on button "Save" at bounding box center [407, 420] width 160 height 64
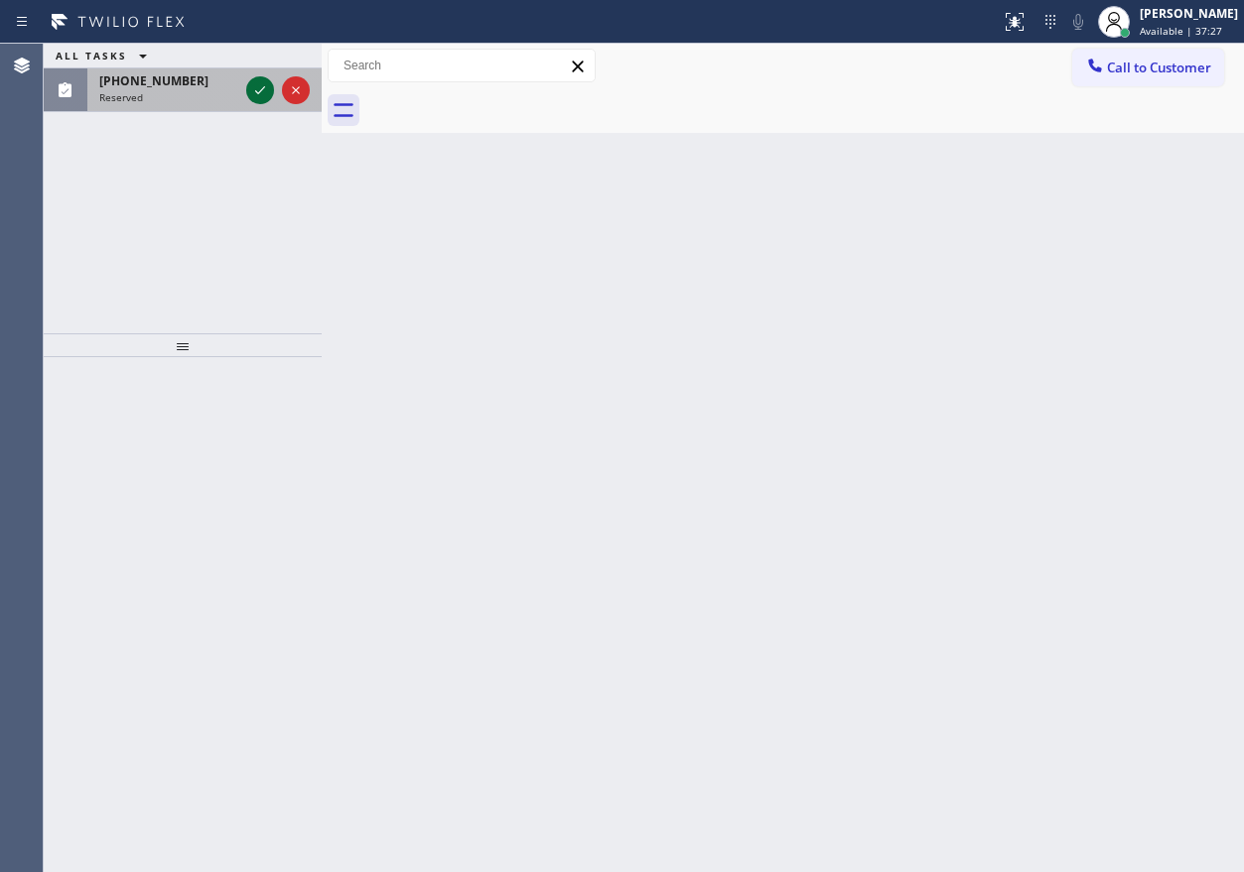
click at [255, 88] on icon at bounding box center [260, 90] width 24 height 24
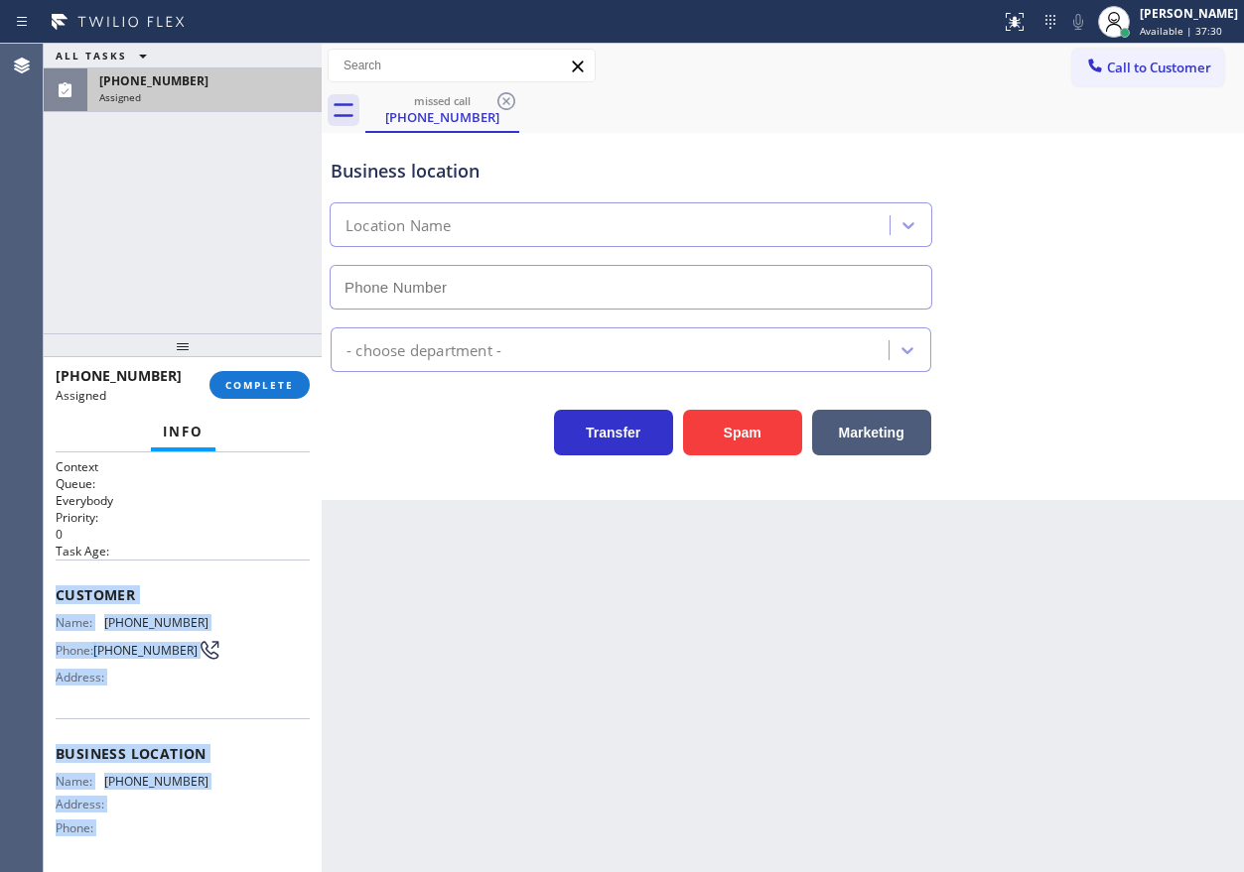
scroll to position [160, 0]
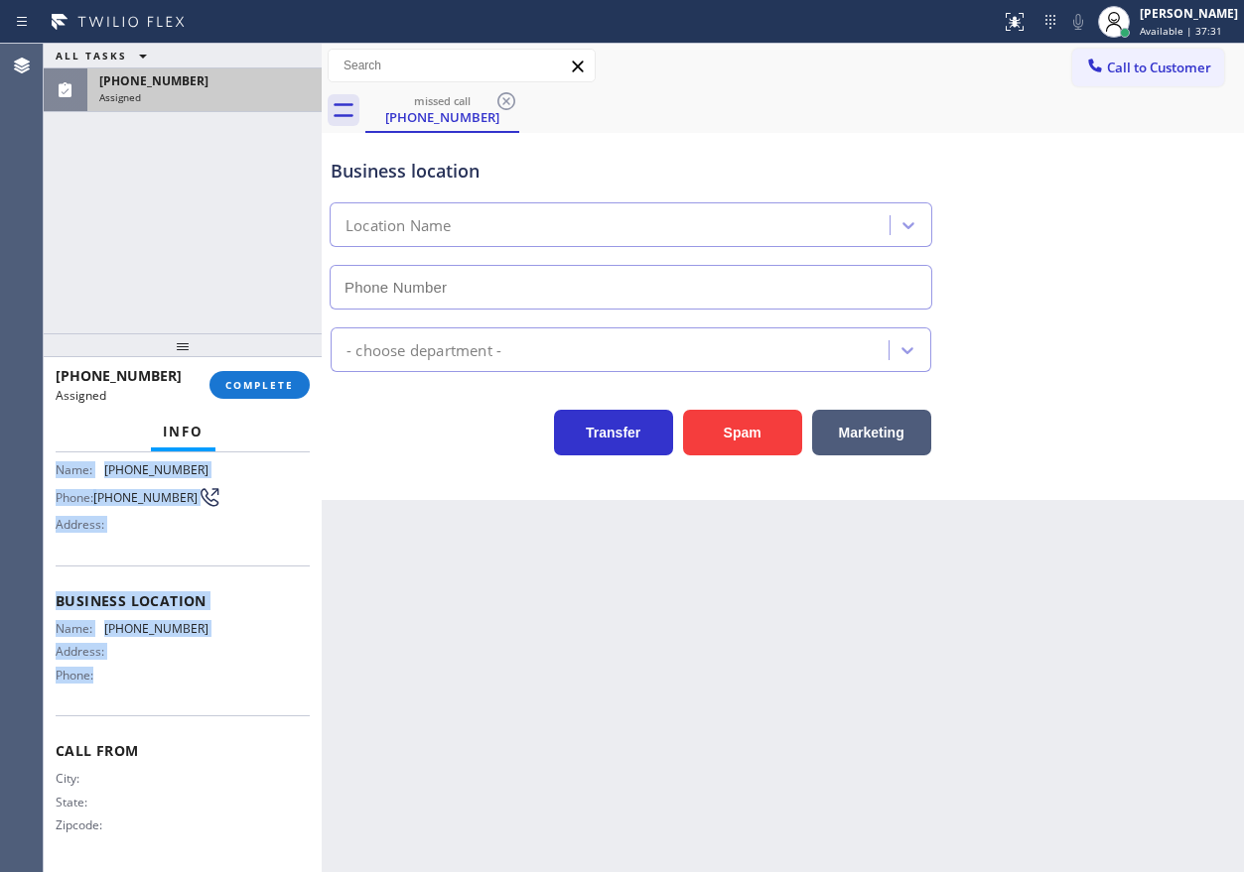
drag, startPoint x: 58, startPoint y: 585, endPoint x: 256, endPoint y: 694, distance: 226.5
click at [256, 694] on div "Context Queue: Everybody Priority: 0 Task Age: Customer Name: [PHONE_NUMBER] Ph…" at bounding box center [183, 586] width 254 height 561
copy div "Customer Name: [PHONE_NUMBER] Phone: [PHONE_NUMBER] Address: Business location …"
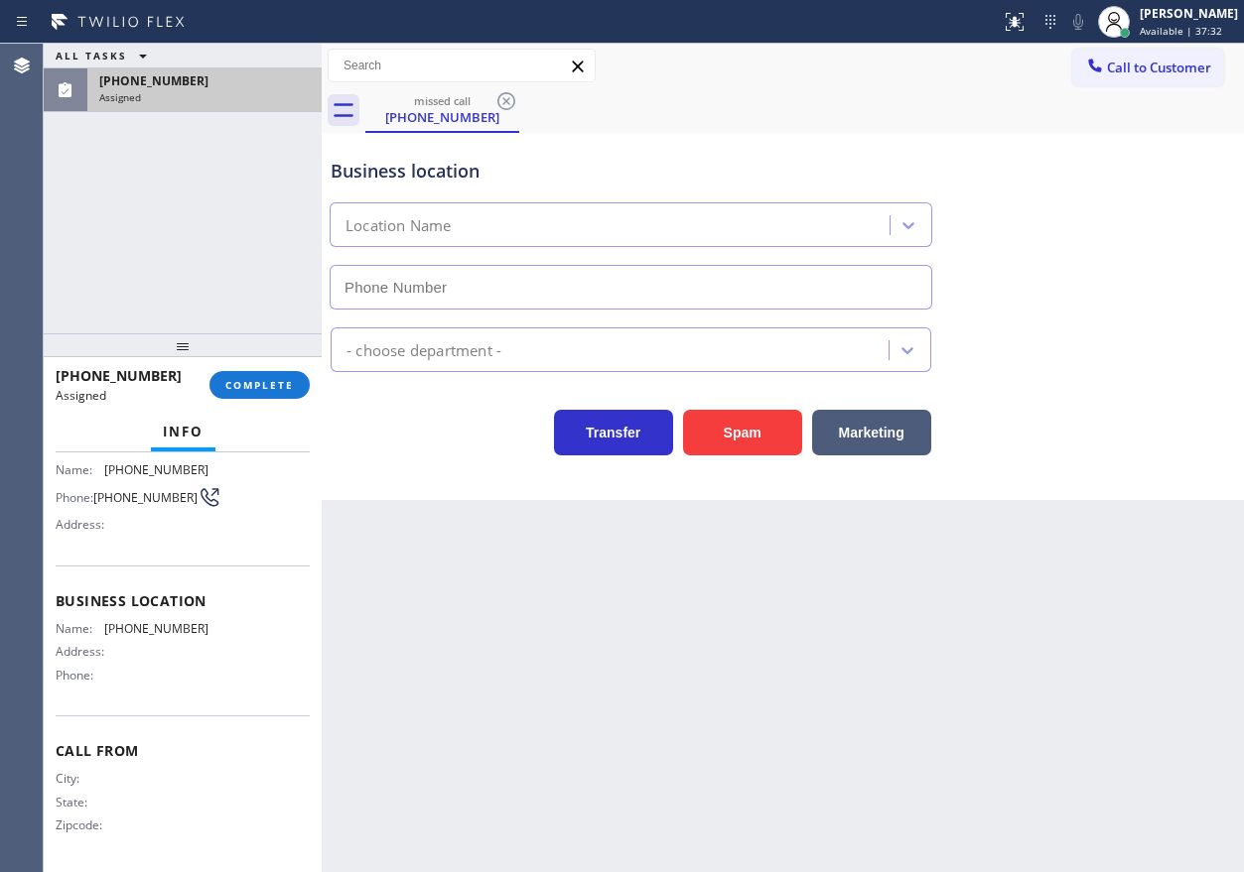
click at [256, 401] on div "[PHONE_NUMBER] Assigned COMPLETE" at bounding box center [183, 385] width 254 height 52
click at [259, 388] on span "COMPLETE" at bounding box center [259, 385] width 68 height 14
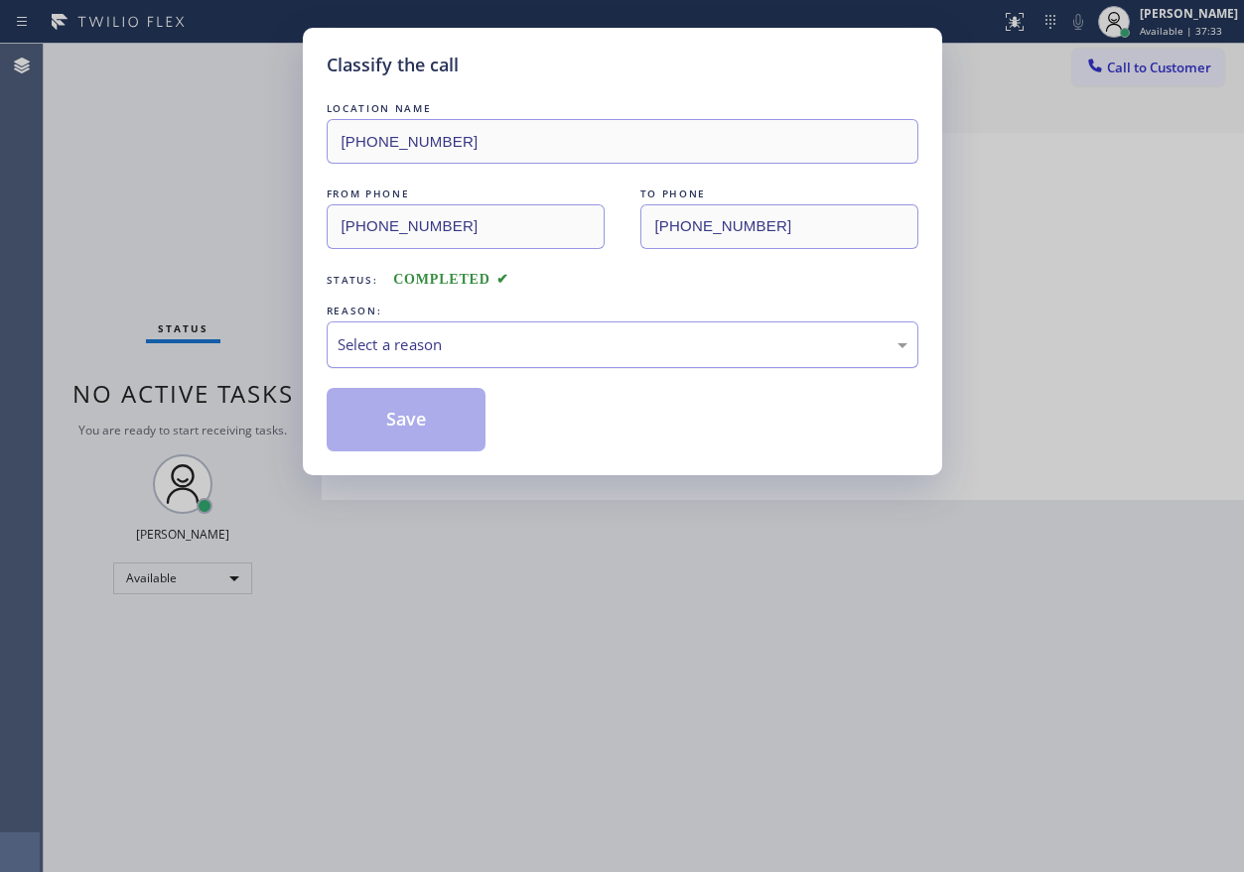
click at [530, 359] on div "Select a reason" at bounding box center [623, 345] width 592 height 47
click at [408, 433] on button "Save" at bounding box center [407, 420] width 160 height 64
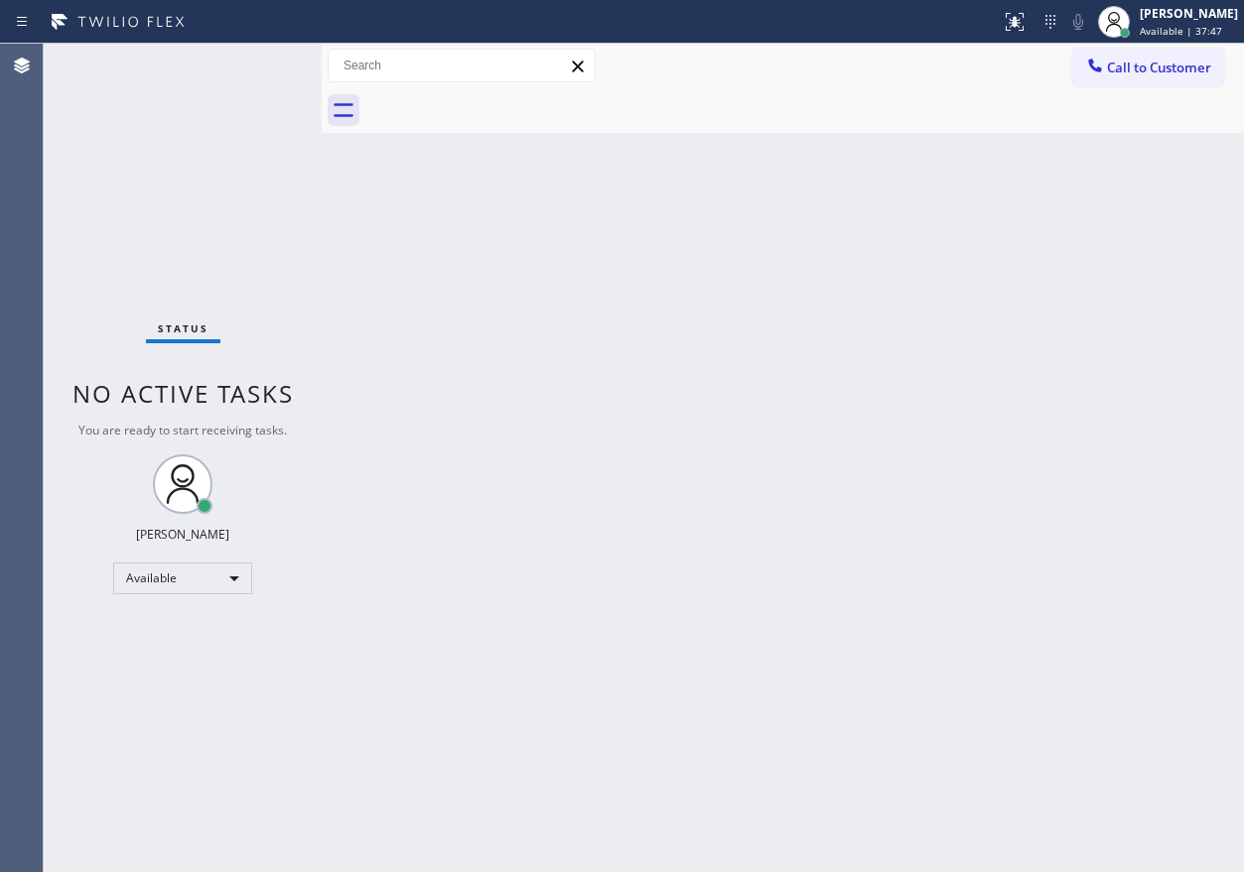
click at [1003, 525] on div "Back to Dashboard Change Sender ID Customers Technicians Select a contact Outbo…" at bounding box center [783, 458] width 922 height 829
click at [1026, 592] on div "Back to Dashboard Change Sender ID Customers Technicians Select a contact Outbo…" at bounding box center [783, 458] width 922 height 829
click at [1010, 603] on div "Back to Dashboard Change Sender ID Customers Technicians Select a contact Outbo…" at bounding box center [783, 458] width 922 height 829
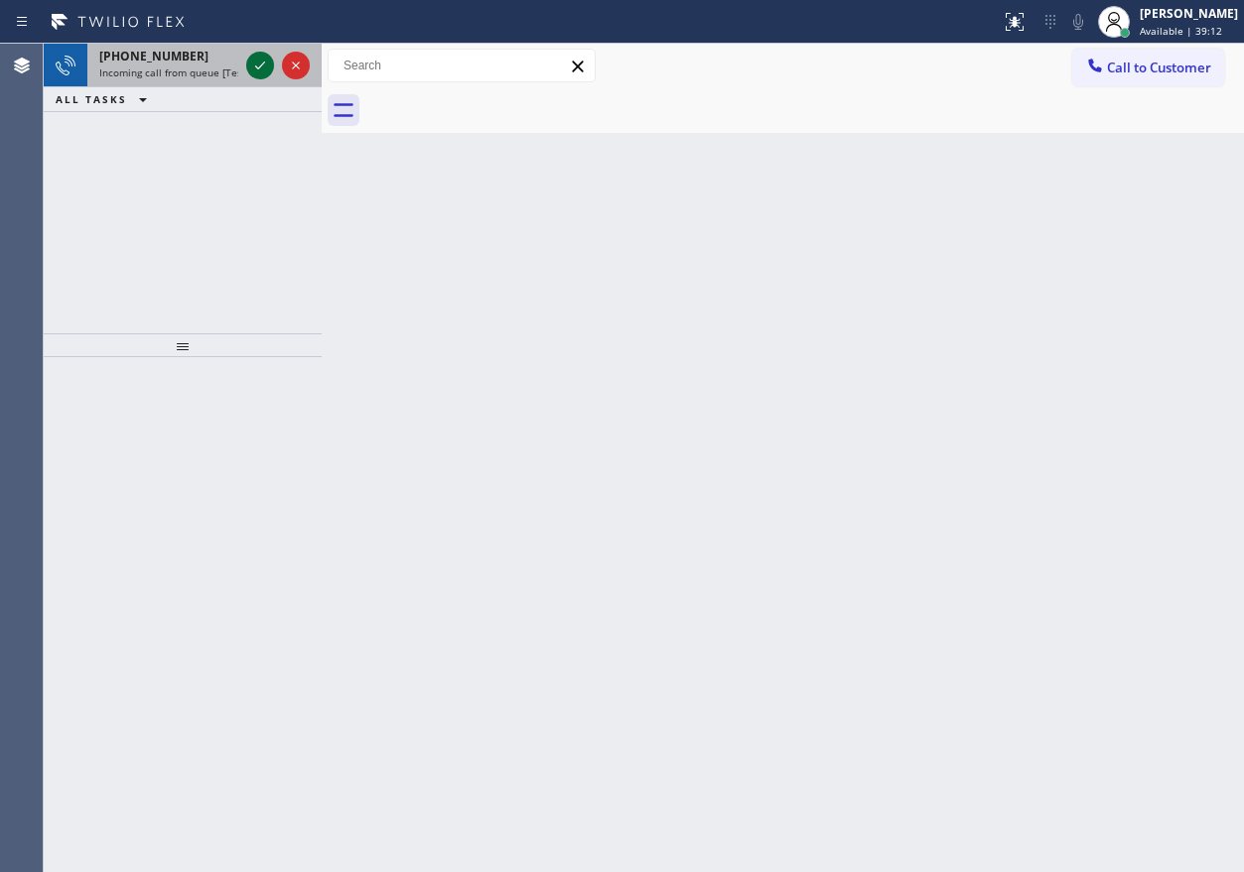
click at [254, 65] on icon at bounding box center [260, 66] width 24 height 24
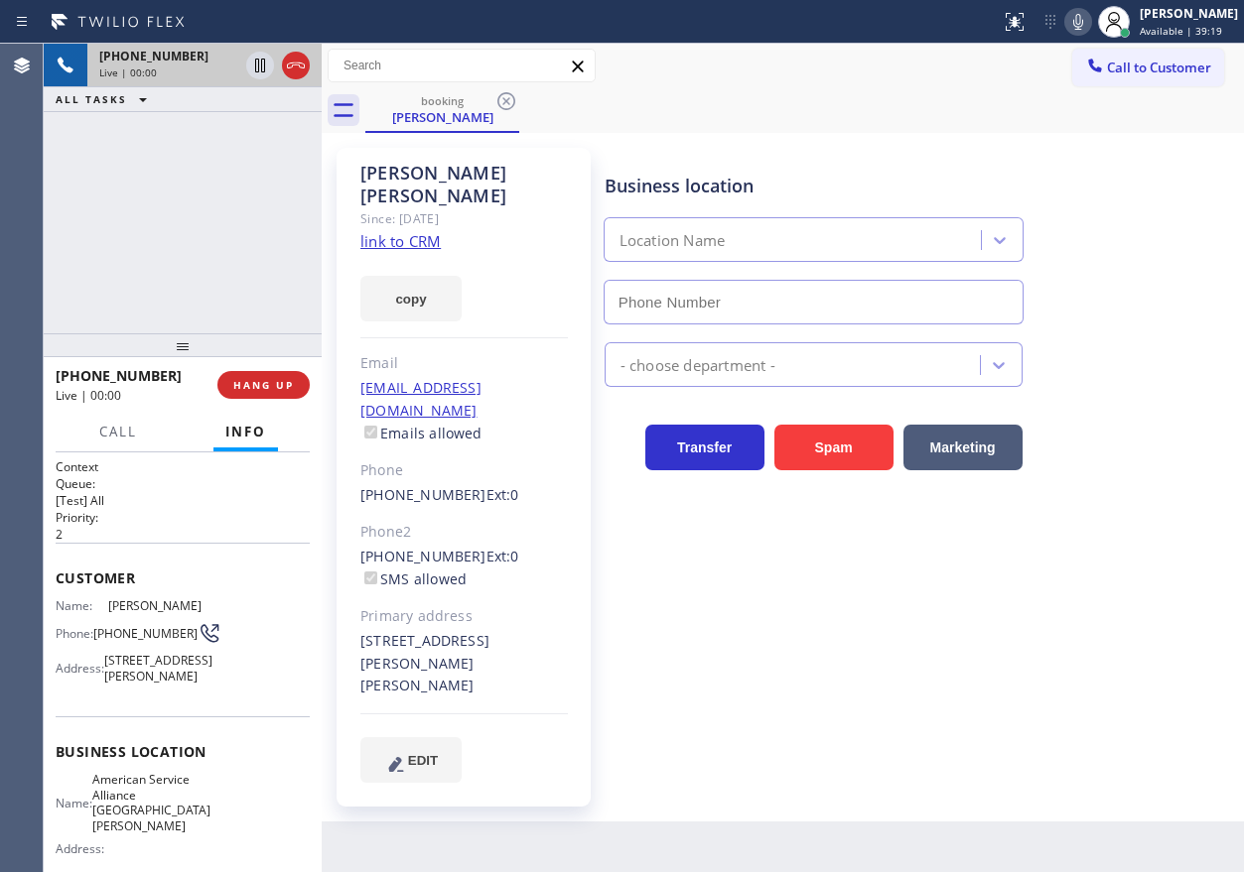
type input "[PHONE_NUMBER]"
click at [150, 818] on span "American Service Alliance [GEOGRAPHIC_DATA][PERSON_NAME]" at bounding box center [151, 803] width 118 height 62
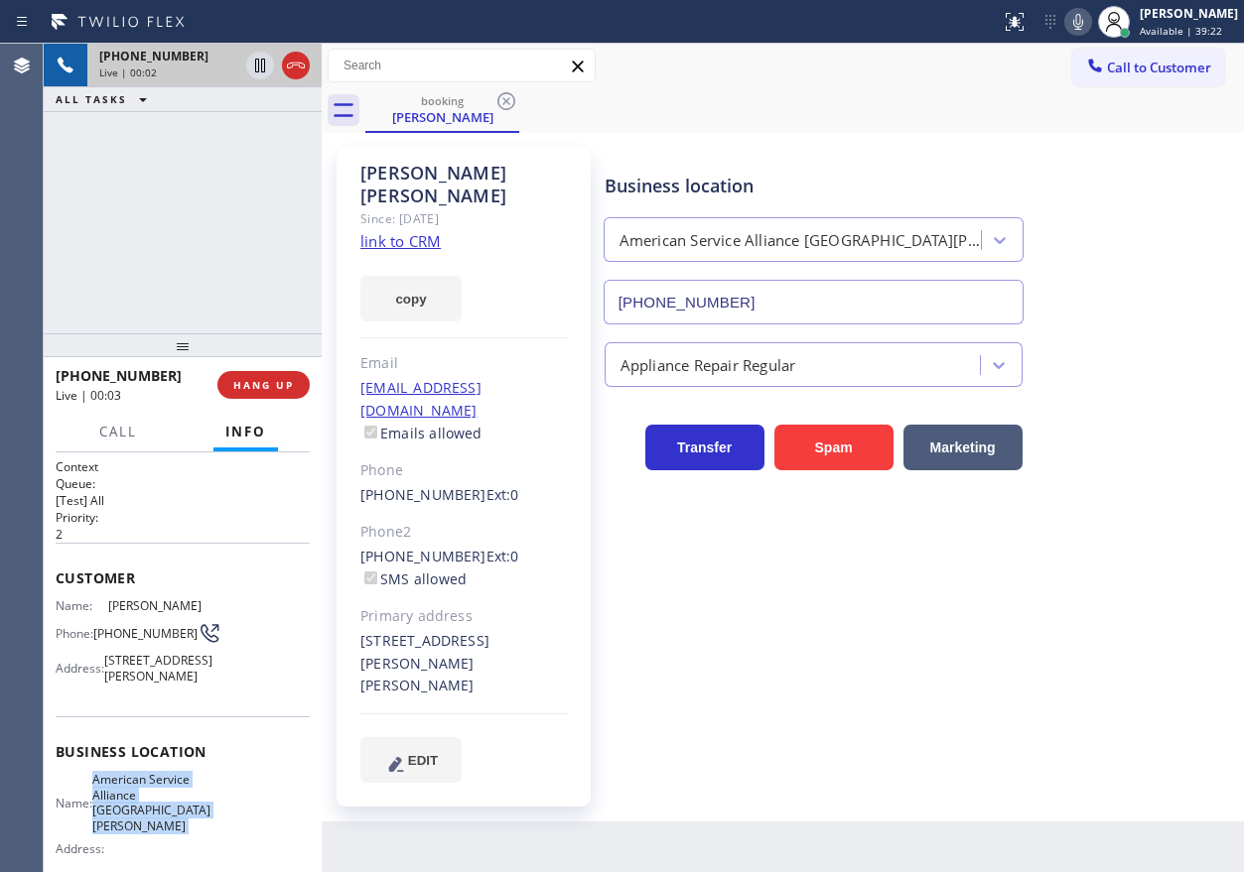
click at [150, 818] on span "American Service Alliance [GEOGRAPHIC_DATA][PERSON_NAME]" at bounding box center [151, 803] width 118 height 62
copy span "American Service Alliance [GEOGRAPHIC_DATA][PERSON_NAME]"
click at [843, 273] on div "[PHONE_NUMBER]" at bounding box center [813, 298] width 428 height 53
click at [836, 292] on input "[PHONE_NUMBER]" at bounding box center [813, 302] width 420 height 45
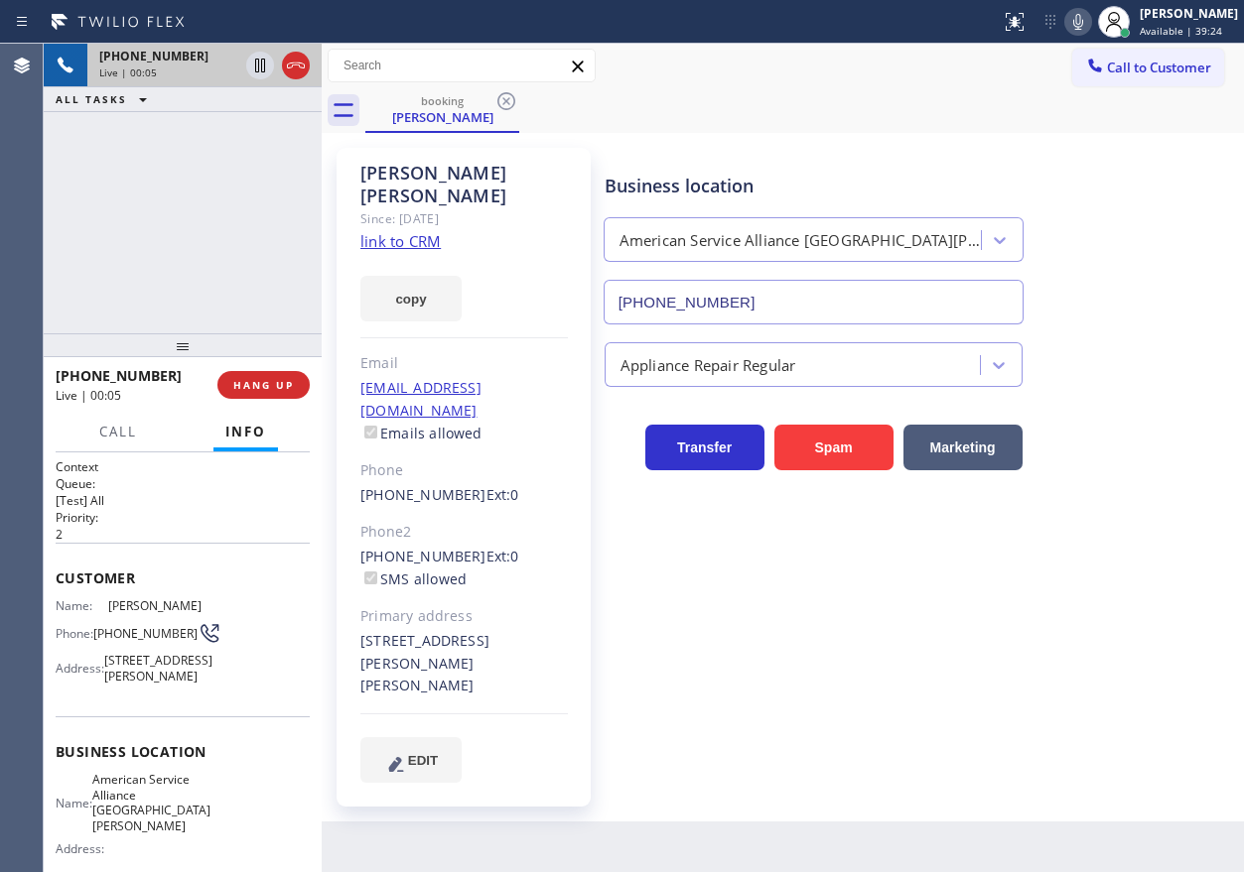
click at [836, 292] on input "[PHONE_NUMBER]" at bounding box center [813, 302] width 420 height 45
click at [403, 231] on link "link to CRM" at bounding box center [400, 241] width 80 height 20
click at [149, 603] on span "[PERSON_NAME]" at bounding box center [157, 605] width 99 height 15
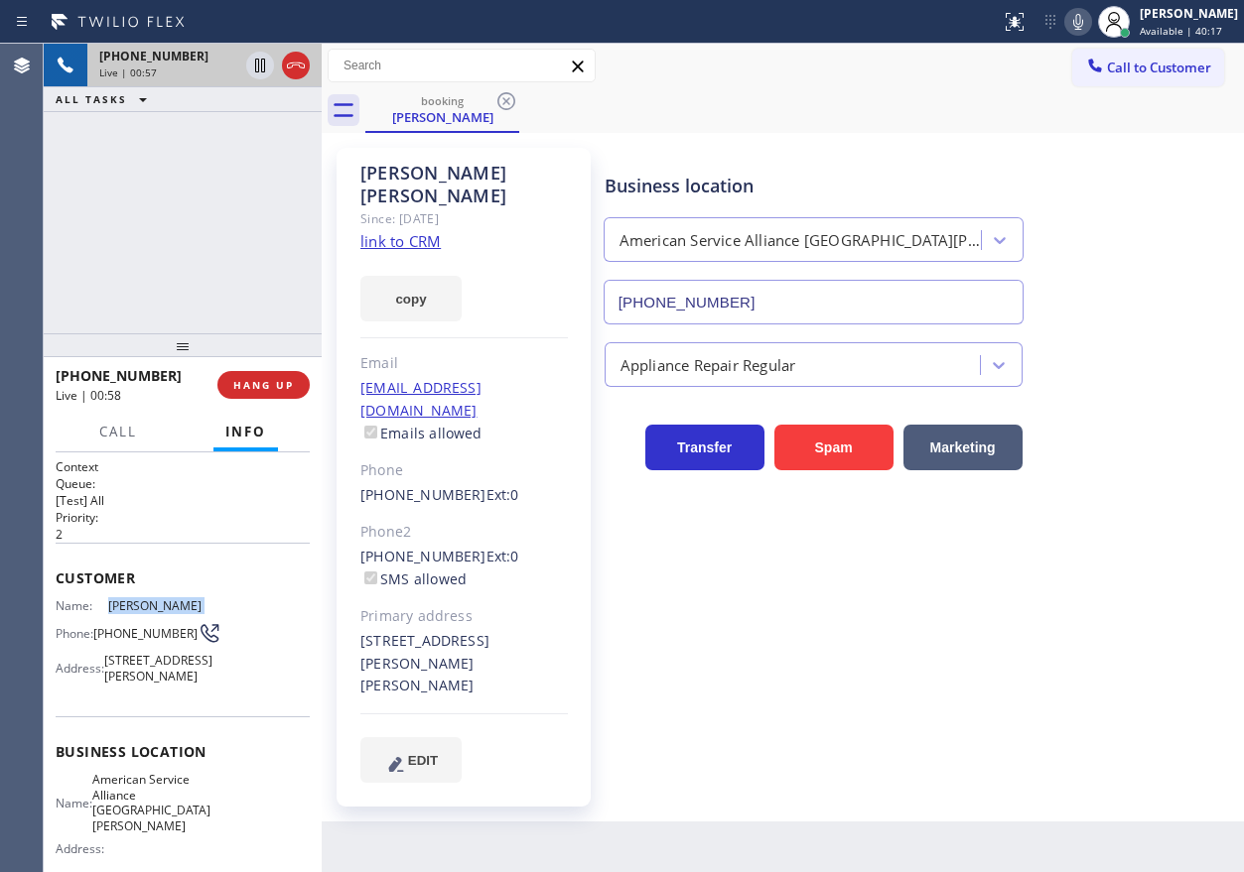
click at [149, 603] on span "[PERSON_NAME]" at bounding box center [157, 605] width 99 height 15
click at [778, 303] on input "[PHONE_NUMBER]" at bounding box center [813, 302] width 420 height 45
click at [106, 637] on span "[PHONE_NUMBER]" at bounding box center [145, 633] width 104 height 15
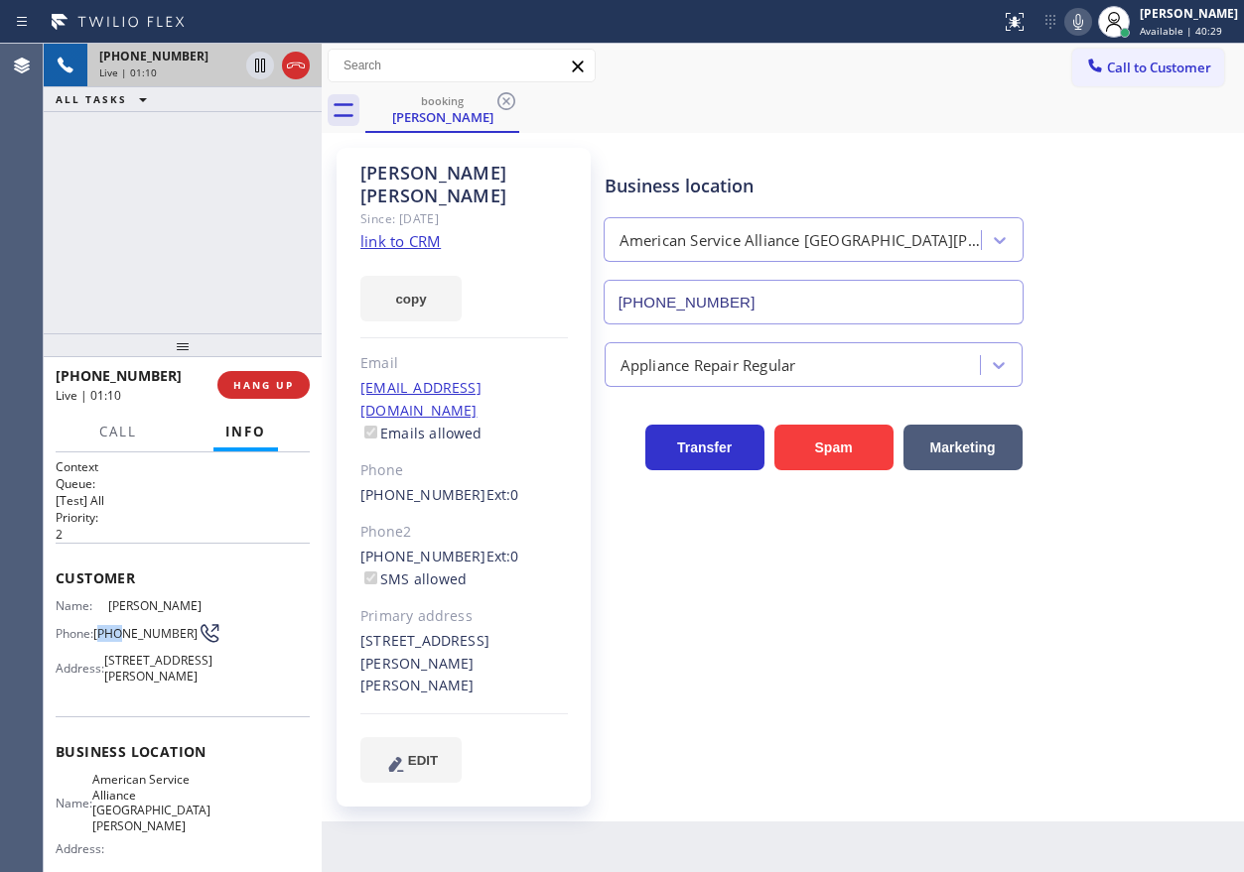
click at [106, 637] on span "[PHONE_NUMBER]" at bounding box center [145, 633] width 104 height 15
click at [1090, 21] on icon at bounding box center [1078, 22] width 24 height 24
click at [258, 70] on icon at bounding box center [260, 66] width 10 height 14
click at [253, 63] on icon at bounding box center [260, 66] width 24 height 24
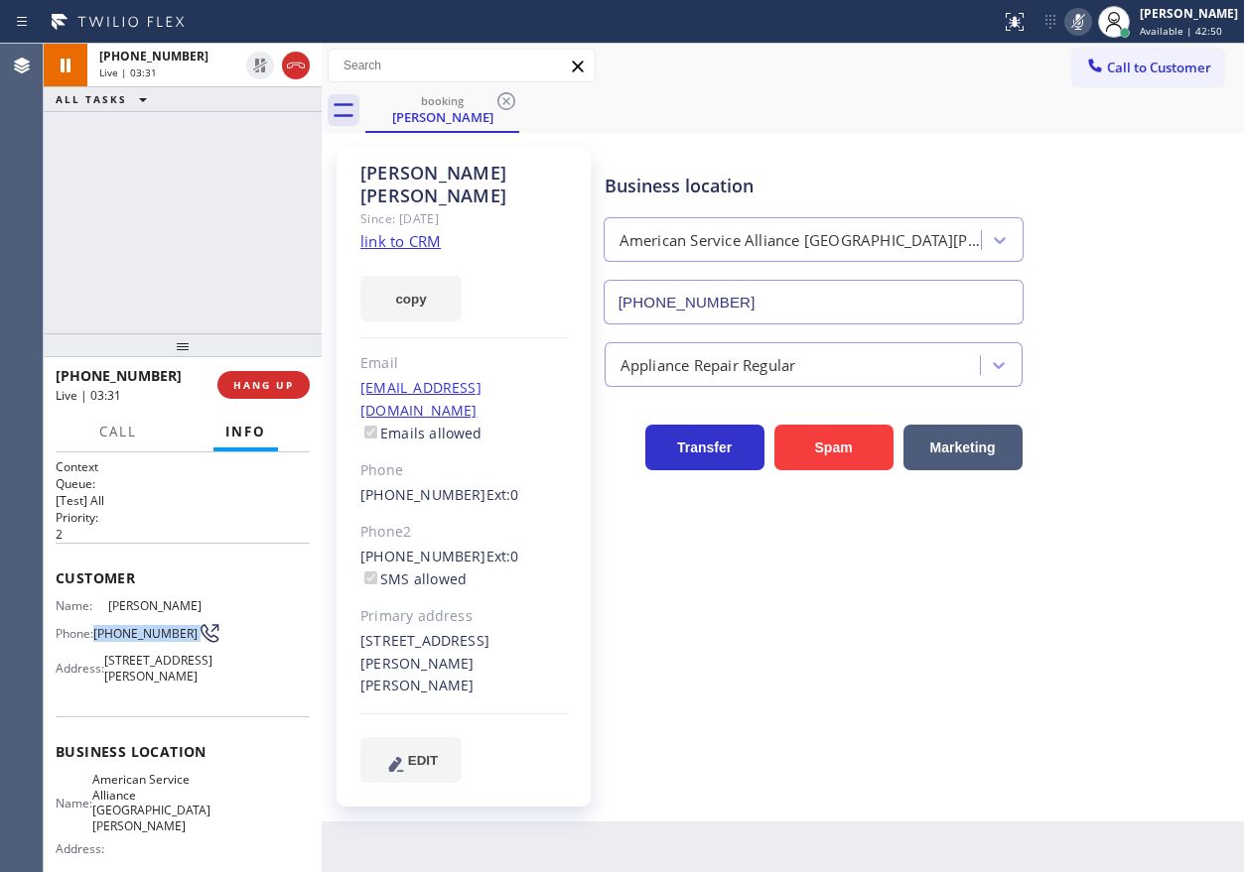
click at [1090, 27] on icon at bounding box center [1078, 22] width 24 height 24
click at [265, 390] on span "HANG UP" at bounding box center [263, 385] width 61 height 14
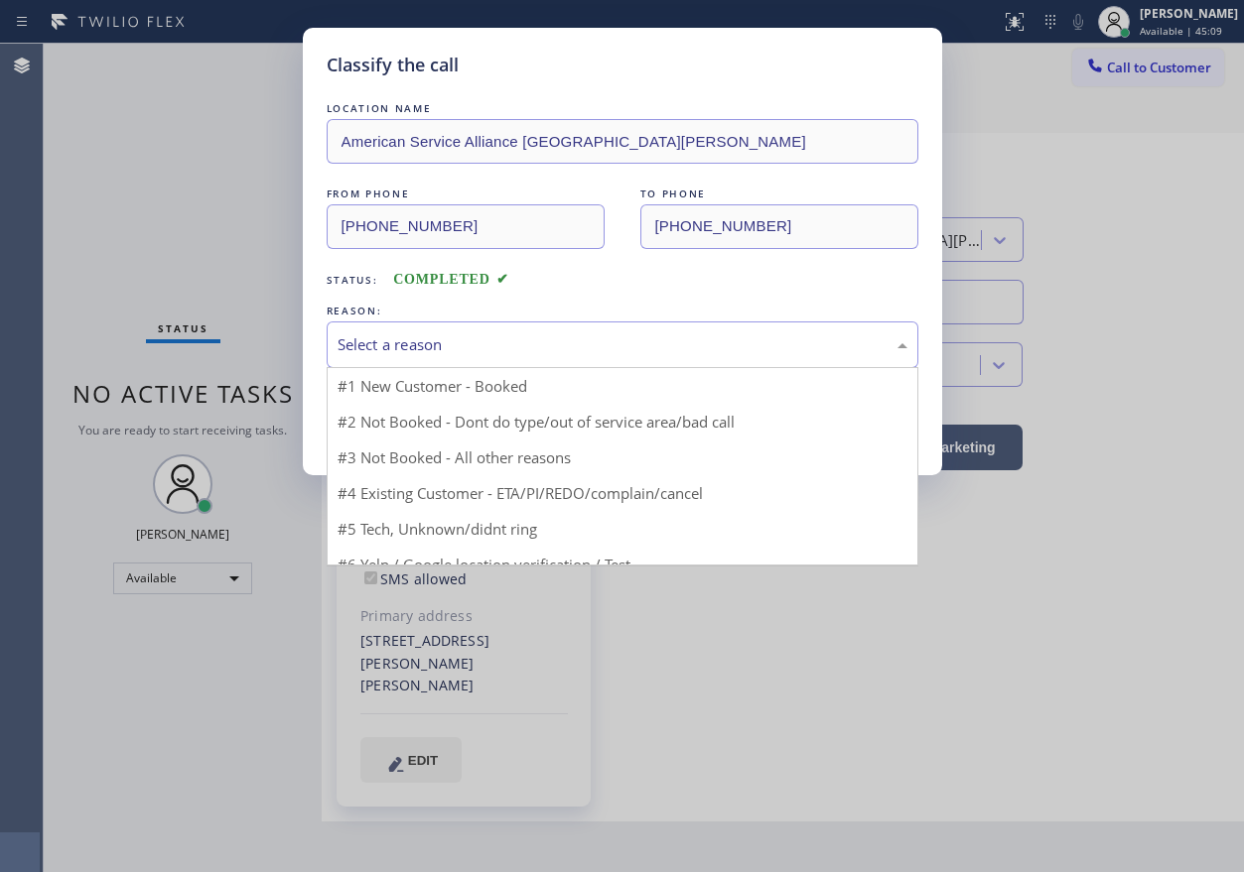
click at [476, 352] on div "Select a reason" at bounding box center [622, 344] width 570 height 23
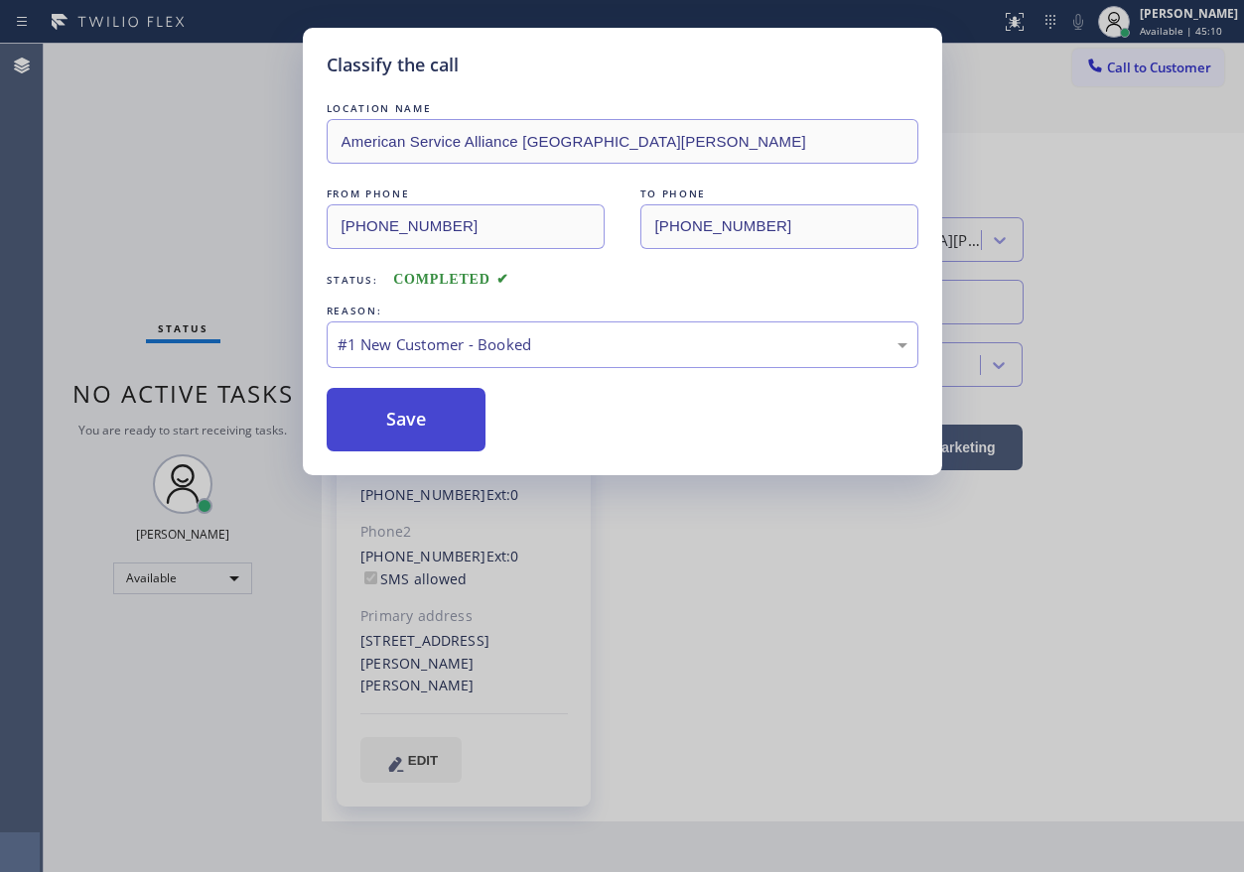
click at [365, 434] on button "Save" at bounding box center [407, 420] width 160 height 64
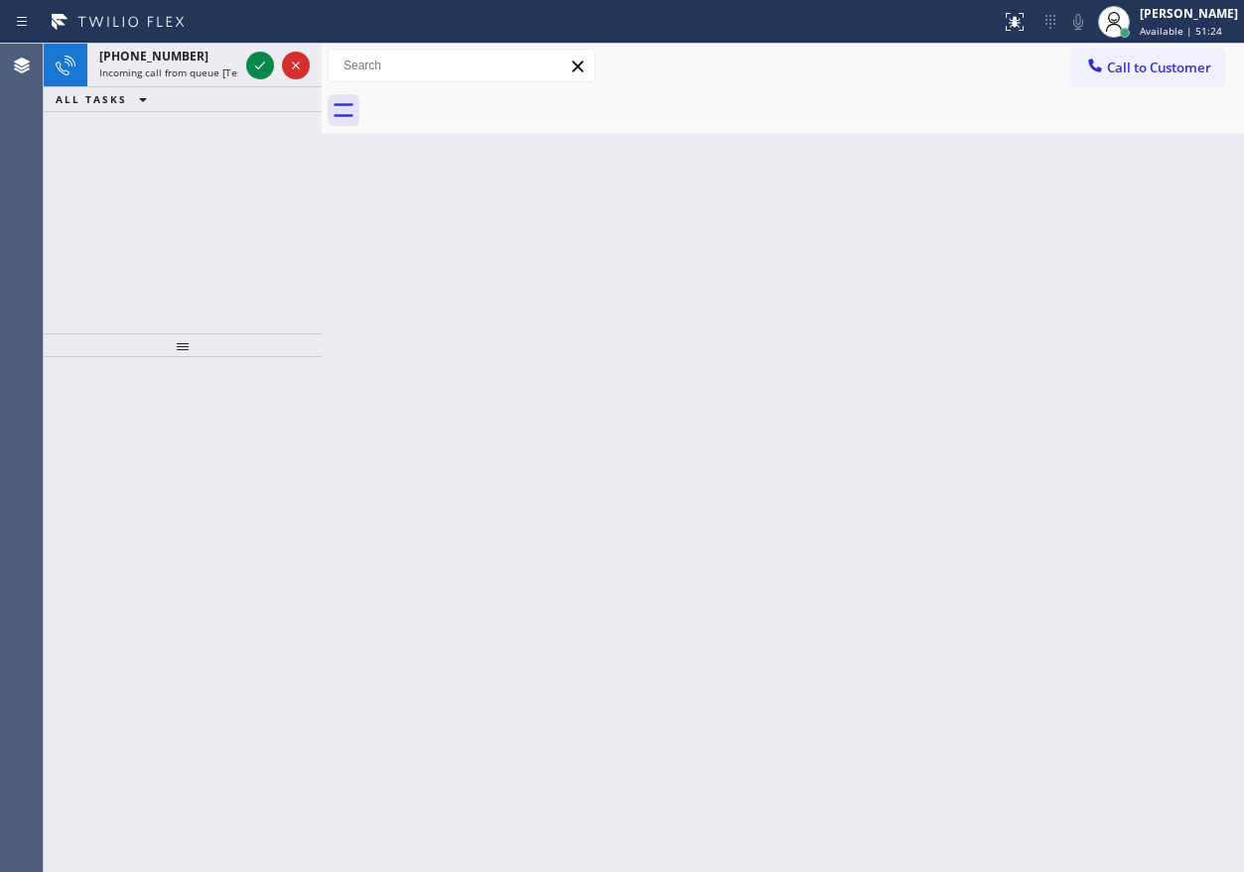
click at [1091, 510] on div "Back to Dashboard Change Sender ID Customers Technicians Select a contact Outbo…" at bounding box center [783, 458] width 922 height 829
click at [254, 70] on icon at bounding box center [260, 66] width 24 height 24
click at [255, 66] on icon at bounding box center [260, 66] width 24 height 24
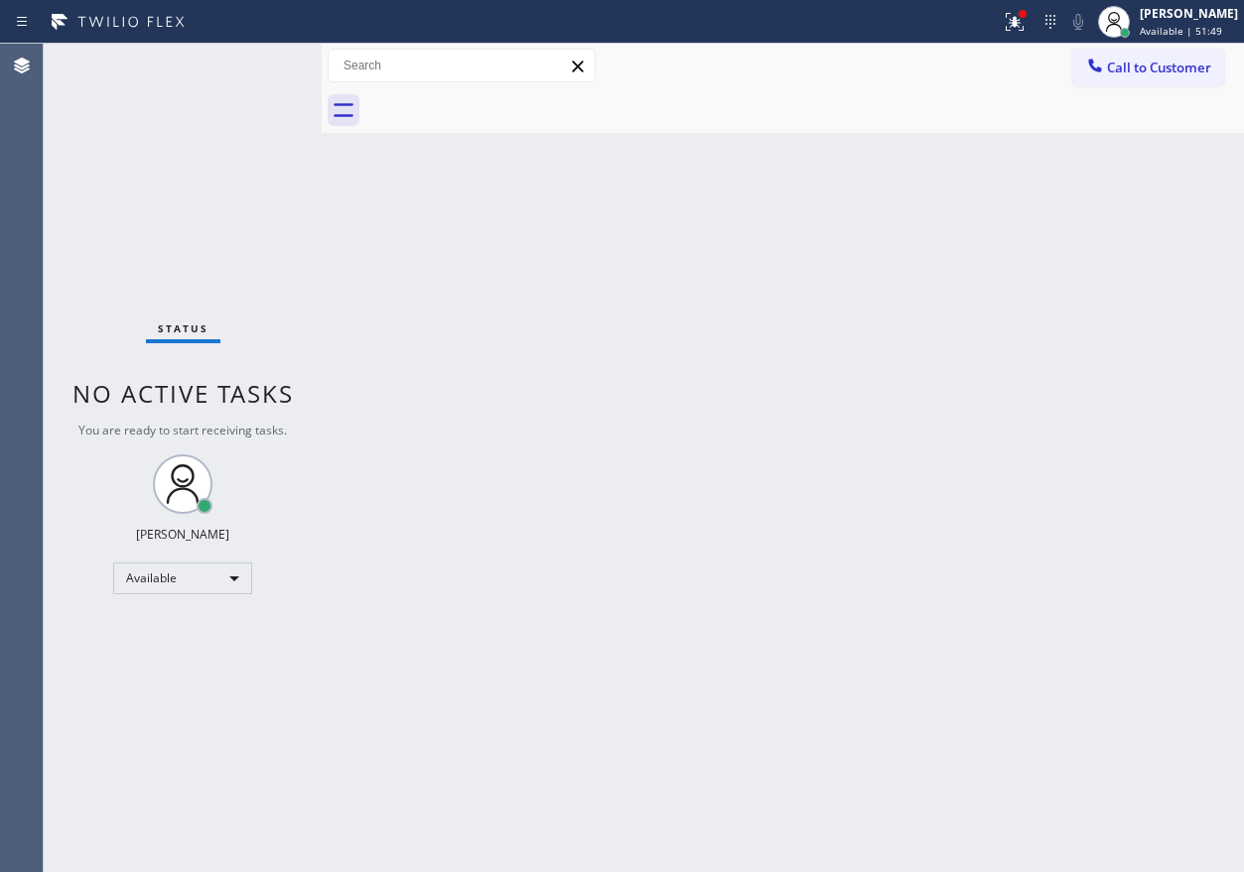
click at [255, 66] on div "Status No active tasks You are ready to start receiving tasks. [PERSON_NAME] Av…" at bounding box center [183, 458] width 278 height 829
click at [621, 386] on div "Back to Dashboard Change Sender ID Customers Technicians Select a contact Outbo…" at bounding box center [783, 458] width 922 height 829
click at [284, 59] on div "Status No active tasks You are ready to start receiving tasks. [PERSON_NAME] Av…" at bounding box center [183, 458] width 278 height 829
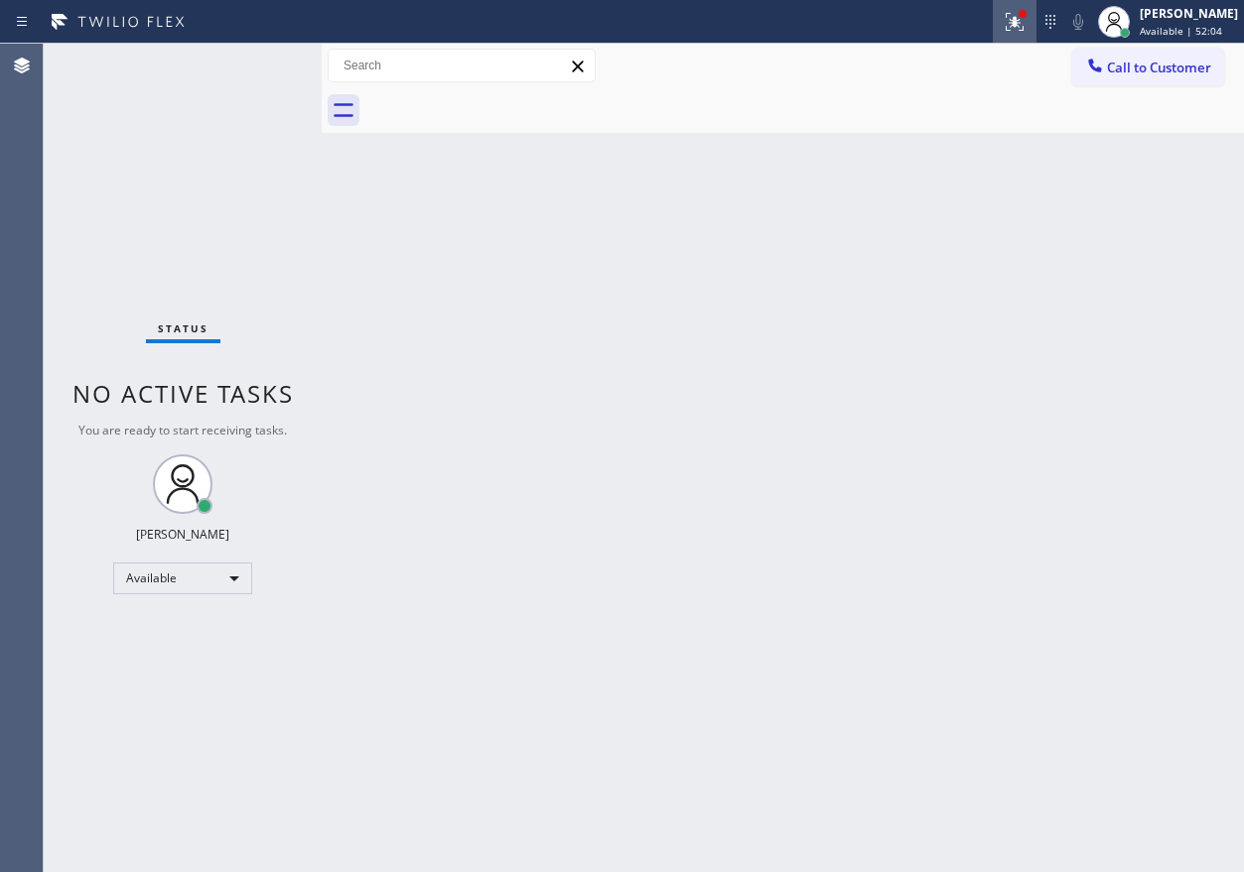
drag, startPoint x: 1041, startPoint y: 37, endPoint x: 1032, endPoint y: 146, distance: 109.5
click at [1036, 37] on button at bounding box center [1014, 22] width 44 height 44
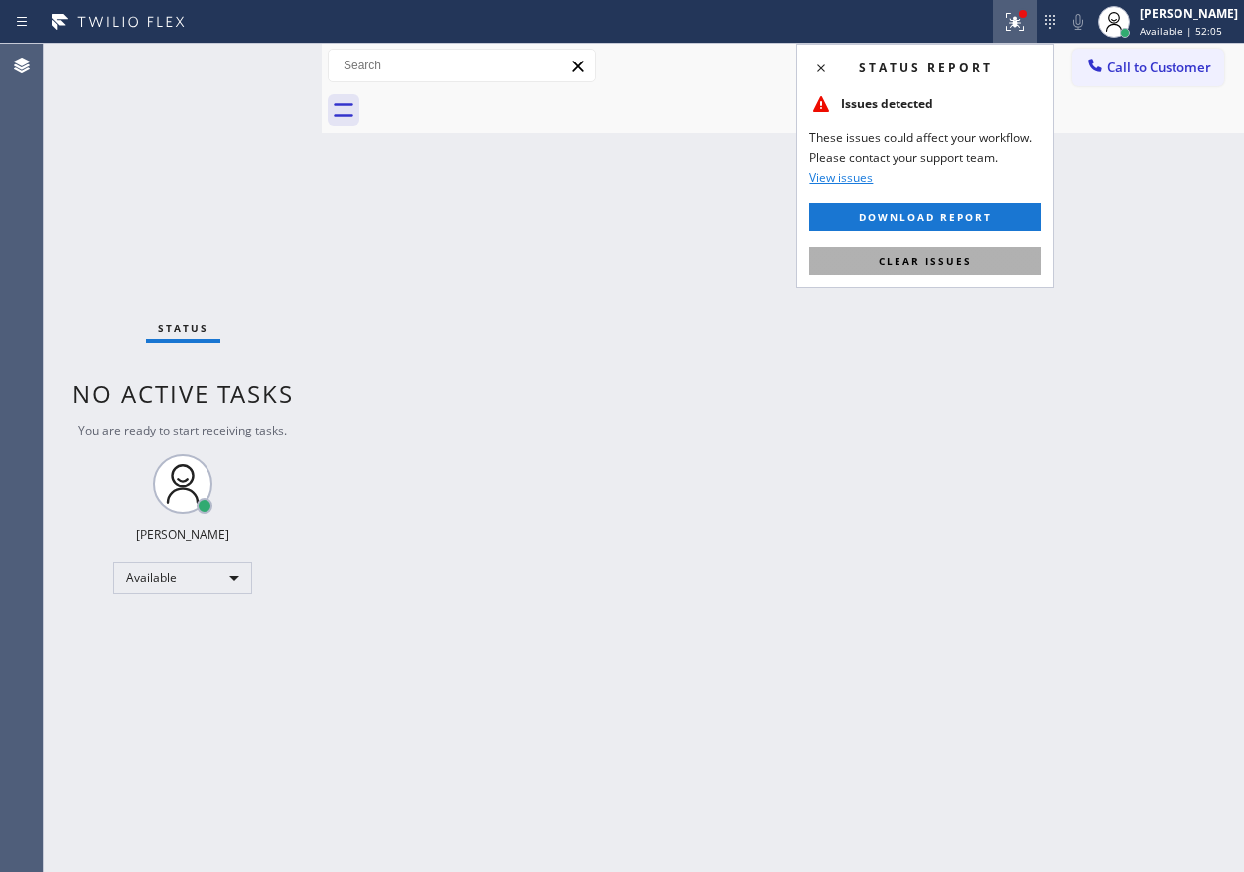
click at [987, 260] on button "Clear issues" at bounding box center [925, 261] width 232 height 28
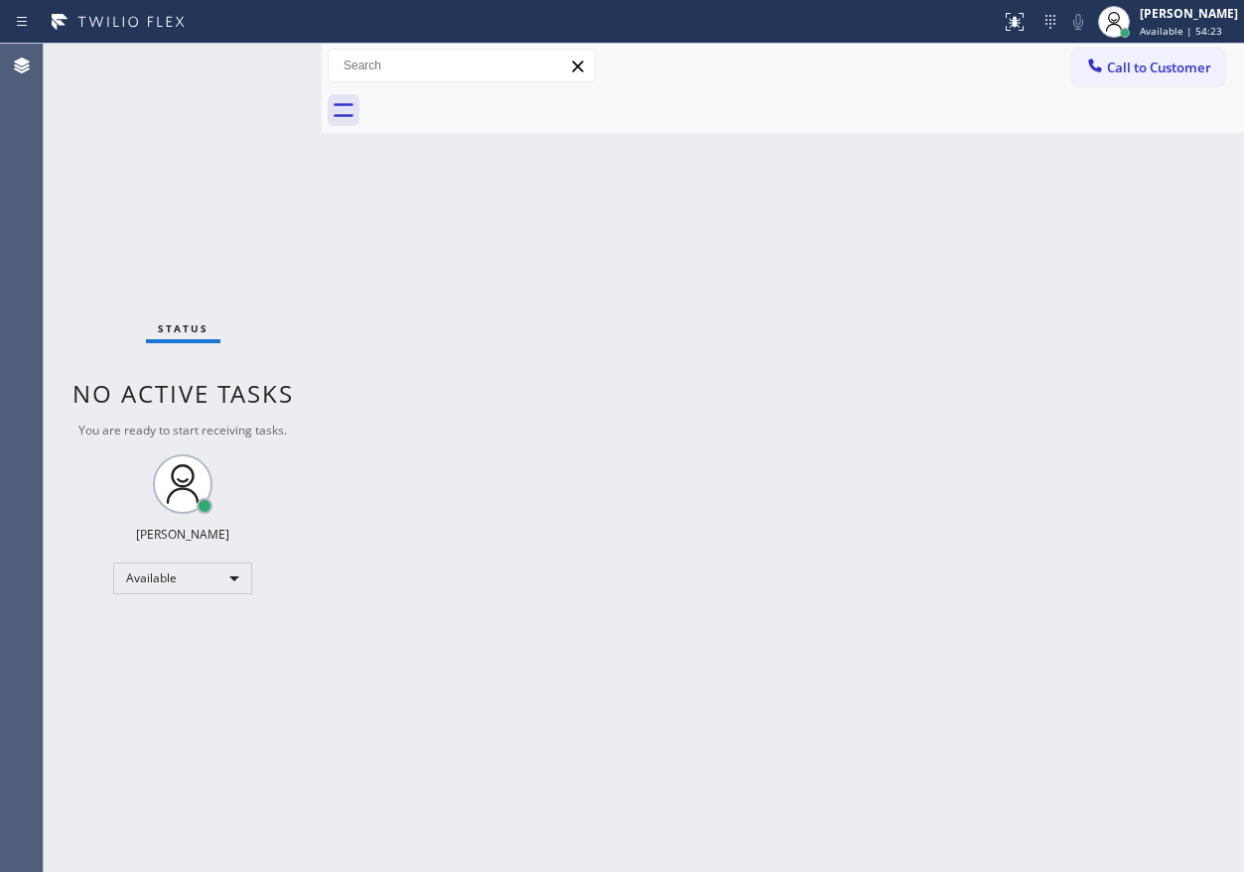
click at [1117, 501] on div "Back to Dashboard Change Sender ID Customers Technicians Select a contact Outbo…" at bounding box center [783, 458] width 922 height 829
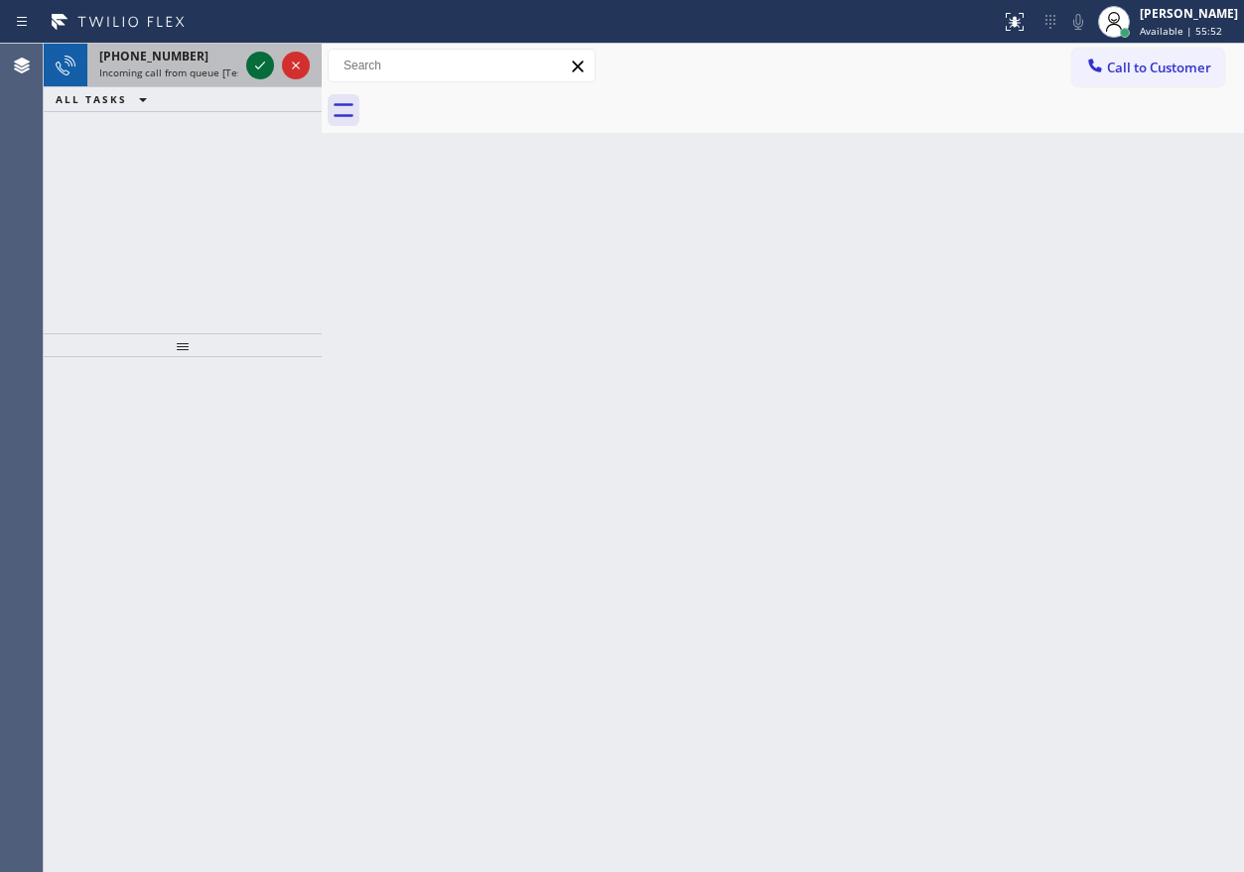
click at [254, 66] on icon at bounding box center [260, 66] width 24 height 24
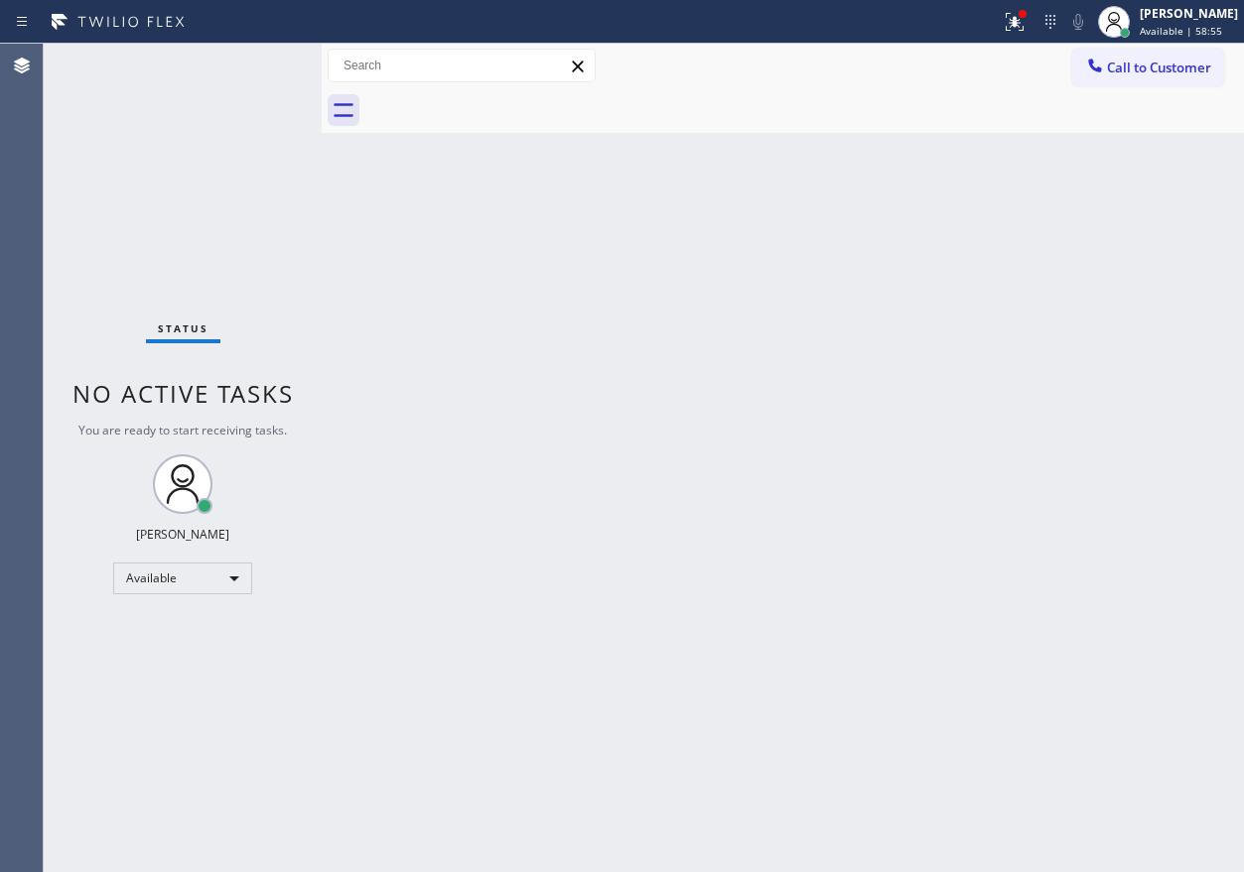
click at [270, 61] on div "Status No active tasks You are ready to start receiving tasks. [PERSON_NAME] Av…" at bounding box center [183, 458] width 278 height 829
click at [261, 69] on div "Status No active tasks You are ready to start receiving tasks. [PERSON_NAME] Av…" at bounding box center [183, 458] width 278 height 829
click at [262, 68] on div "Status No active tasks You are ready to start receiving tasks. [PERSON_NAME] Av…" at bounding box center [183, 458] width 278 height 829
click at [263, 68] on div "Status No active tasks You are ready to start receiving tasks. [PERSON_NAME] Av…" at bounding box center [183, 458] width 278 height 829
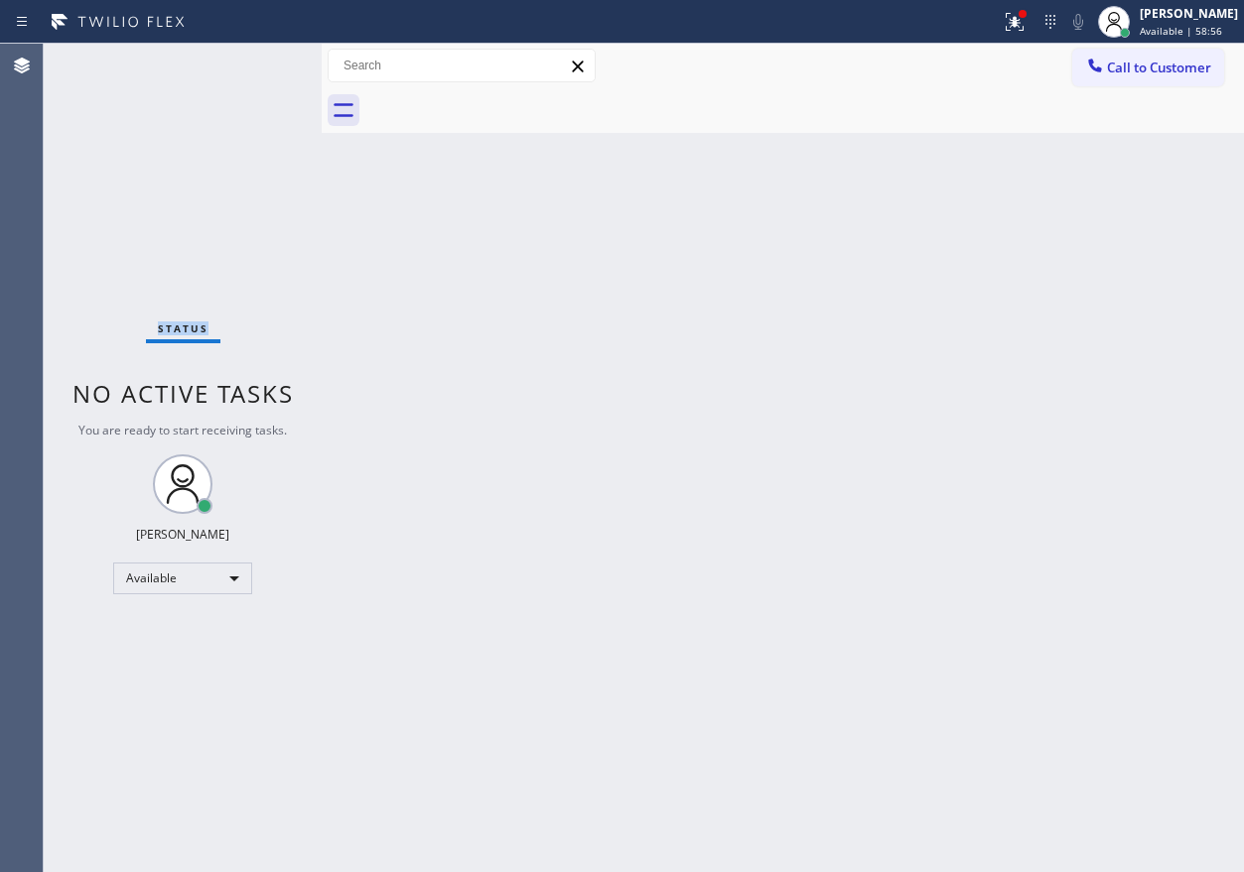
click at [264, 67] on div "Status No active tasks You are ready to start receiving tasks. [PERSON_NAME] Av…" at bounding box center [183, 458] width 278 height 829
click at [266, 66] on div "Status No active tasks You are ready to start receiving tasks. [PERSON_NAME] Av…" at bounding box center [183, 458] width 278 height 829
click at [258, 70] on div "Status No active tasks You are ready to start receiving tasks. [PERSON_NAME] Av…" at bounding box center [183, 458] width 278 height 829
click at [252, 66] on div "Status No active tasks You are ready to start receiving tasks. [PERSON_NAME] Av…" at bounding box center [183, 458] width 278 height 829
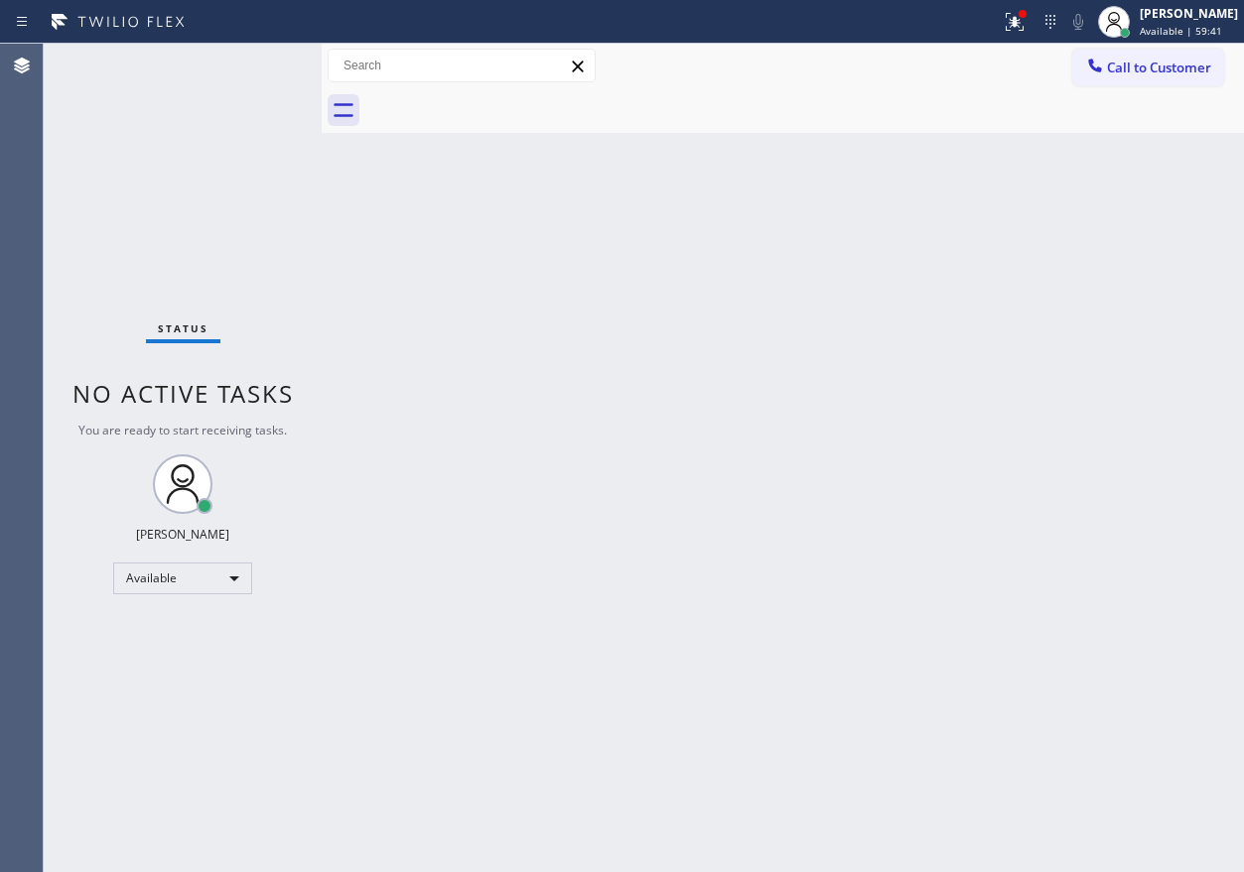
click at [256, 66] on div "Status No active tasks You are ready to start receiving tasks. [PERSON_NAME] Av…" at bounding box center [183, 458] width 278 height 829
click at [258, 66] on div "Status No active tasks You are ready to start receiving tasks. [PERSON_NAME] Av…" at bounding box center [183, 458] width 278 height 829
click at [260, 66] on div "Status No active tasks You are ready to start receiving tasks. [PERSON_NAME] Av…" at bounding box center [183, 458] width 278 height 829
click at [263, 66] on div "Status No active tasks You are ready to start receiving tasks. [PERSON_NAME] Av…" at bounding box center [183, 458] width 278 height 829
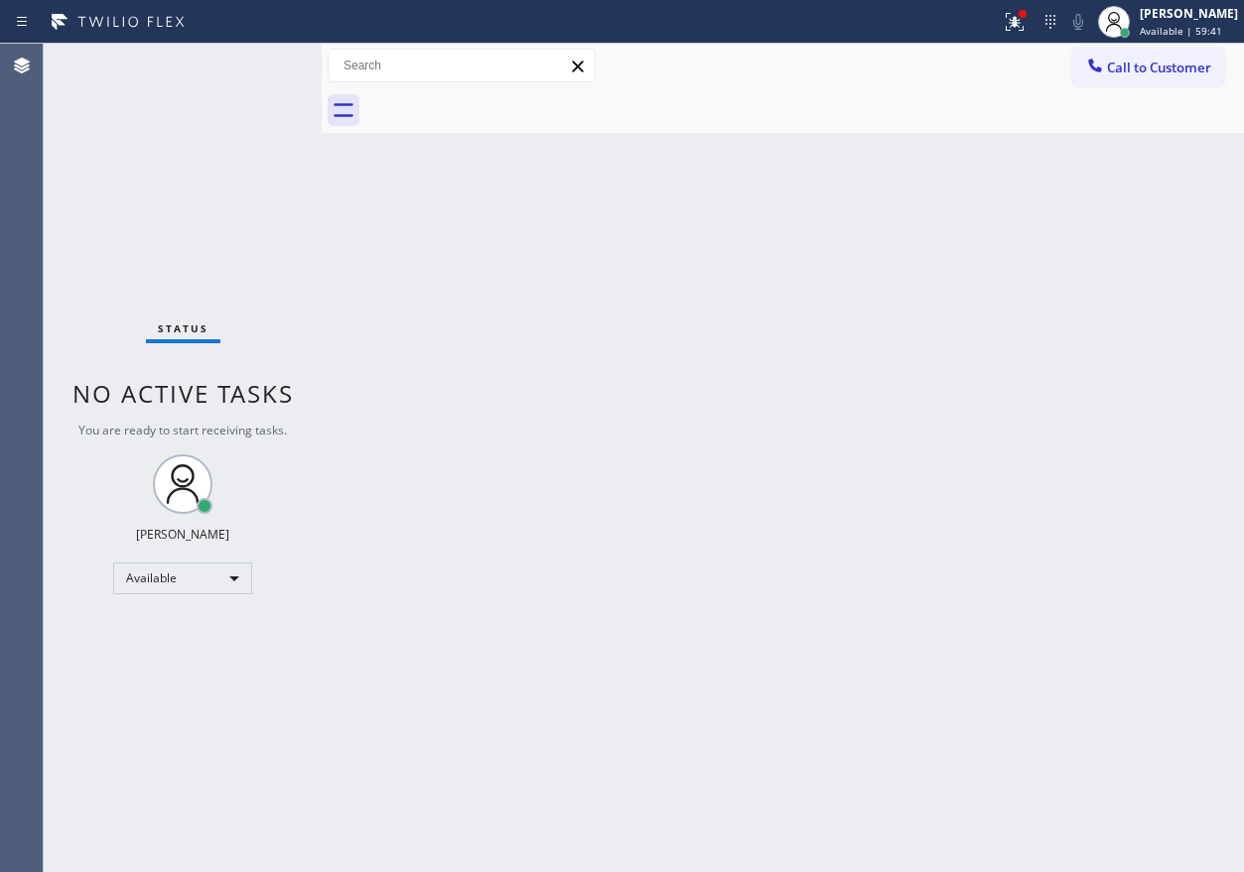
click at [264, 66] on div "Status No active tasks You are ready to start receiving tasks. [PERSON_NAME] Av…" at bounding box center [183, 458] width 278 height 829
click at [265, 66] on div "Status No active tasks You are ready to start receiving tasks. [PERSON_NAME] Av…" at bounding box center [183, 458] width 278 height 829
click at [266, 66] on div "Status No active tasks You are ready to start receiving tasks. [PERSON_NAME] Av…" at bounding box center [183, 458] width 278 height 829
drag, startPoint x: 267, startPoint y: 66, endPoint x: 702, endPoint y: 302, distance: 494.7
click at [702, 302] on div "Back to Dashboard Change Sender ID Customers Technicians Select a contact Outbo…" at bounding box center [783, 458] width 922 height 829
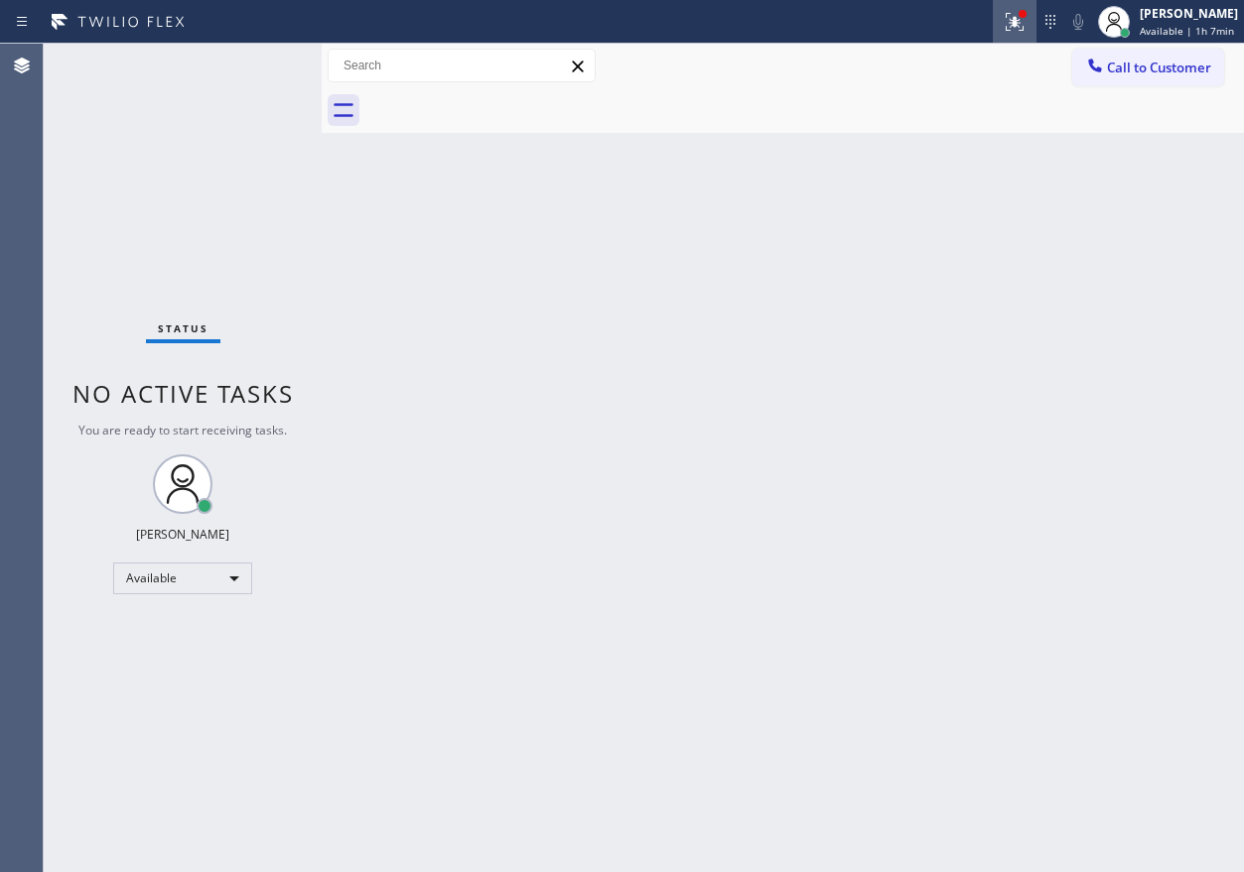
click at [1030, 34] on button at bounding box center [1014, 22] width 44 height 44
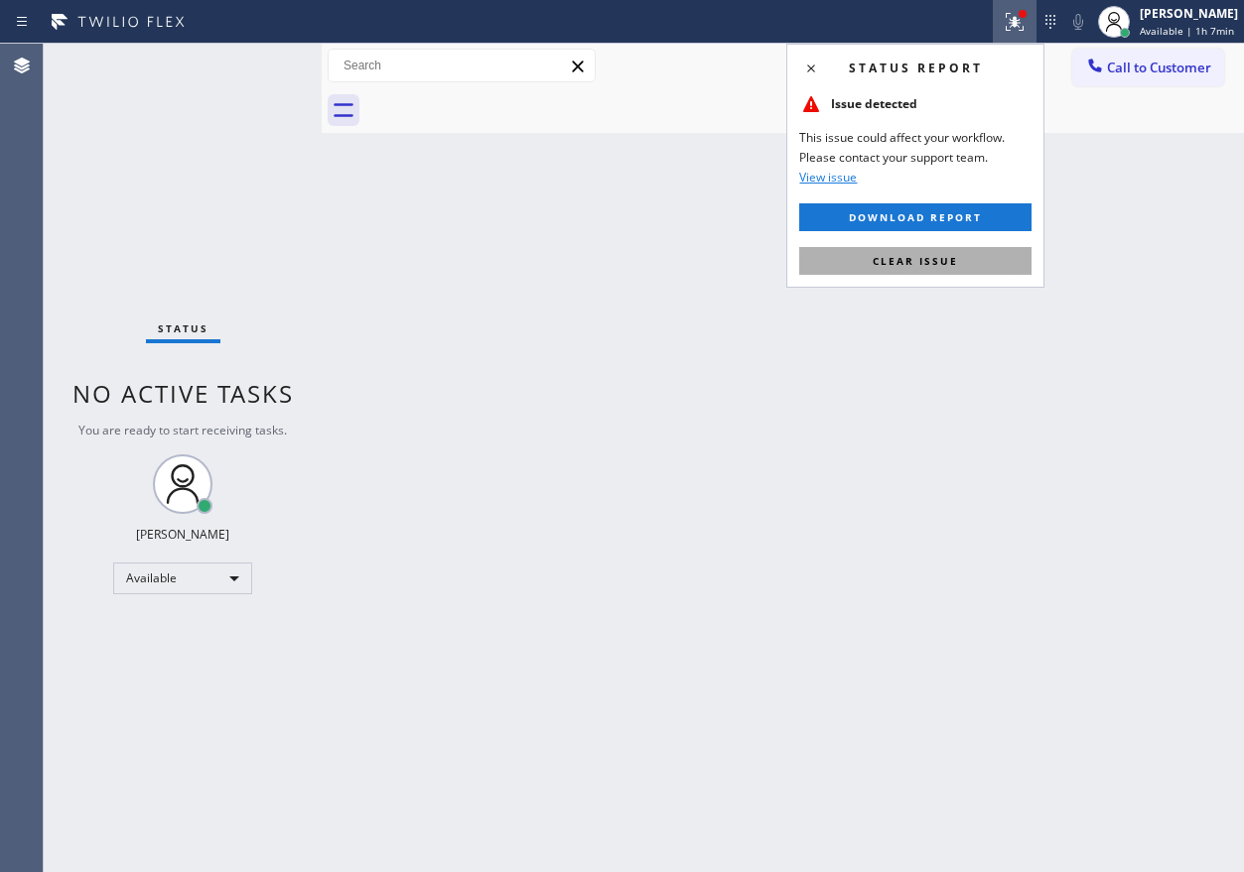
click at [981, 265] on button "Clear issue" at bounding box center [915, 261] width 232 height 28
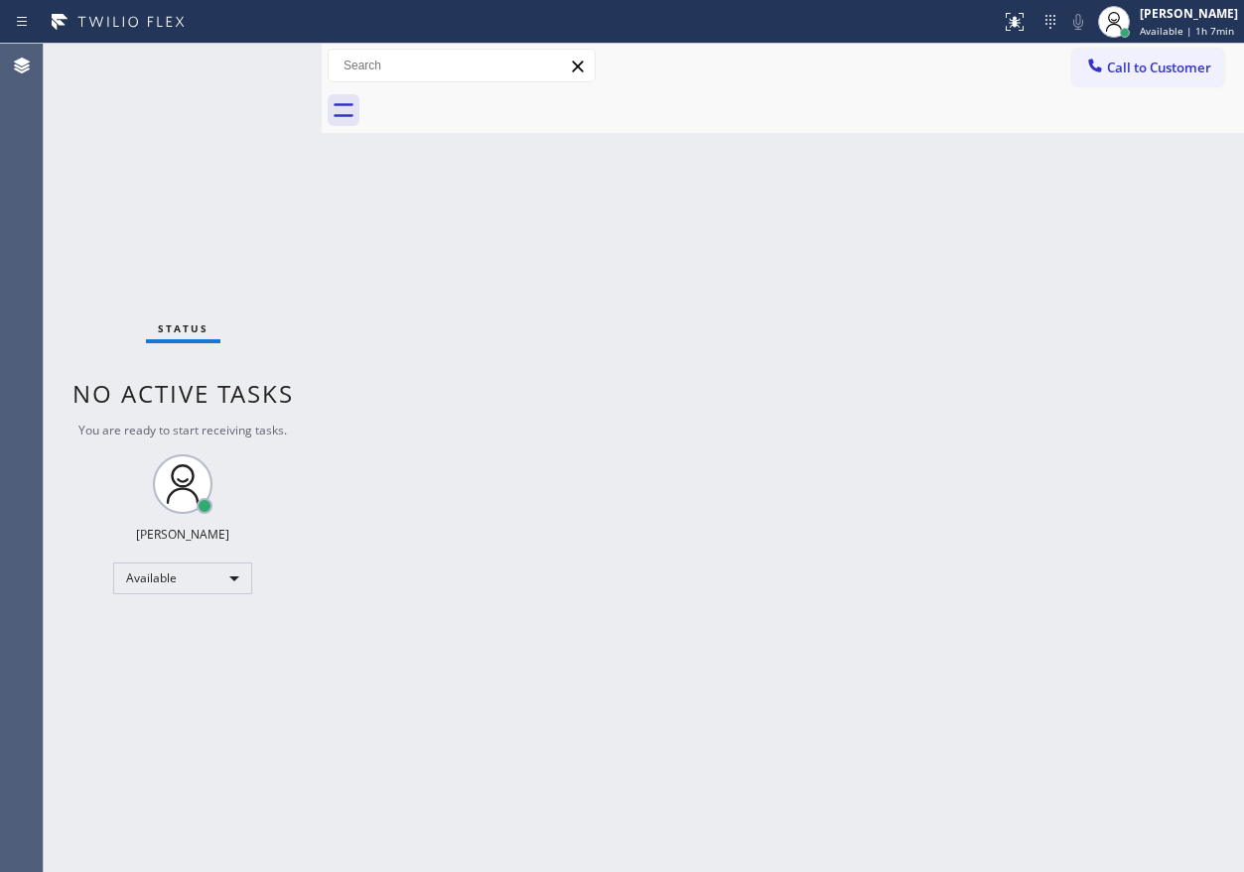
click at [1057, 341] on div "Back to Dashboard Change Sender ID Customers Technicians Select a contact Outbo…" at bounding box center [783, 458] width 922 height 829
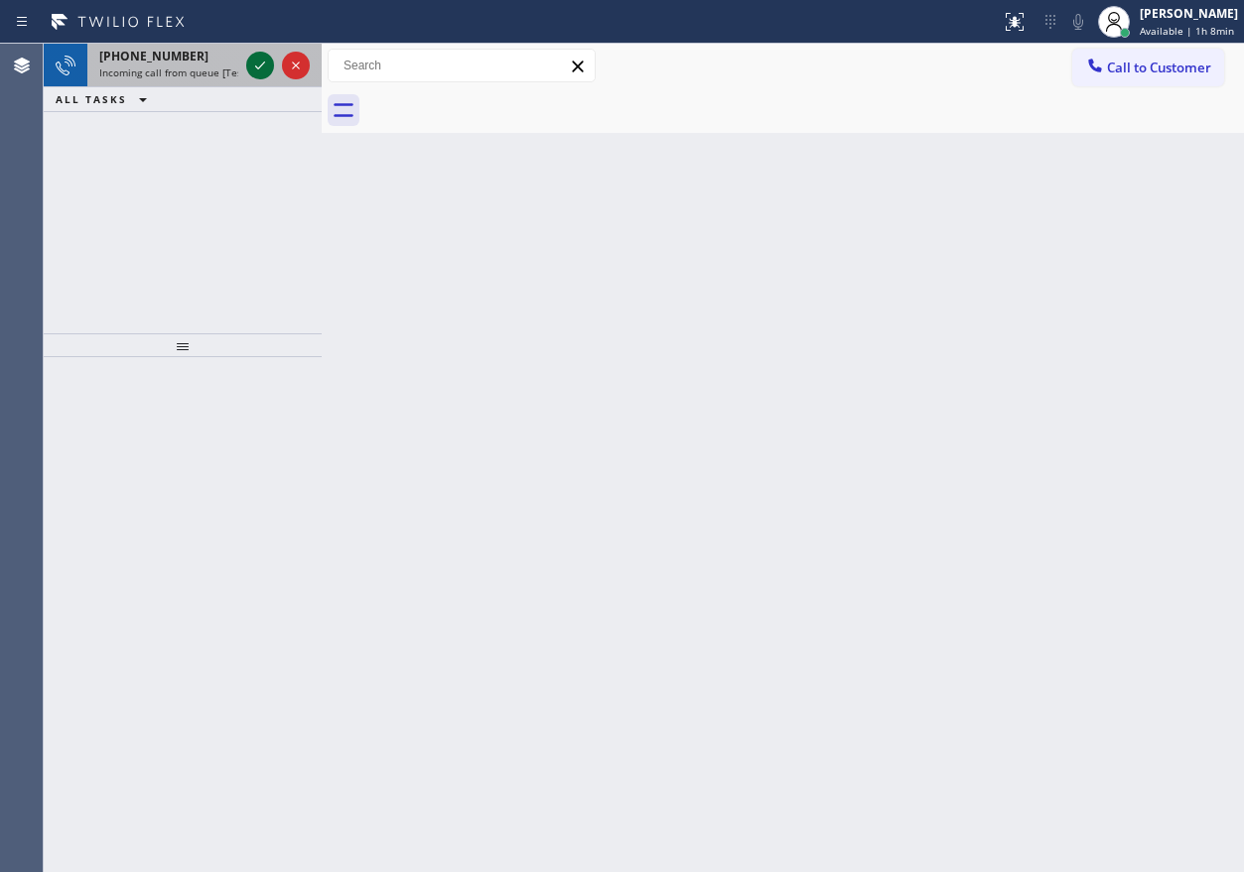
click at [258, 68] on icon at bounding box center [260, 66] width 24 height 24
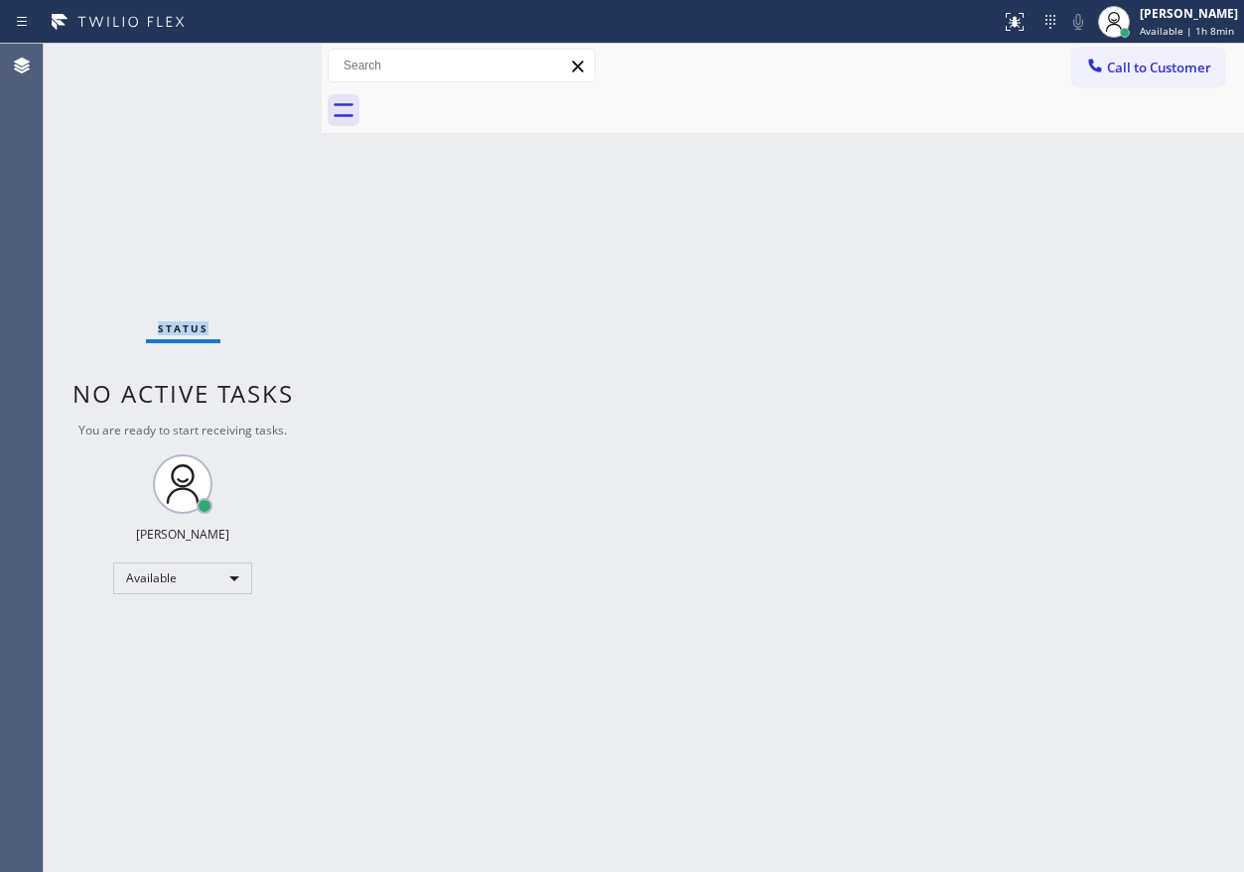
click at [258, 68] on div "Status No active tasks You are ready to start receiving tasks. [PERSON_NAME] Av…" at bounding box center [183, 458] width 278 height 829
click at [1009, 12] on div at bounding box center [1014, 22] width 44 height 24
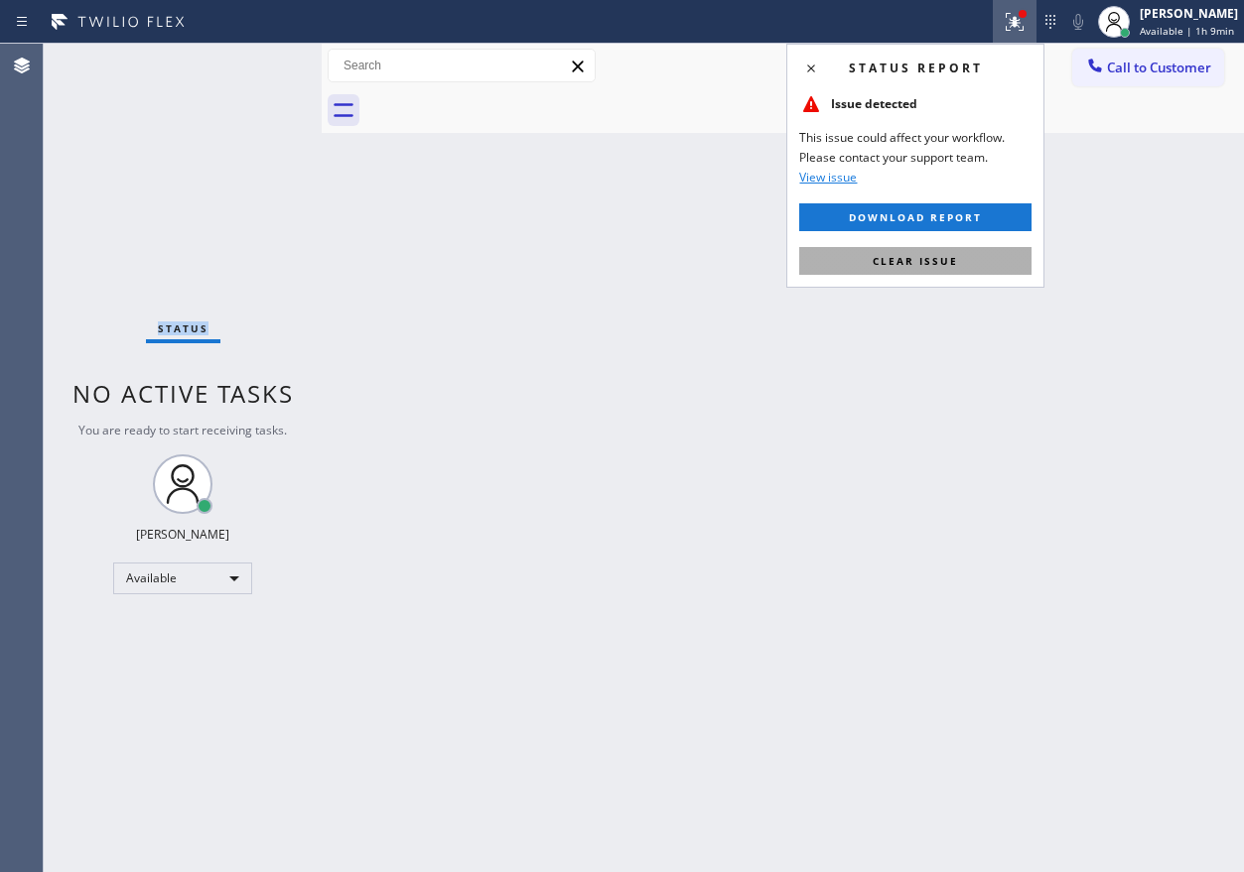
click at [985, 255] on button "Clear issue" at bounding box center [915, 261] width 232 height 28
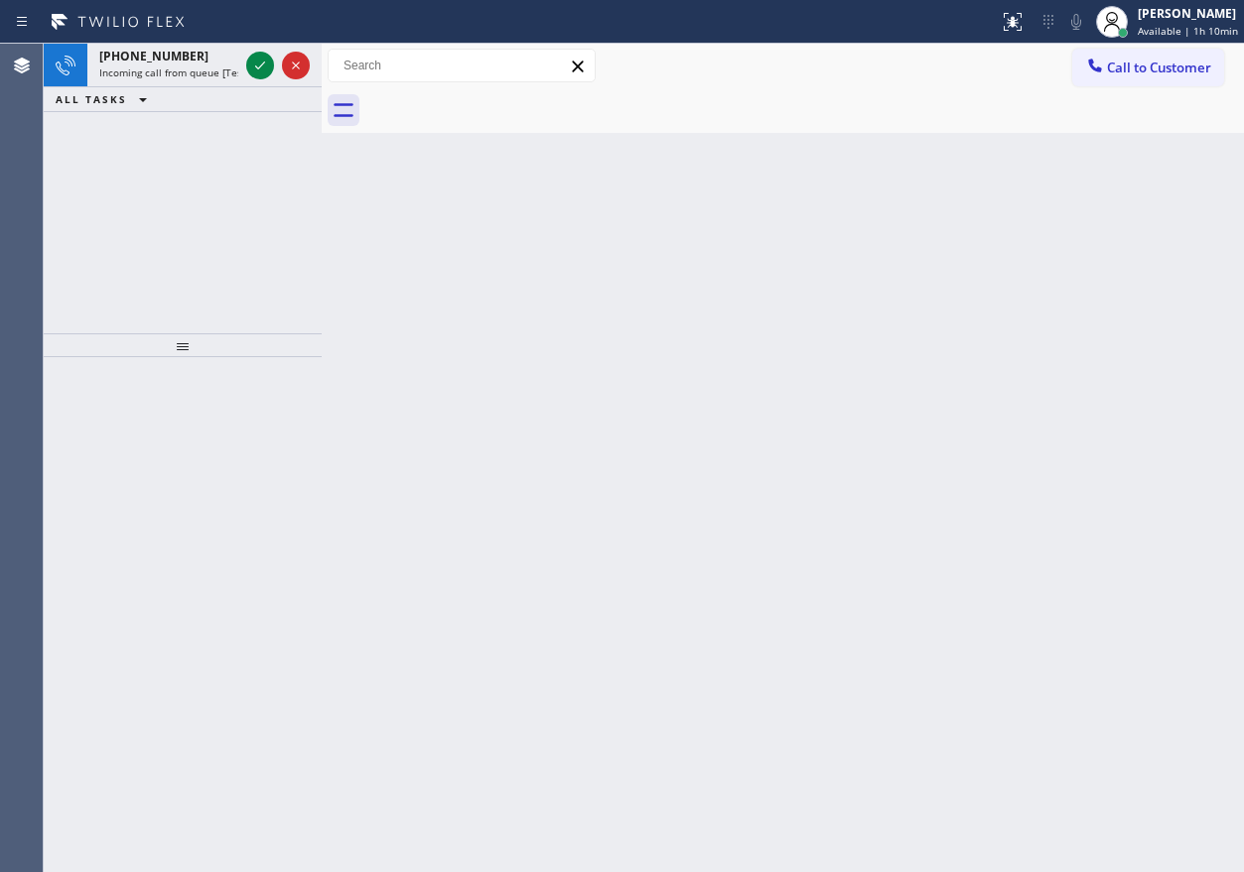
drag, startPoint x: 1094, startPoint y: 256, endPoint x: 561, endPoint y: 35, distance: 577.1
click at [1085, 256] on div "Back to Dashboard Change Sender ID Customers Technicians Select a contact Outbo…" at bounding box center [783, 458] width 922 height 829
click at [258, 60] on icon at bounding box center [260, 66] width 24 height 24
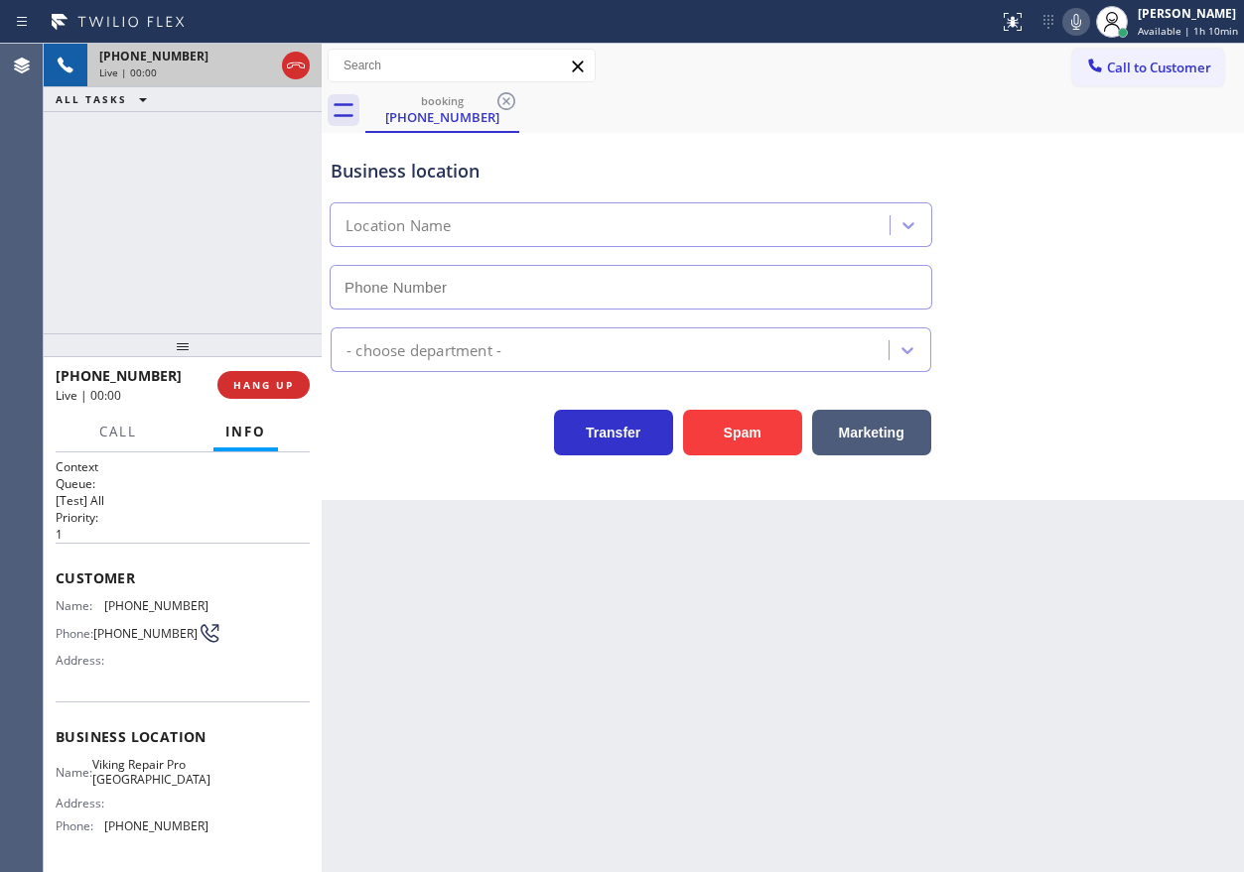
type input "[PHONE_NUMBER]"
click at [177, 779] on span "Viking Repair Pro [GEOGRAPHIC_DATA]" at bounding box center [151, 772] width 118 height 31
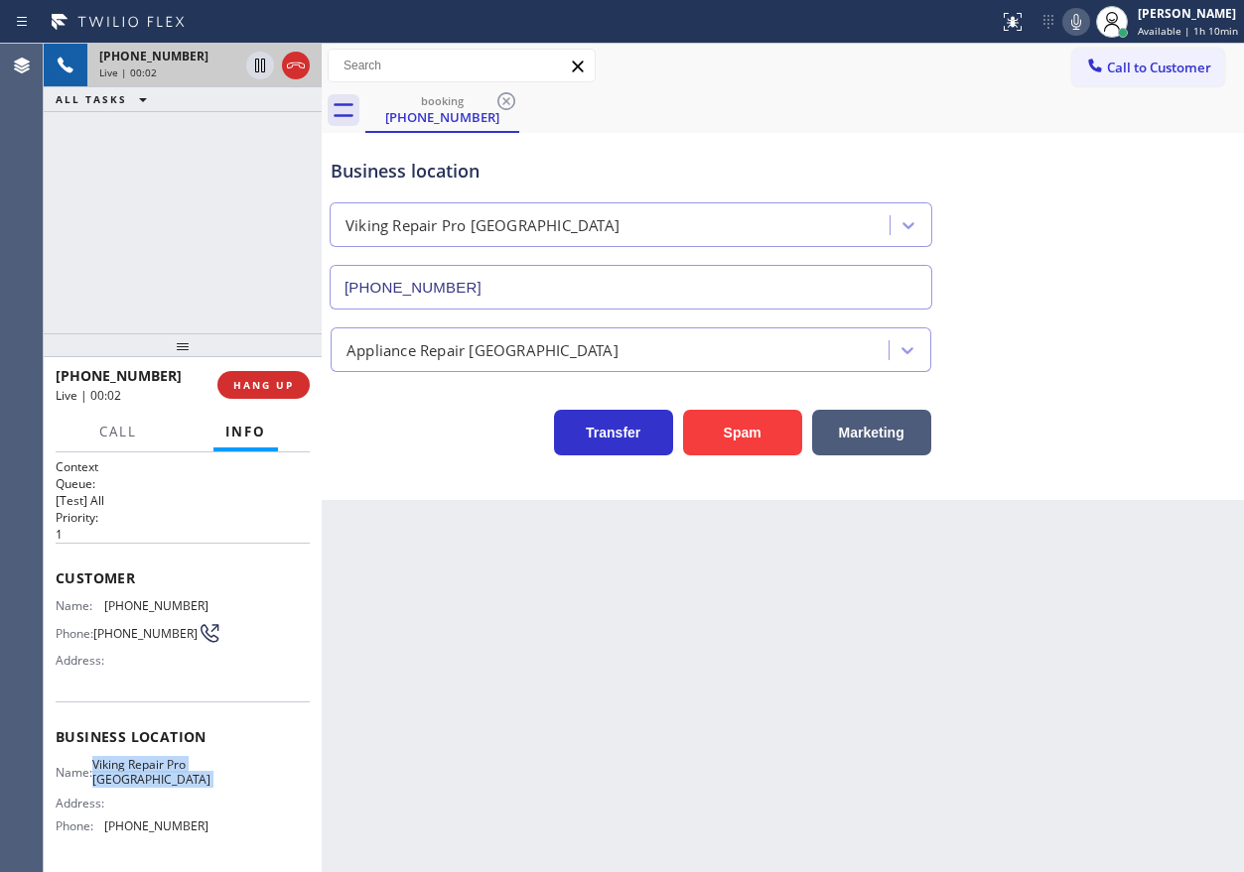
click at [177, 779] on span "Viking Repair Pro [GEOGRAPHIC_DATA]" at bounding box center [151, 772] width 118 height 31
click at [573, 291] on input "[PHONE_NUMBER]" at bounding box center [630, 287] width 602 height 45
click at [133, 599] on span "[PHONE_NUMBER]" at bounding box center [156, 605] width 104 height 15
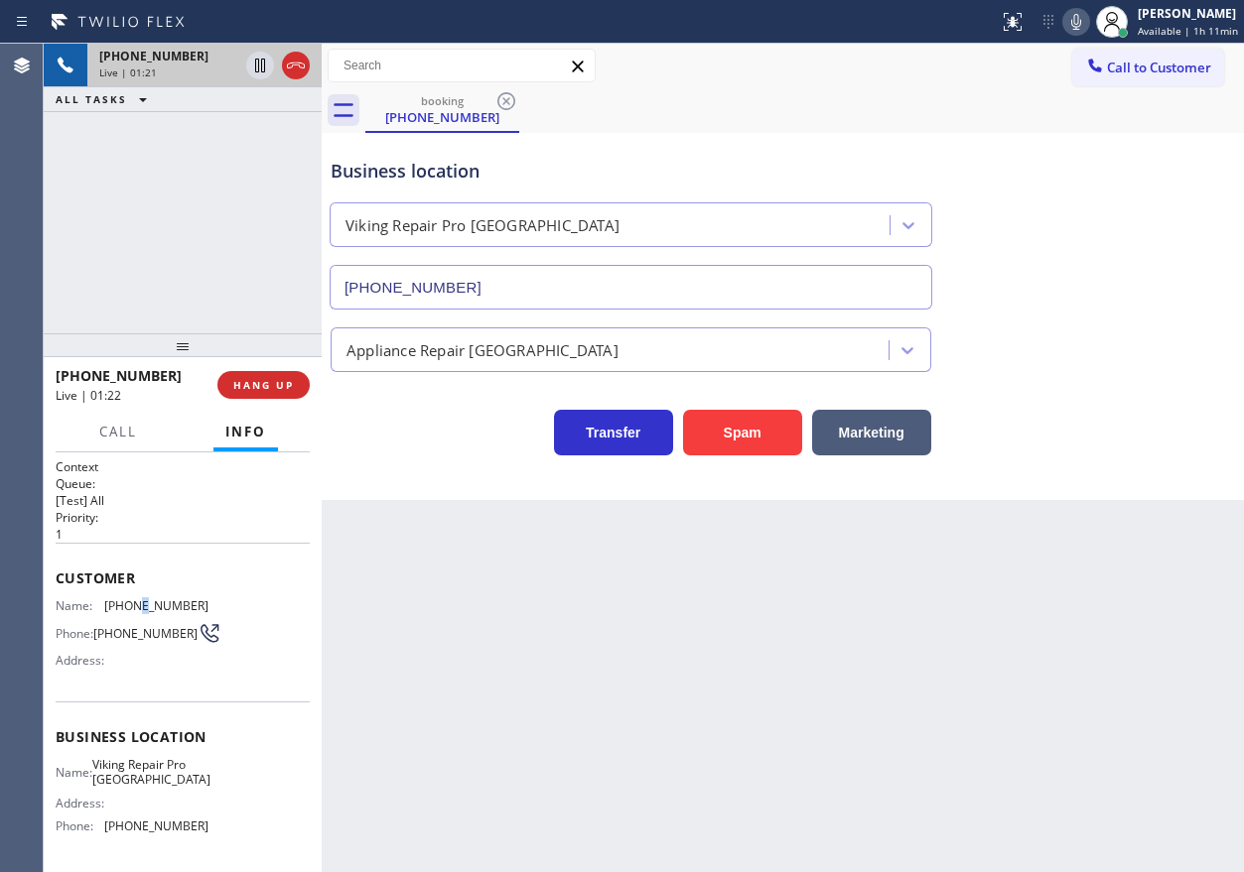
click at [133, 599] on span "[PHONE_NUMBER]" at bounding box center [156, 605] width 104 height 15
drag, startPoint x: 1045, startPoint y: 530, endPoint x: 1215, endPoint y: 289, distance: 294.9
click at [1045, 530] on div "Back to Dashboard Change Sender ID Customers Technicians Select a contact Outbo…" at bounding box center [783, 458] width 922 height 829
click at [1074, 23] on icon at bounding box center [1076, 22] width 24 height 24
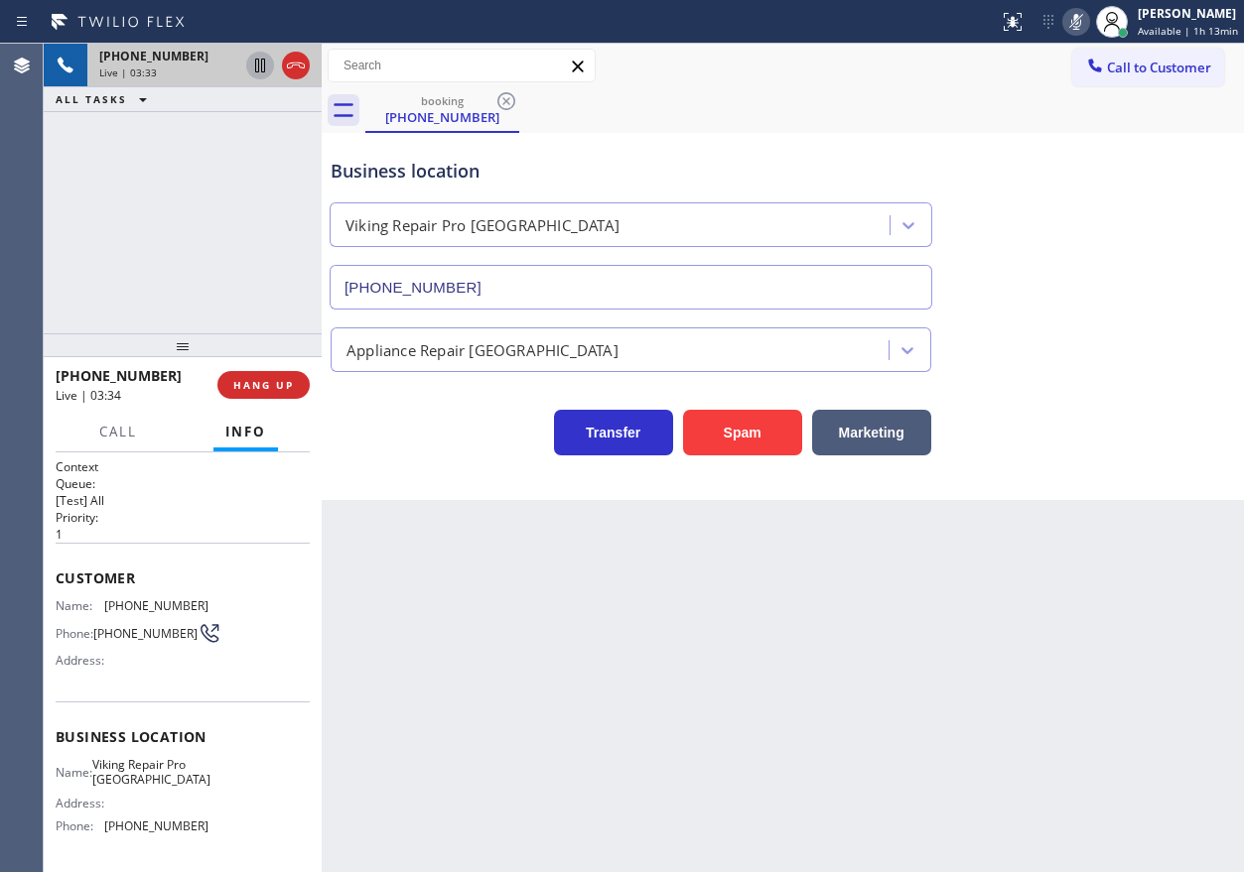
click at [253, 62] on icon at bounding box center [260, 66] width 24 height 24
click at [1075, 21] on icon at bounding box center [1076, 22] width 24 height 24
click at [264, 61] on icon at bounding box center [260, 66] width 14 height 14
click at [278, 392] on span "HANG UP" at bounding box center [263, 385] width 61 height 14
click at [278, 385] on span "HANG UP" at bounding box center [263, 385] width 61 height 14
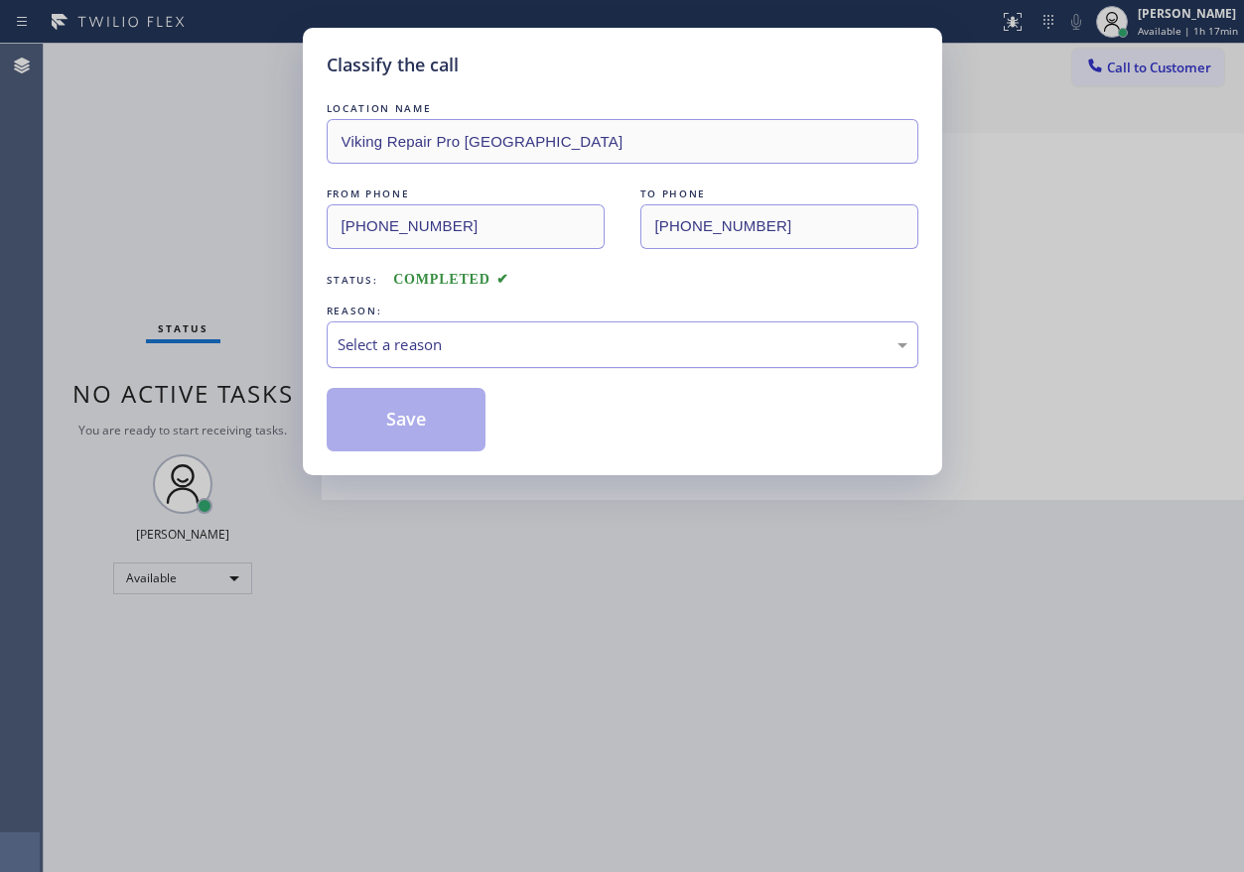
click at [416, 343] on div "Select a reason" at bounding box center [622, 344] width 570 height 23
click at [421, 405] on button "Save" at bounding box center [407, 420] width 160 height 64
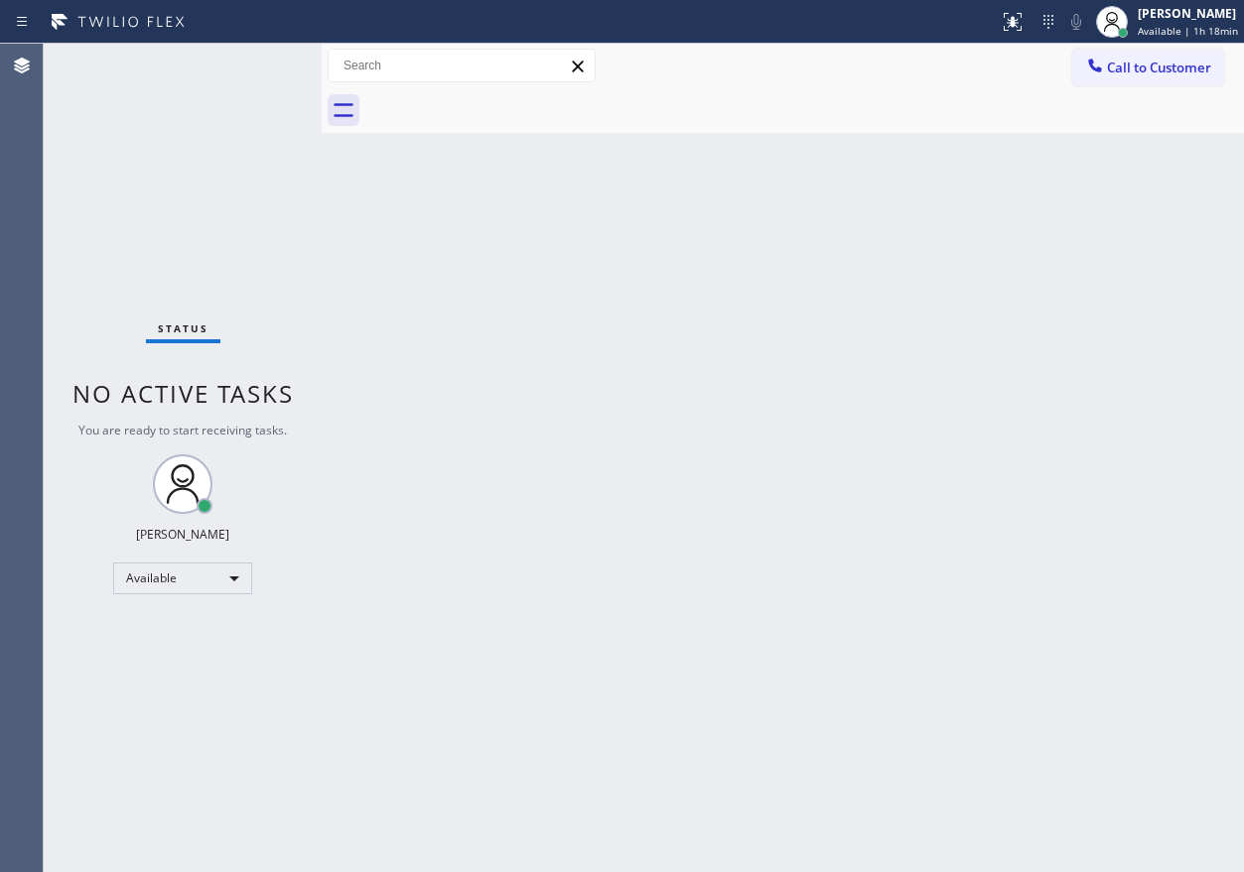
click at [1112, 501] on div "Back to Dashboard Change Sender ID Customers Technicians Select a contact Outbo…" at bounding box center [783, 458] width 922 height 829
click at [261, 70] on div "Status No active tasks You are ready to start receiving tasks. [PERSON_NAME] Av…" at bounding box center [183, 458] width 278 height 829
click at [1025, 251] on div "Back to Dashboard Change Sender ID Customers Technicians Select a contact Outbo…" at bounding box center [783, 458] width 922 height 829
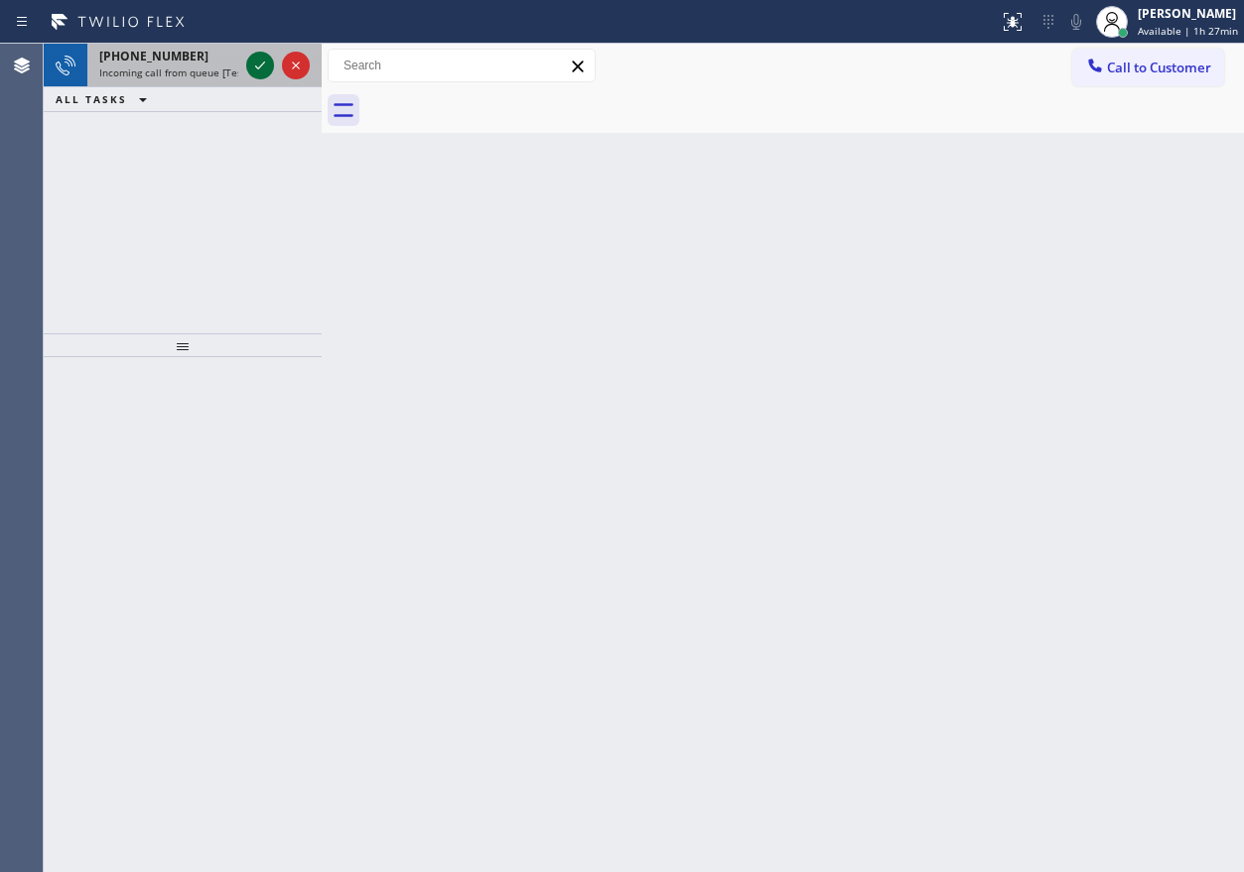
click at [252, 64] on icon at bounding box center [260, 66] width 24 height 24
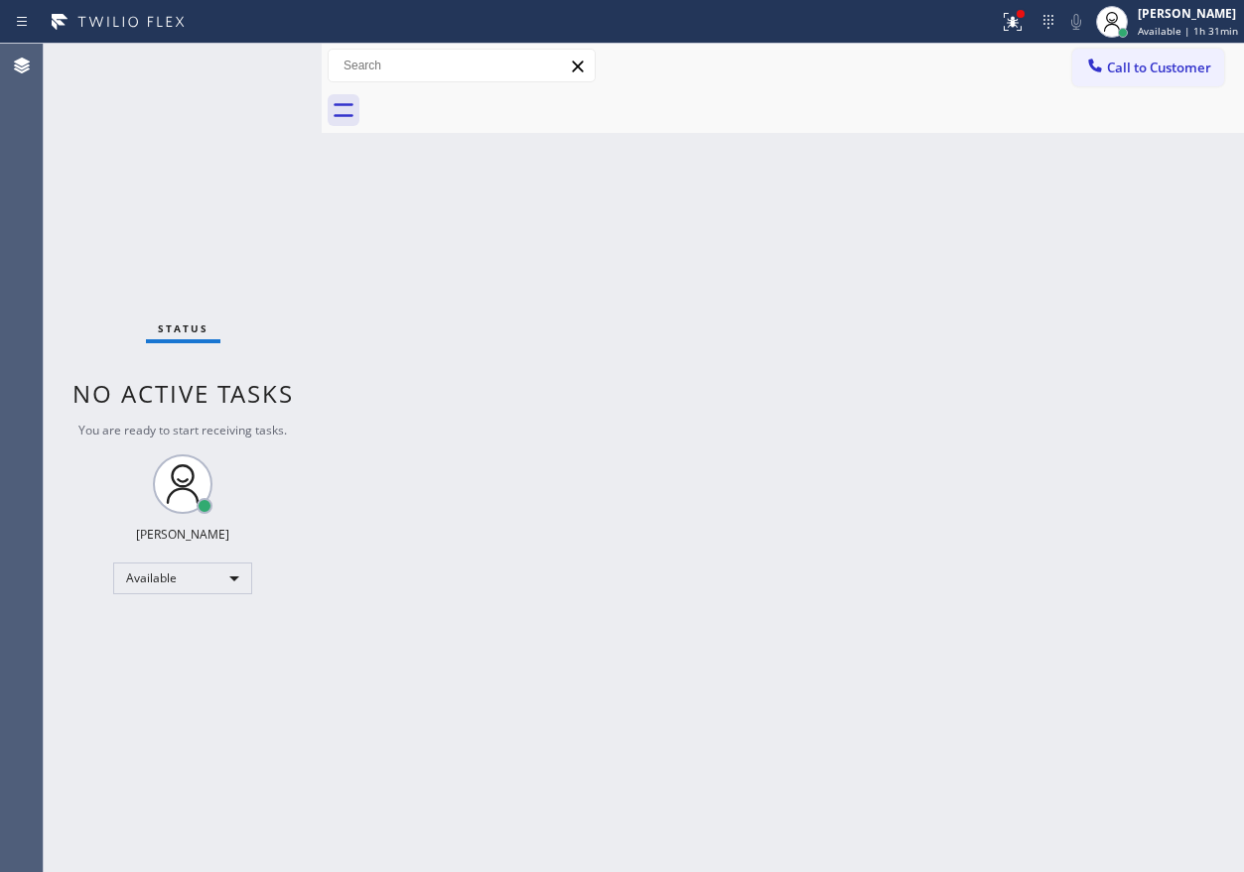
click at [522, 620] on div "Back to Dashboard Change Sender ID Customers Technicians Select a contact Outbo…" at bounding box center [783, 458] width 922 height 829
click at [1005, 27] on icon at bounding box center [1012, 22] width 24 height 24
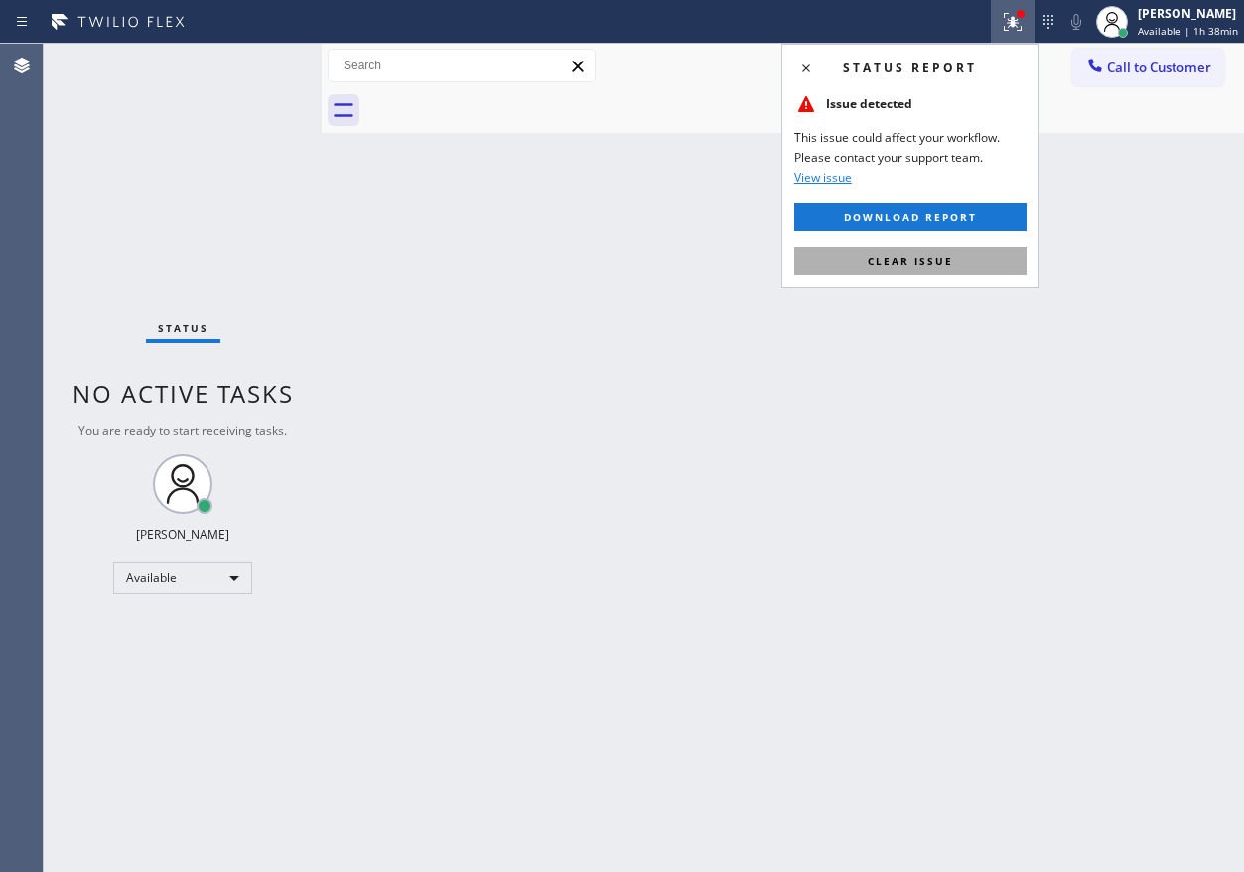
click at [943, 248] on button "Clear issue" at bounding box center [910, 261] width 232 height 28
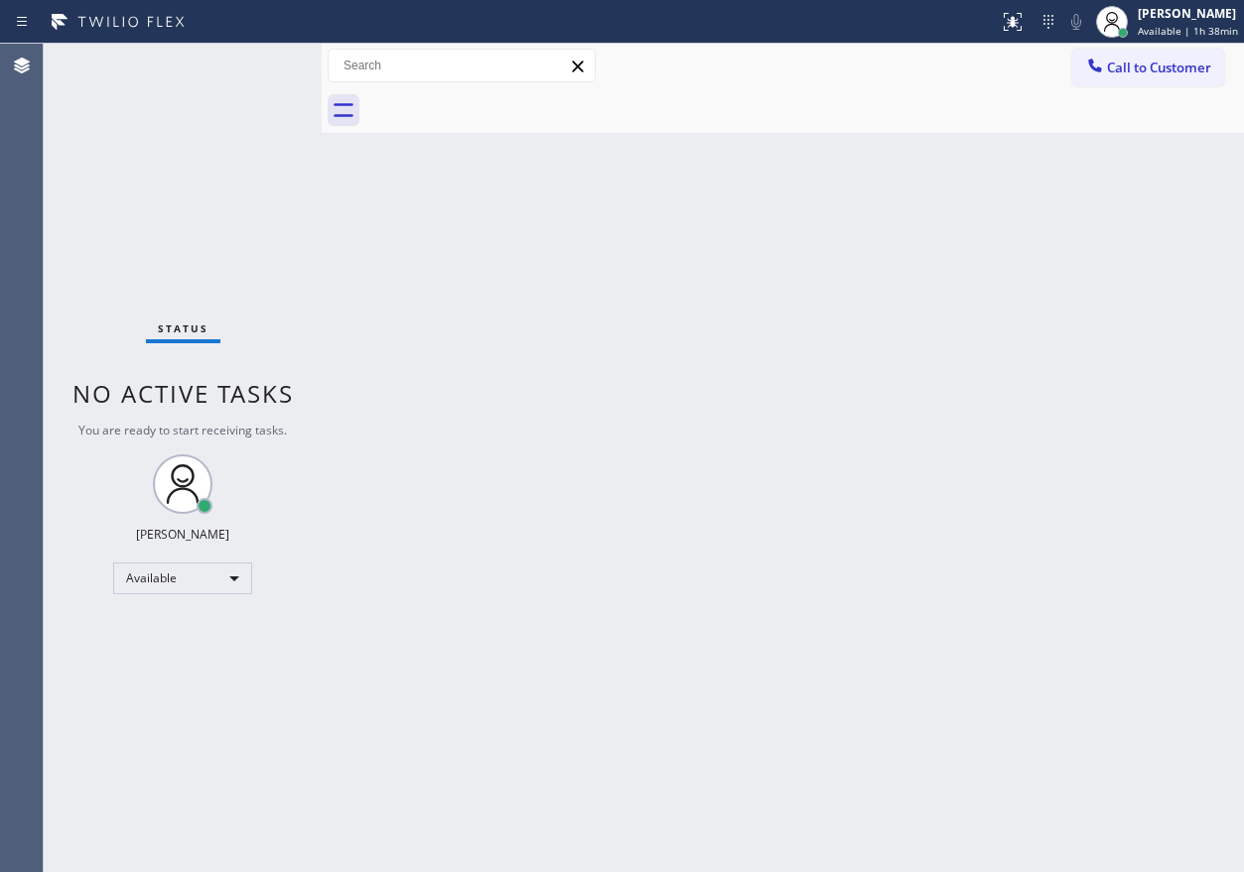
click at [640, 261] on div "Back to Dashboard Change Sender ID Customers Technicians Select a contact Outbo…" at bounding box center [783, 458] width 922 height 829
click at [930, 581] on div "Back to Dashboard Change Sender ID Customers Technicians Select a contact Outbo…" at bounding box center [783, 458] width 922 height 829
click at [1174, 30] on span "Available | 1h 40min" at bounding box center [1187, 31] width 100 height 14
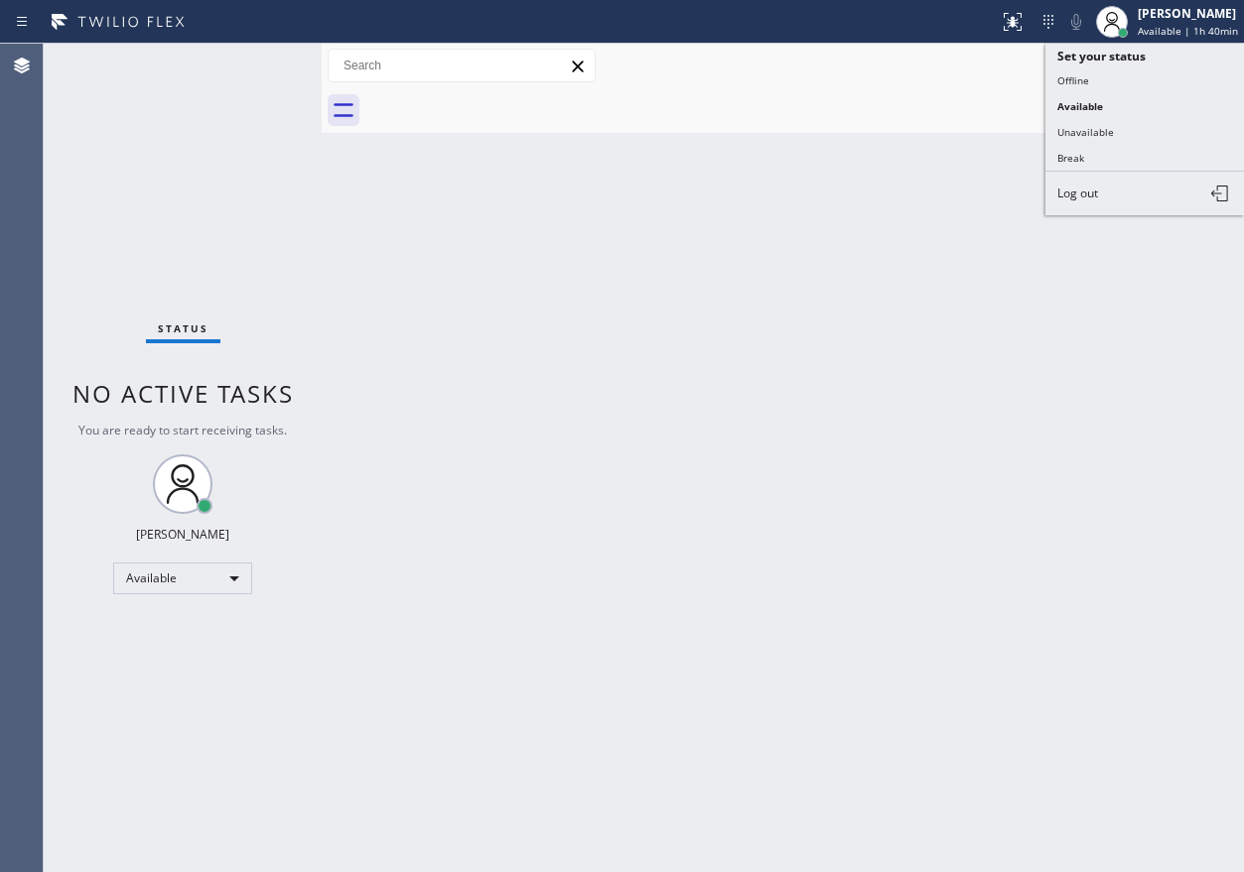
click at [841, 301] on div "Back to Dashboard Change Sender ID Customers Technicians Select a contact Outbo…" at bounding box center [783, 458] width 922 height 829
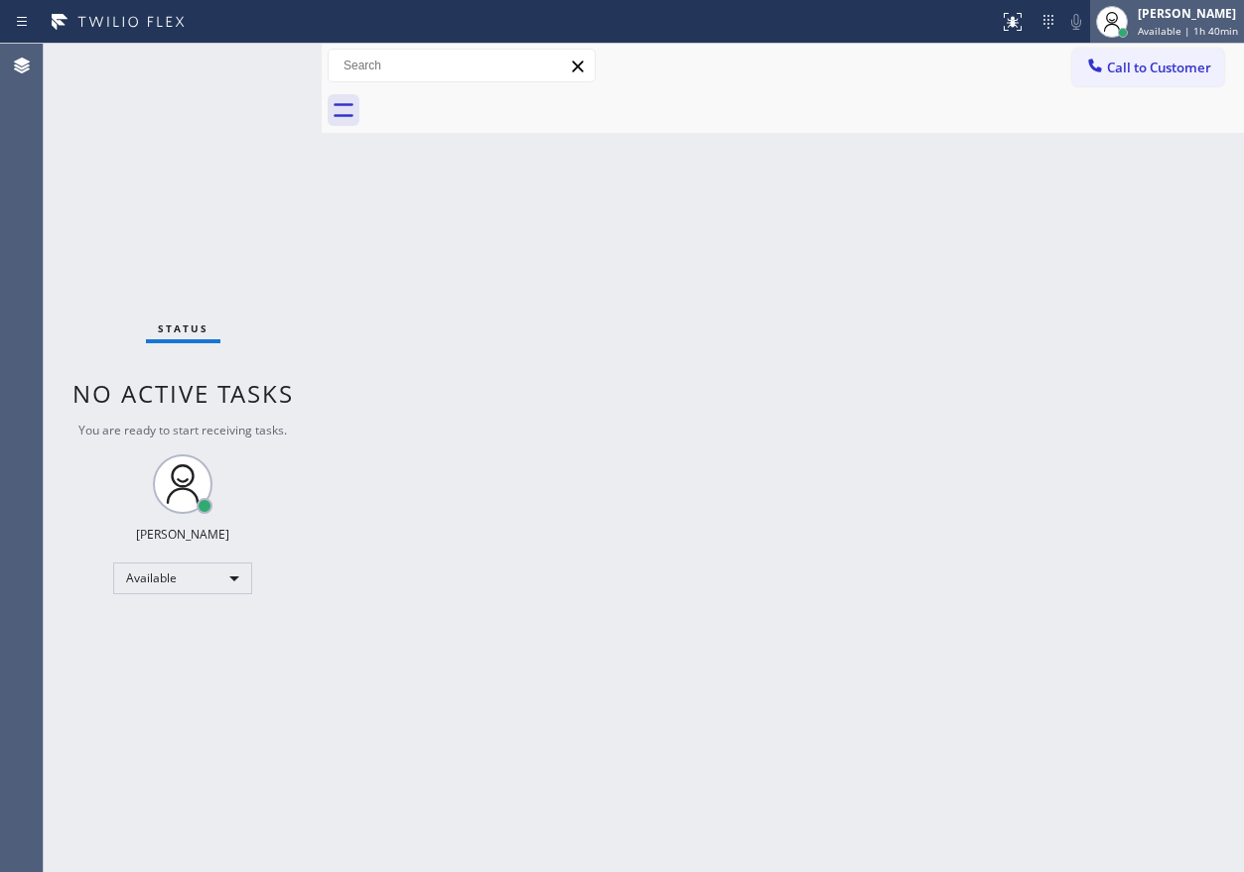
click at [1156, 29] on span "Available | 1h 40min" at bounding box center [1187, 31] width 100 height 14
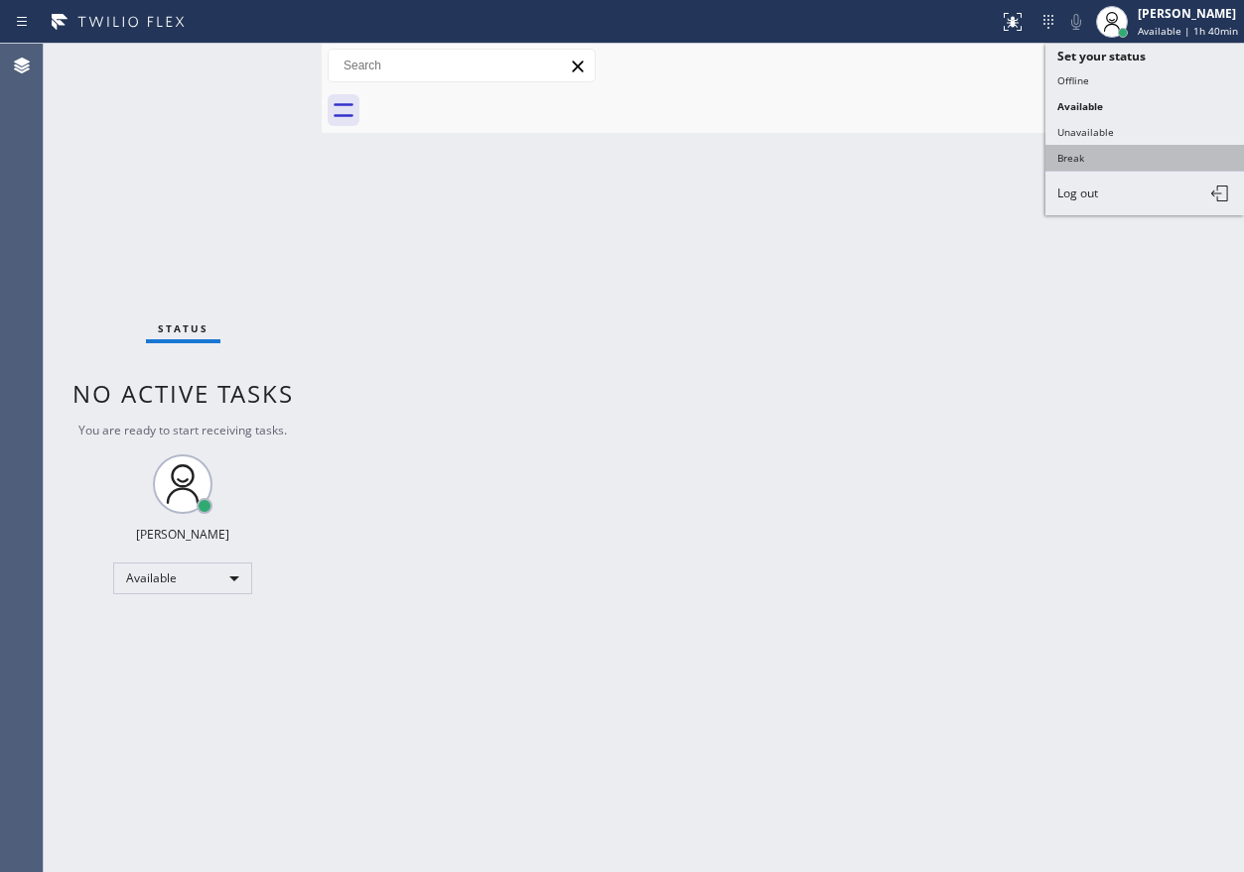
click at [1095, 157] on button "Break" at bounding box center [1144, 158] width 198 height 26
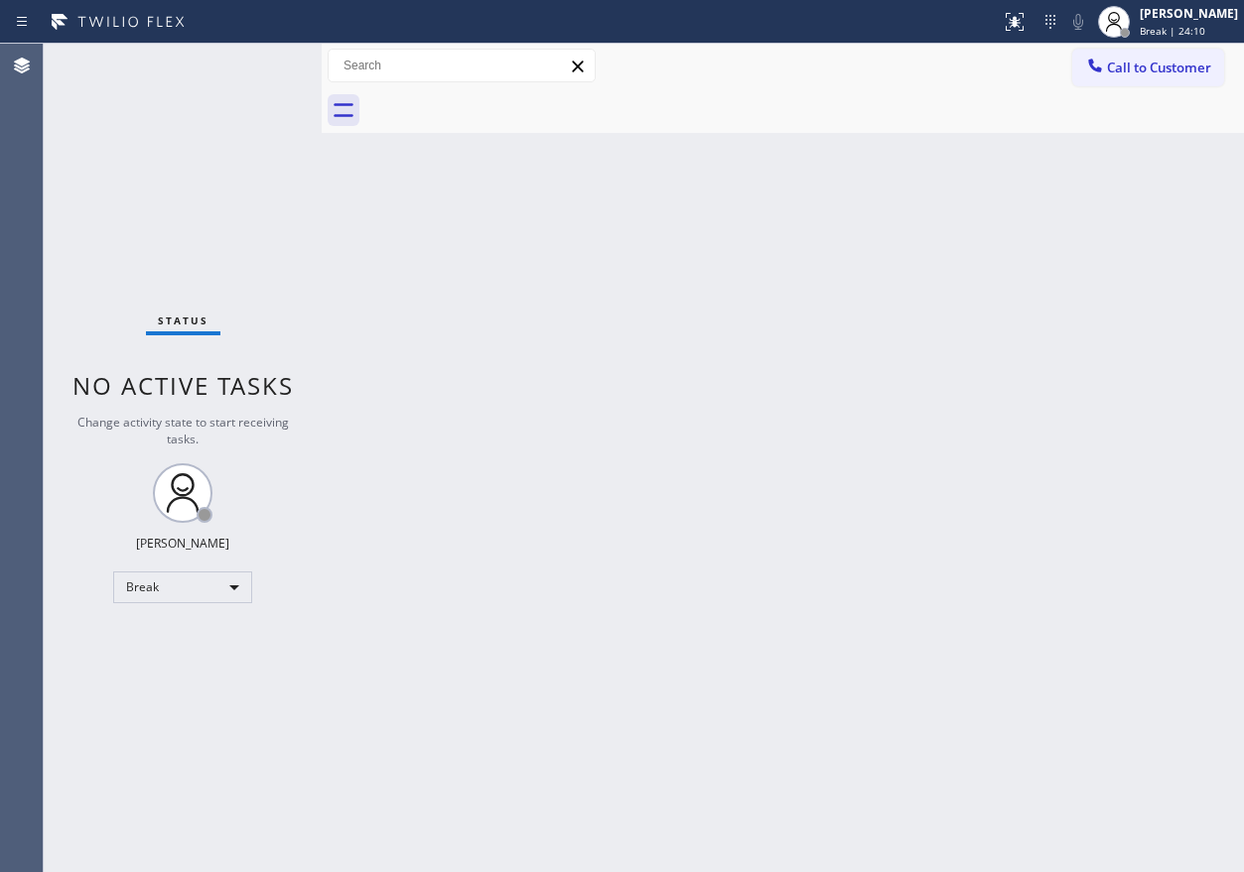
click at [1054, 401] on div "Back to Dashboard Change Sender ID Customers Technicians Select a contact Outbo…" at bounding box center [783, 458] width 922 height 829
